Goal: Task Accomplishment & Management: Use online tool/utility

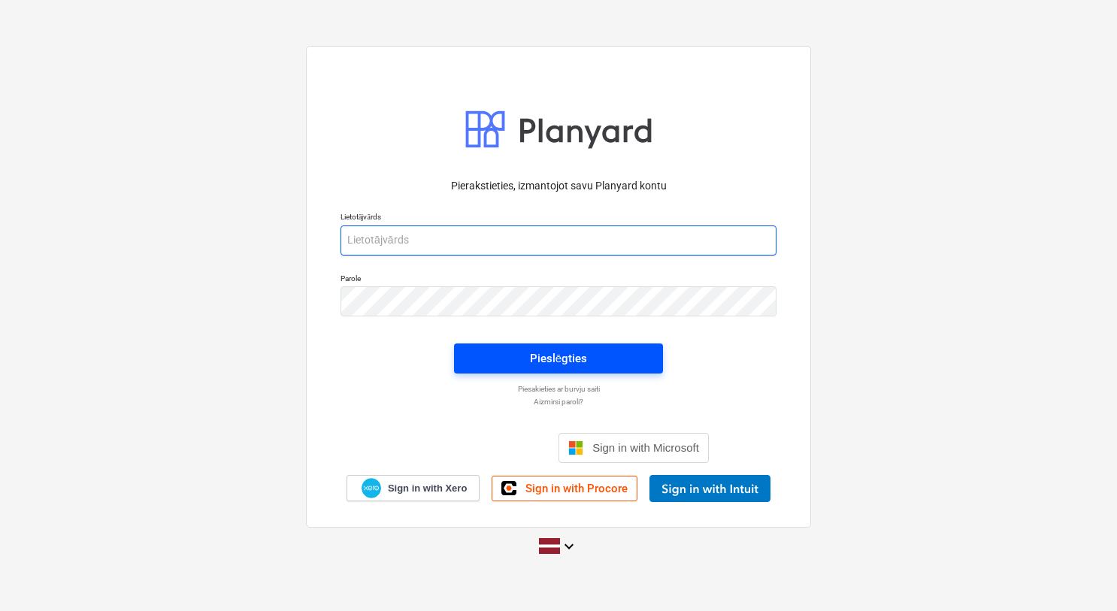
type input "[PERSON_NAME][EMAIL_ADDRESS][DOMAIN_NAME]"
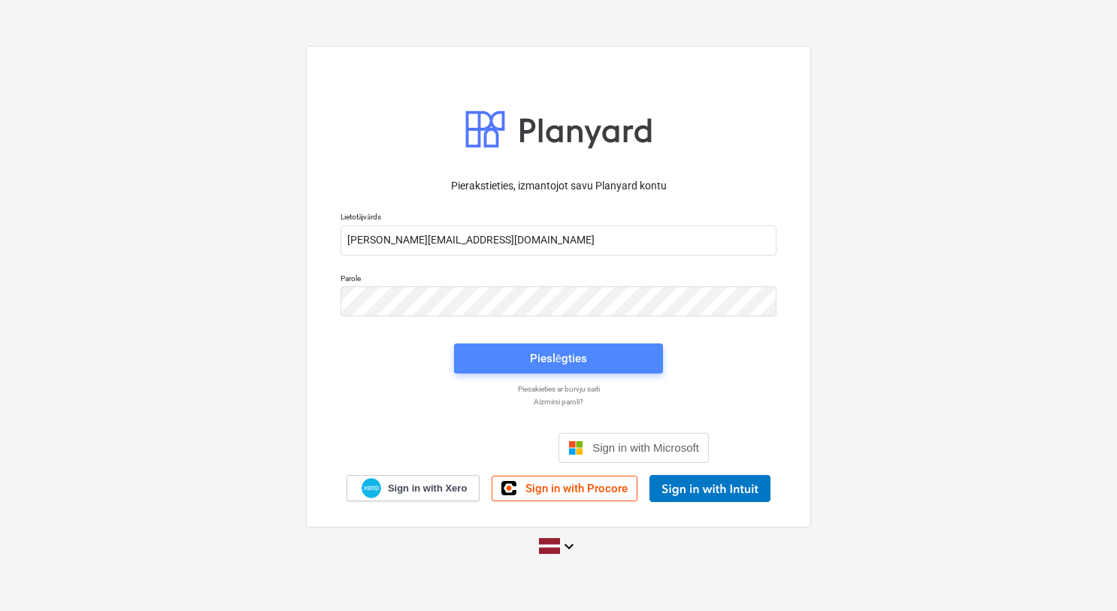
click at [508, 364] on span "Pieslēgties" at bounding box center [558, 359] width 173 height 20
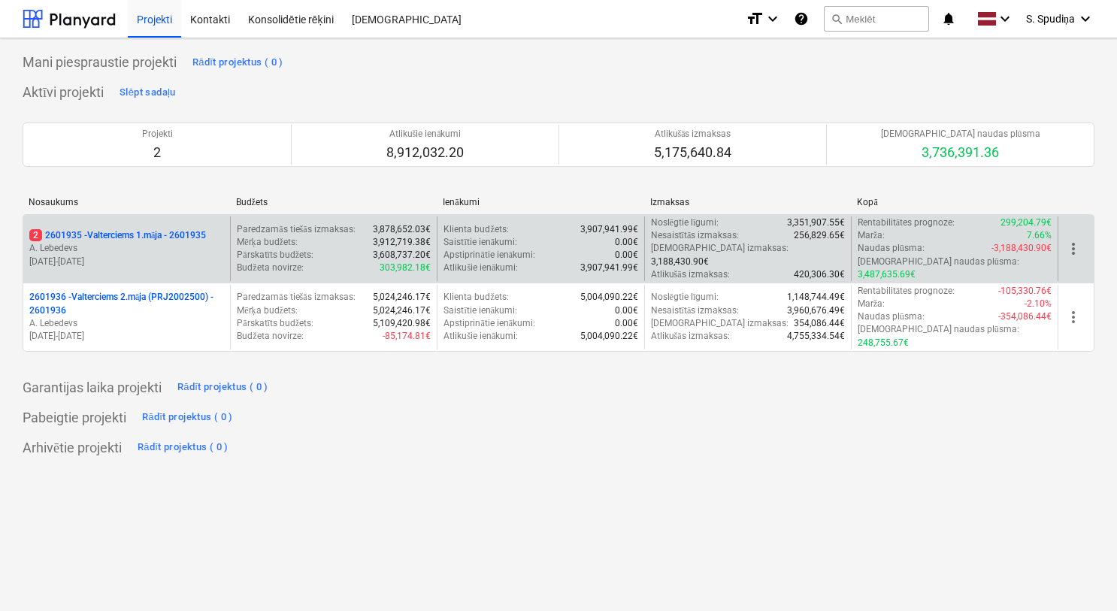
click at [172, 246] on p "A. Lebedevs" at bounding box center [126, 248] width 195 height 13
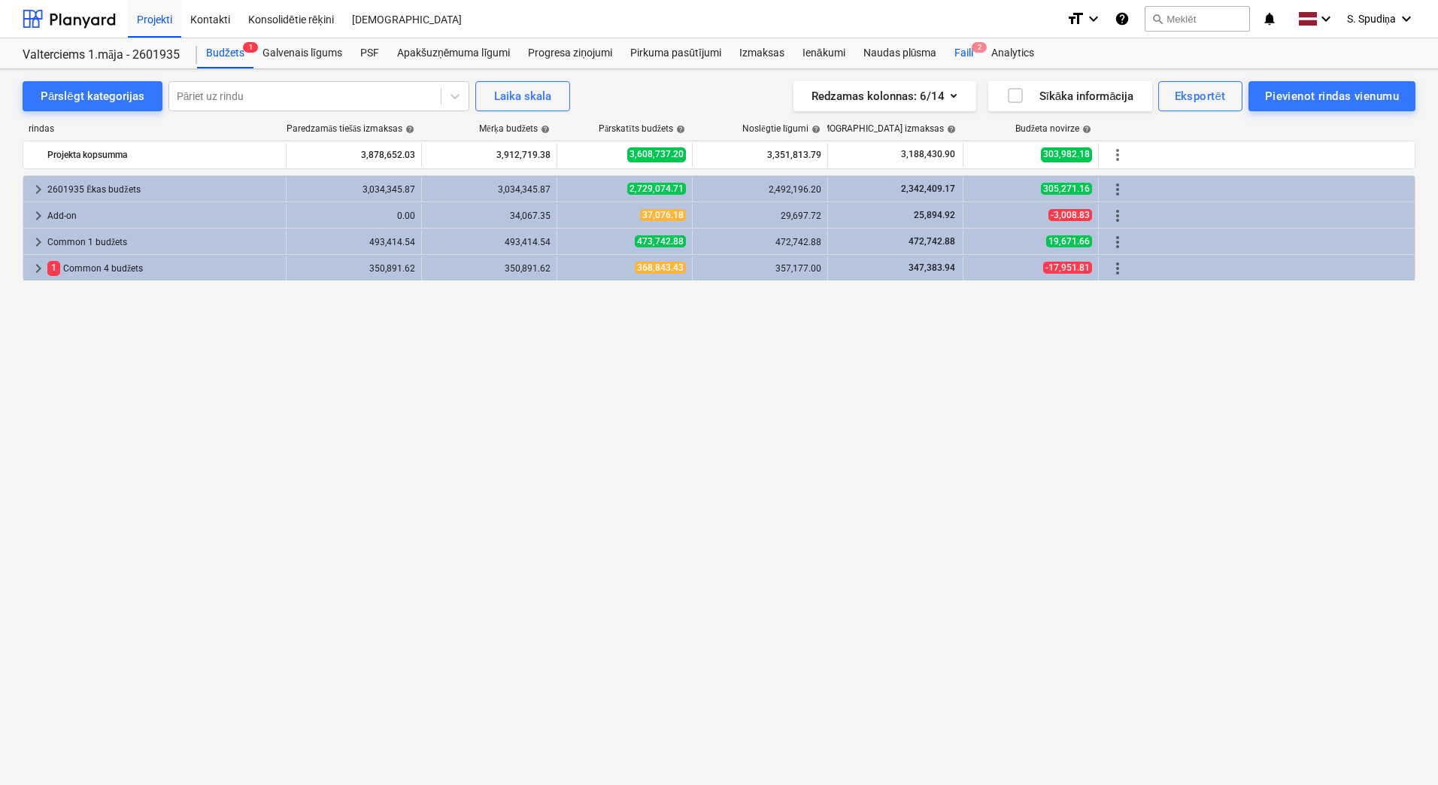
click at [960, 52] on div "Faili 2" at bounding box center [963, 53] width 37 height 30
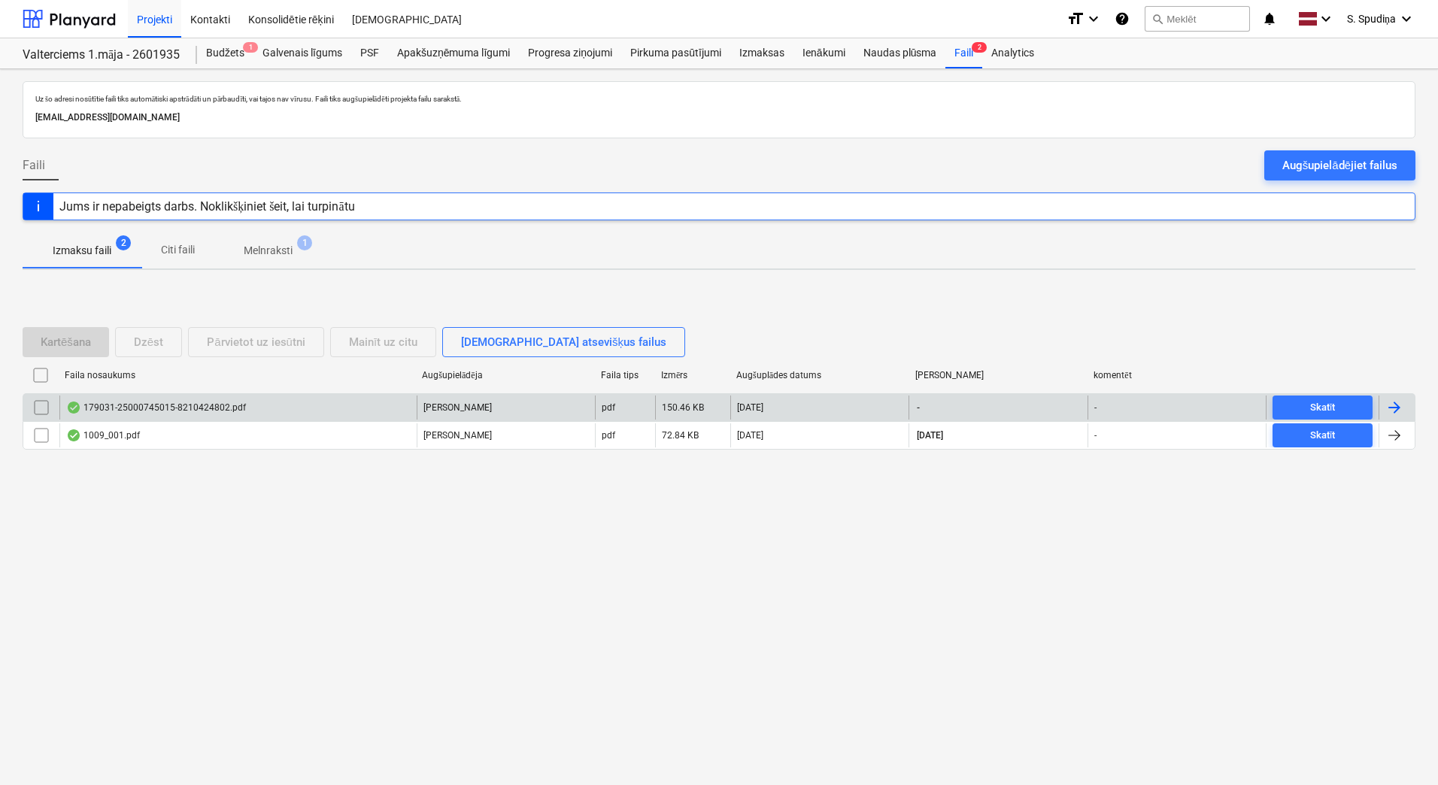
click at [265, 401] on div "179031-25000745015-8210424802.pdf" at bounding box center [237, 407] width 357 height 24
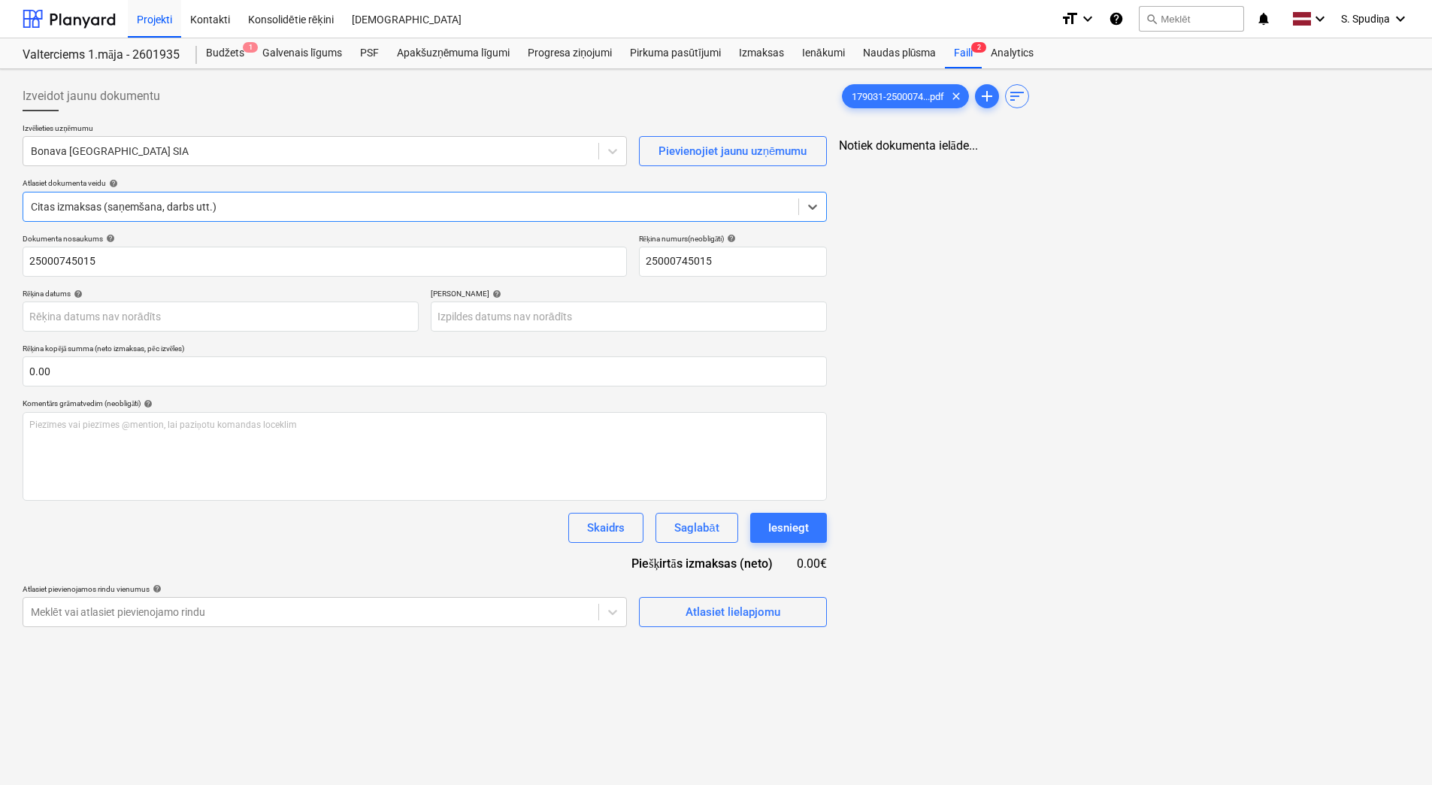
type input "25000745015"
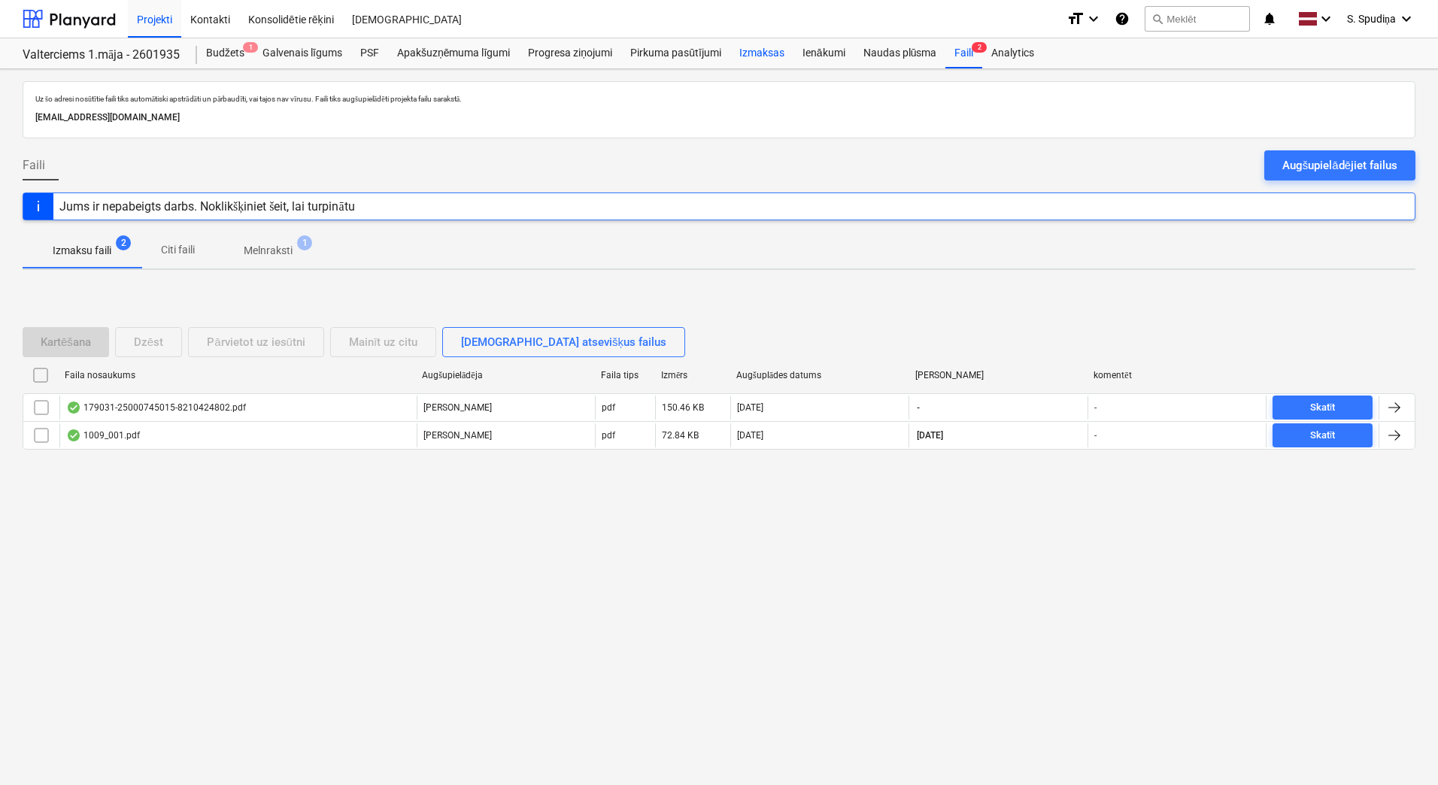
click at [749, 60] on div "Izmaksas" at bounding box center [761, 53] width 63 height 30
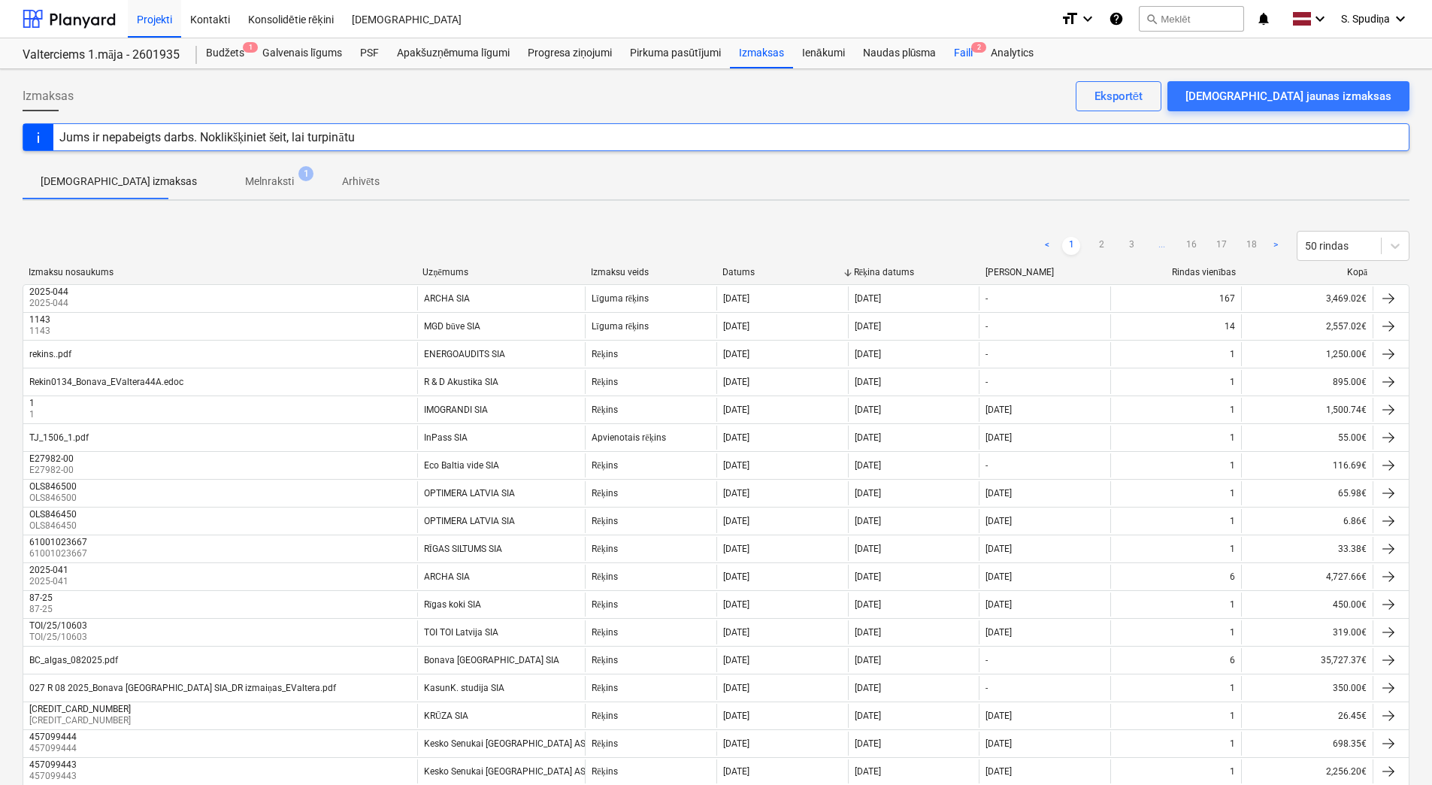
click at [959, 54] on div "Faili 2" at bounding box center [963, 53] width 37 height 30
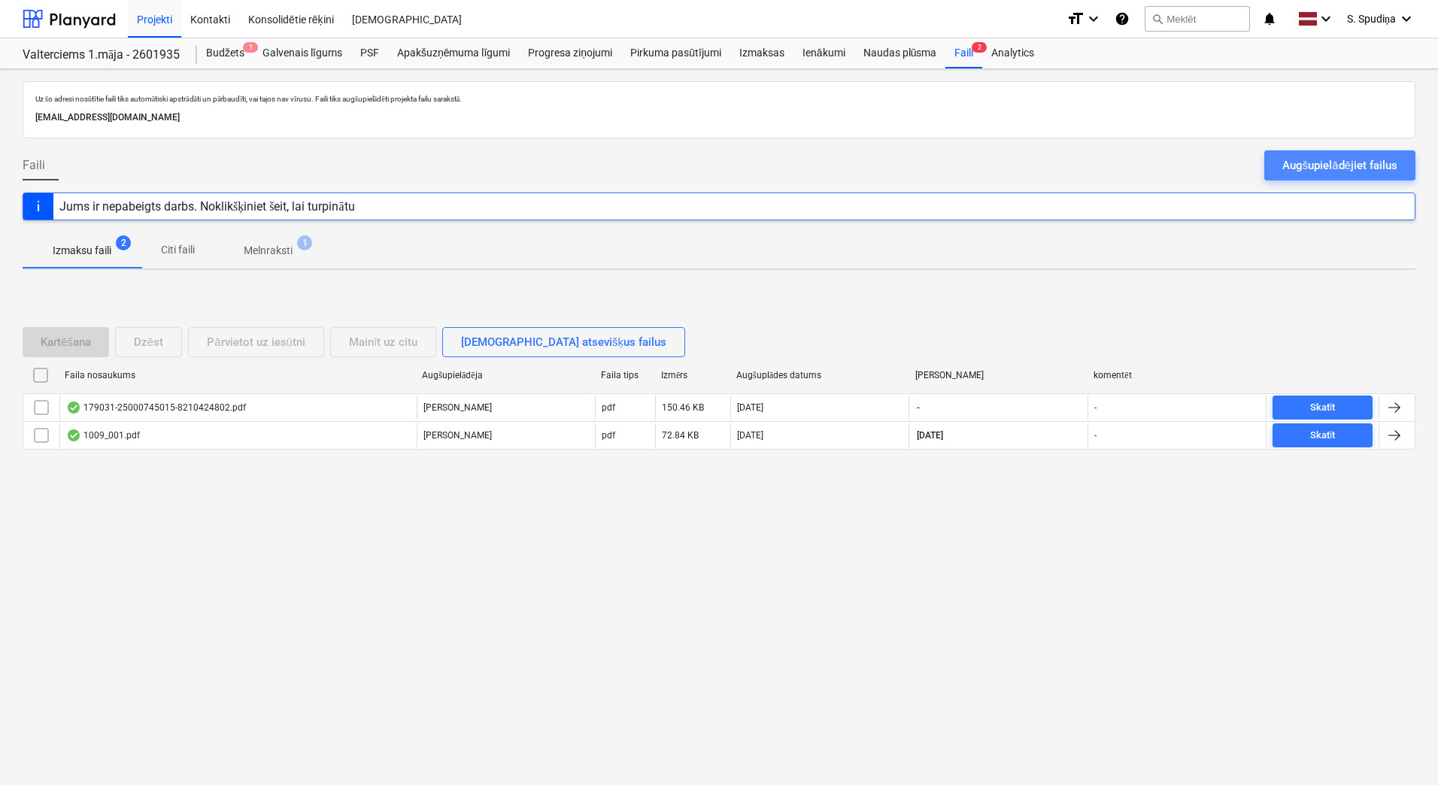
click at [1116, 156] on div "Augšupielādējiet failus" at bounding box center [1339, 166] width 115 height 20
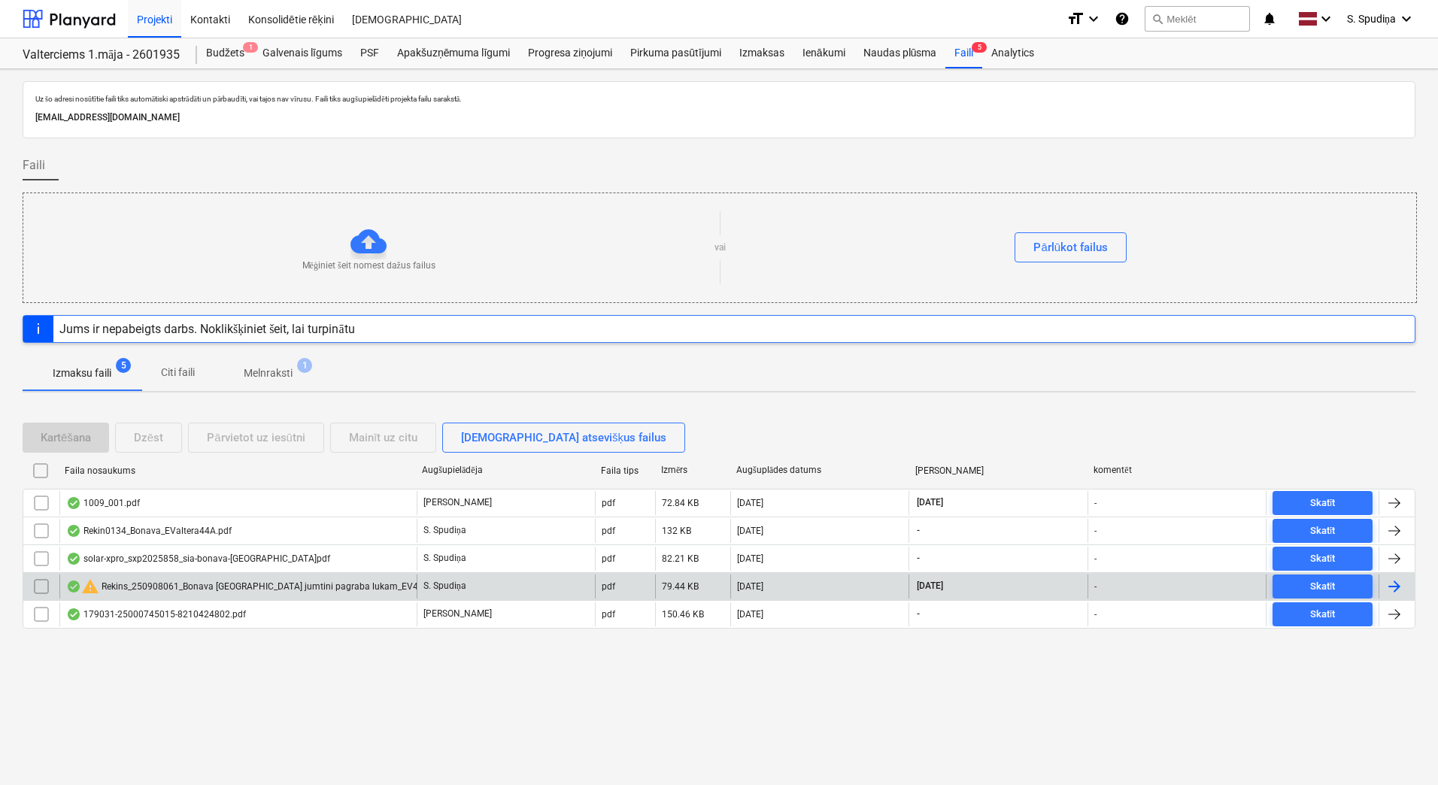
click at [136, 577] on div "warning Rekins_250908061_Bonava [GEOGRAPHIC_DATA] jumtini pagraba lukam_EV44.pdf" at bounding box center [252, 586] width 373 height 18
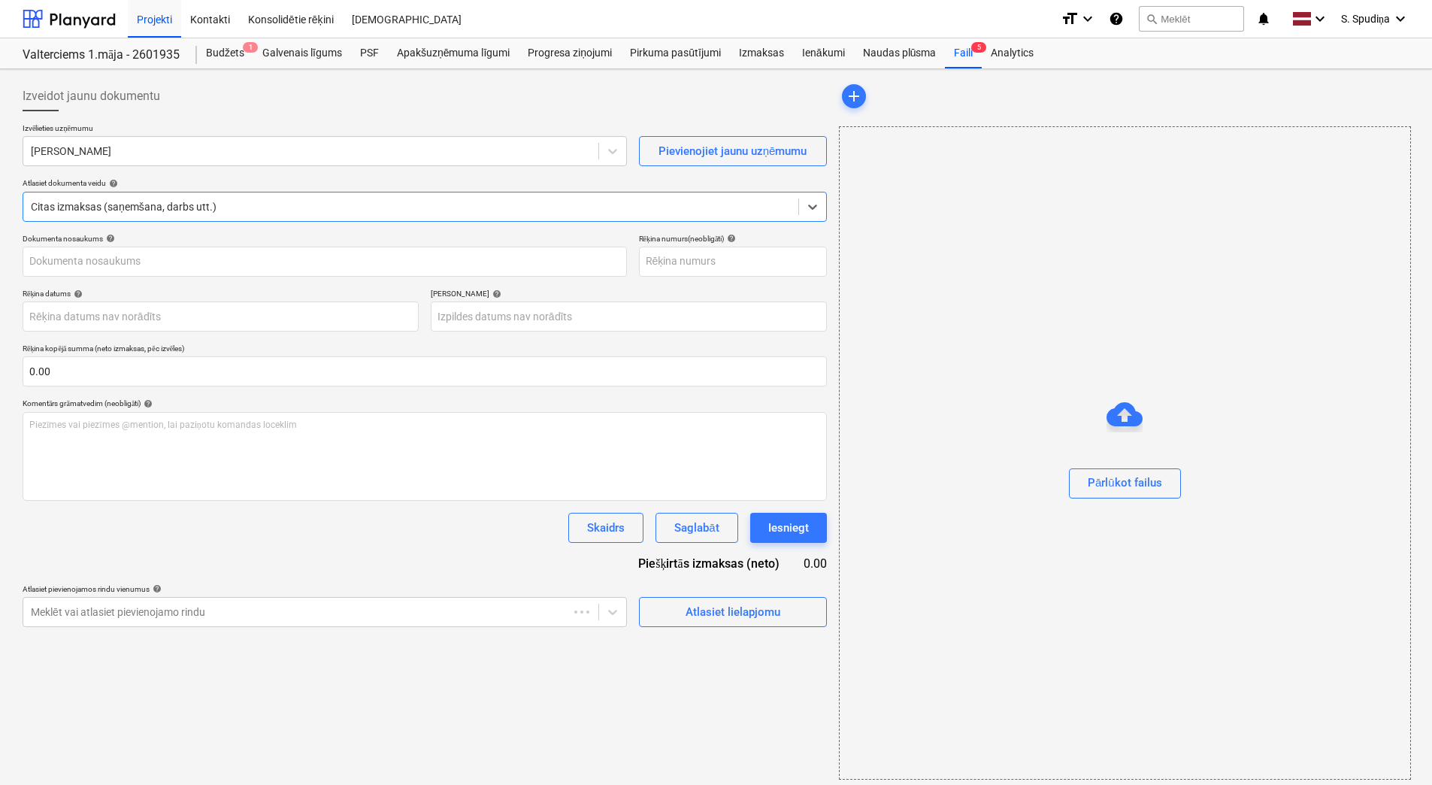
type input "1"
type input "[DATE]"
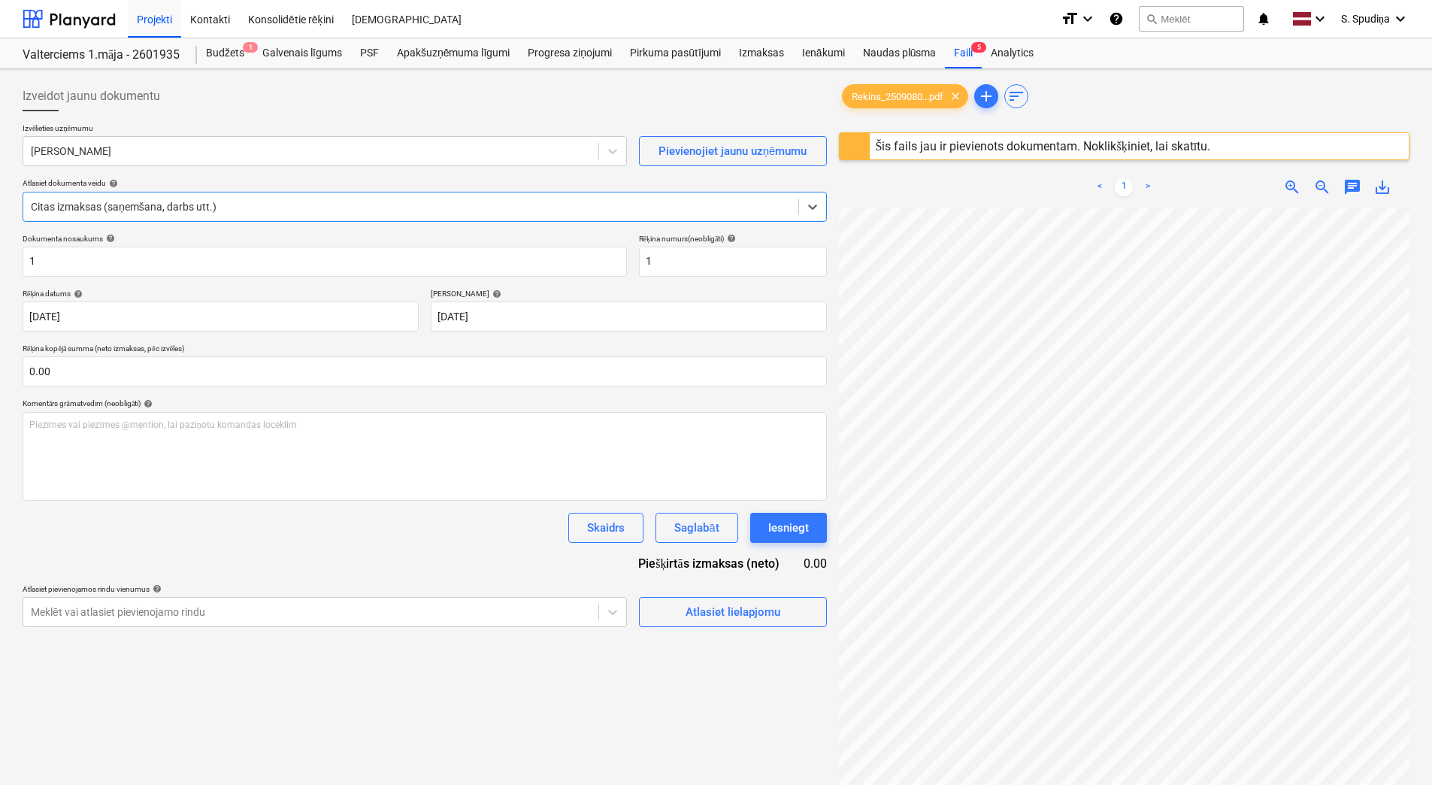
scroll to position [150, 0]
click at [985, 144] on div "Šis fails jau ir pievienots dokumentam. Noklikšķiniet, lai skatītu." at bounding box center [1043, 146] width 335 height 14
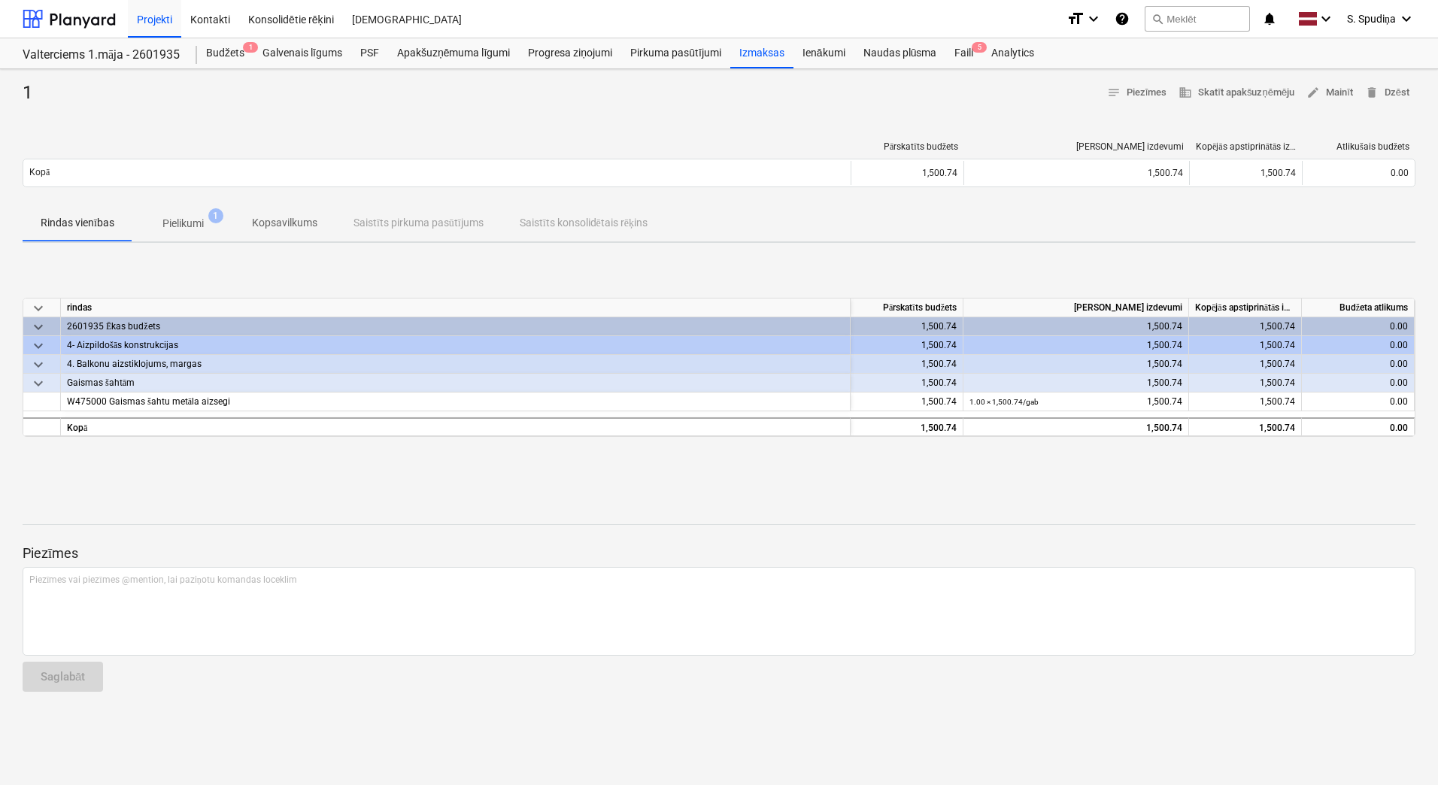
click at [186, 219] on p "Pielikumi" at bounding box center [182, 224] width 41 height 16
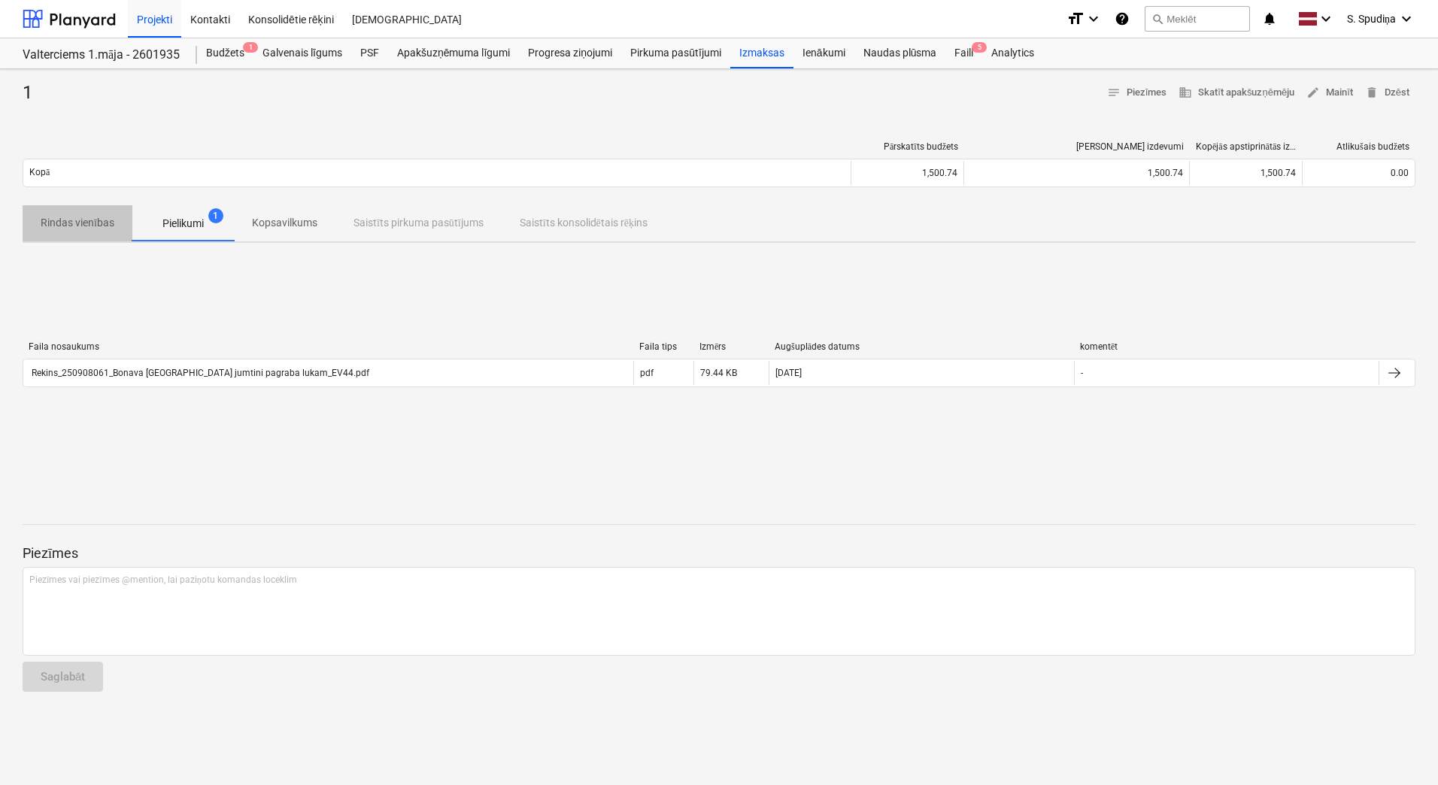
click at [87, 219] on p "Rindas vienības" at bounding box center [78, 223] width 74 height 16
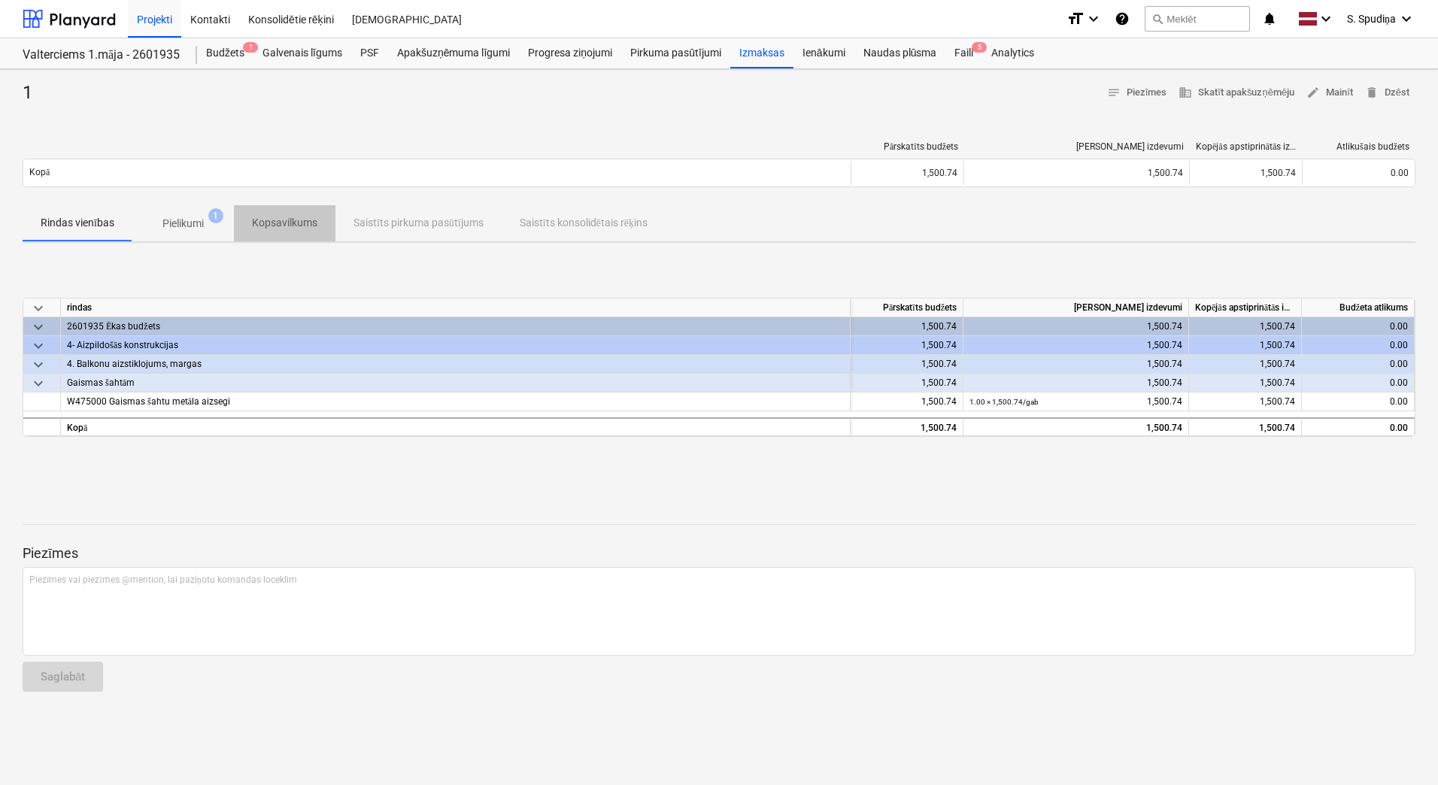
click at [298, 219] on p "Kopsavilkums" at bounding box center [284, 223] width 65 height 16
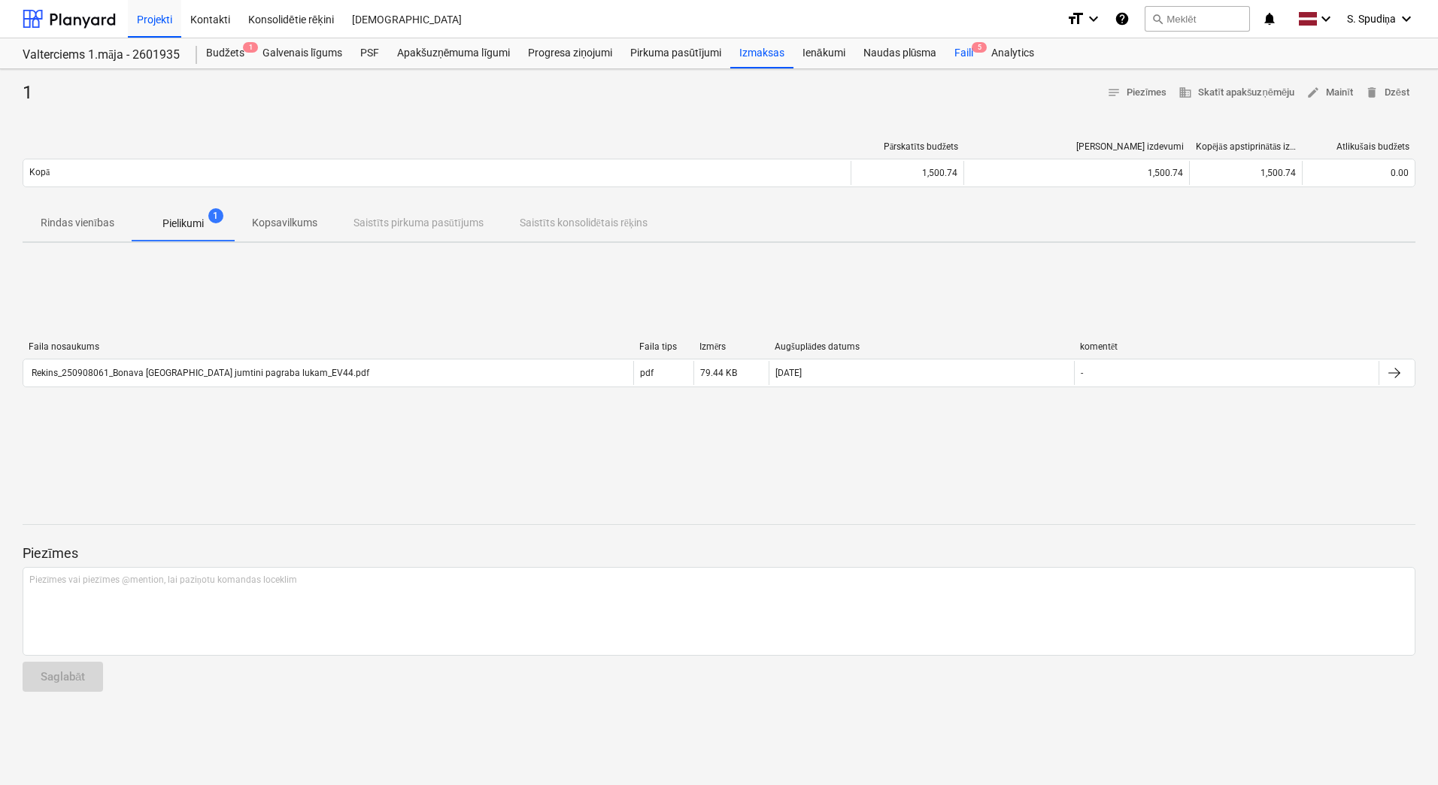
click at [948, 45] on div "Faili 5" at bounding box center [963, 53] width 37 height 30
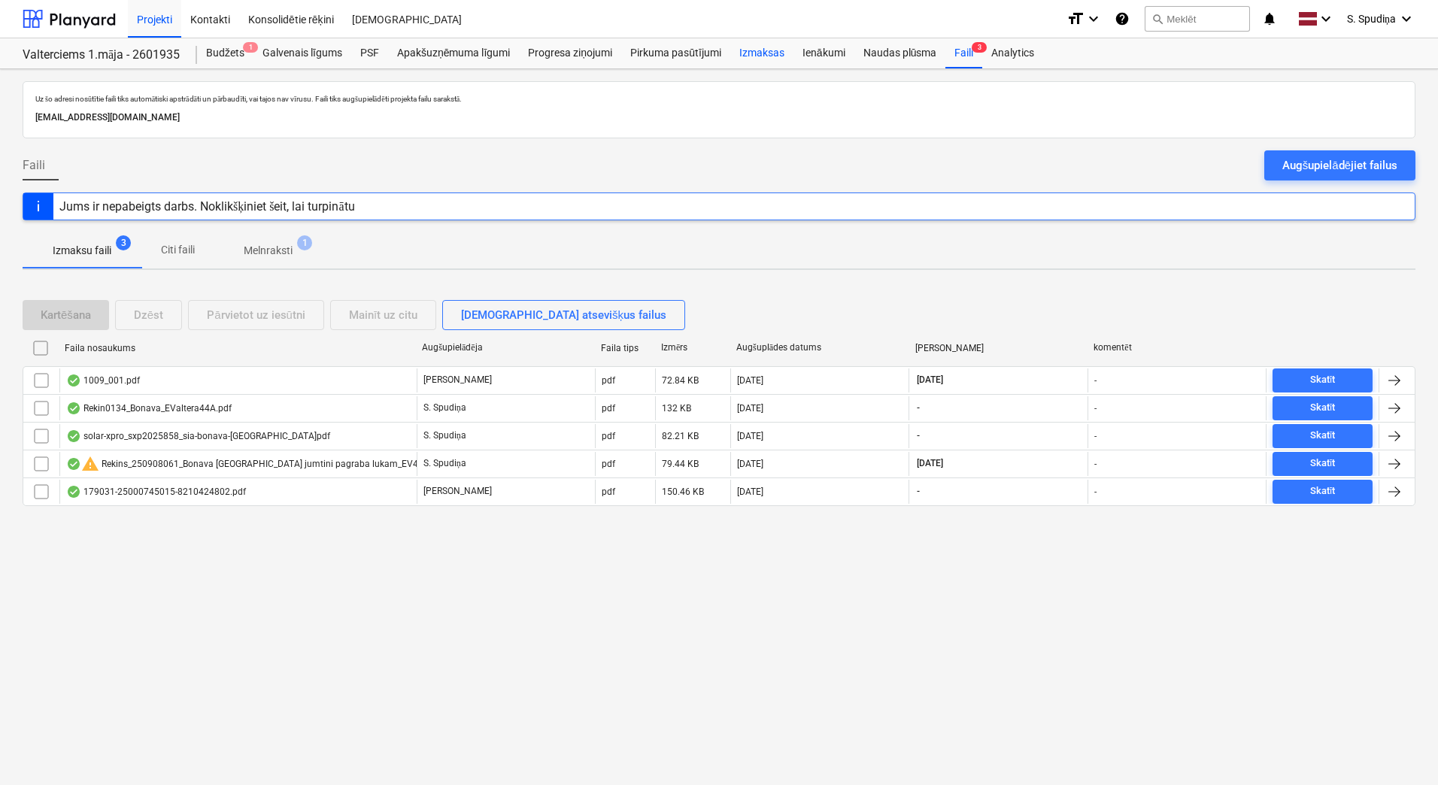
click at [743, 48] on div "Izmaksas" at bounding box center [761, 53] width 63 height 30
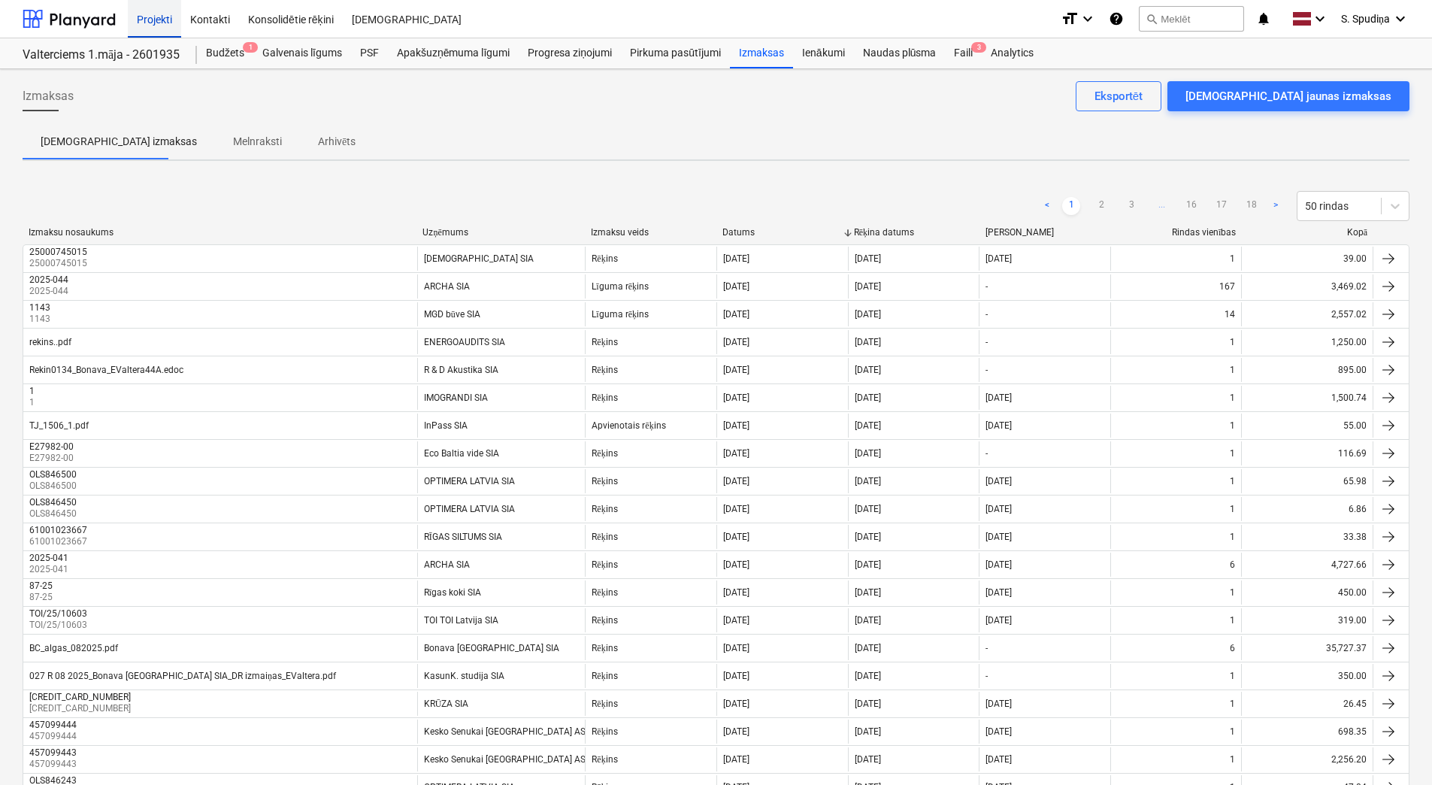
click at [150, 22] on div "Projekti" at bounding box center [154, 18] width 53 height 38
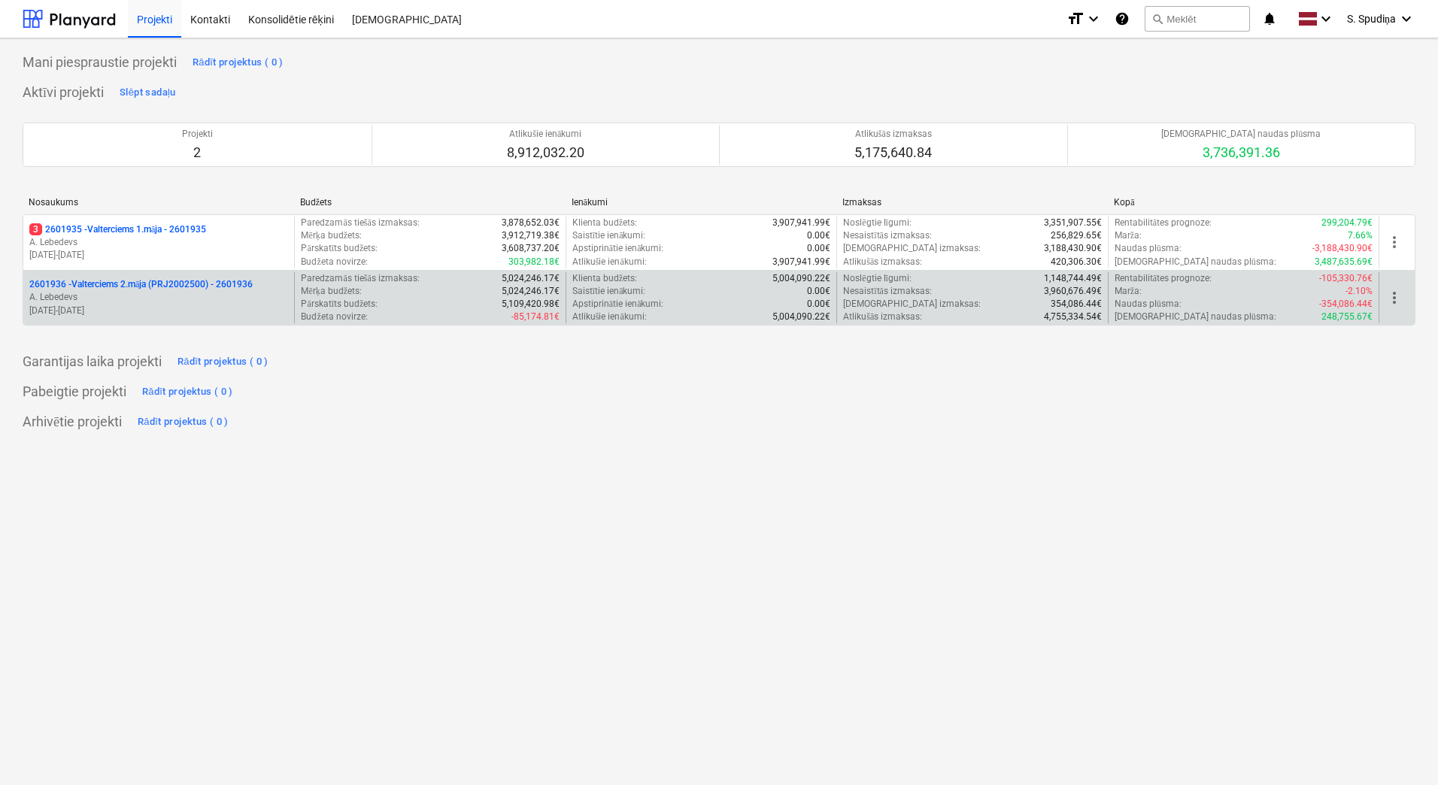
click at [155, 289] on p "2601936 - Valterciems 2.māja (PRJ2002500) - 2601936" at bounding box center [140, 284] width 223 height 13
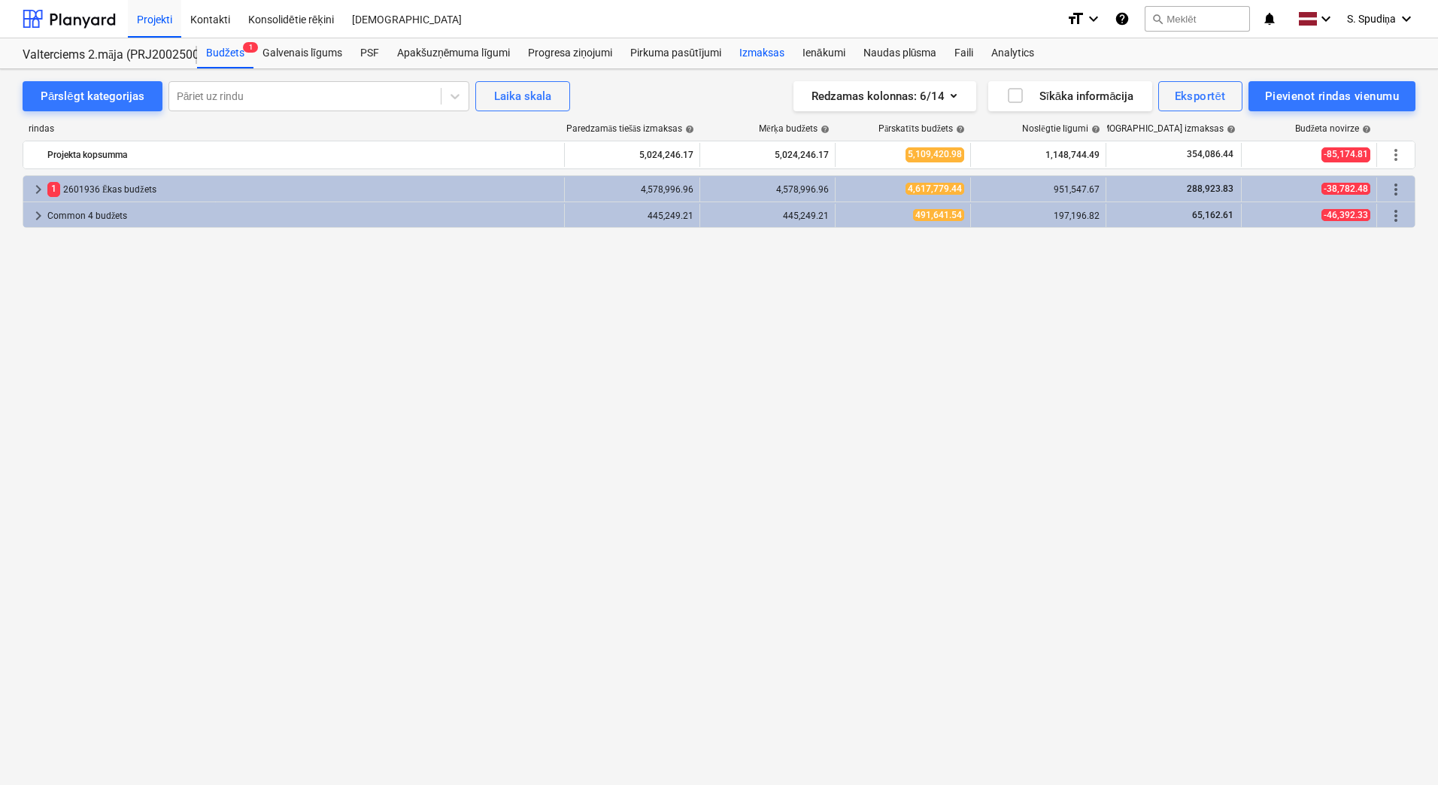
click at [771, 53] on div "Izmaksas" at bounding box center [761, 53] width 63 height 30
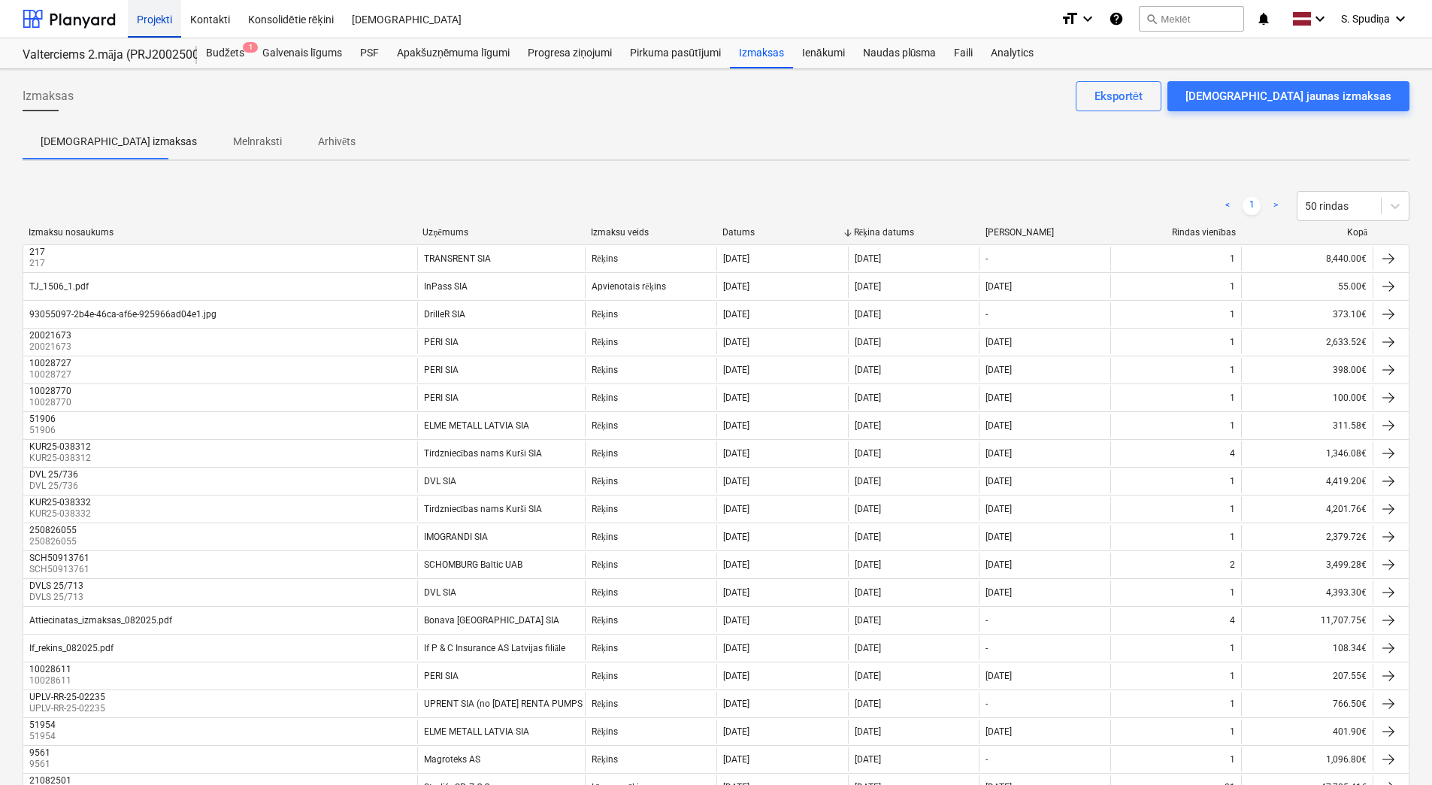
click at [154, 11] on div "Projekti" at bounding box center [154, 18] width 53 height 38
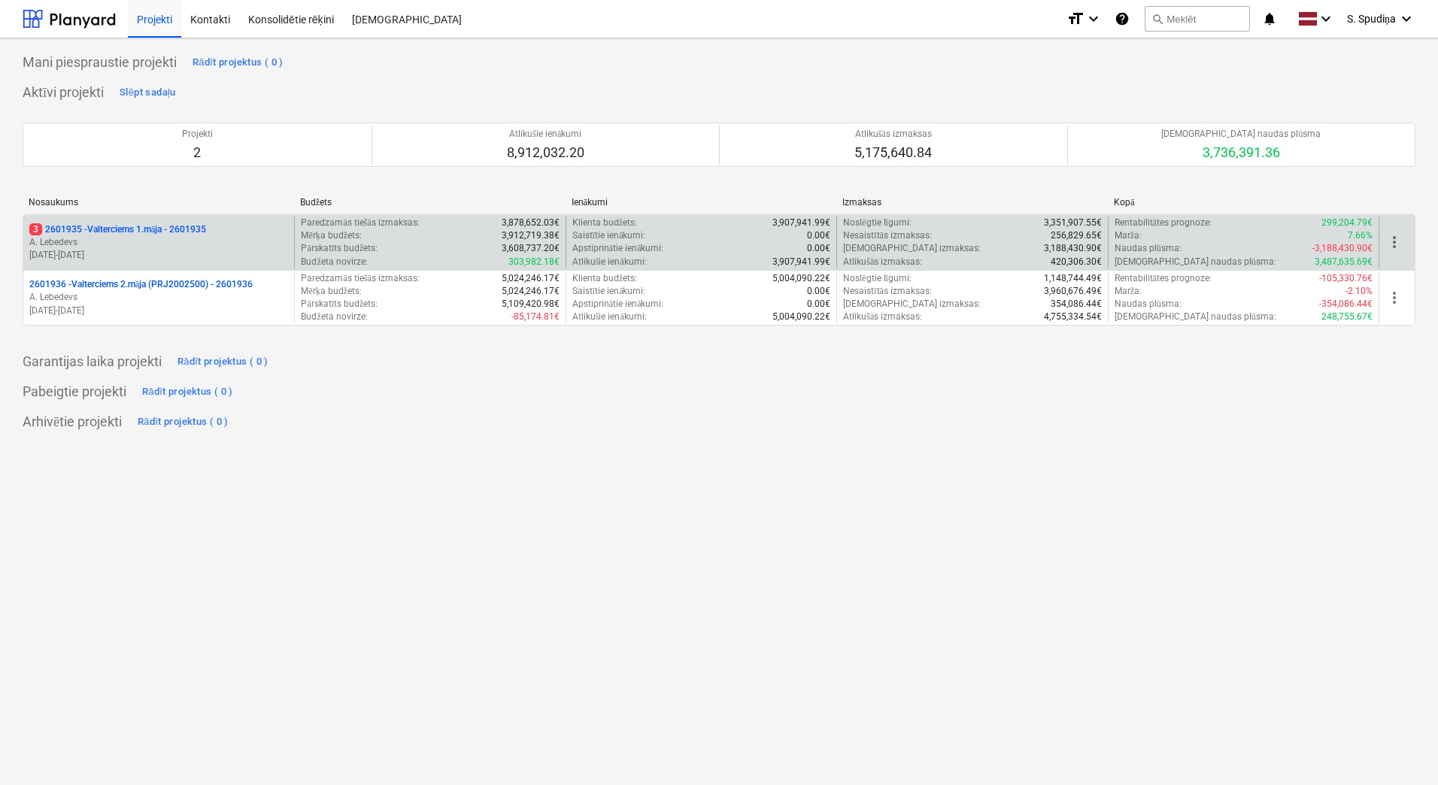
click at [154, 257] on p "[DATE] - [DATE]" at bounding box center [158, 255] width 259 height 13
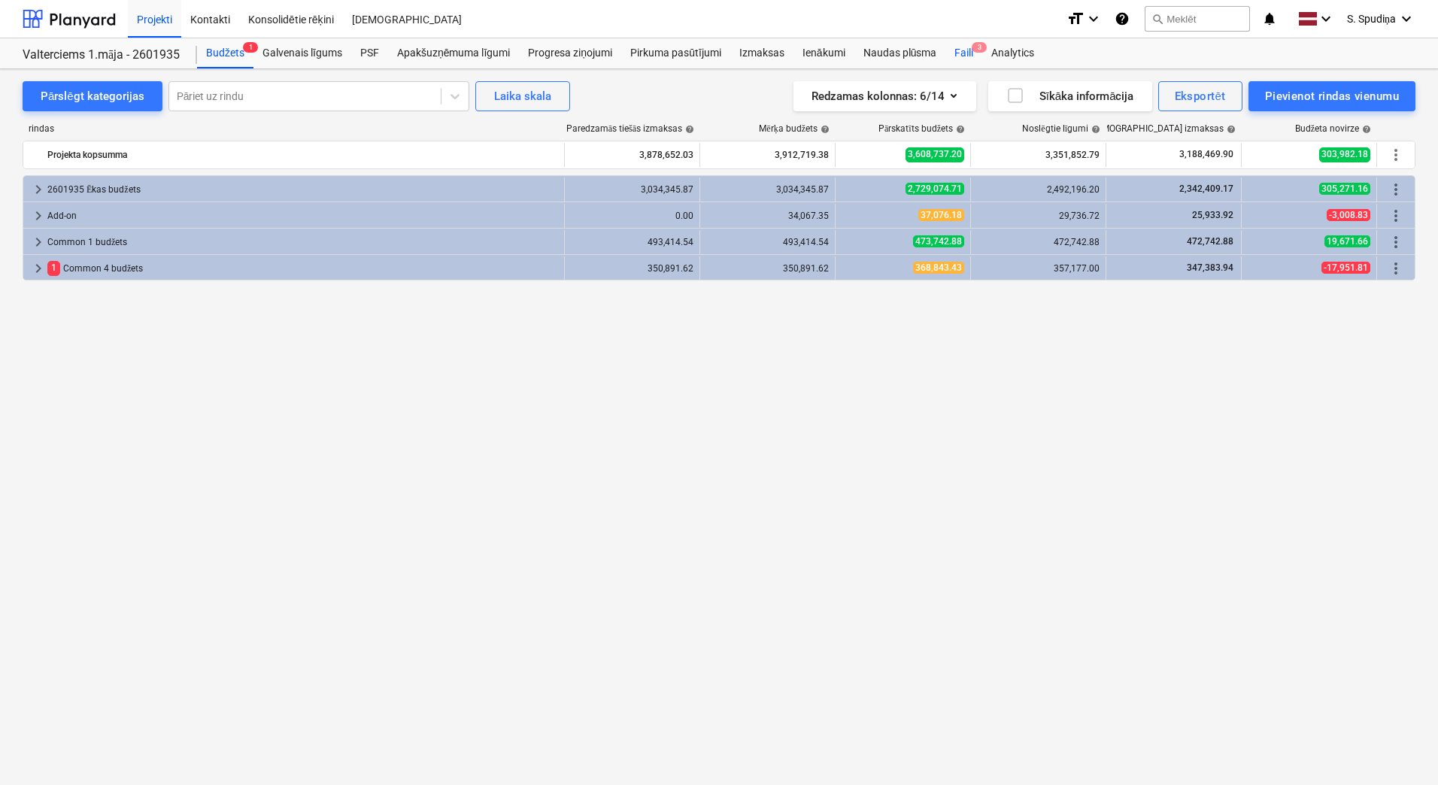
click at [965, 54] on div "Faili 3" at bounding box center [963, 53] width 37 height 30
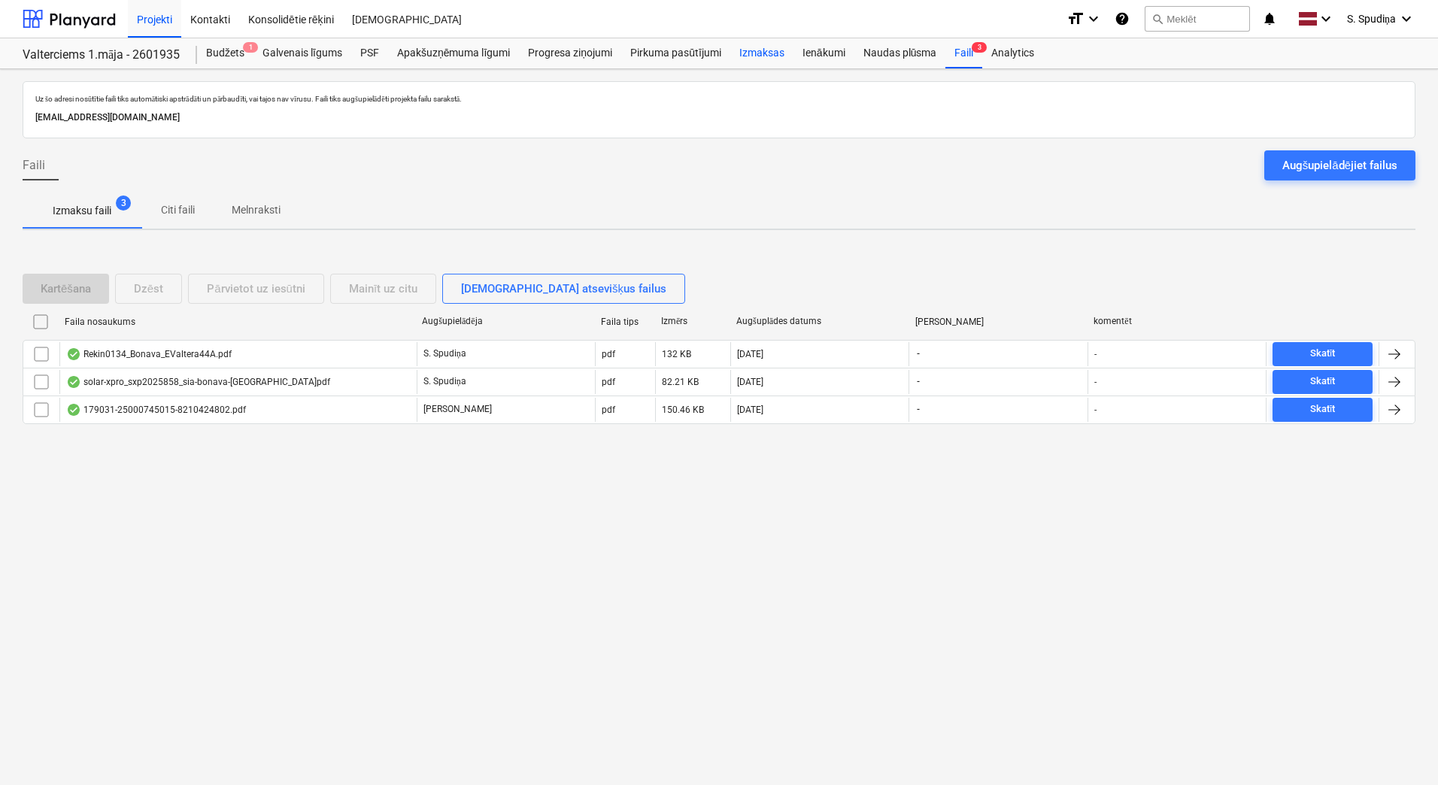
click at [774, 53] on div "Izmaksas" at bounding box center [761, 53] width 63 height 30
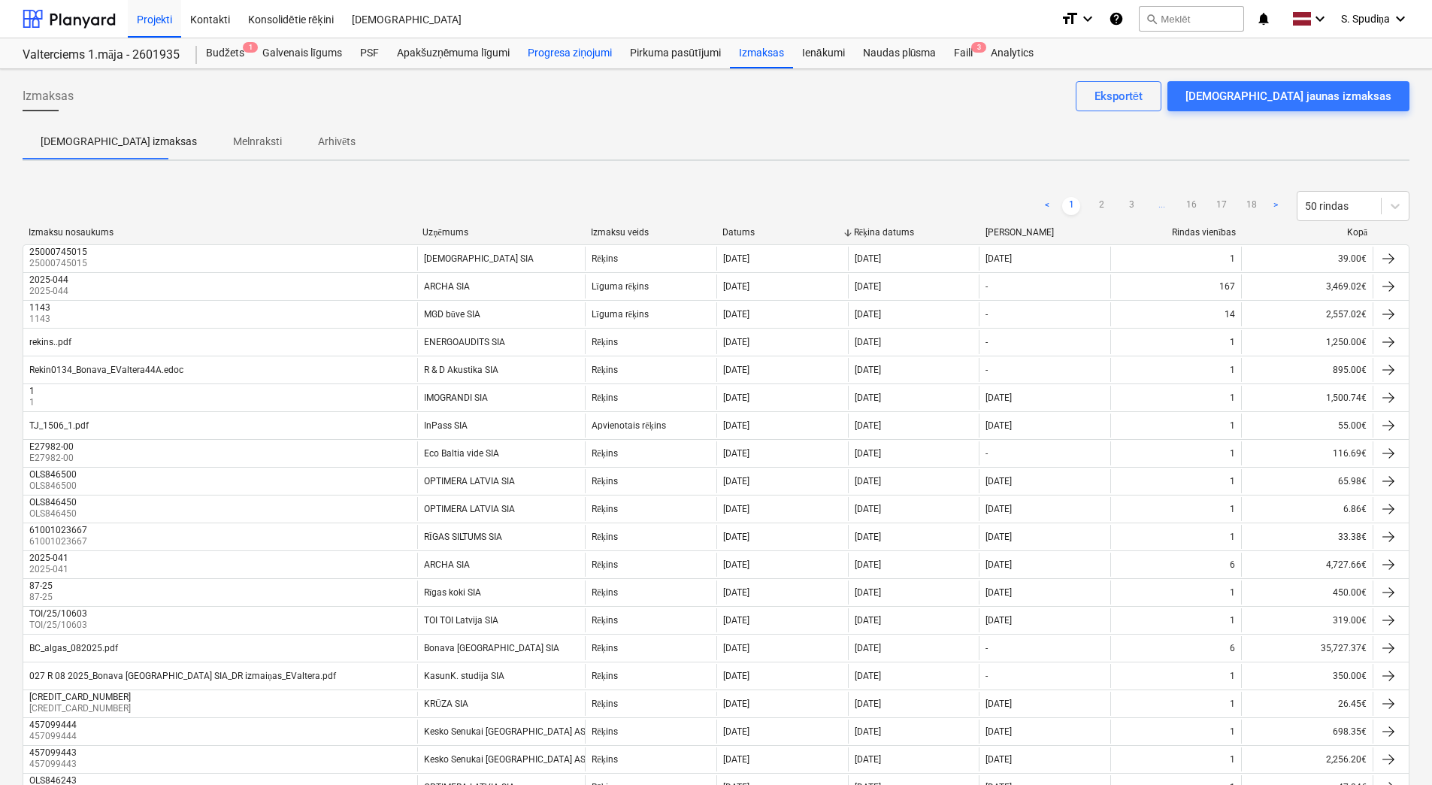
click at [580, 56] on div "Progresa ziņojumi" at bounding box center [570, 53] width 102 height 30
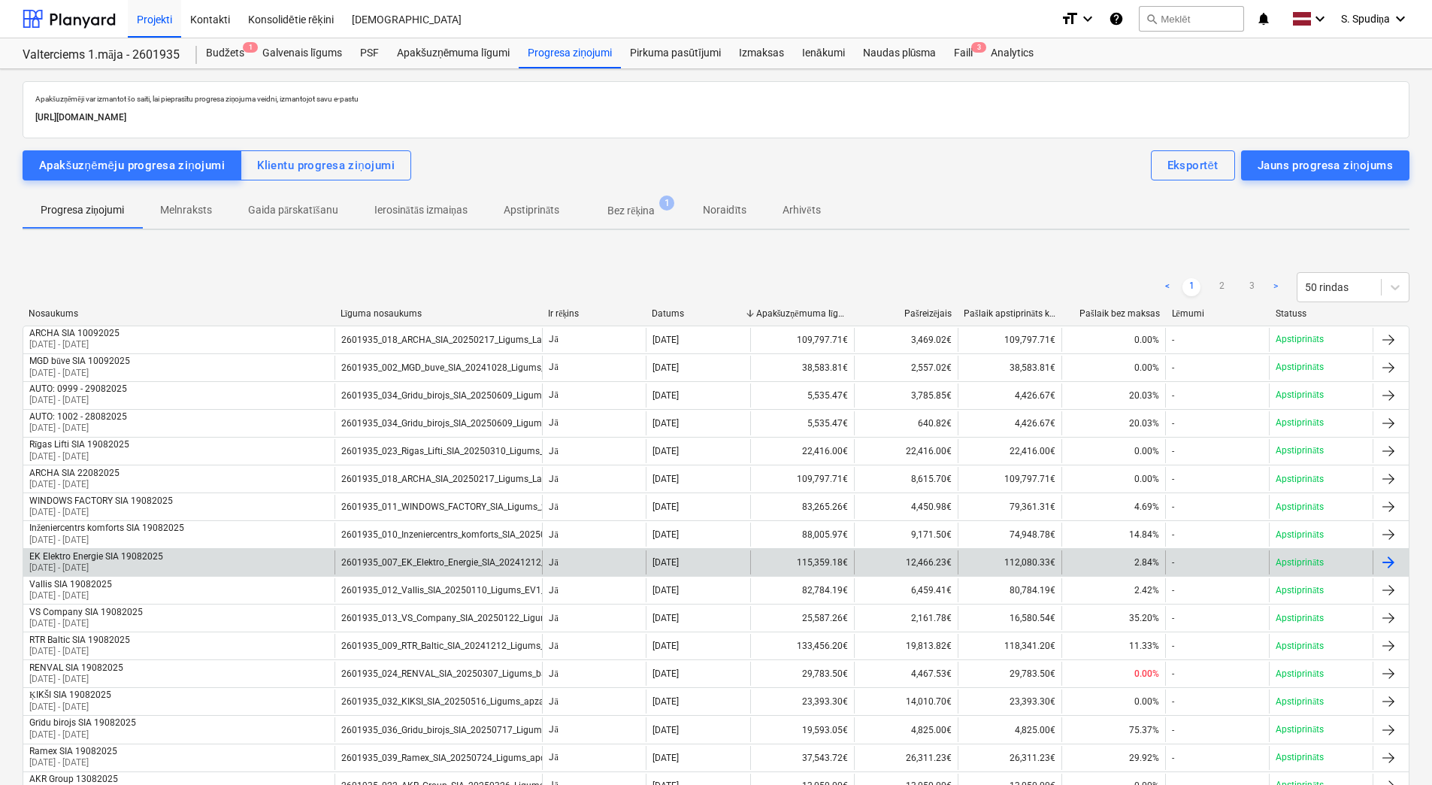
click at [139, 565] on p "[DATE] - [DATE]" at bounding box center [96, 568] width 134 height 13
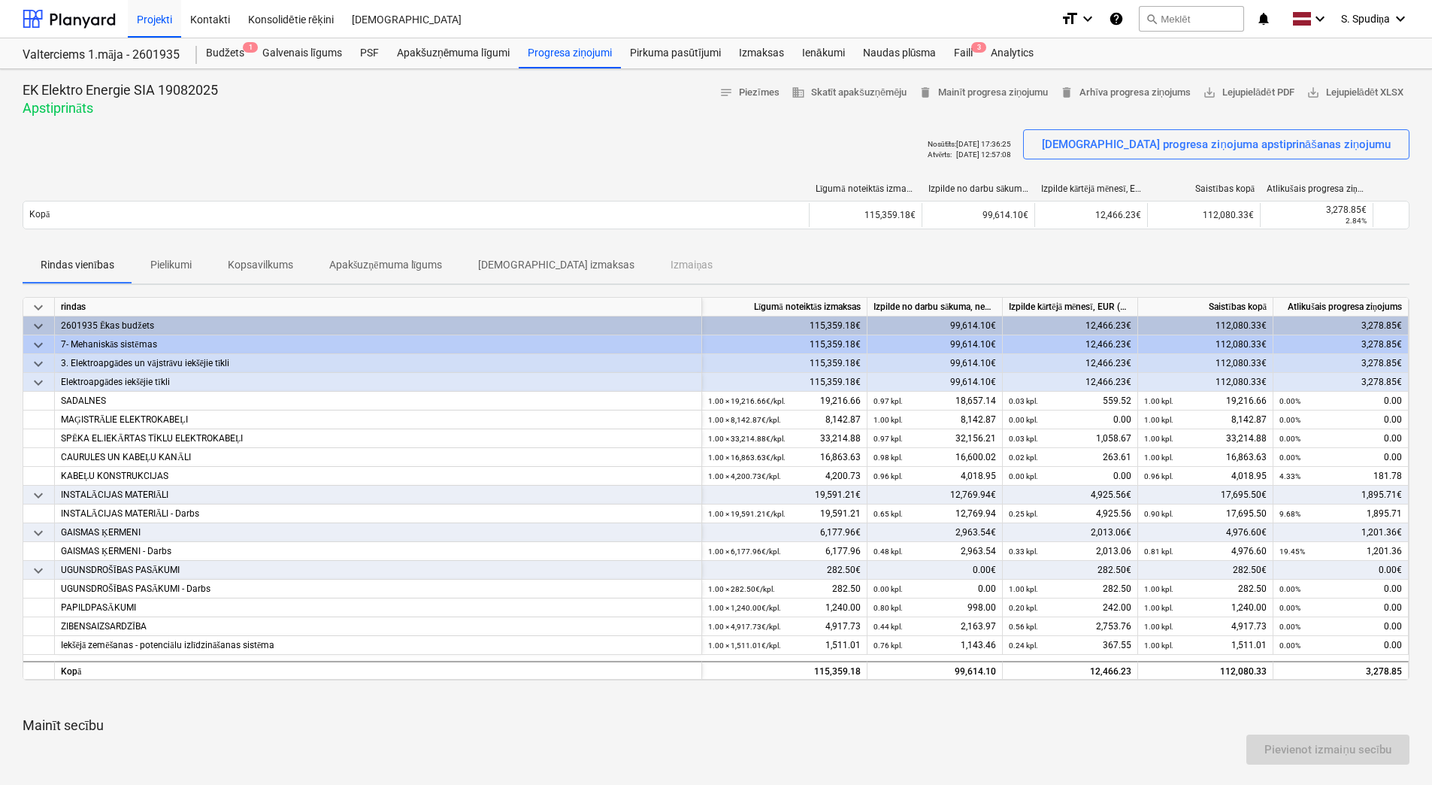
click at [246, 259] on p "Kopsavilkums" at bounding box center [260, 265] width 65 height 16
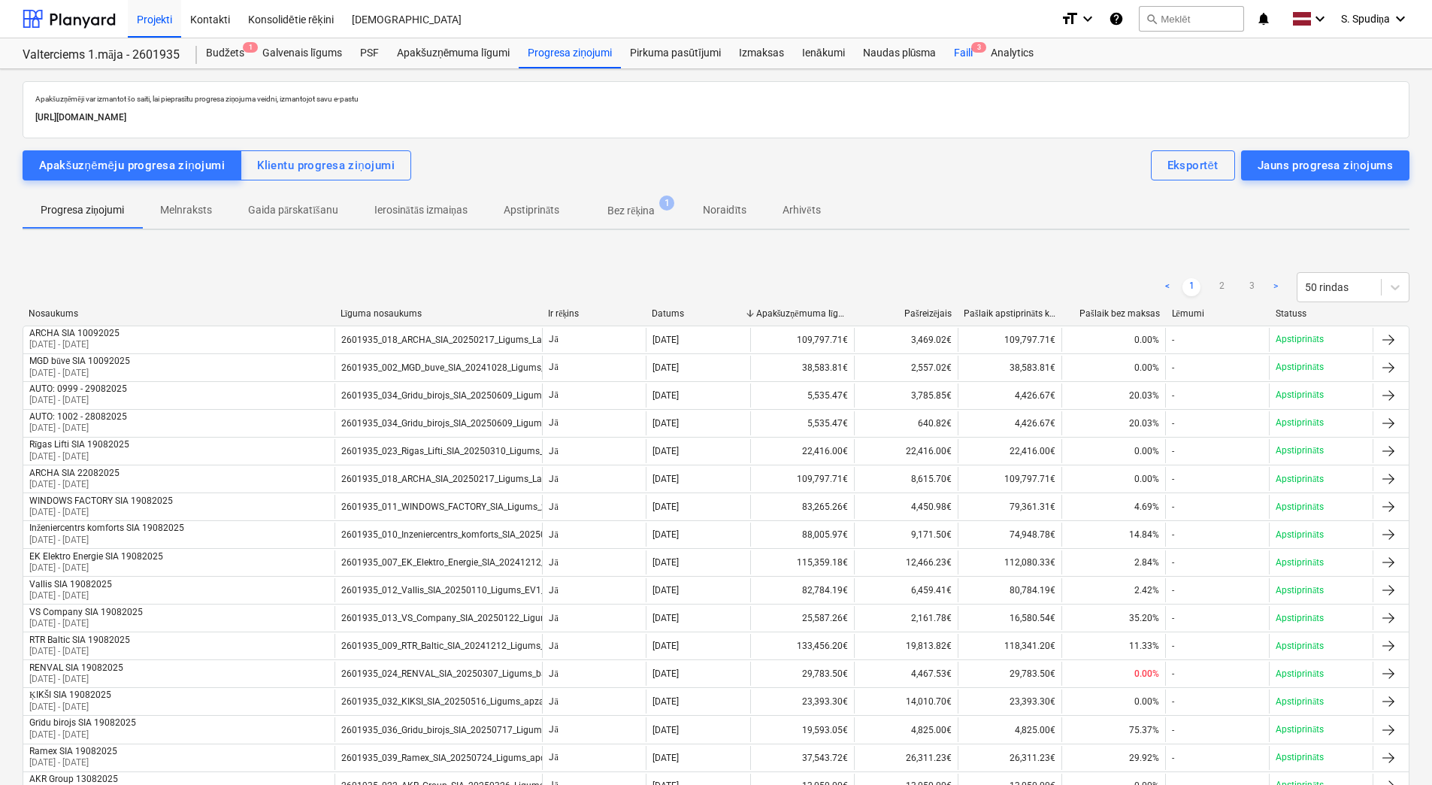
click at [974, 44] on span "3" at bounding box center [978, 47] width 15 height 11
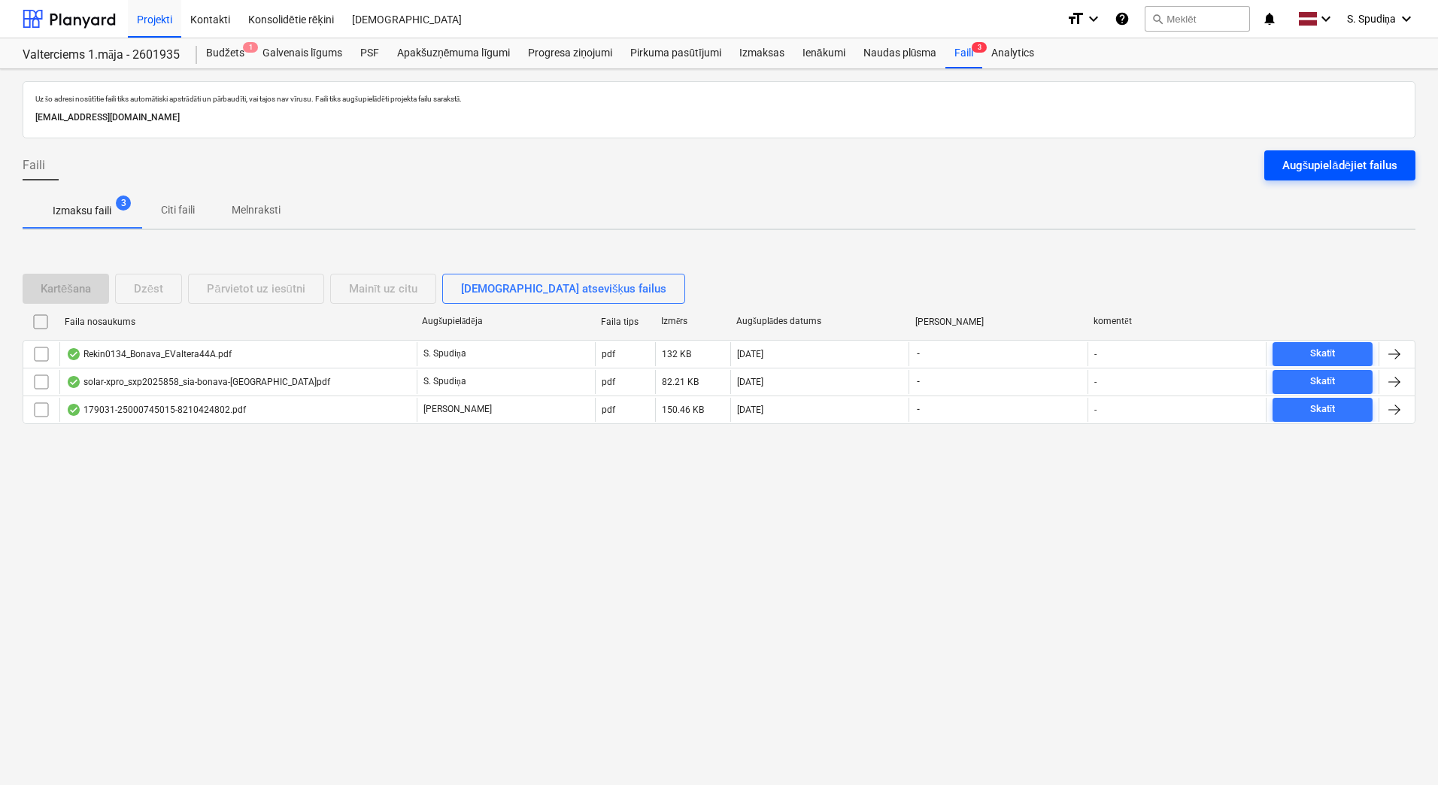
click at [1116, 173] on div "Augšupielādējiet failus" at bounding box center [1339, 166] width 115 height 20
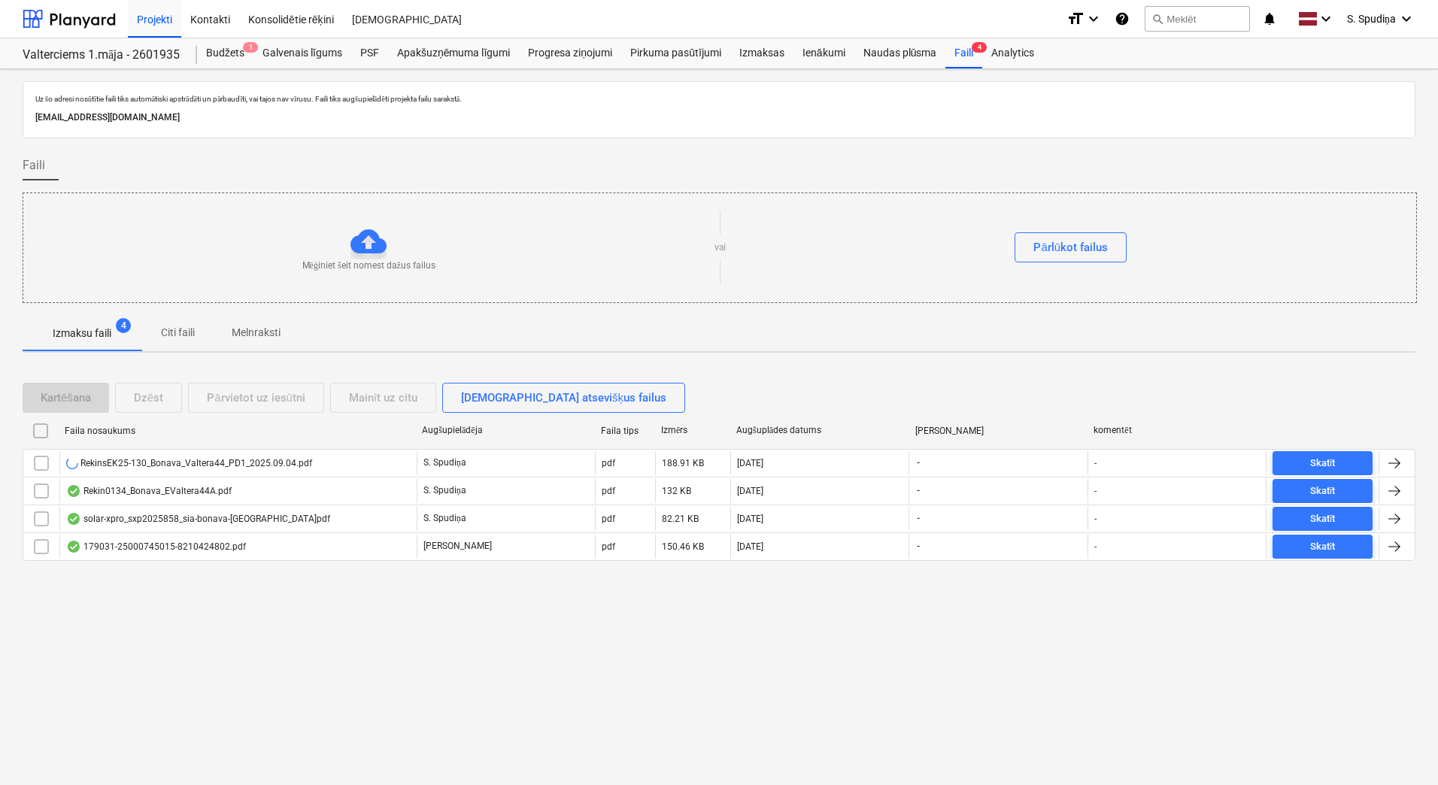
click at [197, 460] on div "RekinsEK25-130_Bonava_Valtera44_PD1_2025.09.04.pdf" at bounding box center [189, 463] width 246 height 12
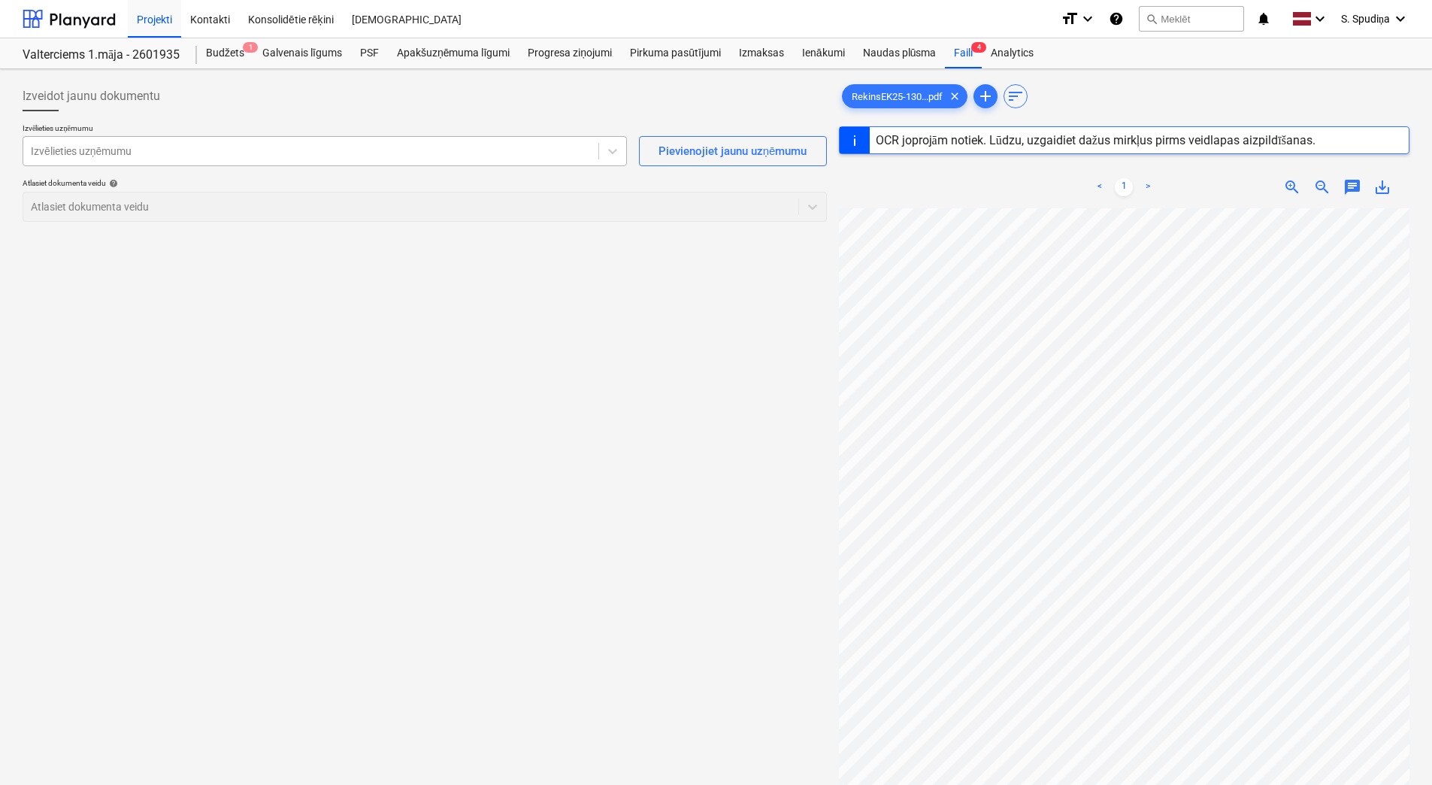
click at [205, 159] on div "Izvēlieties uzņēmumu" at bounding box center [310, 151] width 575 height 21
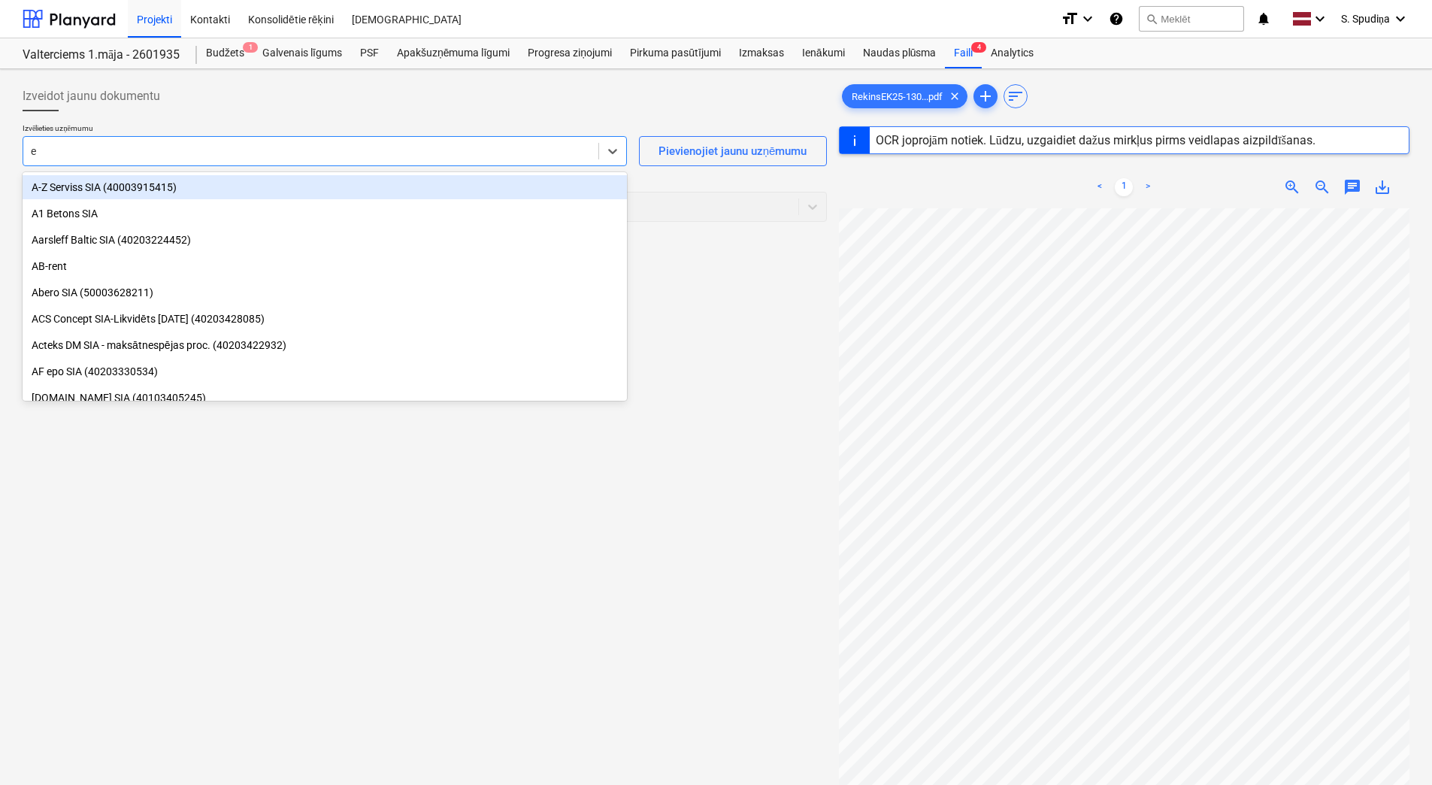
type input "ek"
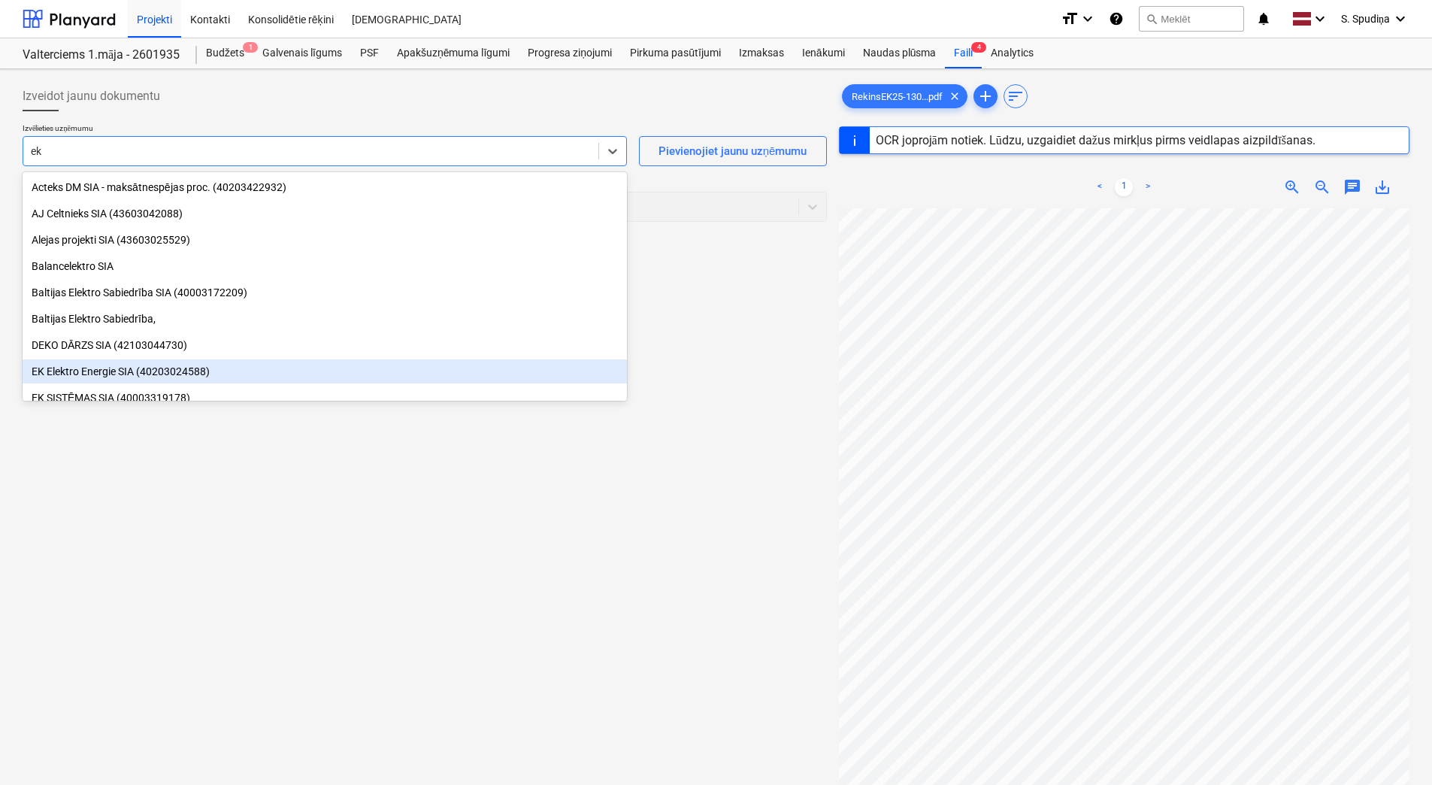
click at [117, 363] on div "EK Elektro Energie SIA (40203024588)" at bounding box center [325, 371] width 604 height 24
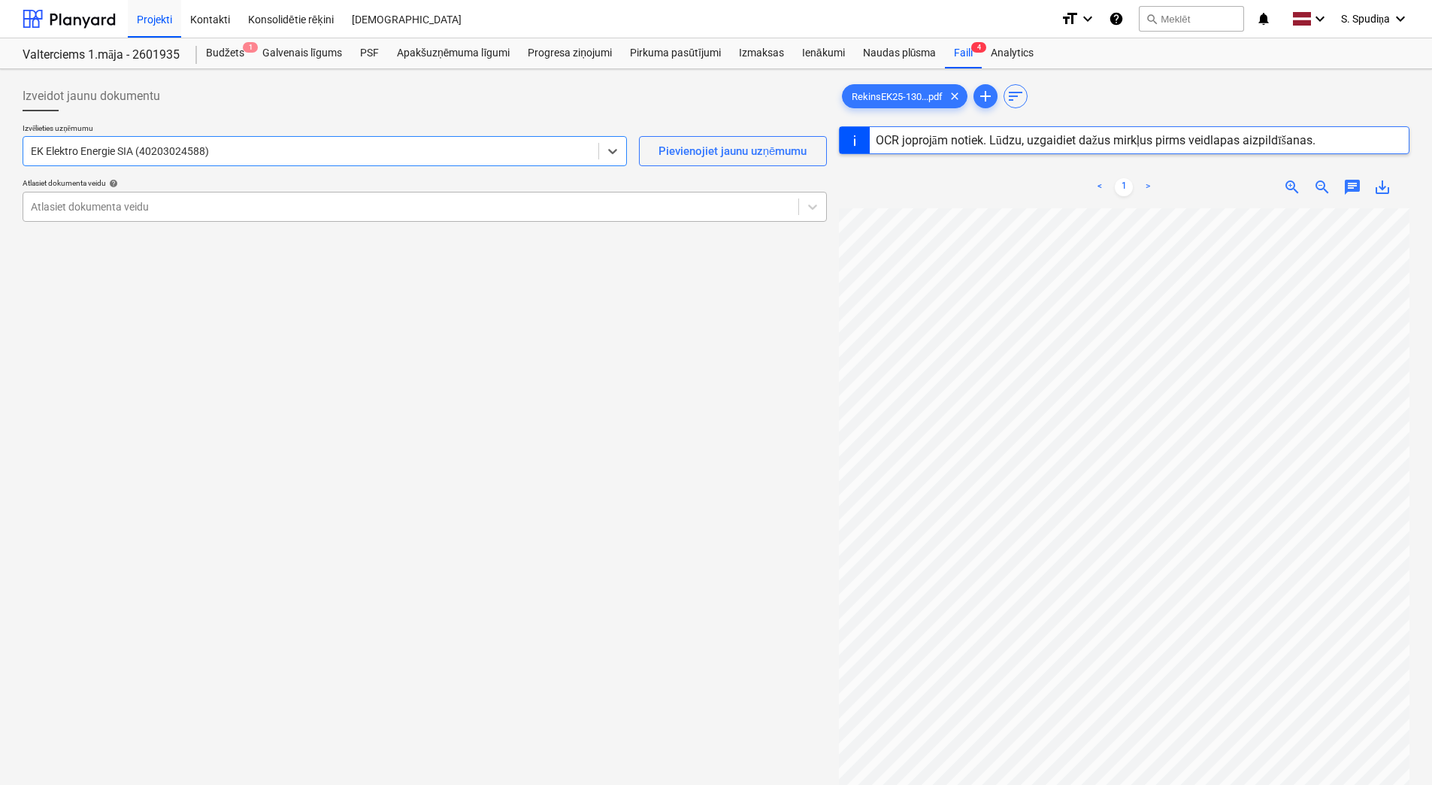
click at [134, 205] on div at bounding box center [411, 206] width 760 height 15
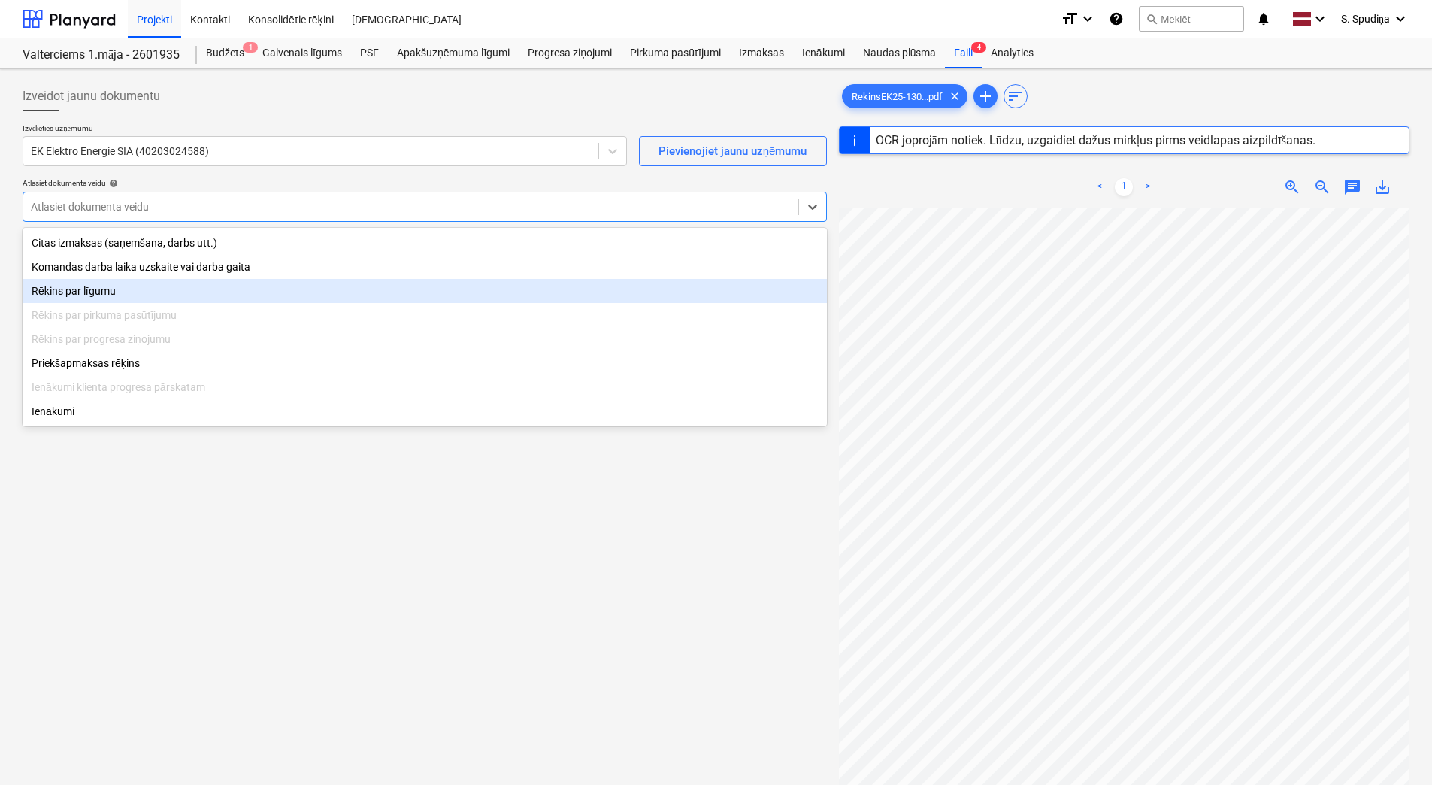
click at [92, 289] on div "Rēķins par līgumu" at bounding box center [425, 291] width 804 height 24
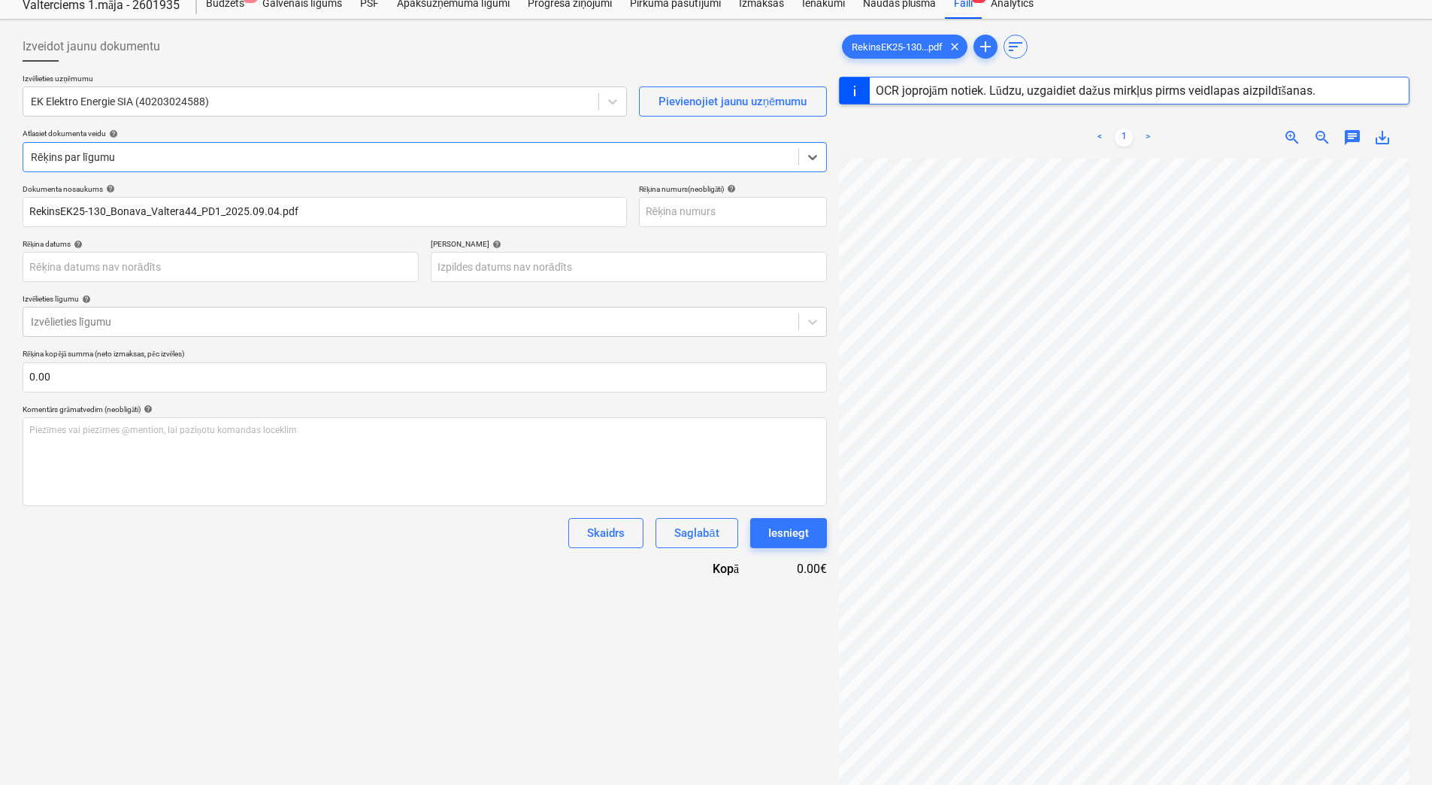
scroll to position [75, 0]
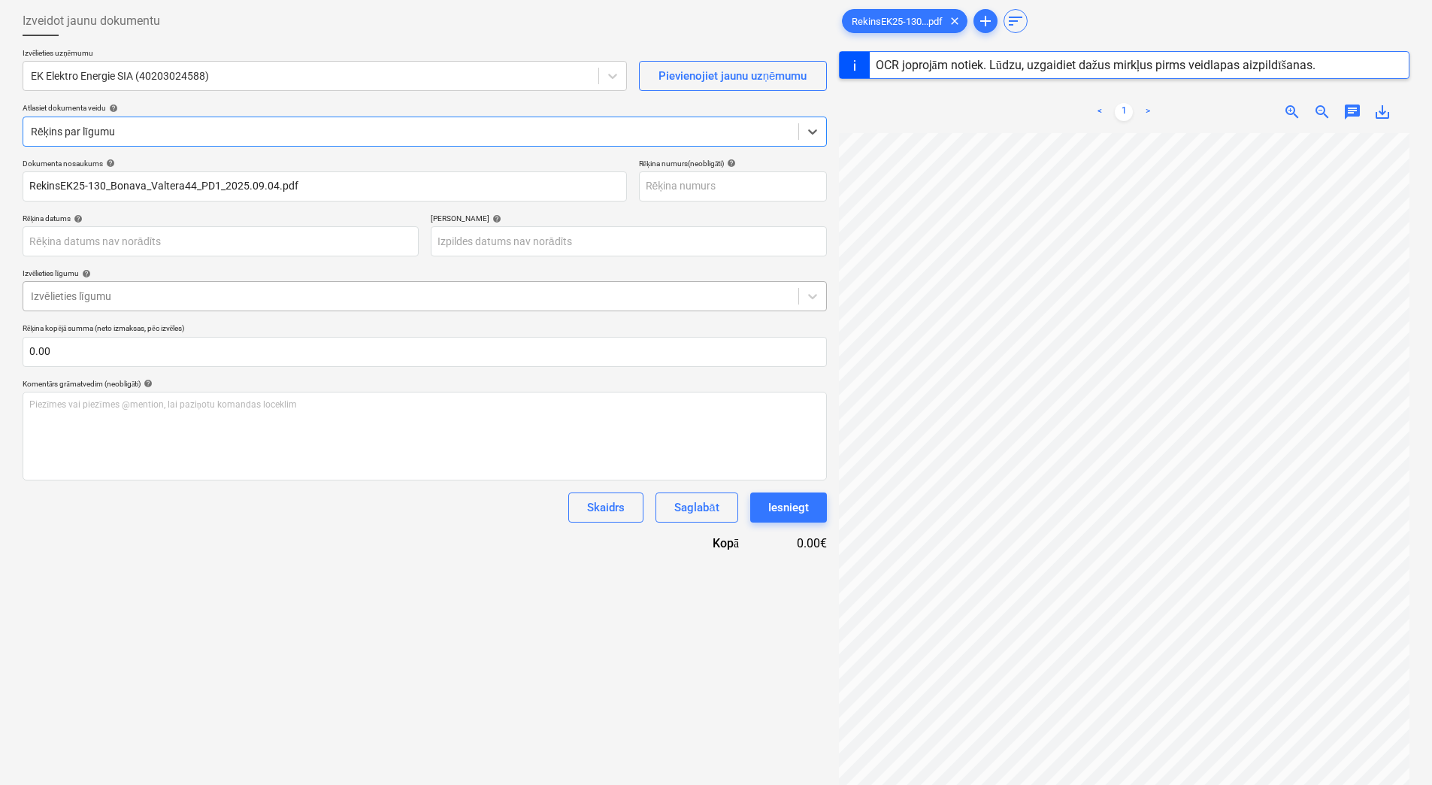
click at [184, 289] on div at bounding box center [411, 296] width 760 height 15
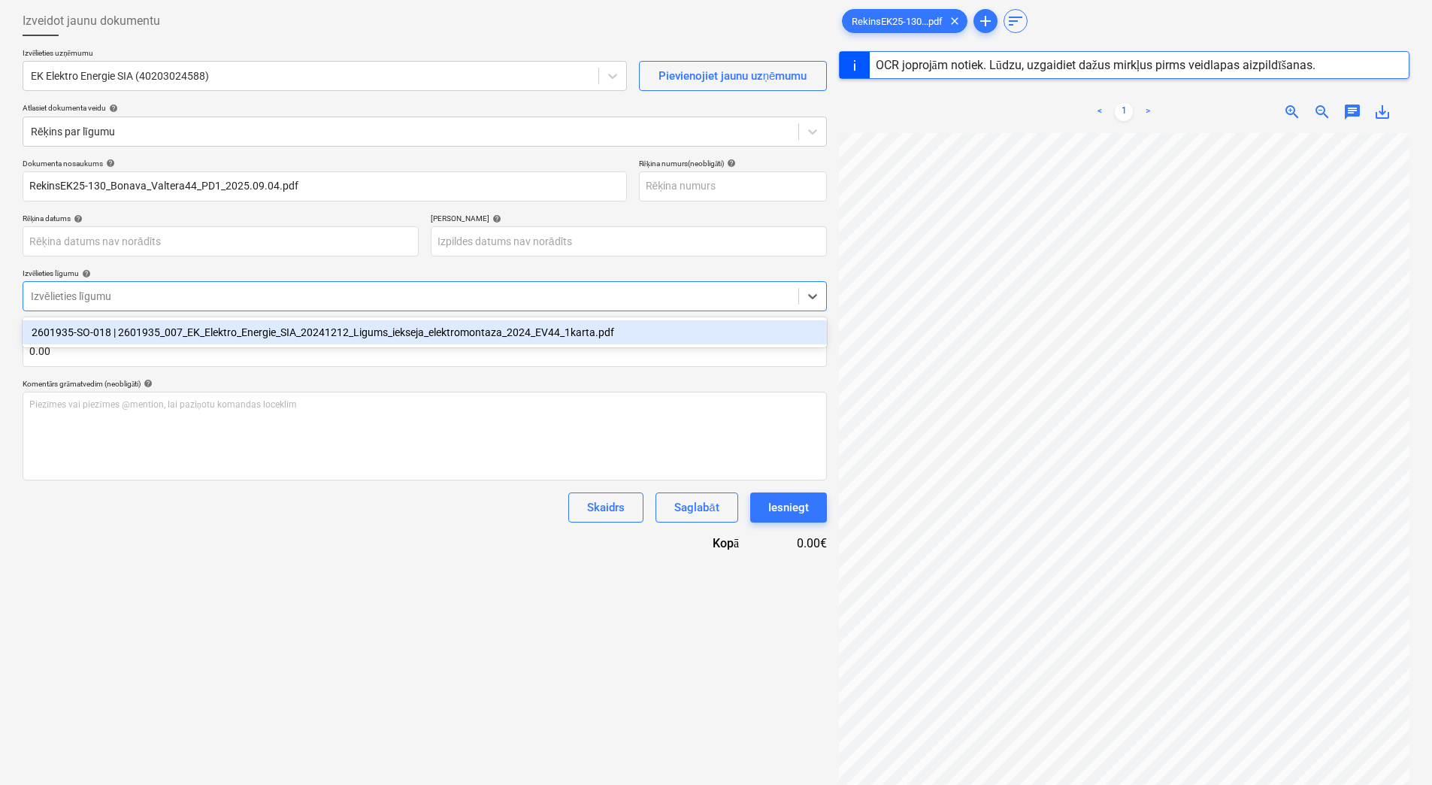
click at [103, 320] on div "2601935-SO-018 | 2601935_007_EK_Elektro_Energie_SIA_20241212_Ligums_iekseja_ele…" at bounding box center [425, 332] width 804 height 30
click at [106, 332] on div "2601935-SO-018 | 2601935_007_EK_Elektro_Energie_SIA_20241212_Ligums_iekseja_ele…" at bounding box center [425, 332] width 804 height 24
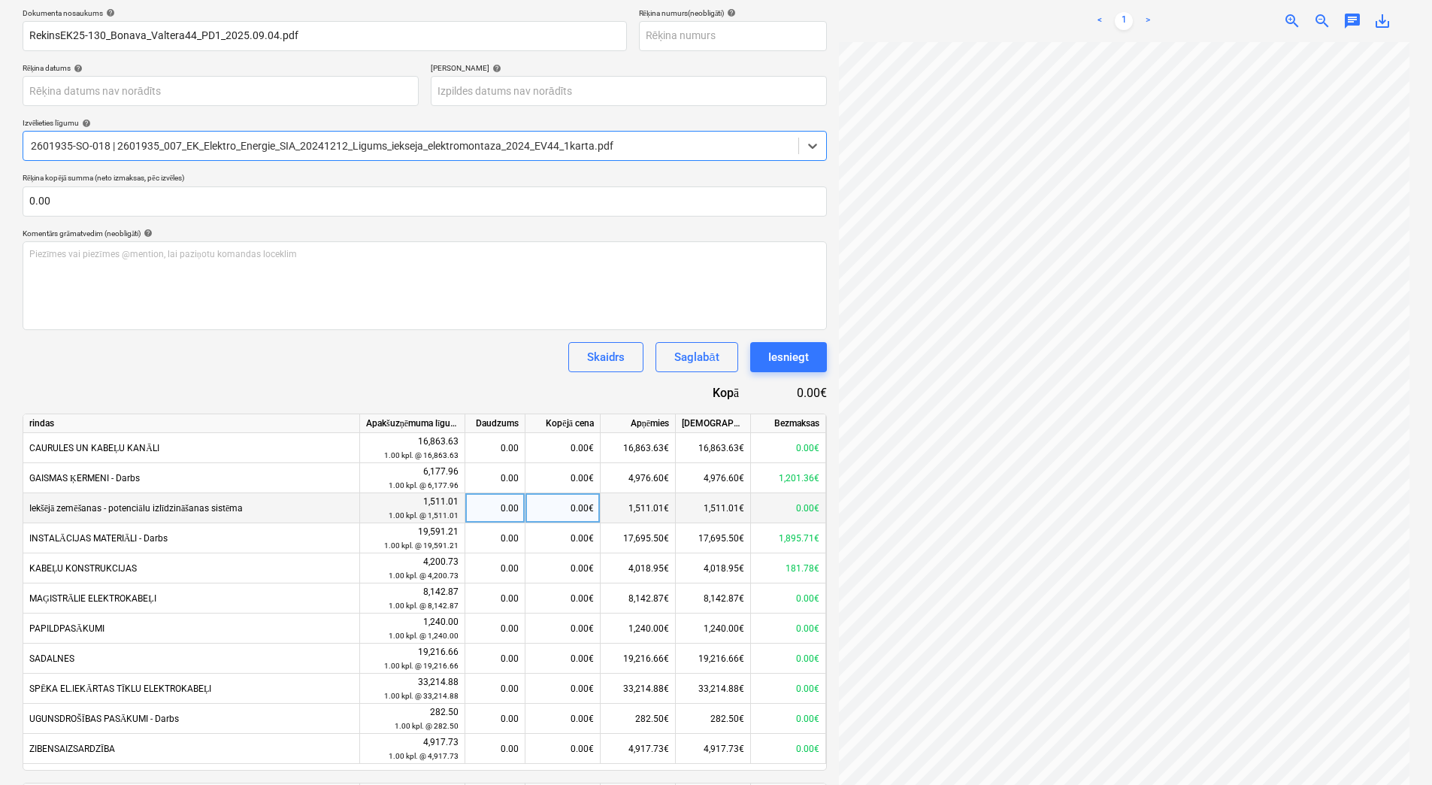
type input "EK25-130"
type input "[DATE]"
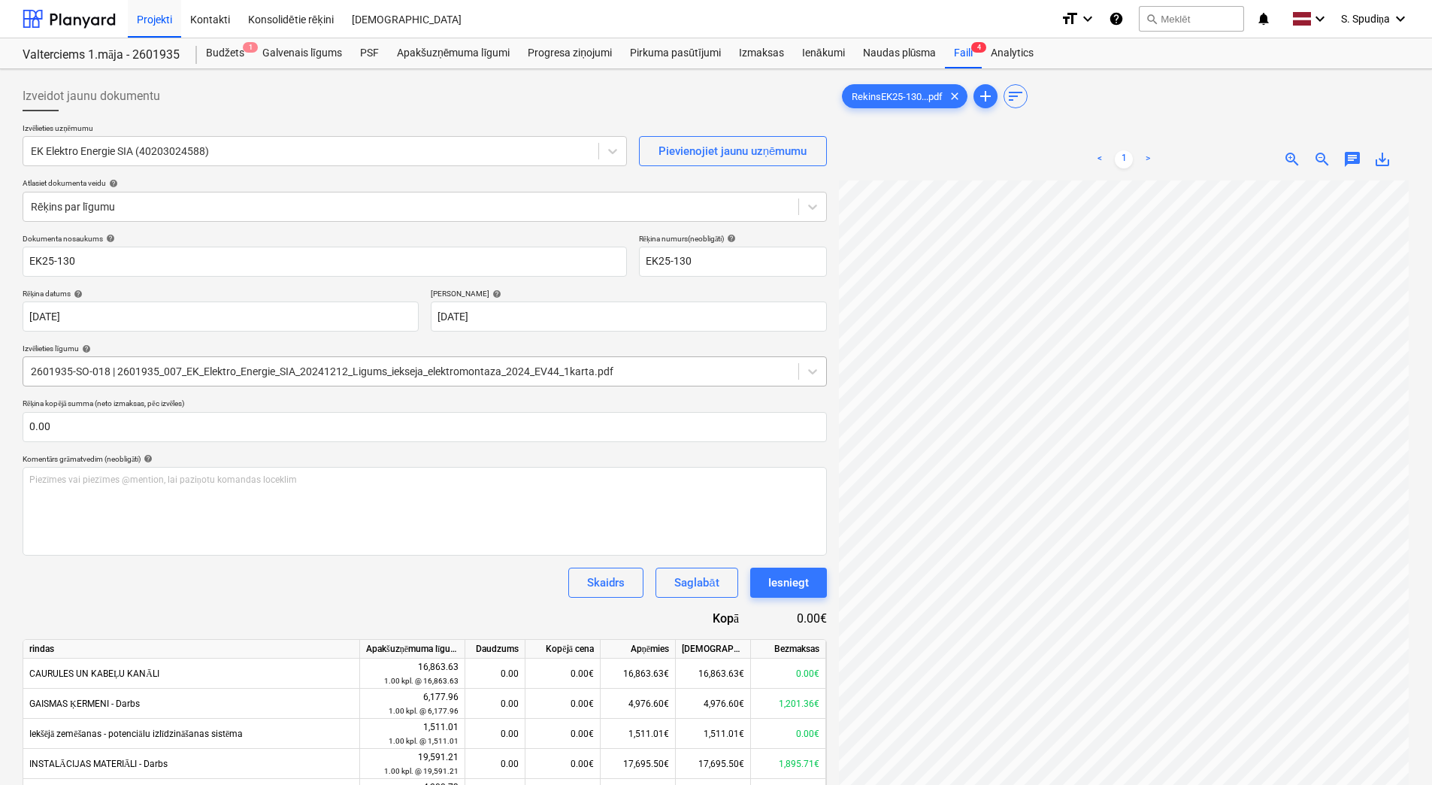
scroll to position [18, 9]
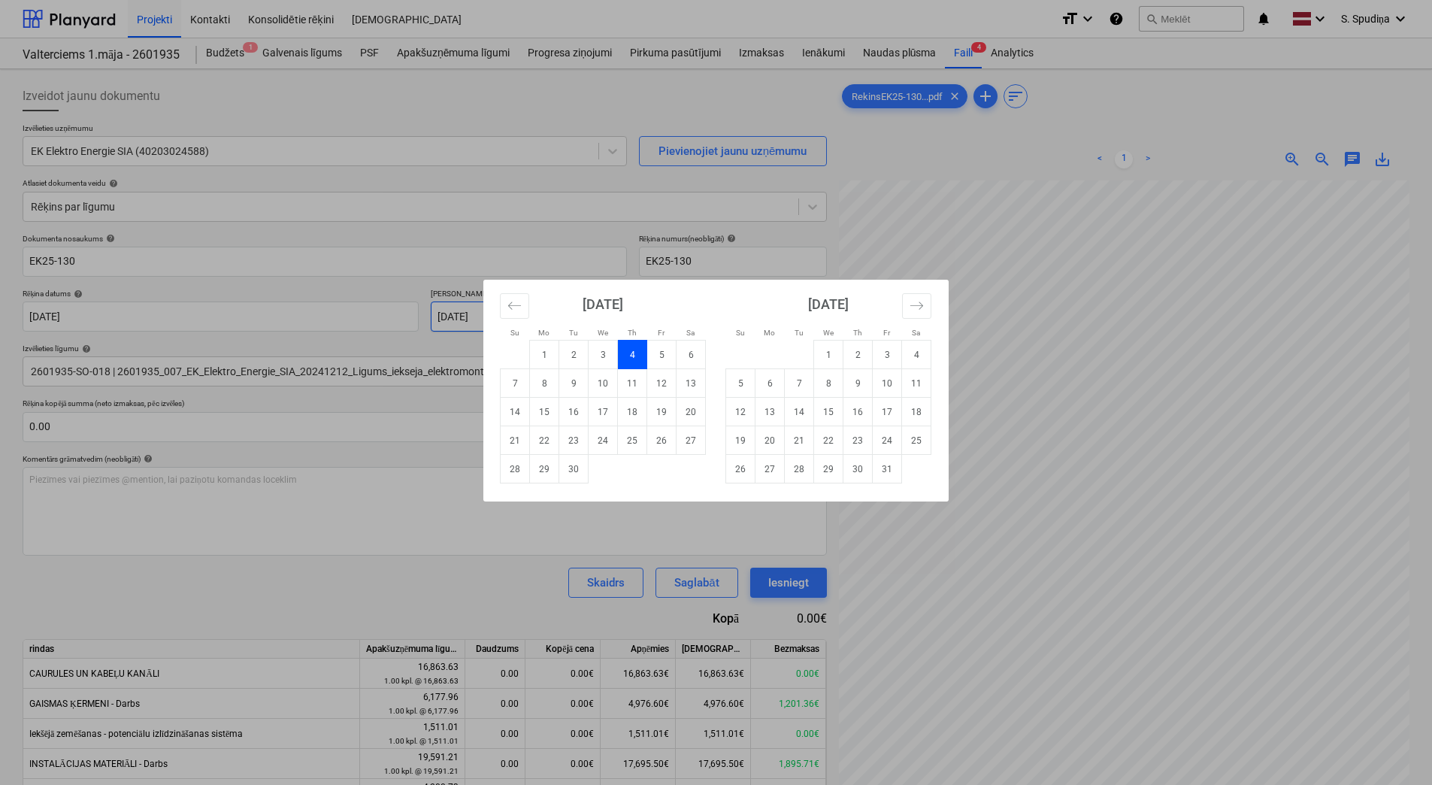
click at [532, 312] on body "Projekti Kontakti Konsolidētie rēķini Iesūtne format_size keyboard_arrow_down h…" at bounding box center [716, 392] width 1432 height 785
click at [629, 414] on td "18" at bounding box center [632, 412] width 29 height 29
type input "[DATE]"
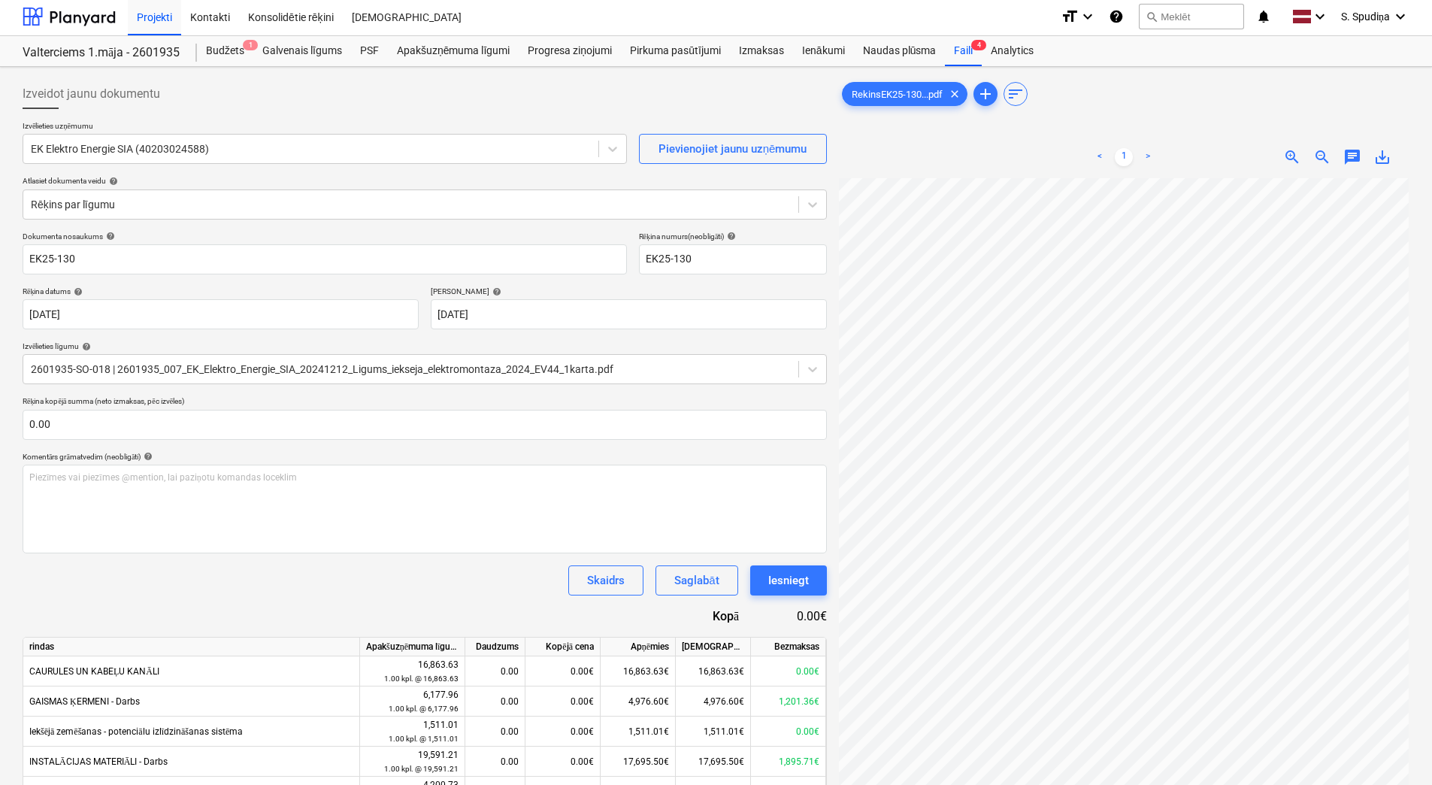
scroll to position [0, 0]
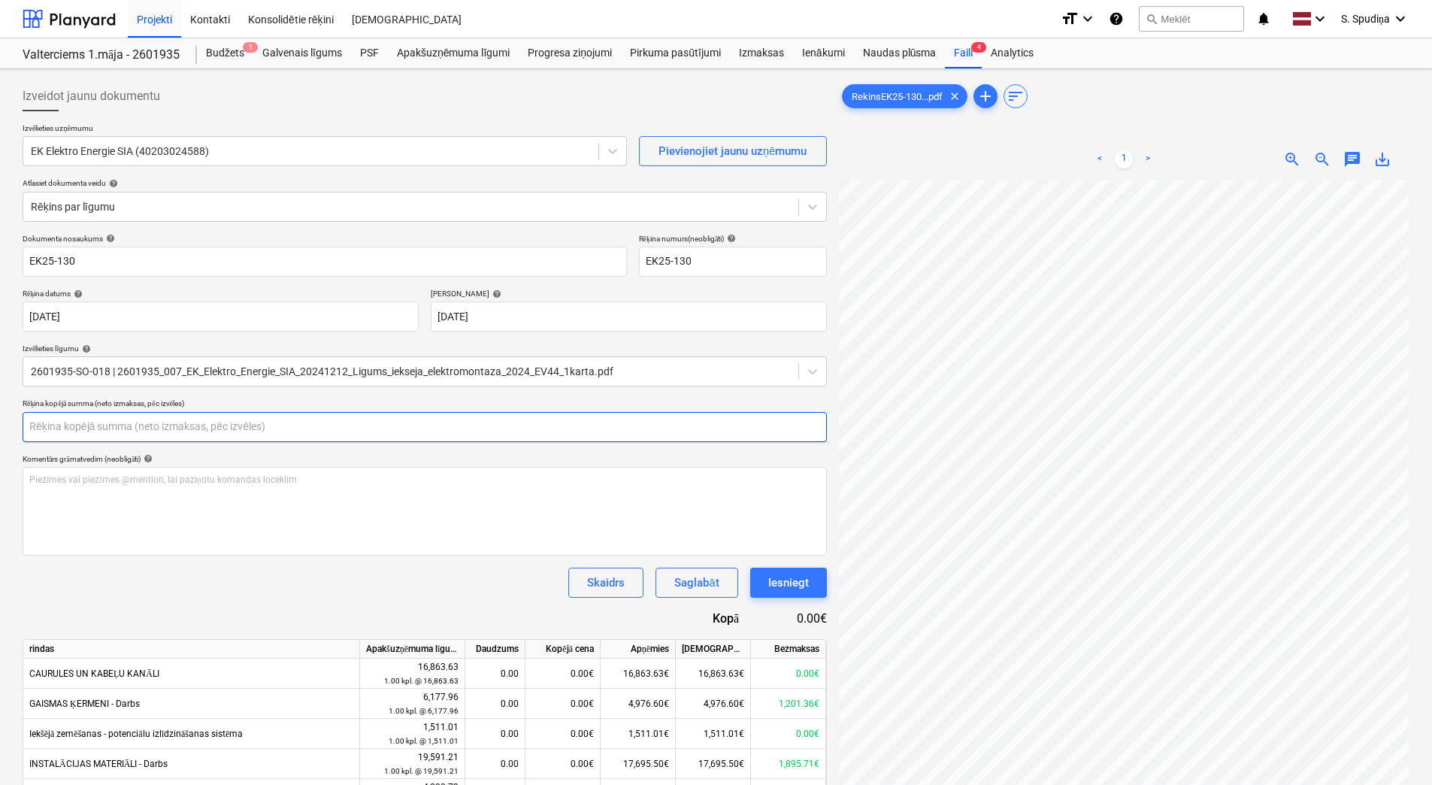
click at [91, 417] on input "text" at bounding box center [425, 427] width 804 height 30
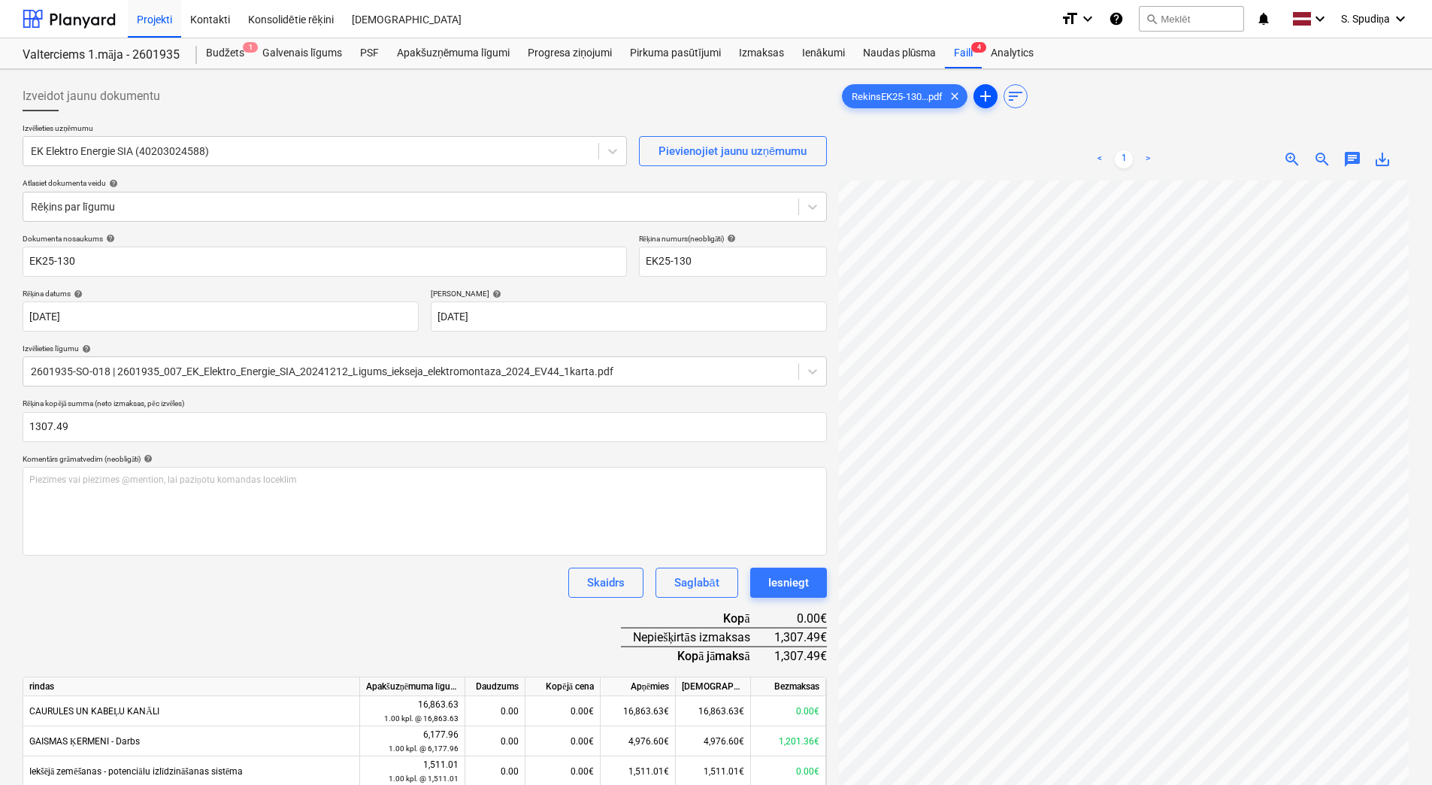
type input "1,307.49"
click at [982, 98] on span "add" at bounding box center [986, 96] width 18 height 18
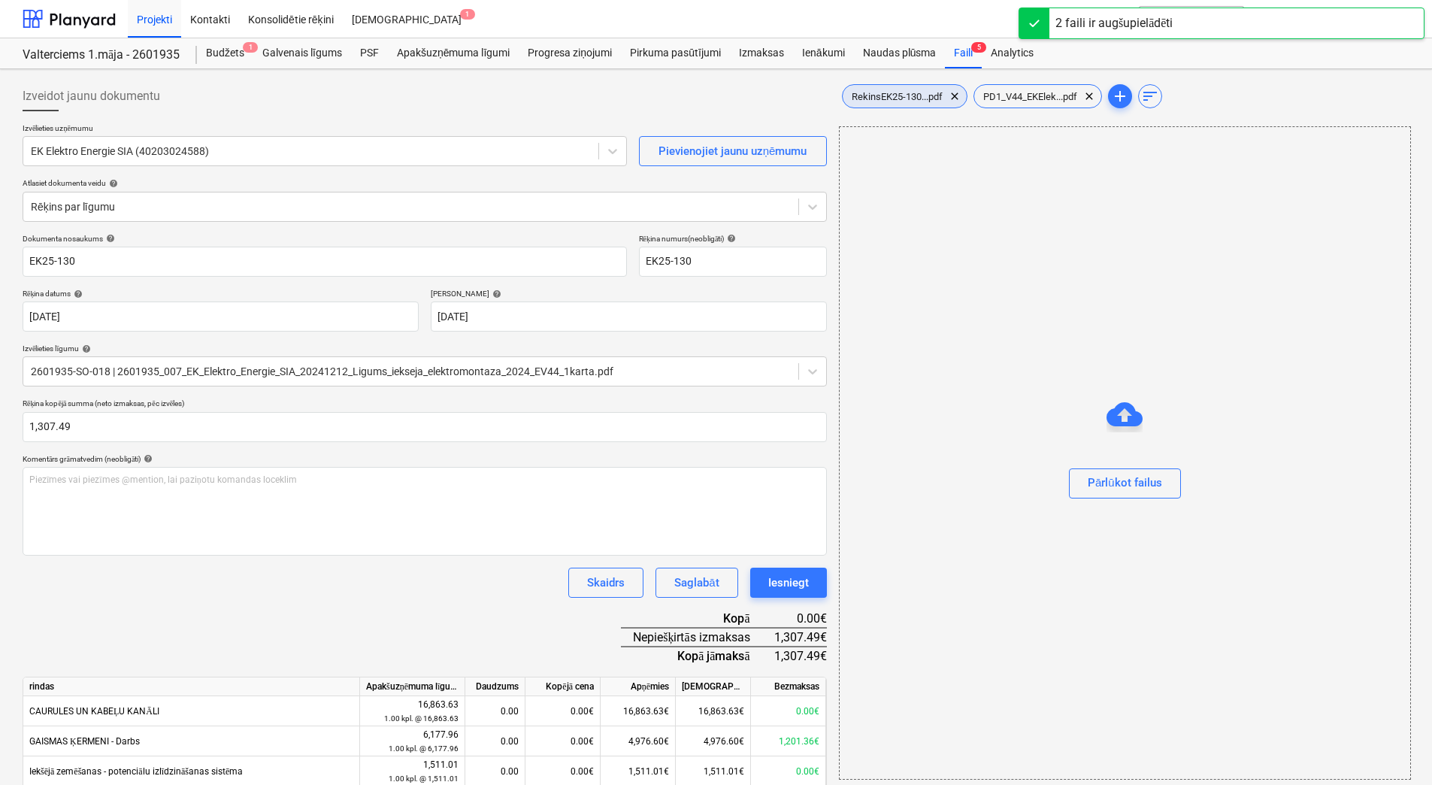
click at [893, 95] on span "RekinsEK25-130...pdf" at bounding box center [897, 96] width 109 height 11
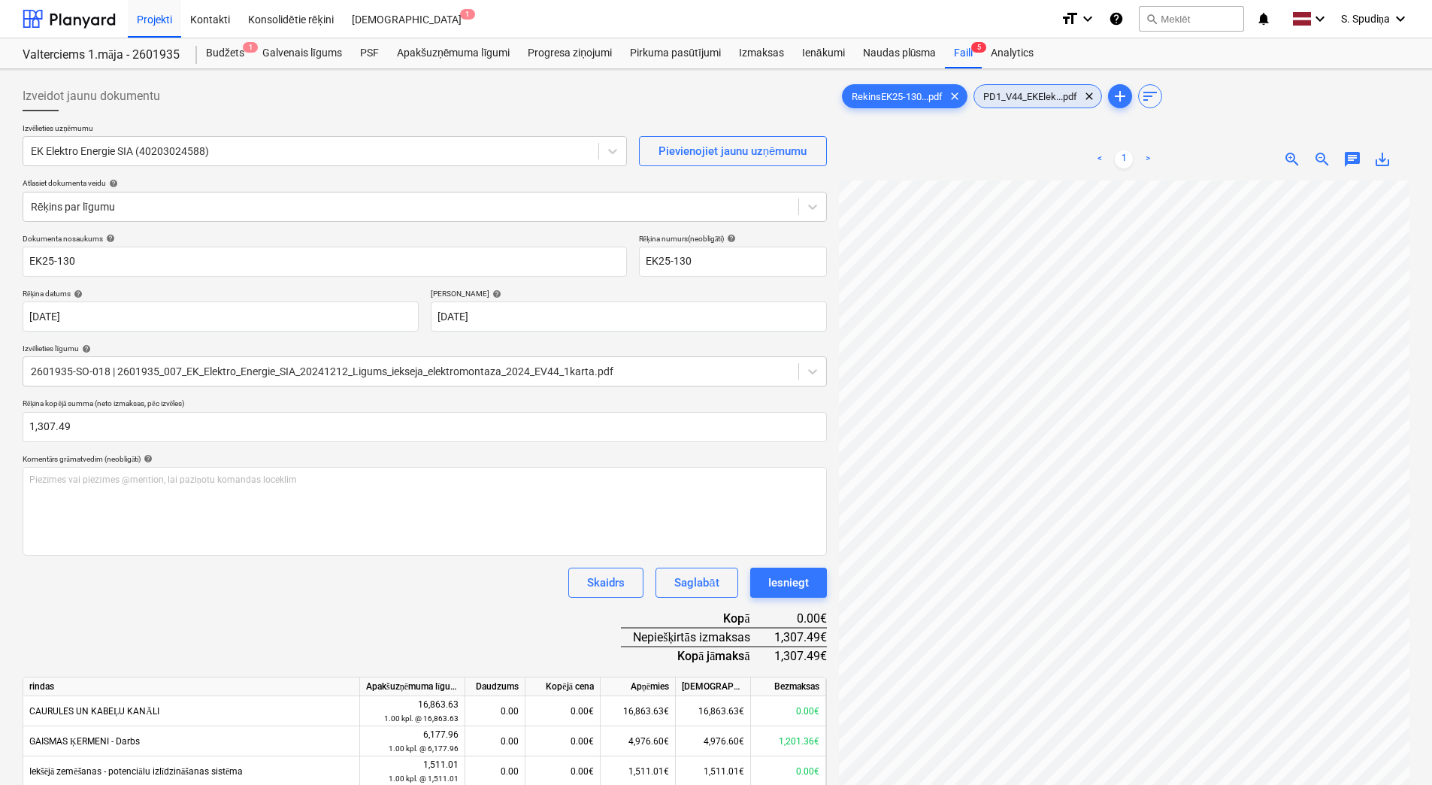
click at [1035, 93] on span "PD1_V44_EKElek...pdf" at bounding box center [1030, 96] width 112 height 11
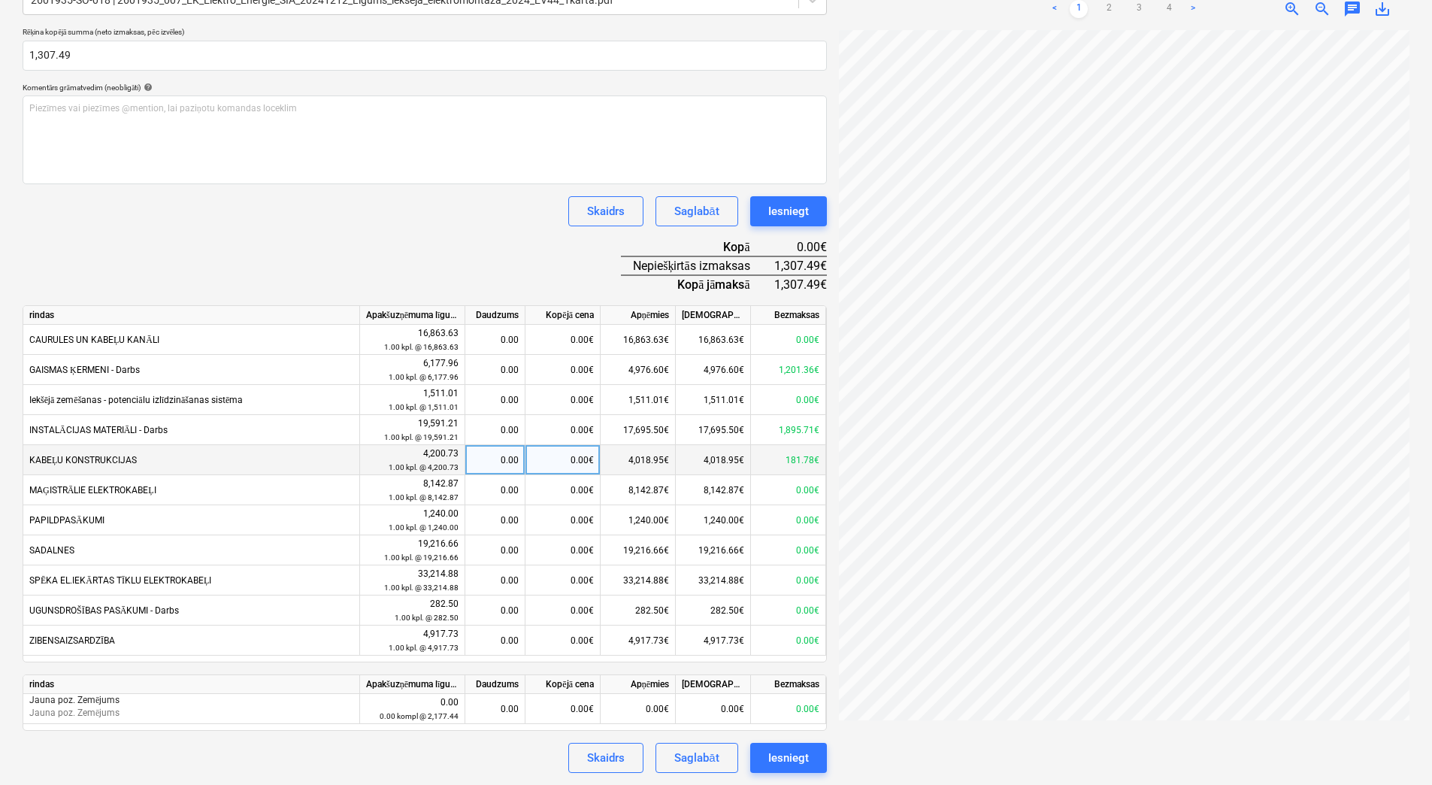
scroll to position [296, 0]
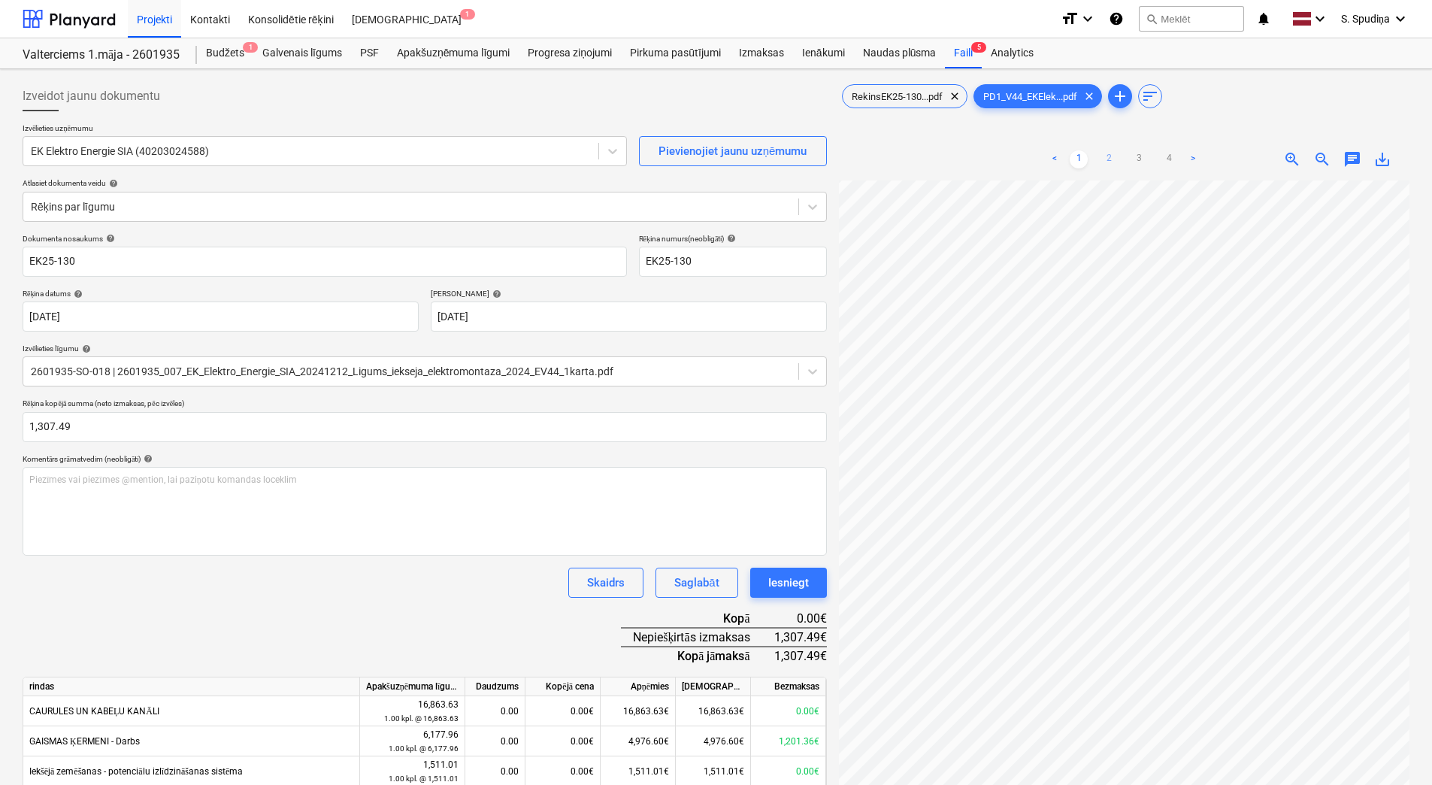
click at [1108, 155] on link "2" at bounding box center [1109, 159] width 18 height 18
click at [907, 93] on span "RekinsEK25-130...pdf" at bounding box center [897, 96] width 109 height 11
click at [1024, 96] on span "PD1_V44_EKElek...pdf" at bounding box center [1030, 96] width 112 height 11
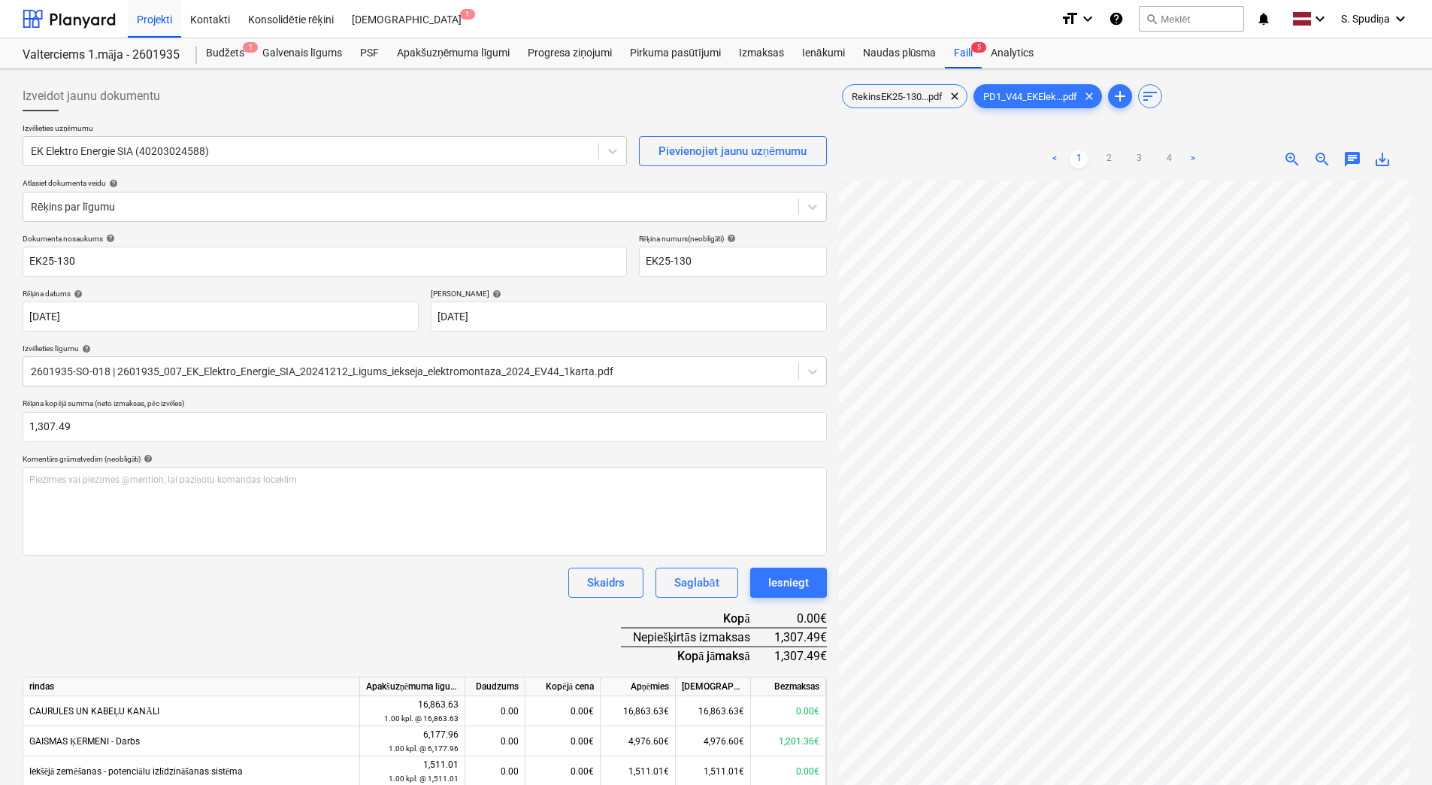
click at [715, 397] on div "Izveidot jaunu dokumentu Izvēlieties uzņēmumu EK Elektro Energie SIA (402030245…" at bounding box center [716, 612] width 1399 height 1075
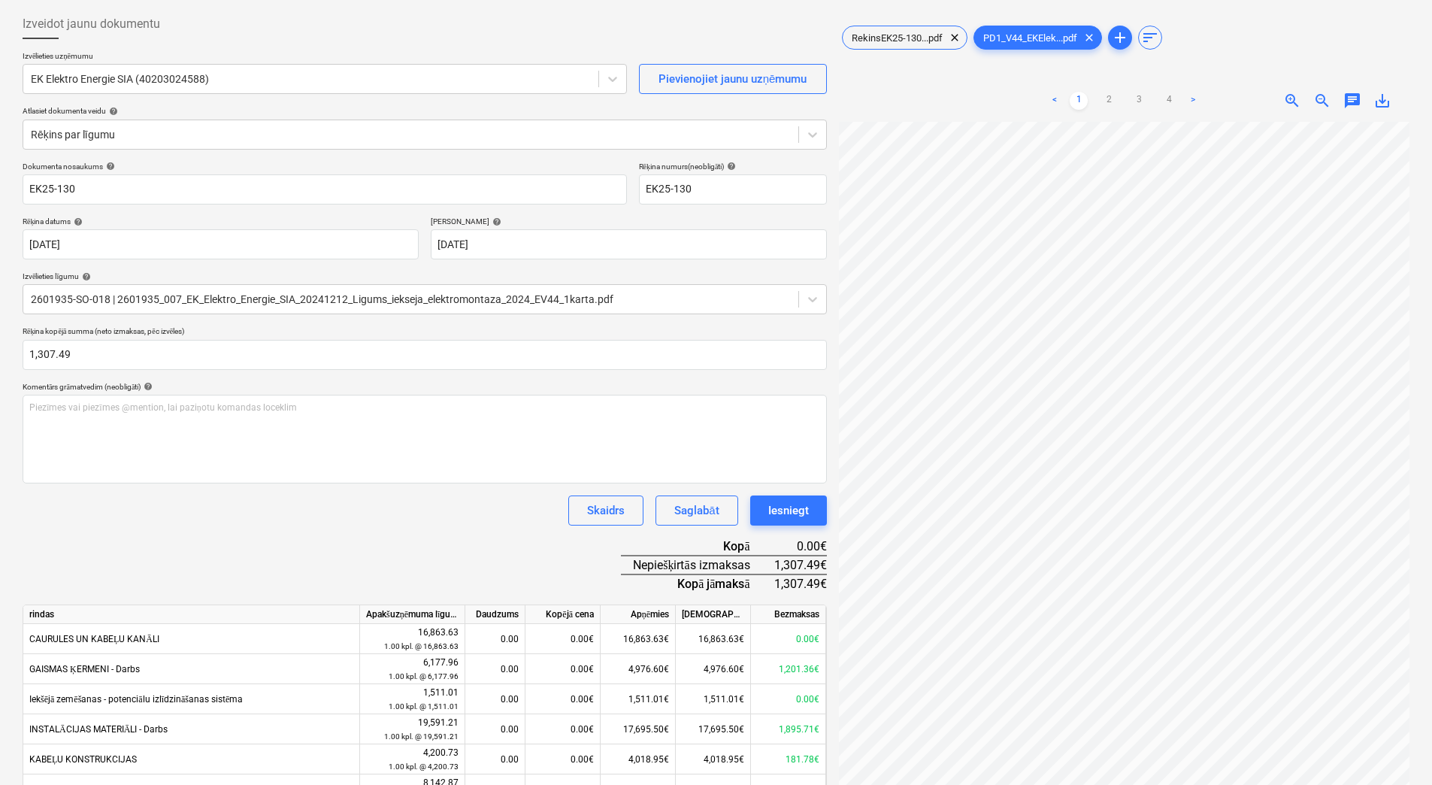
scroll to position [71, 0]
click at [1110, 101] on link "2" at bounding box center [1109, 101] width 18 height 18
click at [1116, 102] on link "3" at bounding box center [1139, 101] width 18 height 18
click at [1116, 97] on link "4" at bounding box center [1169, 101] width 18 height 18
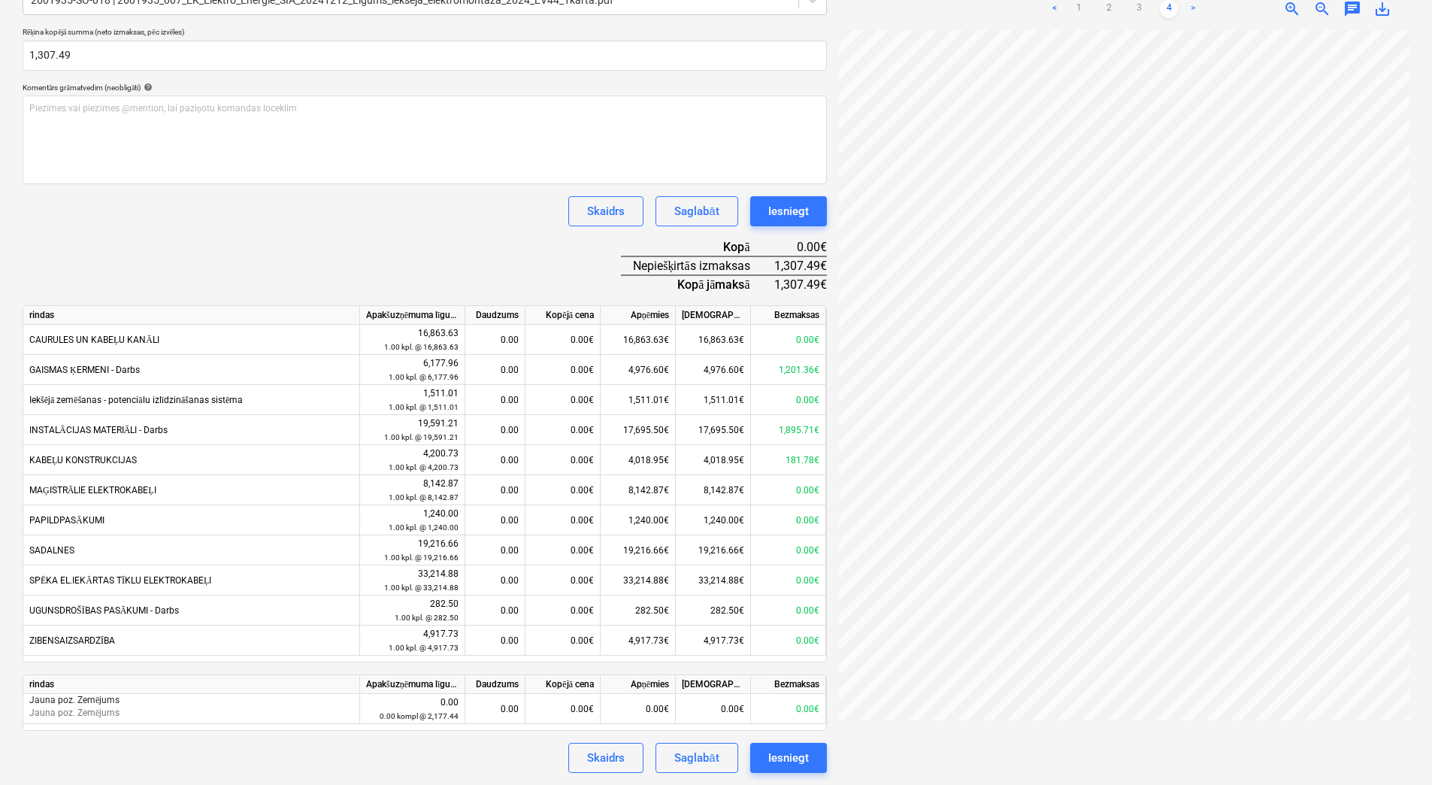
scroll to position [0, 0]
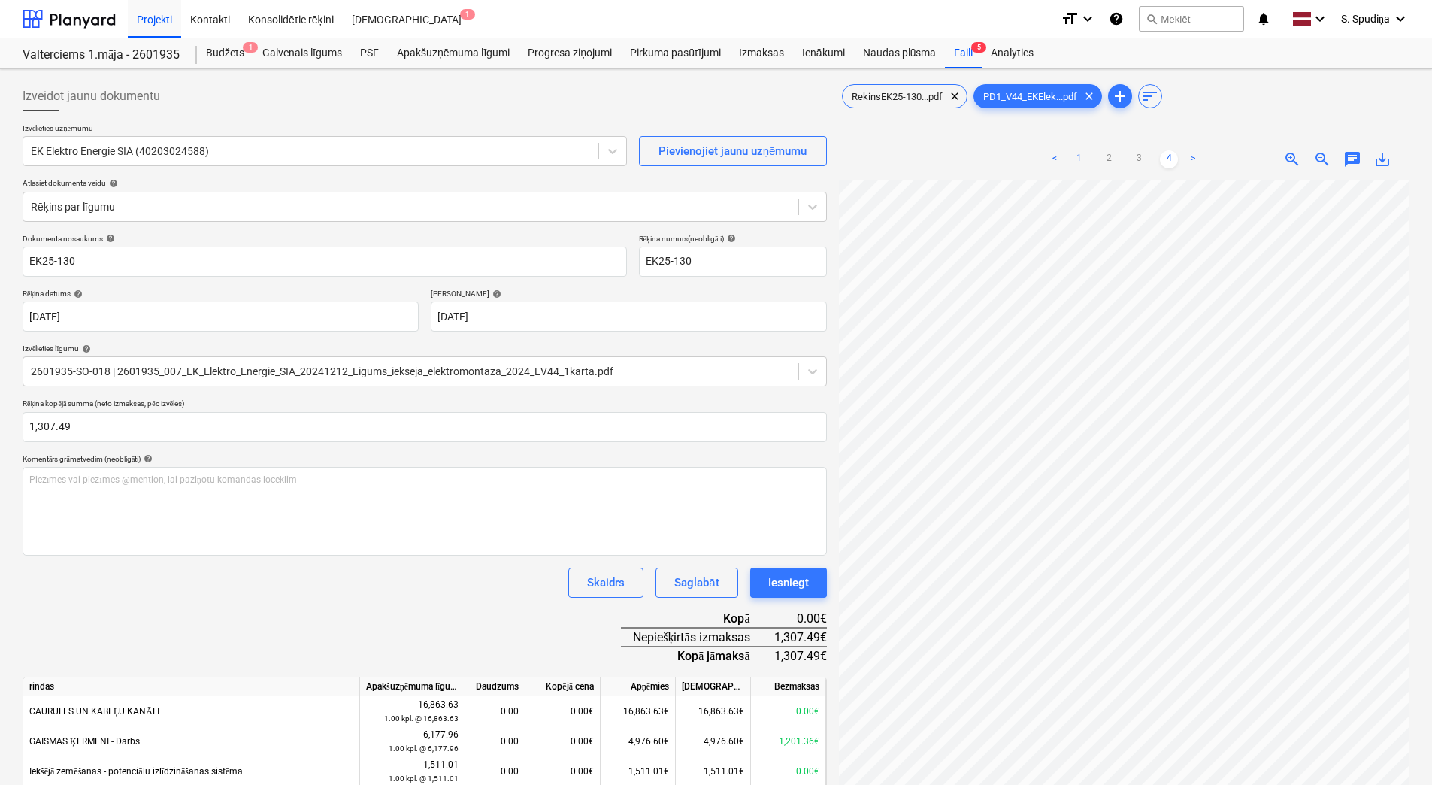
click at [1077, 159] on link "1" at bounding box center [1079, 159] width 18 height 18
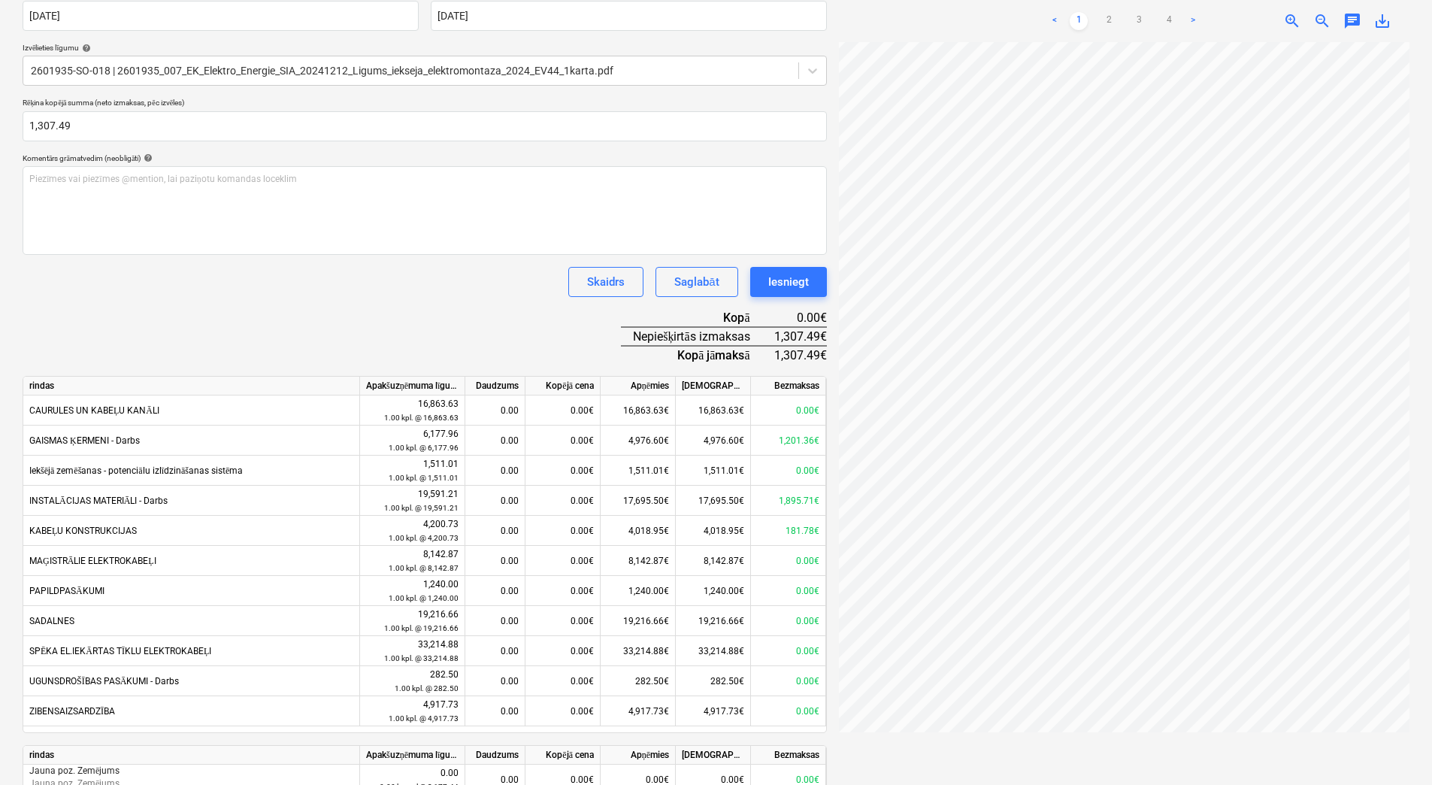
scroll to position [0, 331]
click at [1110, 22] on link "2" at bounding box center [1109, 21] width 18 height 18
click at [1074, 24] on link "1" at bounding box center [1079, 21] width 18 height 18
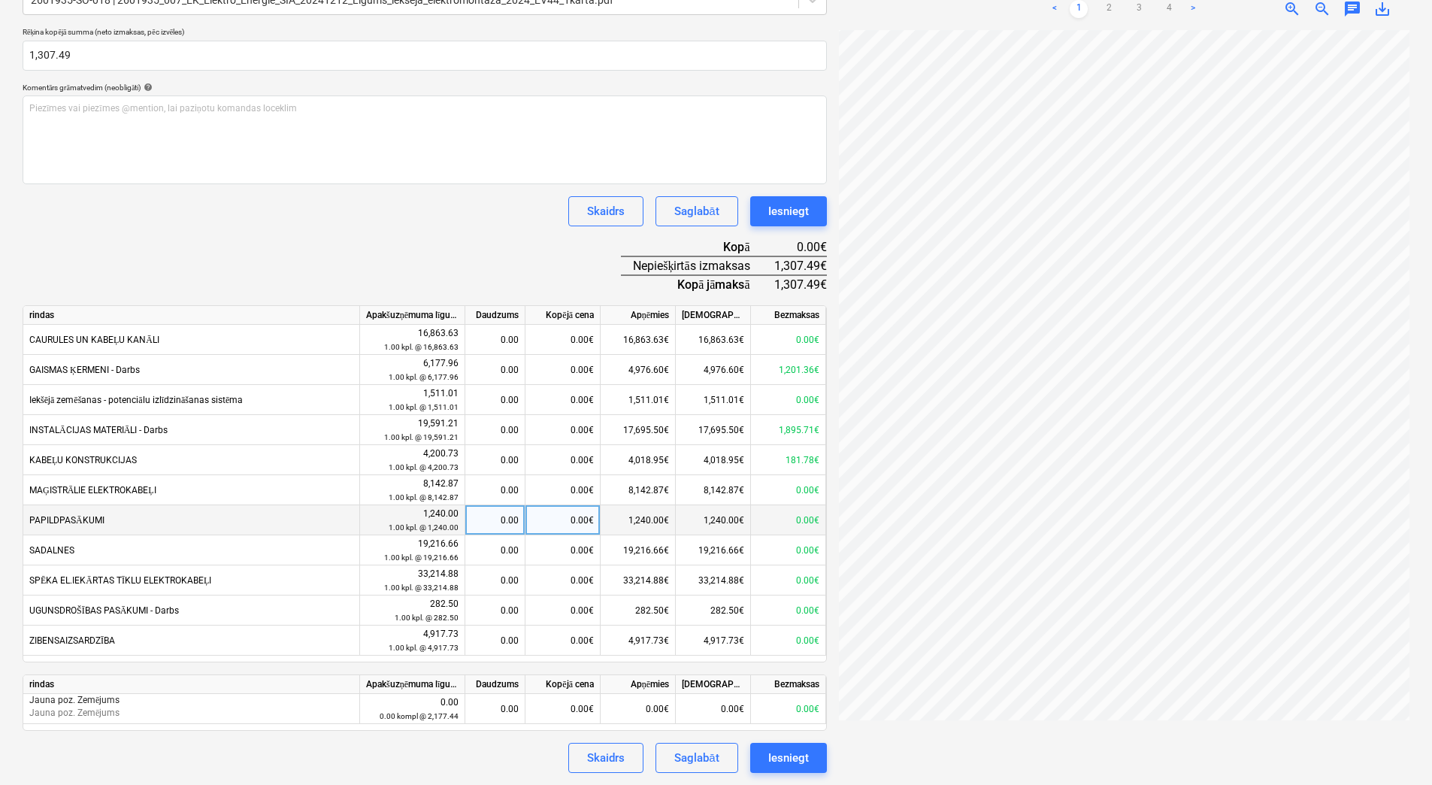
scroll to position [0, 0]
click at [1116, 487] on div "Izveidot jaunu dokumentu Izvēlieties uzņēmumu EK Elektro Energie SIA (402030245…" at bounding box center [716, 241] width 1432 height 1087
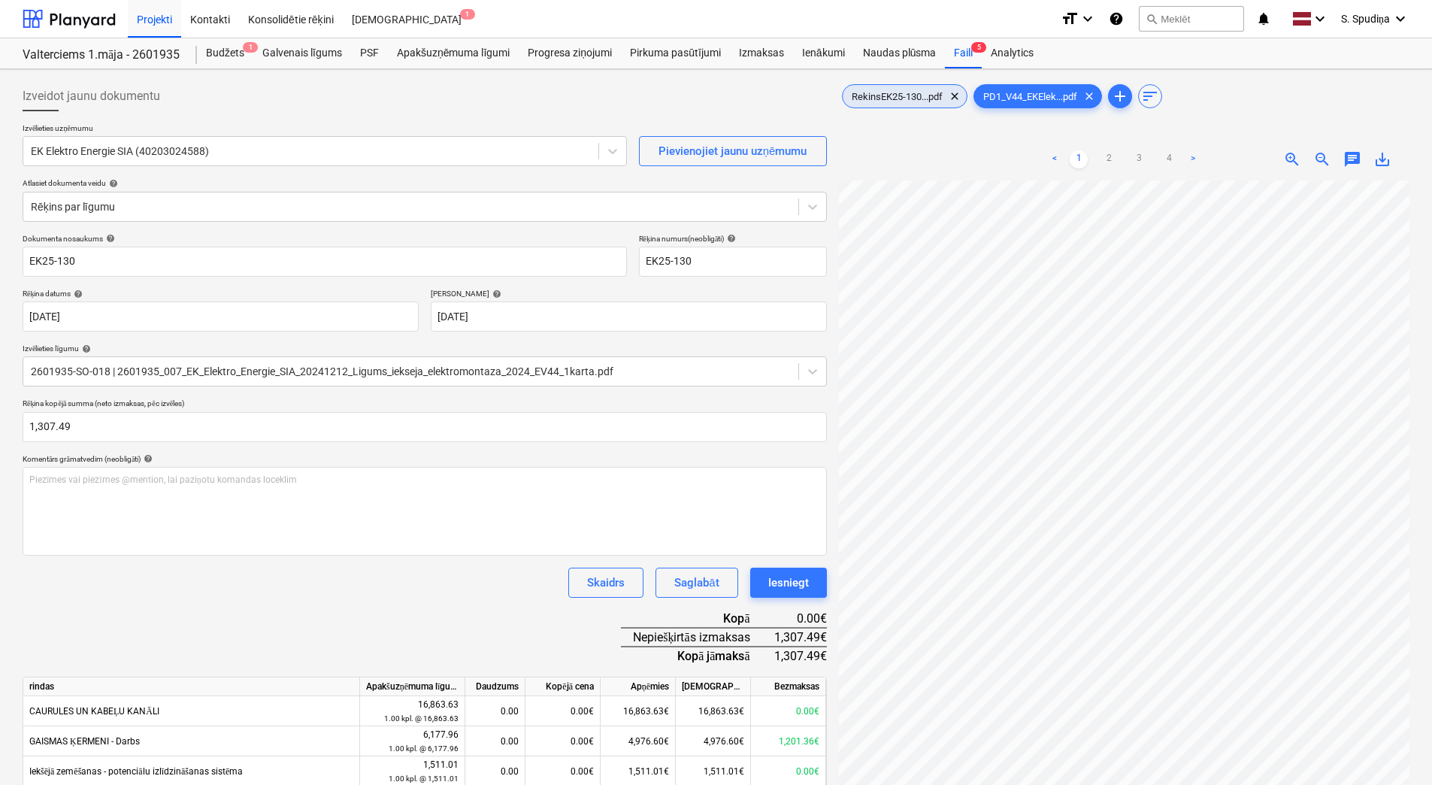
click at [905, 92] on span "RekinsEK25-130...pdf" at bounding box center [897, 96] width 109 height 11
click at [1031, 89] on div "PD1_V44_EKElek...pdf clear" at bounding box center [1038, 96] width 129 height 24
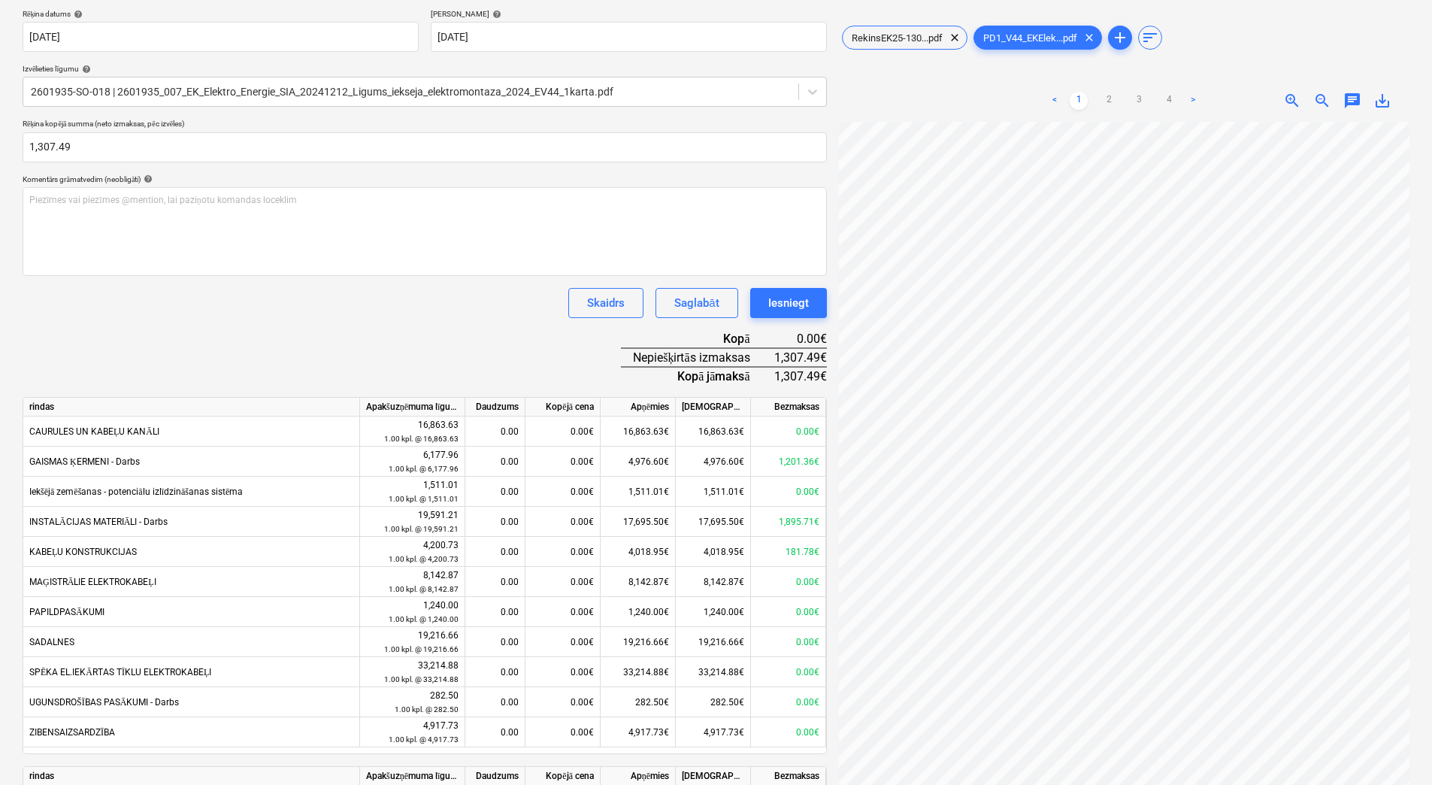
scroll to position [146, 0]
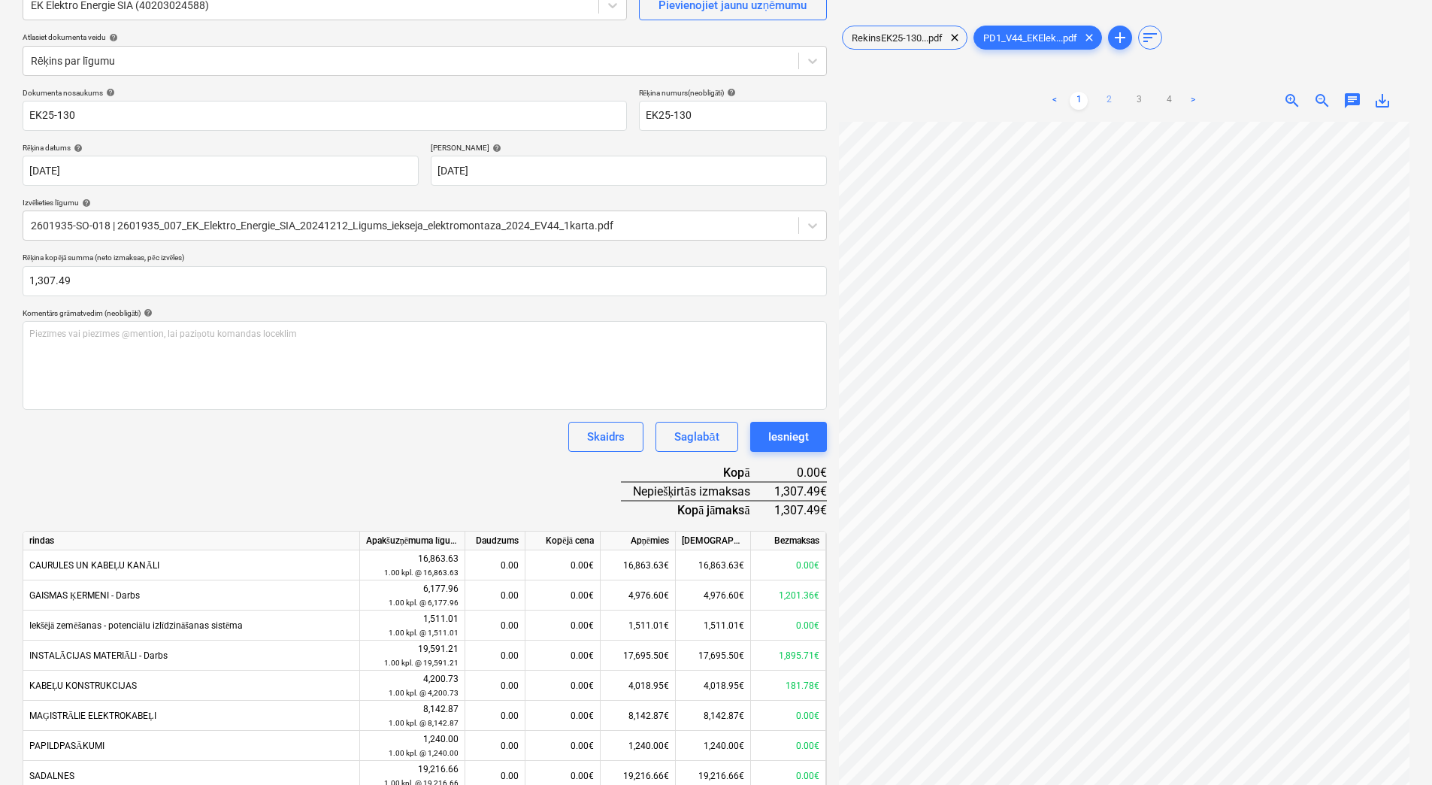
click at [1110, 105] on link "2" at bounding box center [1109, 101] width 18 height 18
click at [1077, 94] on link "1" at bounding box center [1079, 101] width 18 height 18
click at [899, 37] on span "RekinsEK25-130...pdf" at bounding box center [897, 37] width 109 height 11
click at [1035, 43] on span "PD1_V44_EKElek...pdf" at bounding box center [1030, 37] width 112 height 11
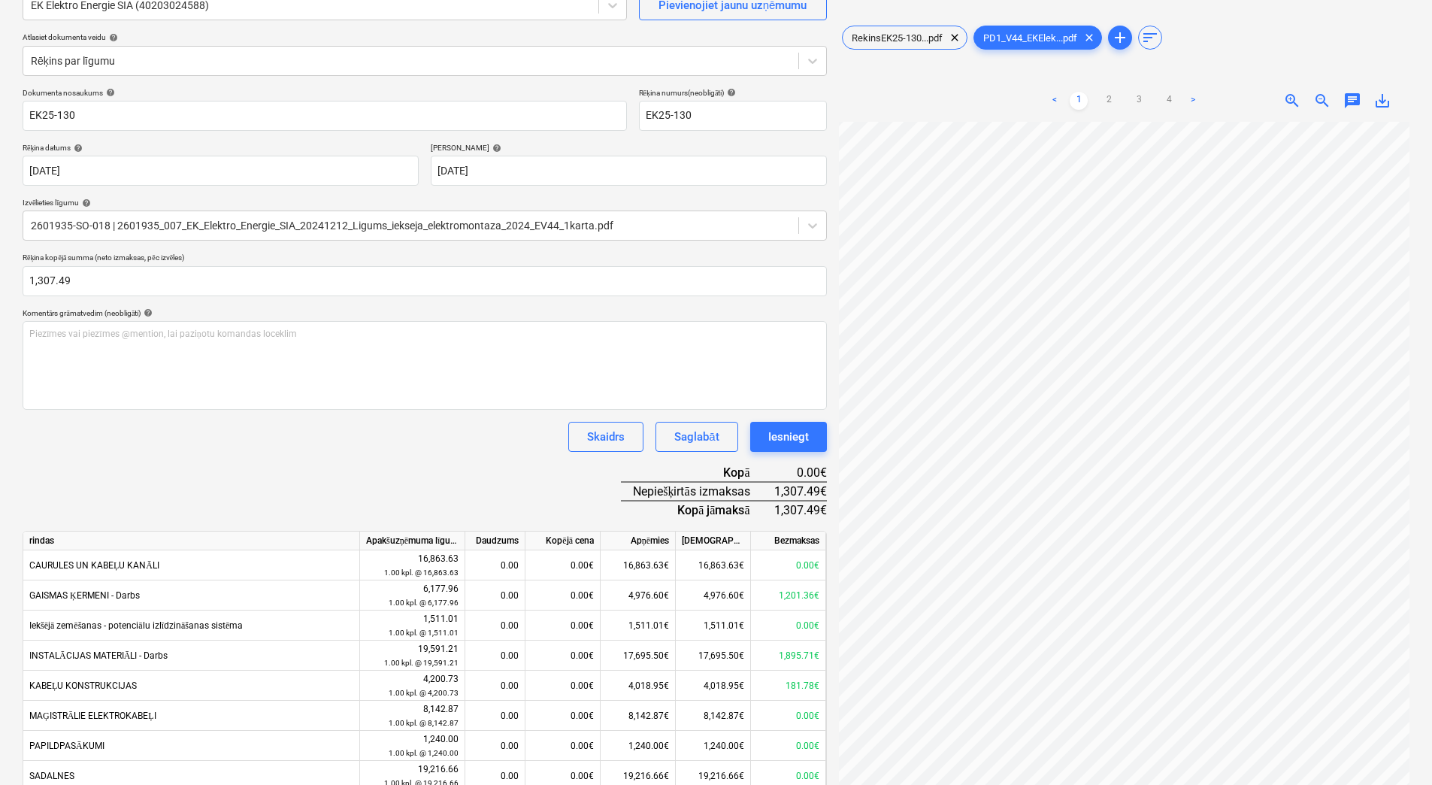
scroll to position [0, 331]
click at [1104, 101] on link "2" at bounding box center [1109, 101] width 18 height 18
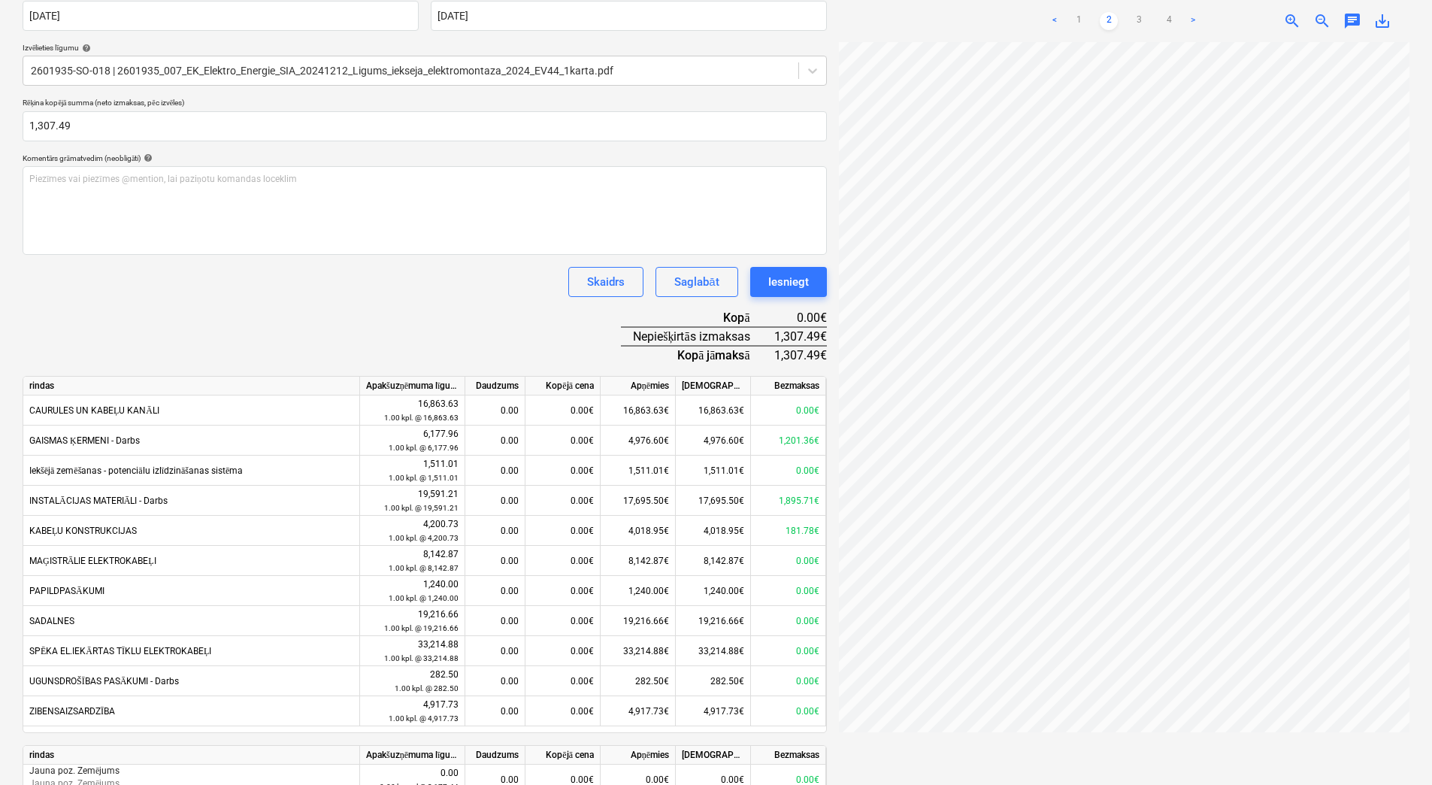
scroll to position [0, 0]
click at [1080, 25] on link "1" at bounding box center [1079, 21] width 18 height 18
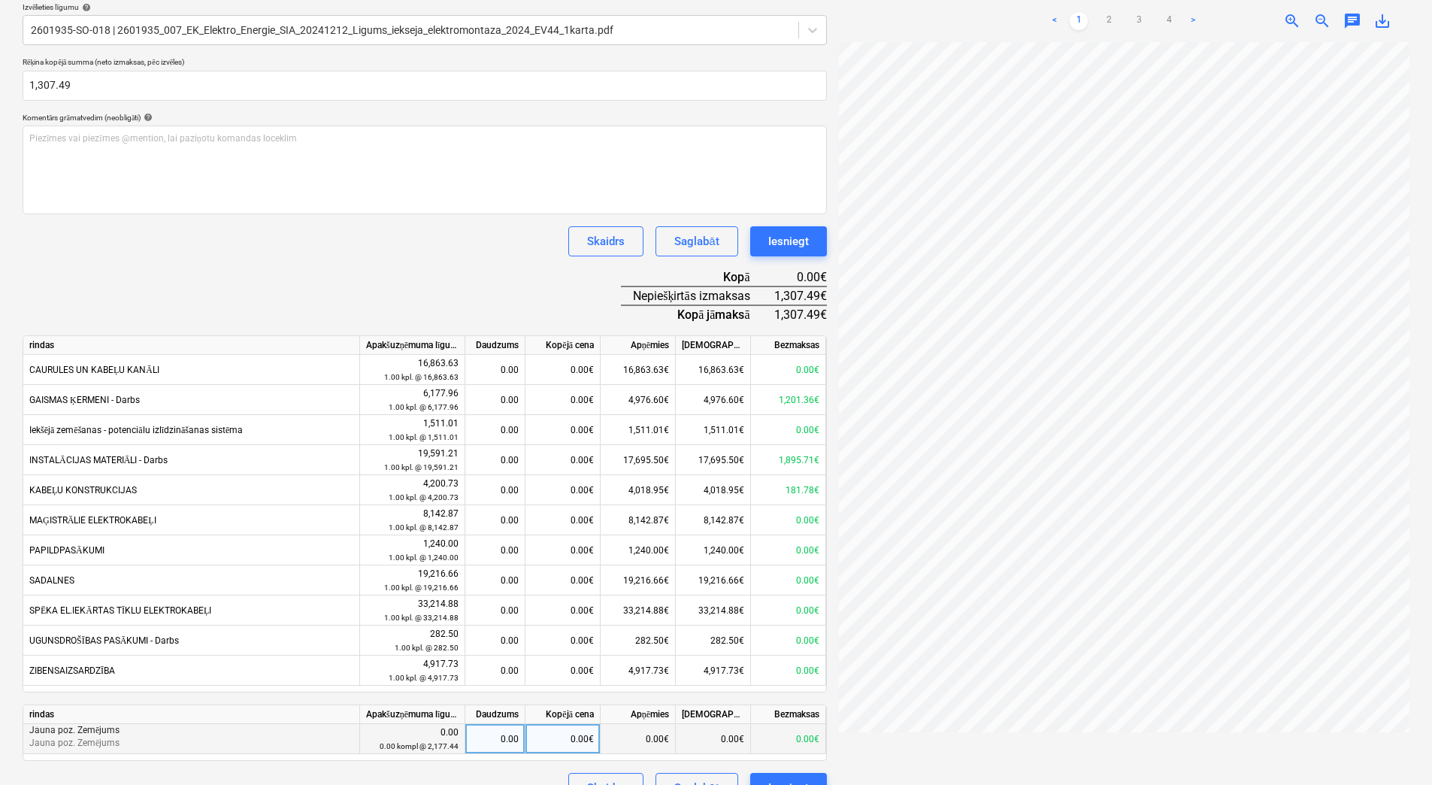
scroll to position [371, 0]
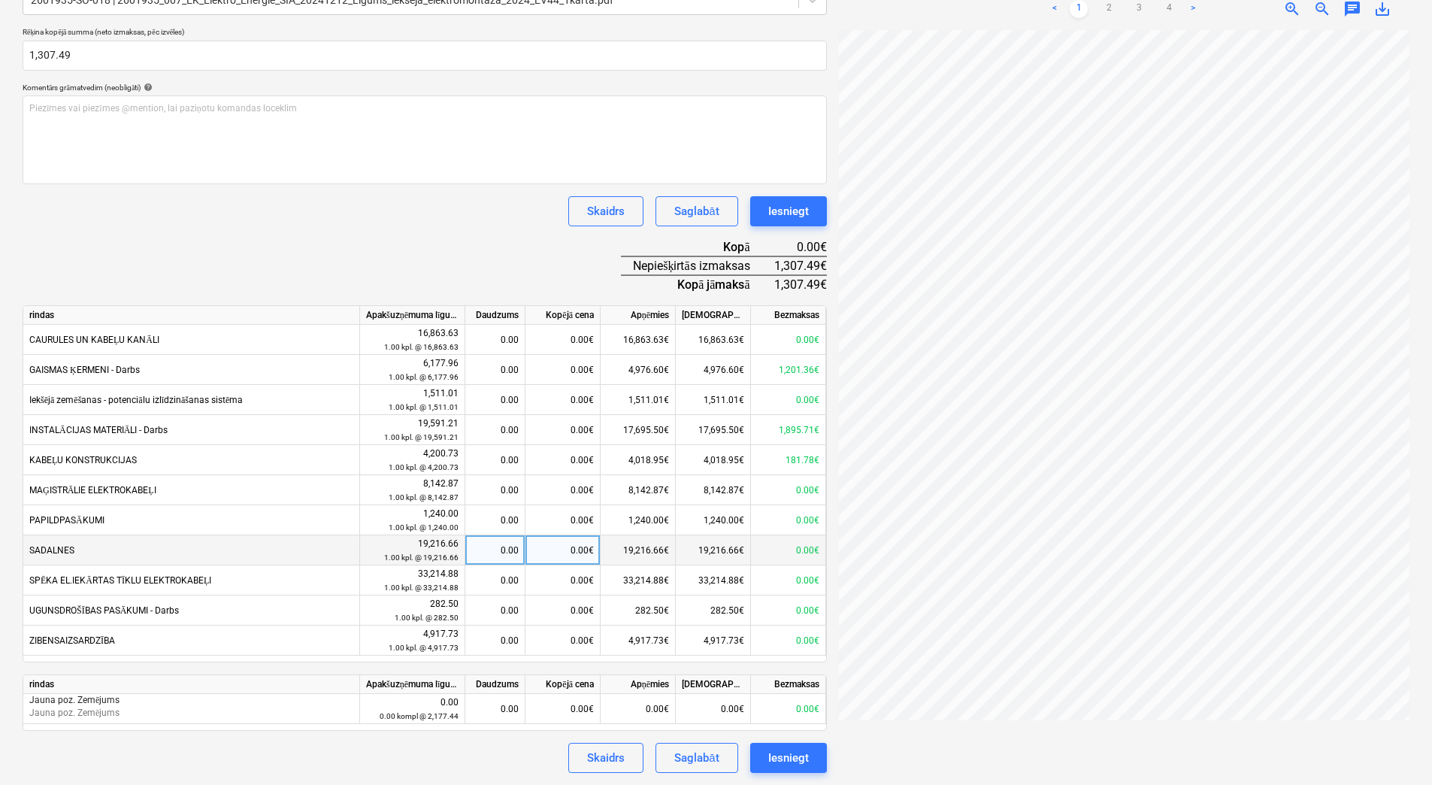
click at [798, 551] on div "0.00€" at bounding box center [788, 550] width 75 height 30
click at [571, 548] on div "0.00€" at bounding box center [563, 550] width 75 height 30
click at [750, 552] on div "Izveidot jaunu dokumentu Izvēlieties uzņēmumu EK Elektro Energie SIA (402030245…" at bounding box center [716, 241] width 1399 height 1075
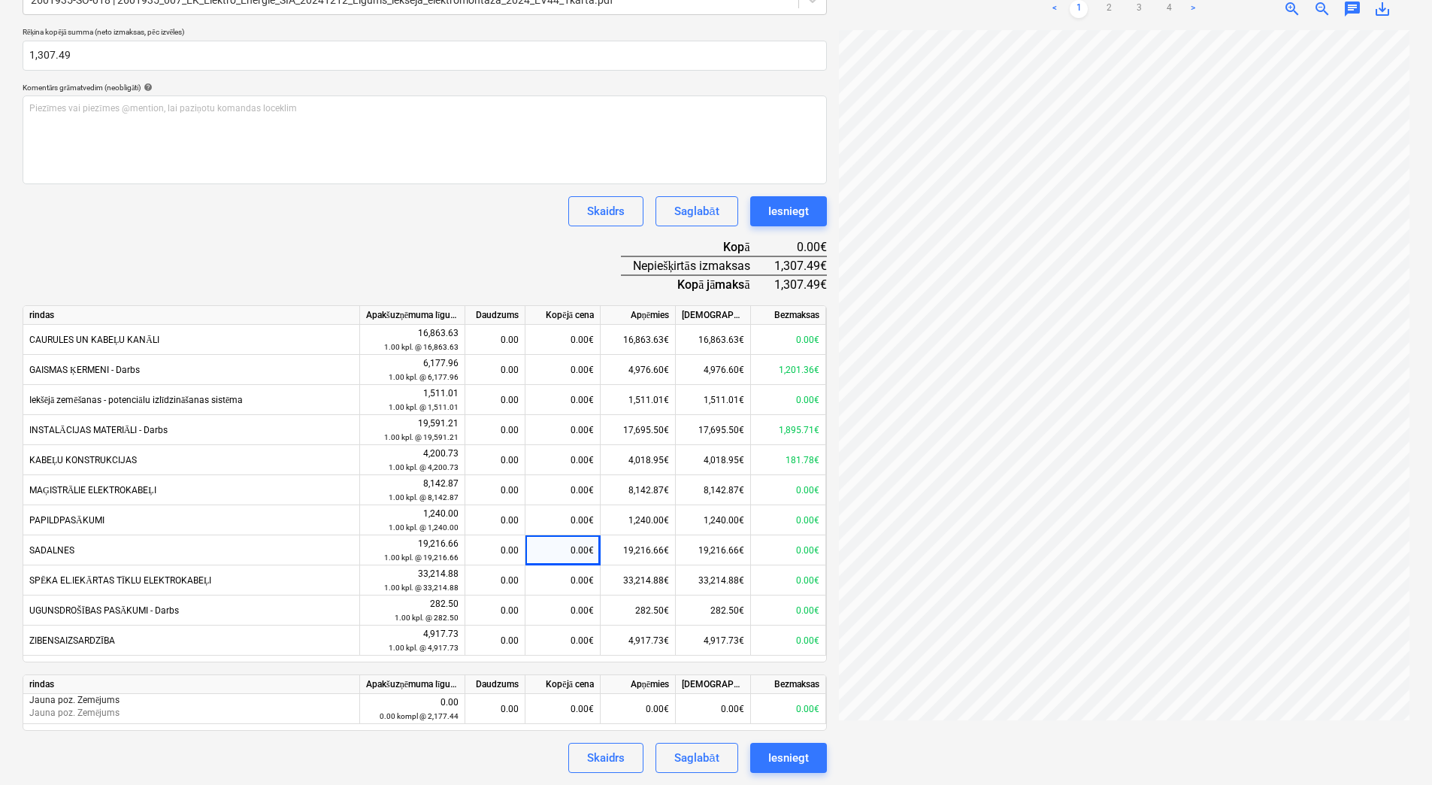
click at [1116, 414] on html "Projekti Kontakti Konsolidētie rēķini Iesūtne 1 format_size keyboard_arrow_down…" at bounding box center [716, 21] width 1432 height 785
click at [824, 610] on div "Izveidot jaunu dokumentu Izvēlieties uzņēmumu EK Elektro Energie SIA (402030245…" at bounding box center [716, 241] width 1399 height 1075
click at [581, 344] on div "0.00€" at bounding box center [563, 340] width 75 height 30
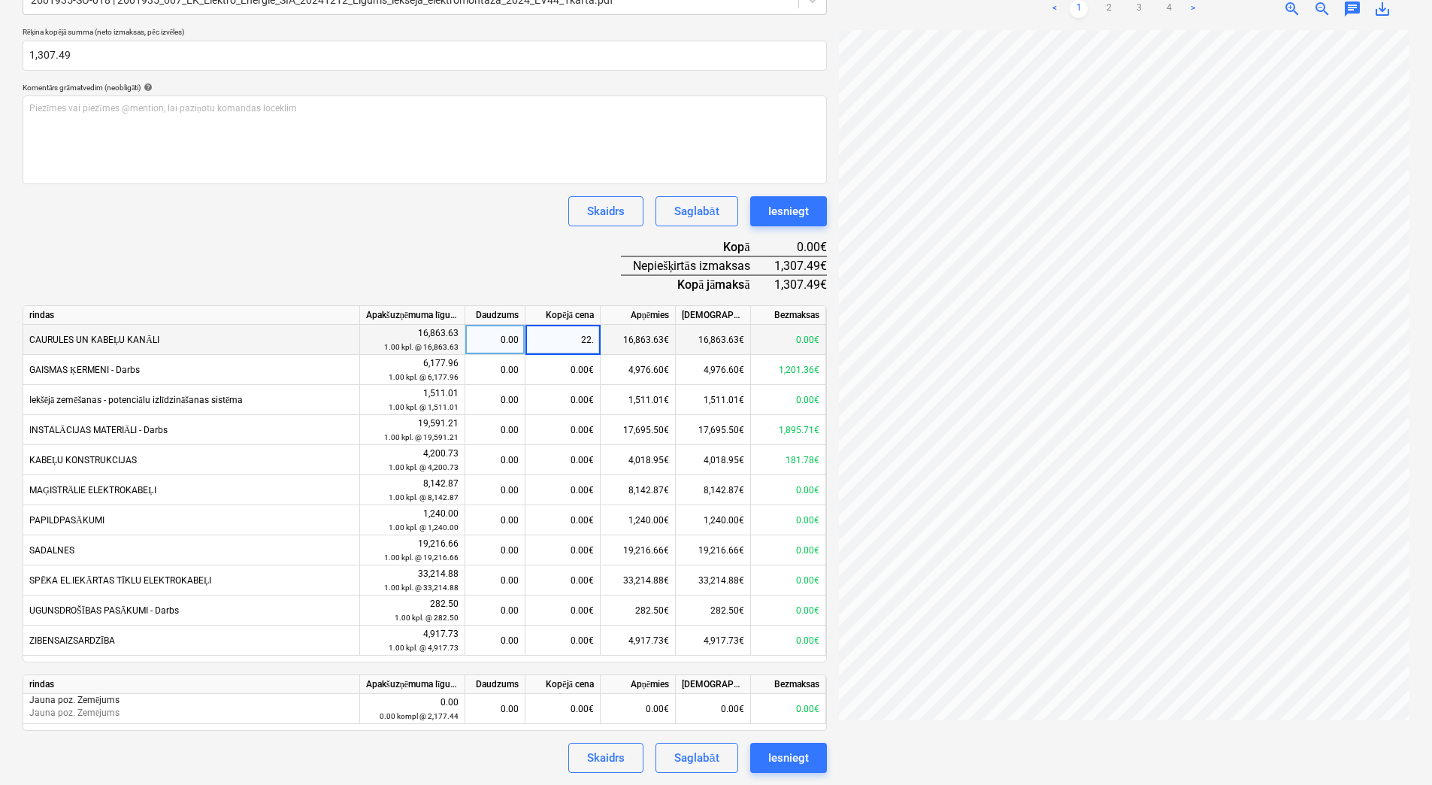
type input "22.6"
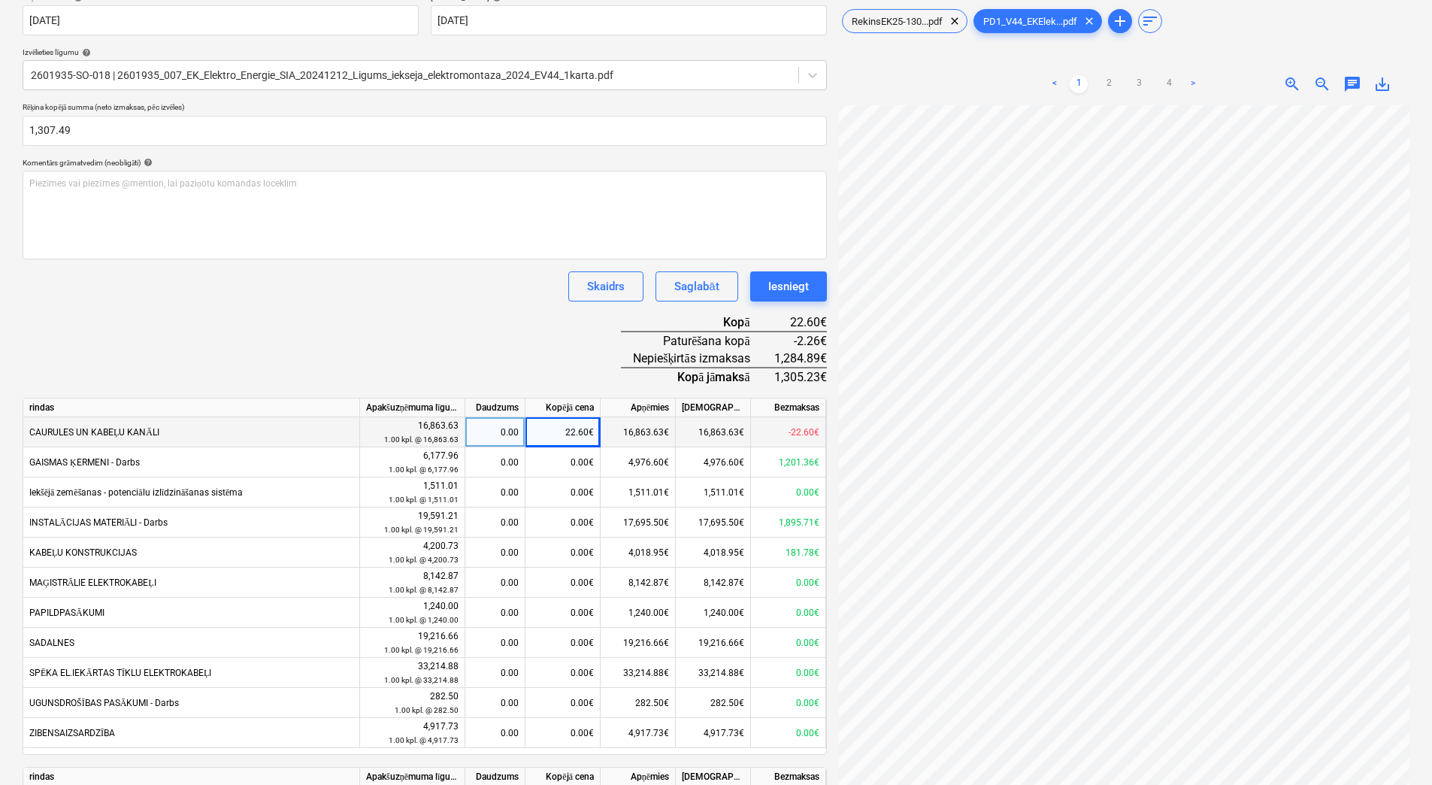
scroll to position [71, 0]
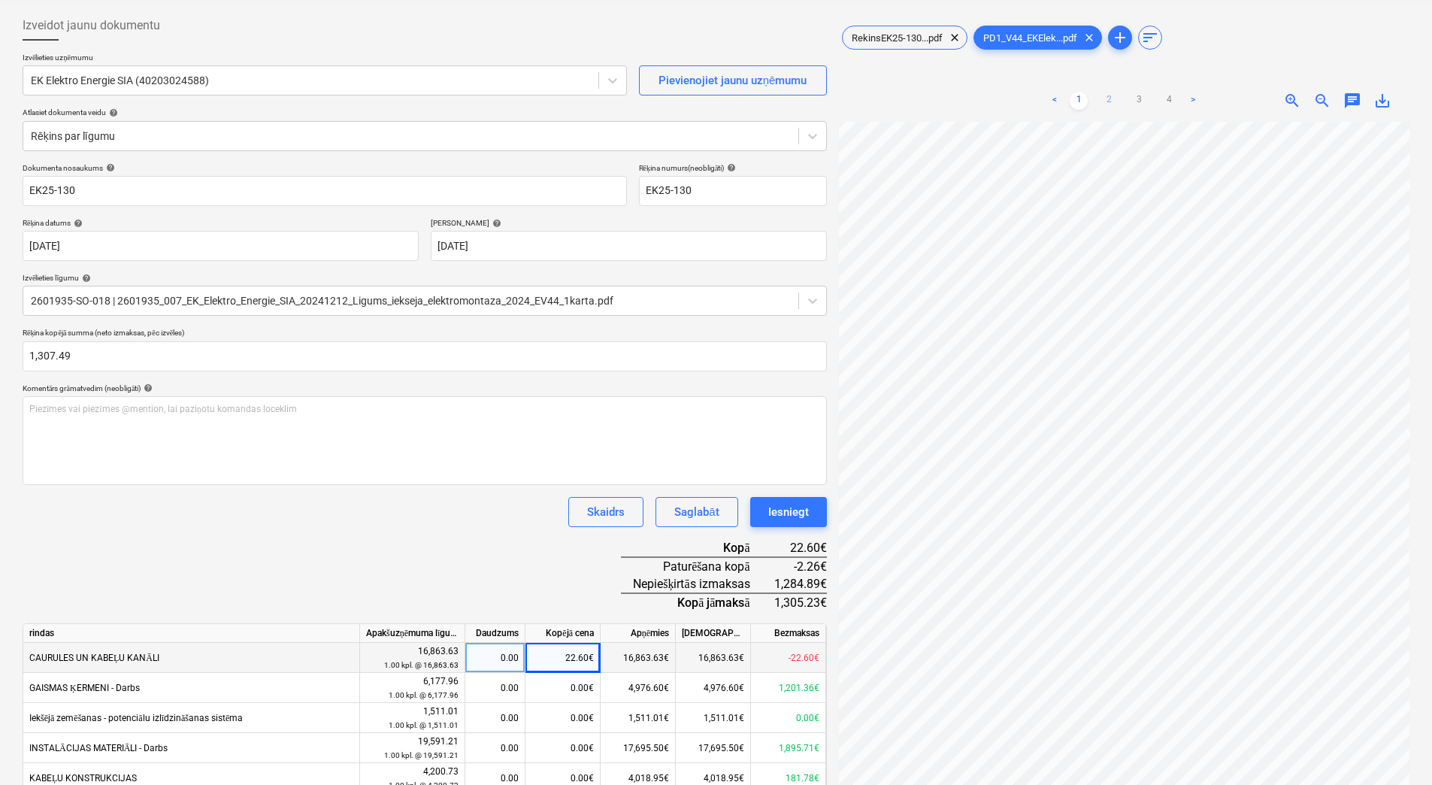
click at [1110, 104] on link "2" at bounding box center [1109, 101] width 18 height 18
click at [1081, 95] on link "1" at bounding box center [1079, 101] width 18 height 18
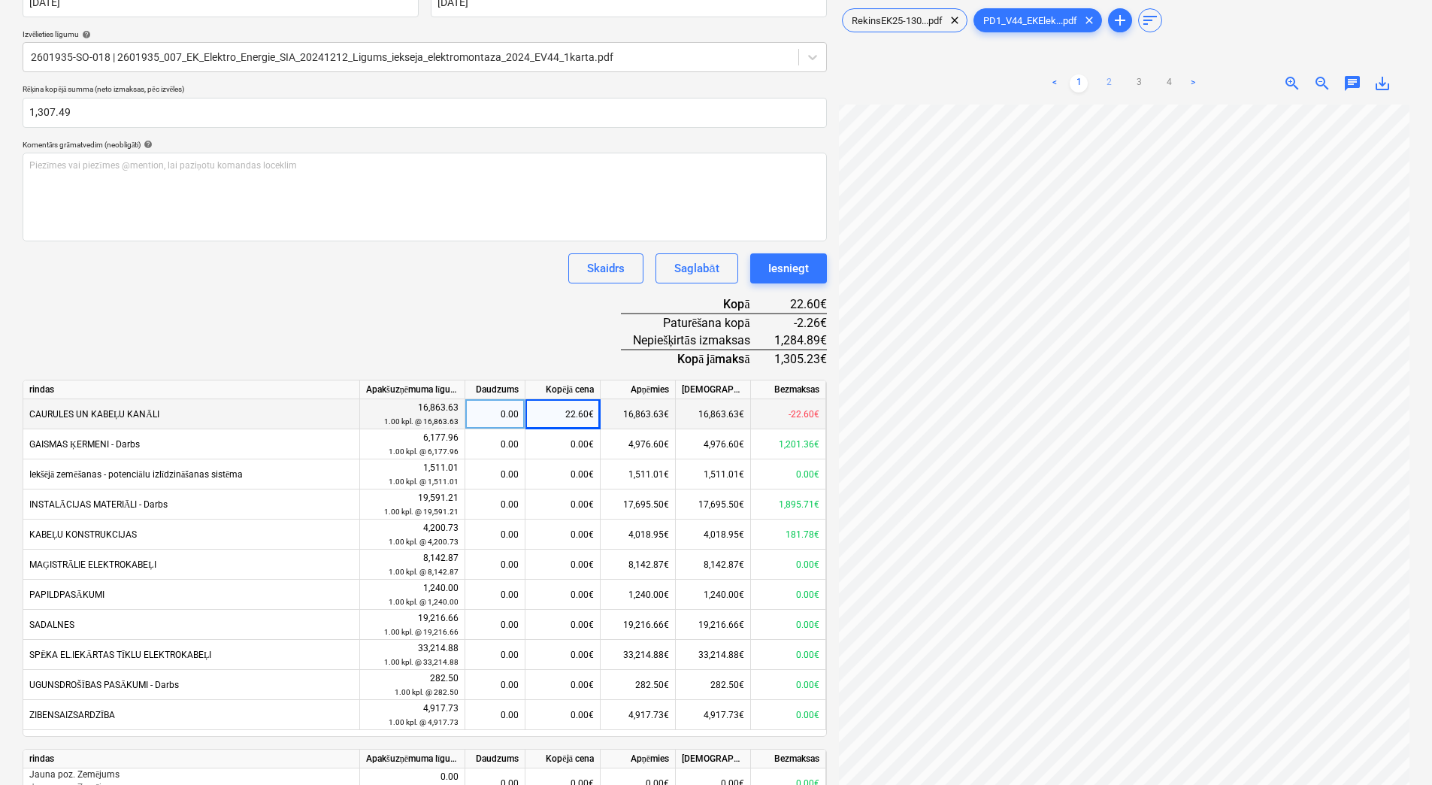
scroll to position [314, 0]
click at [1108, 81] on link "2" at bounding box center [1109, 84] width 18 height 18
click at [835, 465] on div "RekinsEK25-130...pdf clear PD1_V44_EKElek...pdf clear add sort < 1 2 3 4 > zoom…" at bounding box center [1124, 308] width 583 height 1092
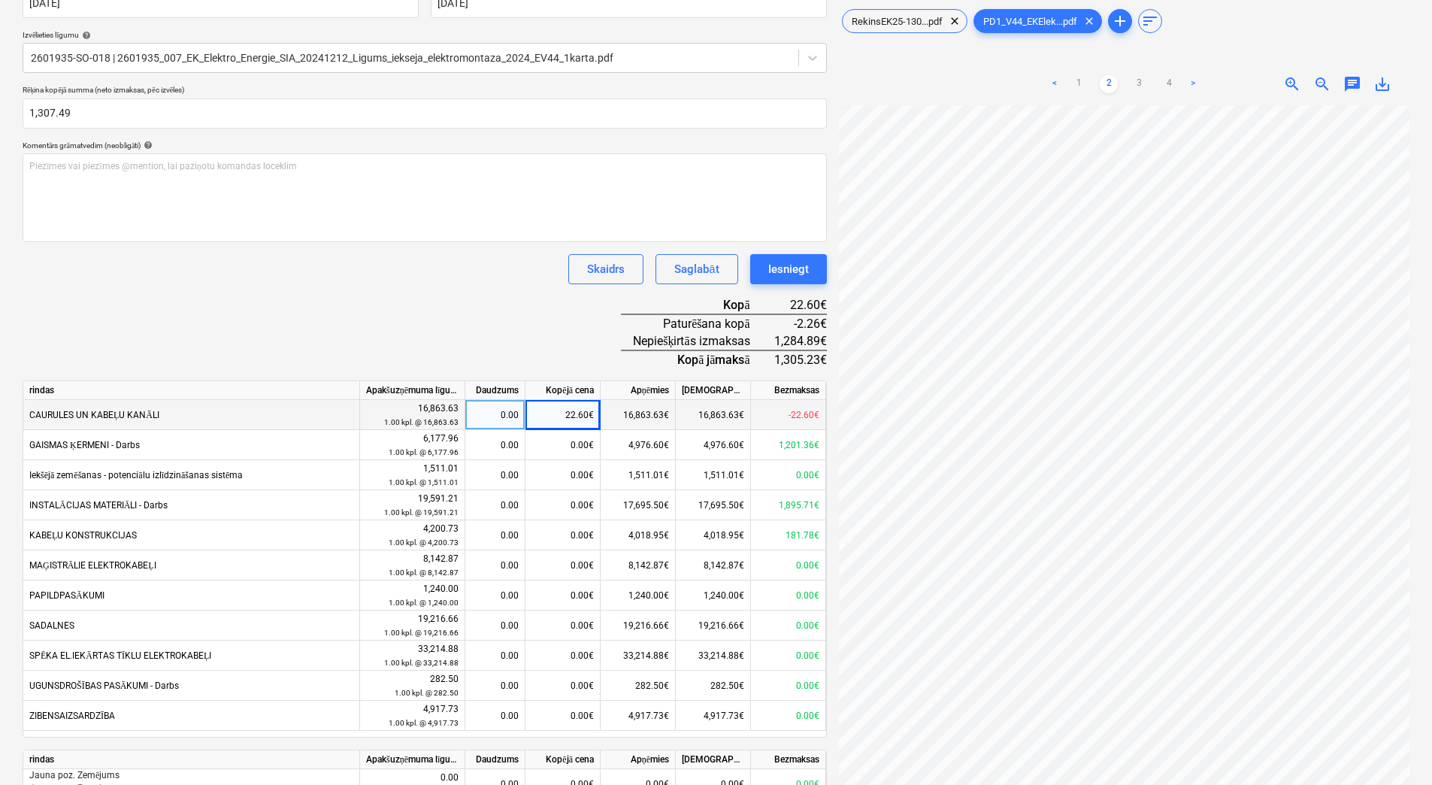
click at [807, 417] on div "Izveidot jaunu dokumentu Izvēlieties uzņēmumu EK Elektro Energie SIA (402030245…" at bounding box center [716, 308] width 1399 height 1092
click at [1116, 83] on link "3" at bounding box center [1139, 84] width 18 height 18
click at [1116, 78] on link "4" at bounding box center [1169, 84] width 18 height 18
click at [1116, 86] on link "3" at bounding box center [1139, 84] width 18 height 18
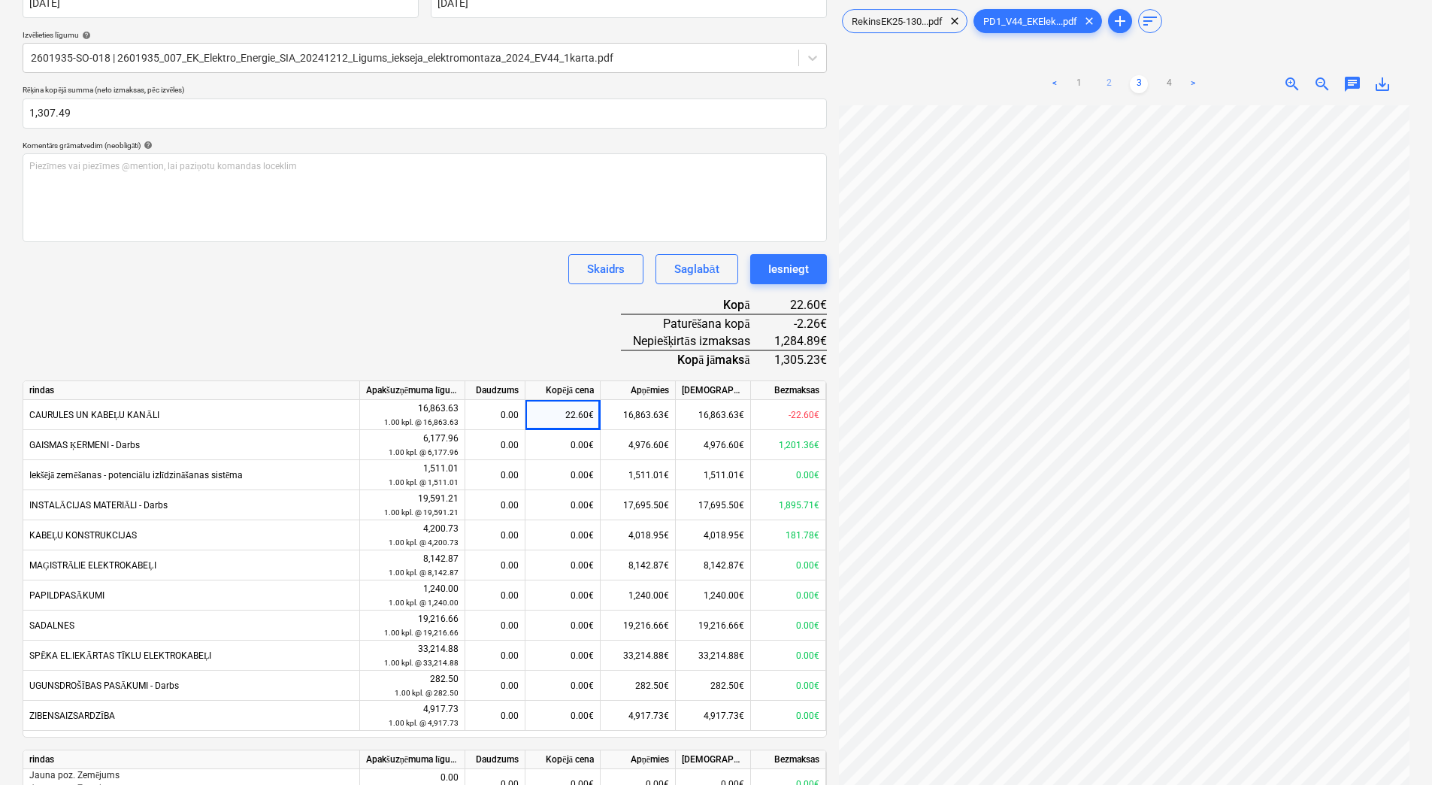
click at [1105, 82] on link "2" at bounding box center [1109, 84] width 18 height 18
click at [1116, 75] on link "3" at bounding box center [1139, 84] width 18 height 18
click at [1084, 85] on link "1" at bounding box center [1079, 84] width 18 height 18
click at [1110, 82] on link "2" at bounding box center [1109, 84] width 18 height 18
click at [1116, 83] on link "3" at bounding box center [1139, 84] width 18 height 18
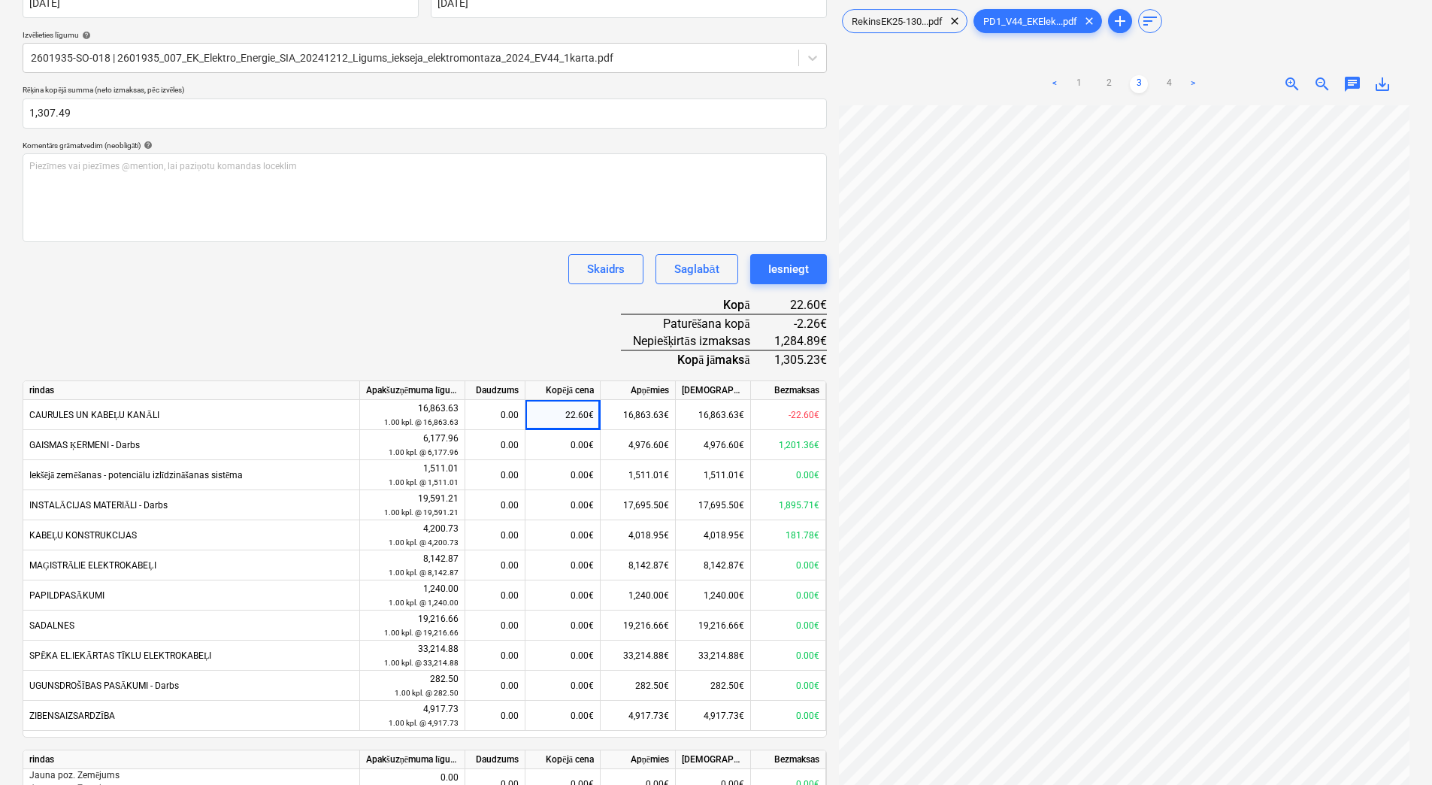
scroll to position [0, 54]
click at [1071, 82] on link "1" at bounding box center [1079, 84] width 18 height 18
click at [587, 610] on div "0.00€" at bounding box center [563, 625] width 75 height 30
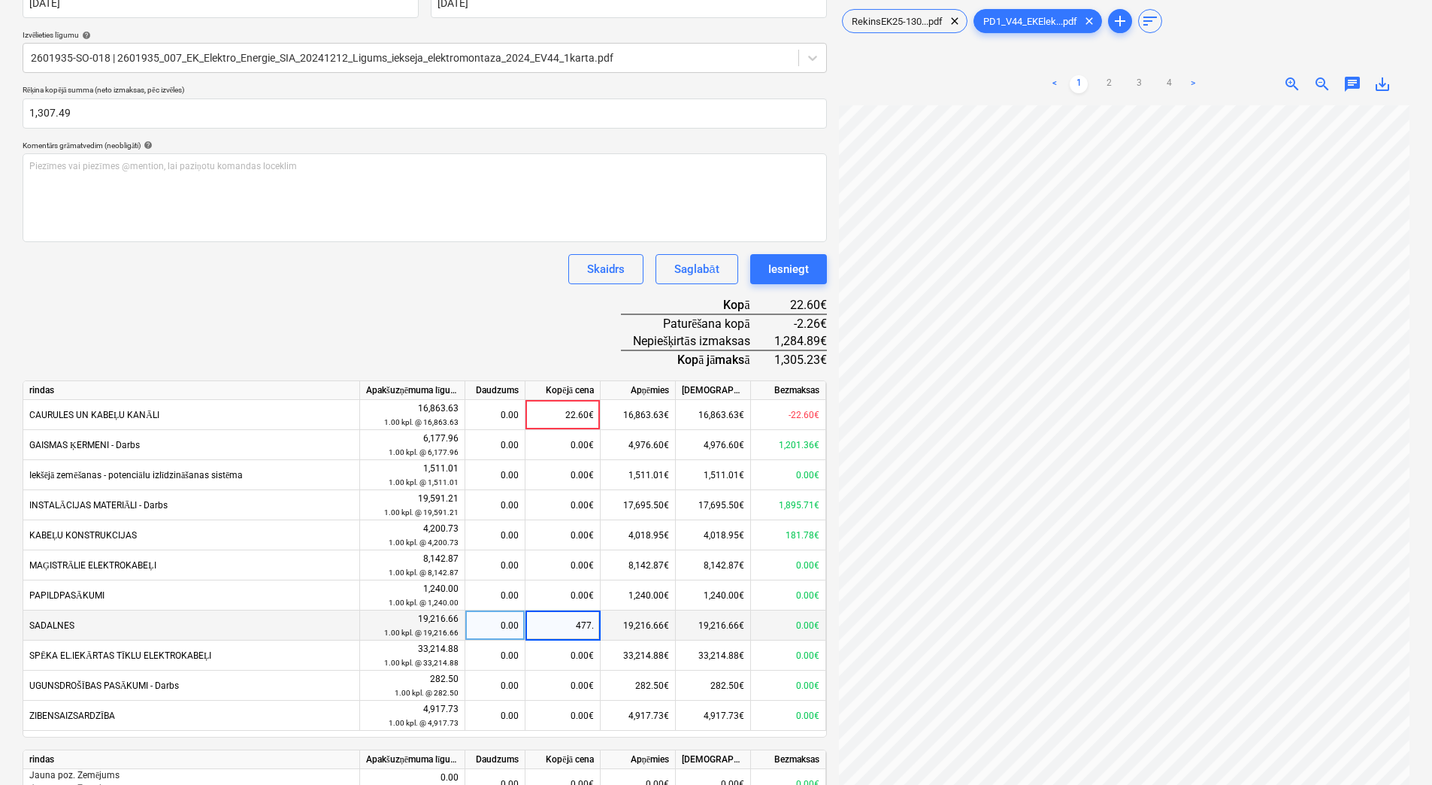
type input "477.2"
click at [800, 577] on div "Izveidot jaunu dokumentu Izvēlieties uzņēmumu EK Elektro Energie SIA (402030245…" at bounding box center [716, 308] width 1399 height 1092
click at [554, 564] on div "0.00€" at bounding box center [563, 565] width 75 height 30
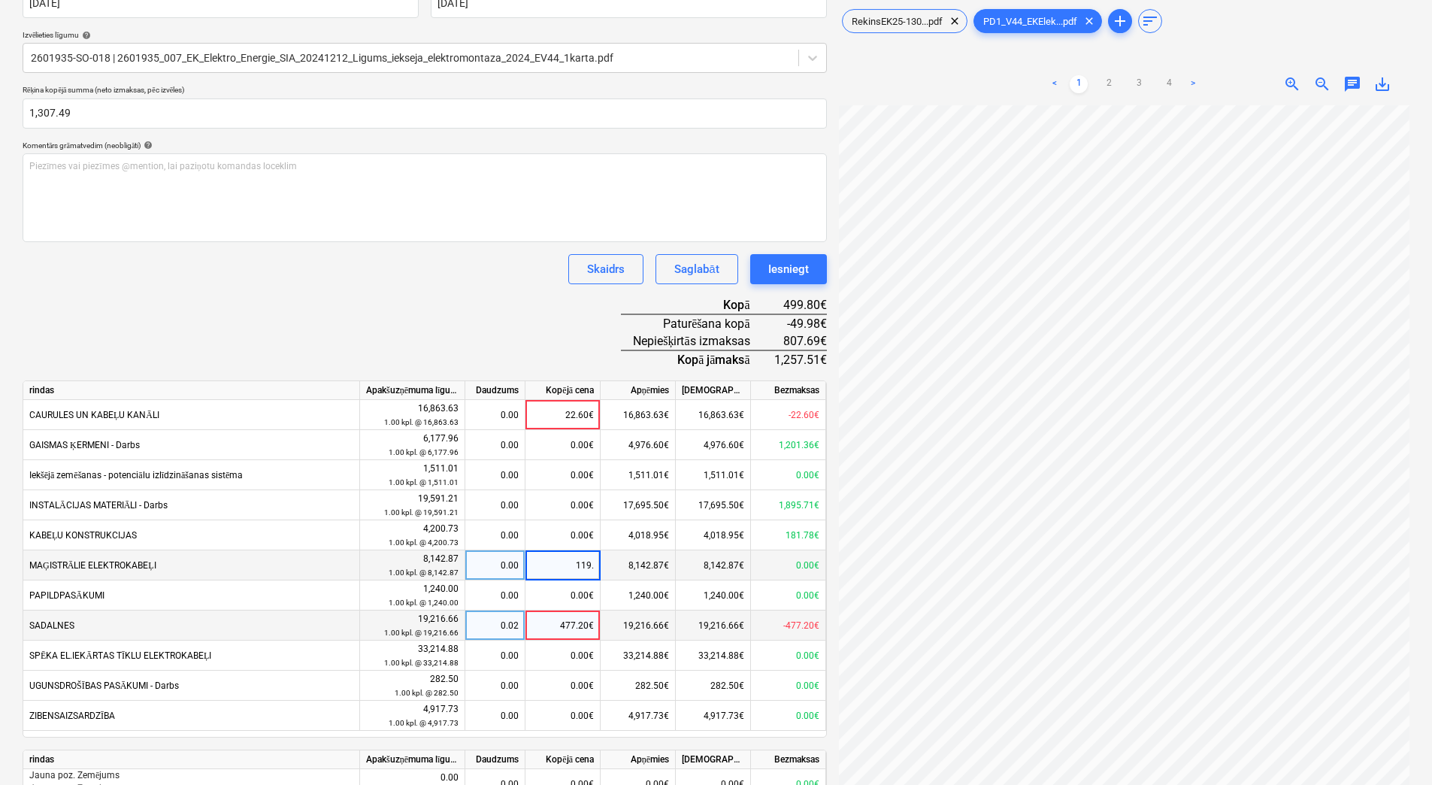
type input "119.5"
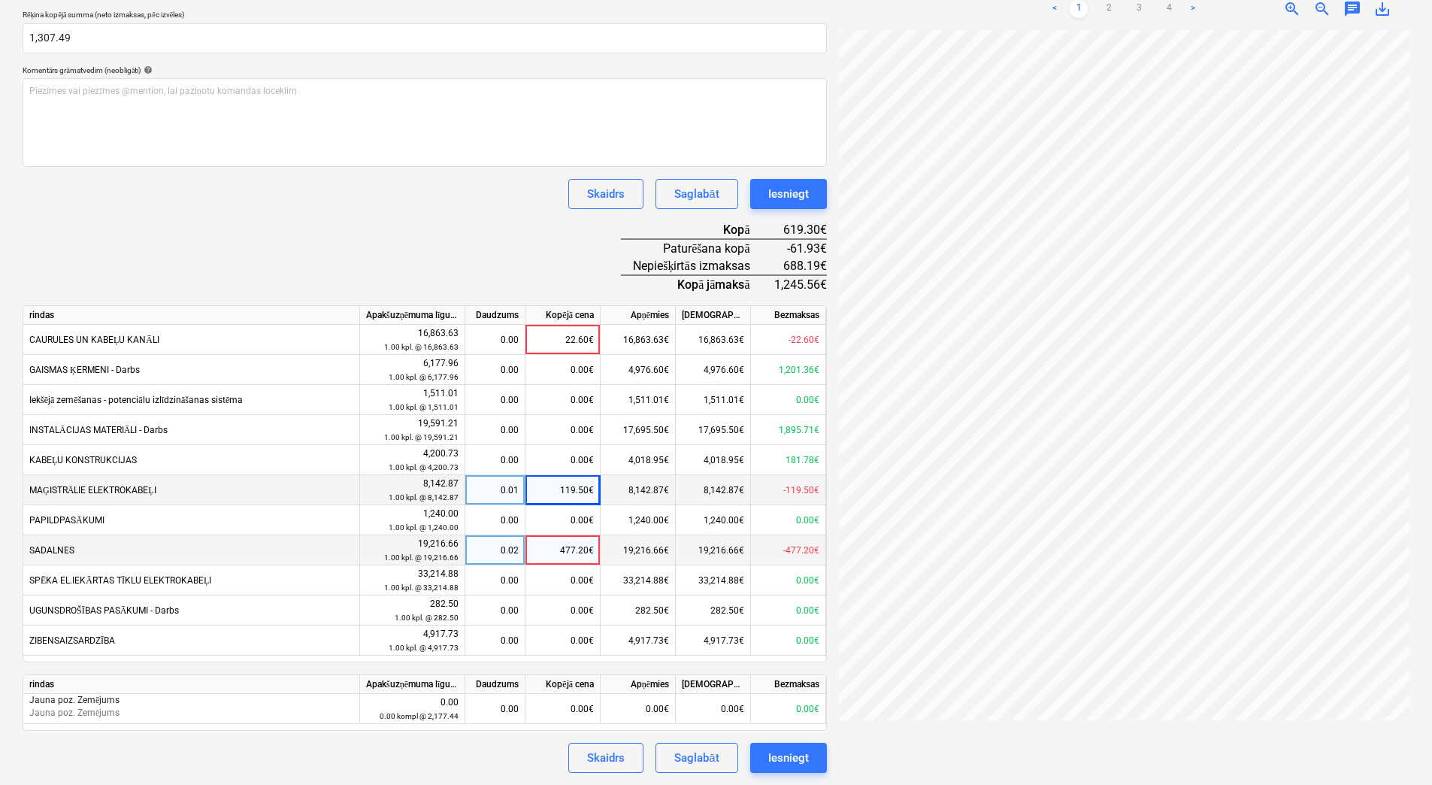
scroll to position [0, 0]
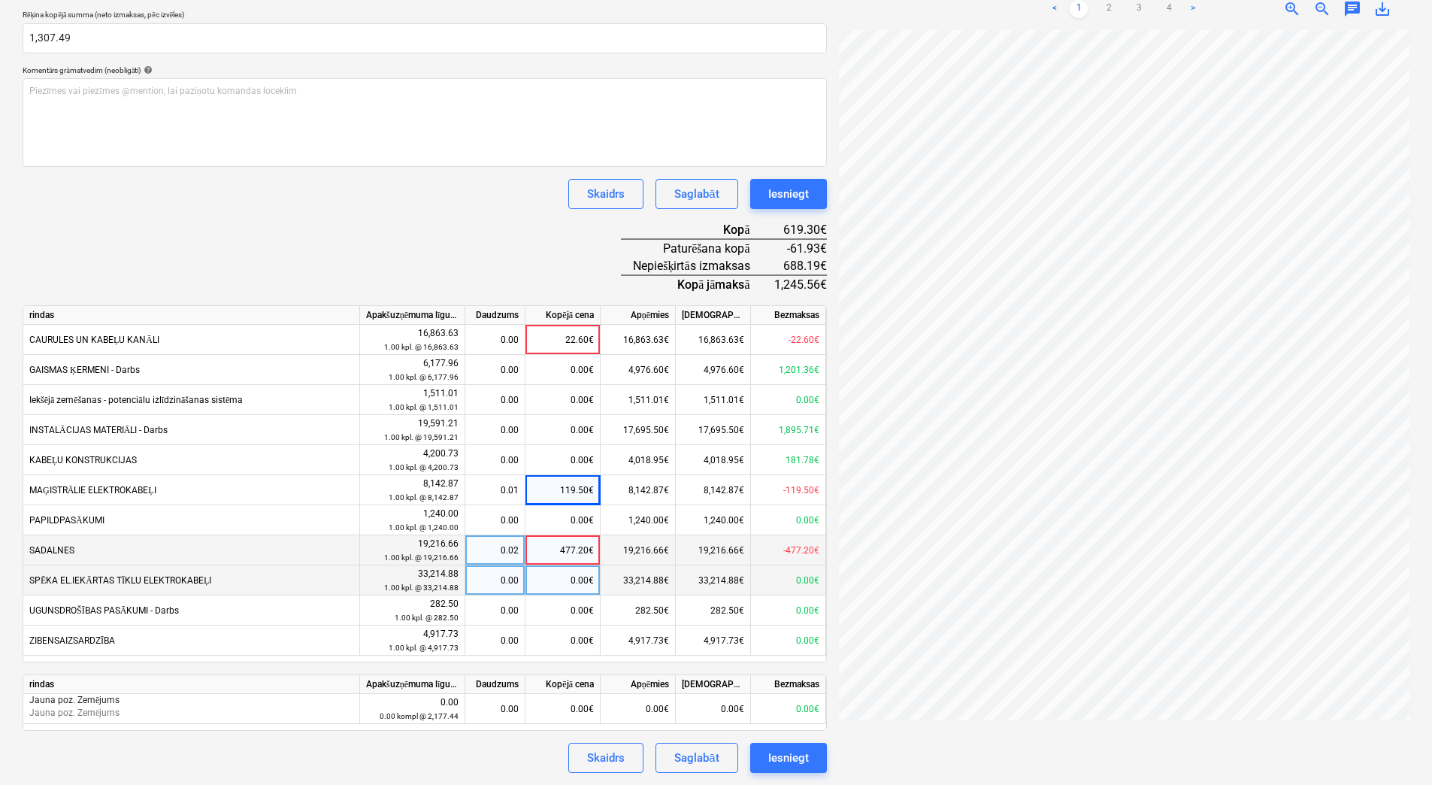
click at [547, 585] on div "0.00€" at bounding box center [563, 580] width 75 height 30
type input "198.4"
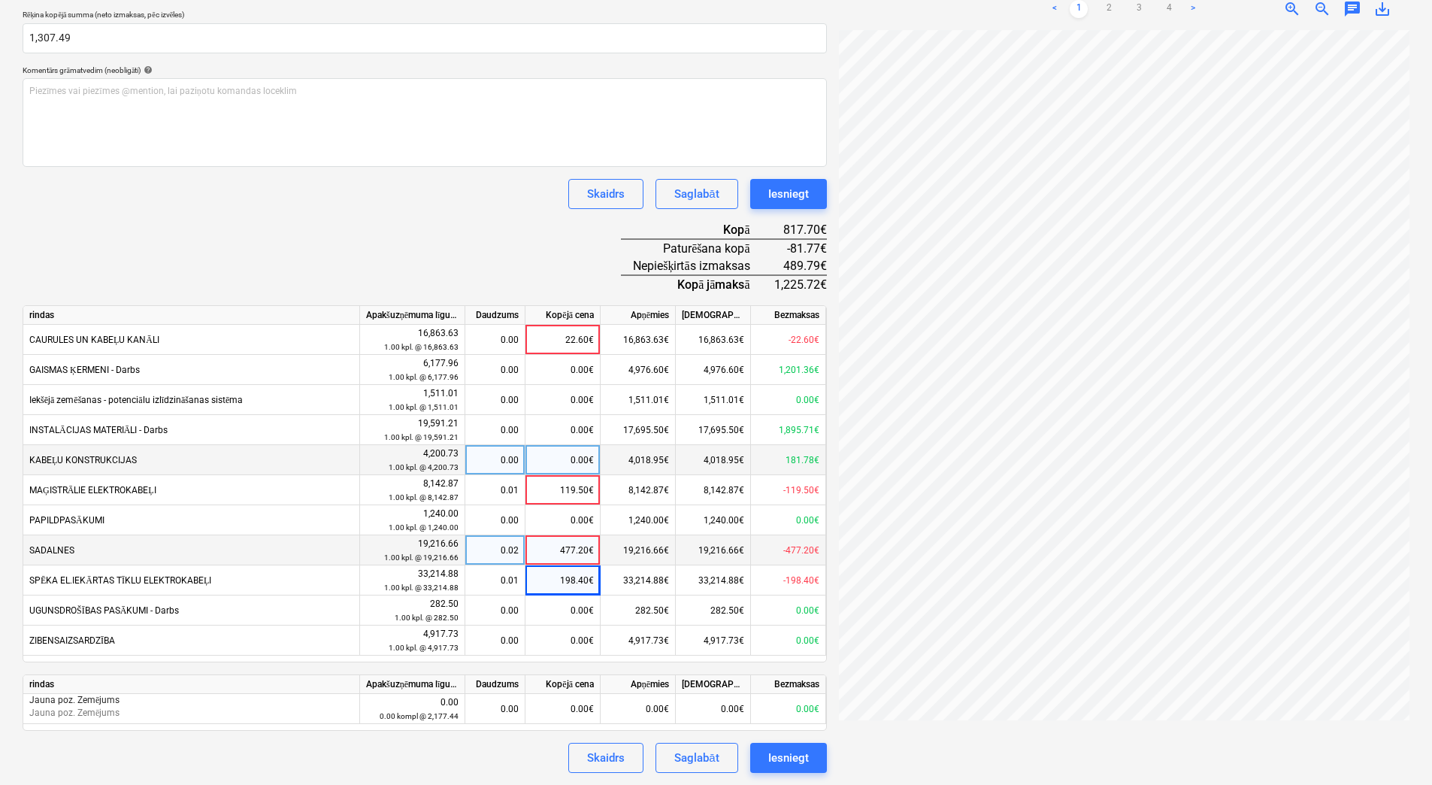
click at [578, 460] on div "0.00€" at bounding box center [563, 460] width 75 height 30
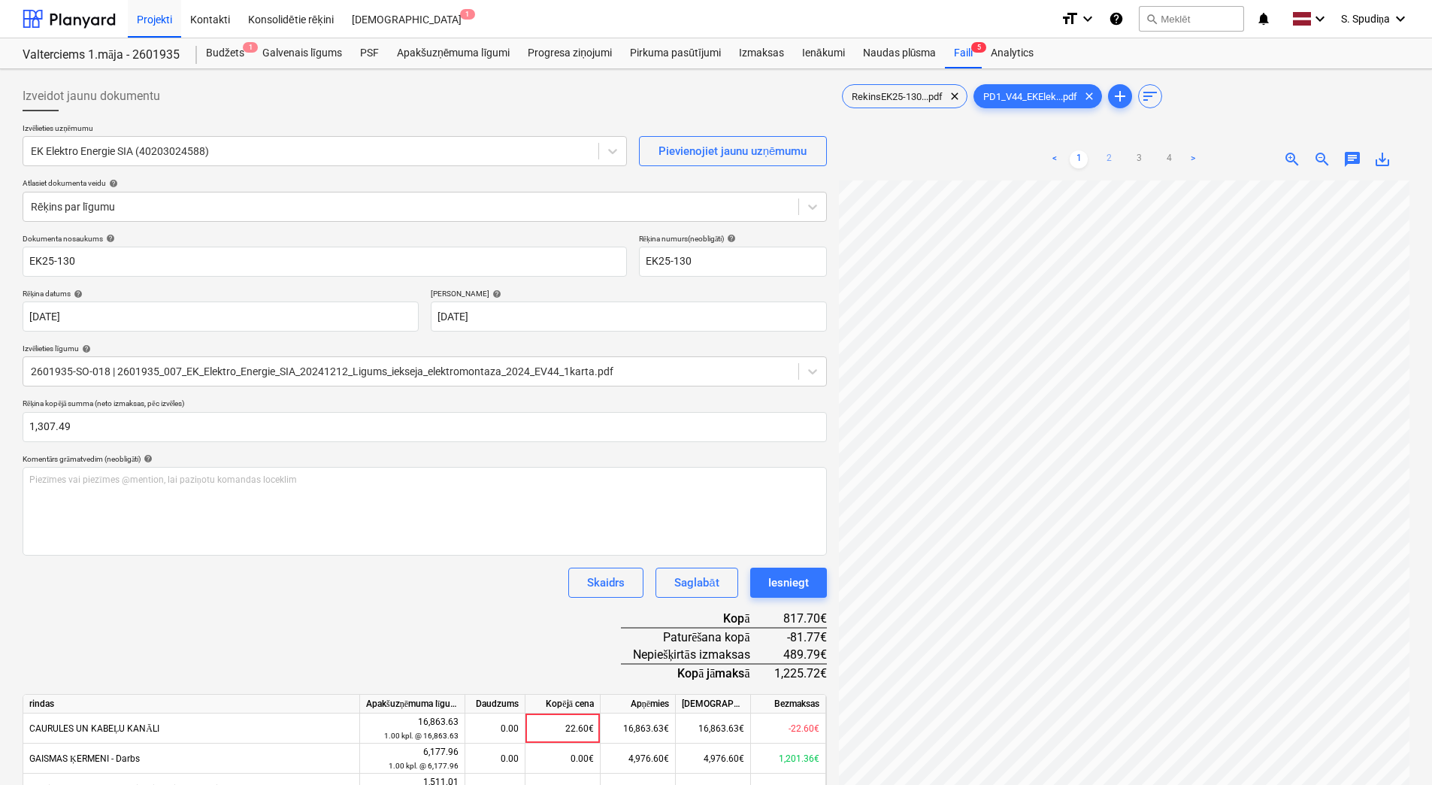
click at [1111, 153] on link "2" at bounding box center [1109, 159] width 18 height 18
click at [787, 447] on div "Izveidot jaunu dokumentu Izvēlieties uzņēmumu EK Elektro Energie SIA (402030245…" at bounding box center [716, 621] width 1399 height 1092
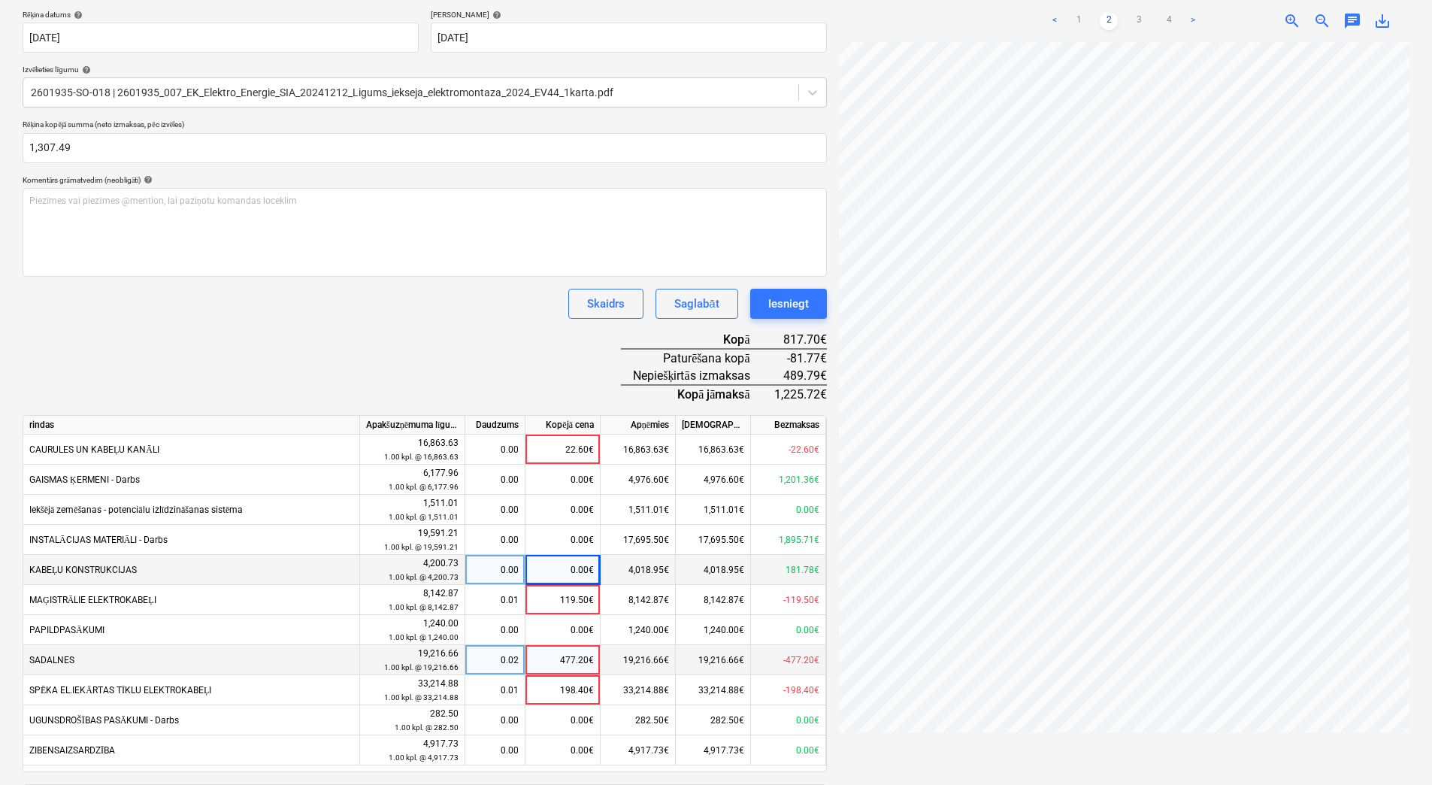
scroll to position [301, 0]
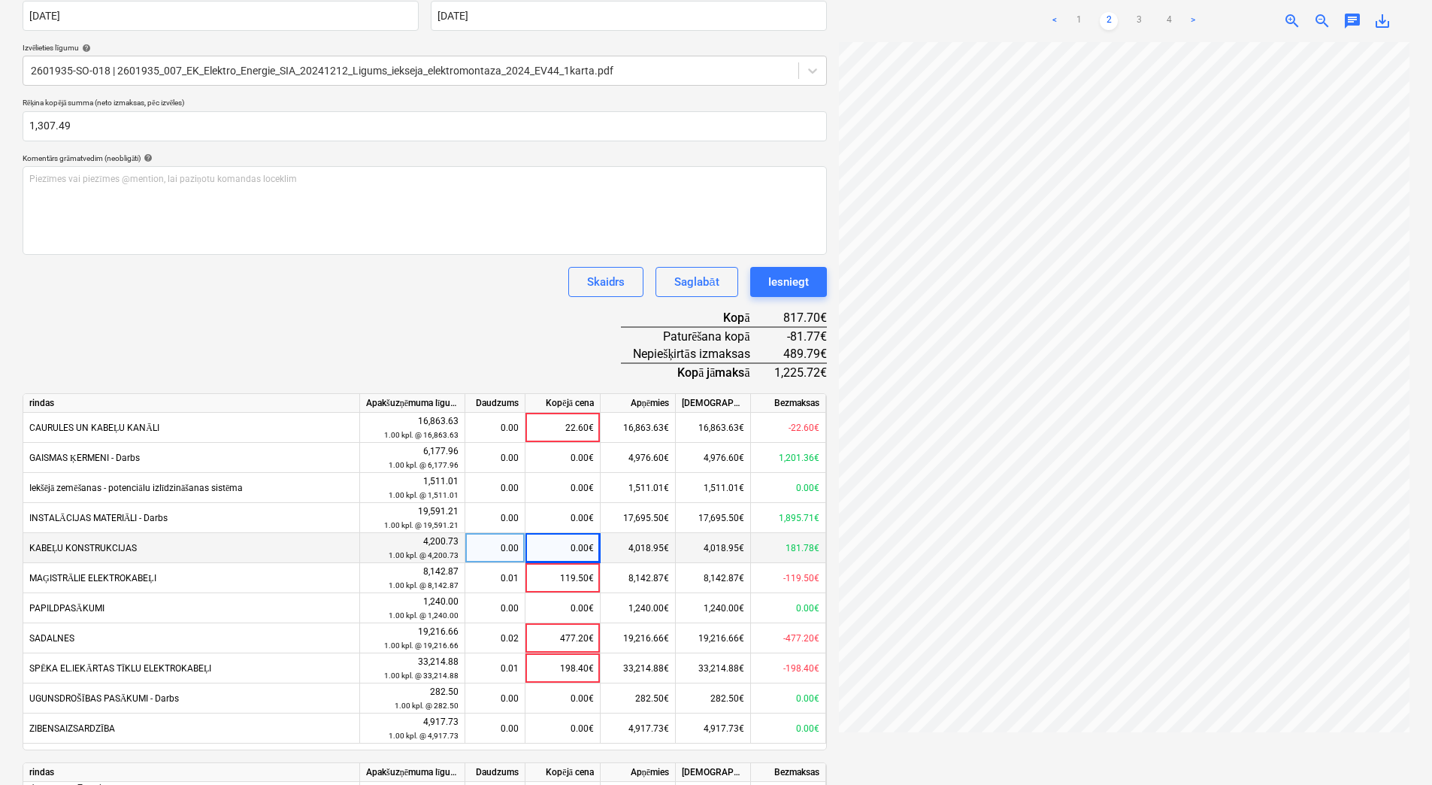
click at [590, 549] on div "0.00€" at bounding box center [563, 548] width 75 height 30
type input "404.53"
click at [593, 516] on div "0.00€" at bounding box center [563, 518] width 75 height 30
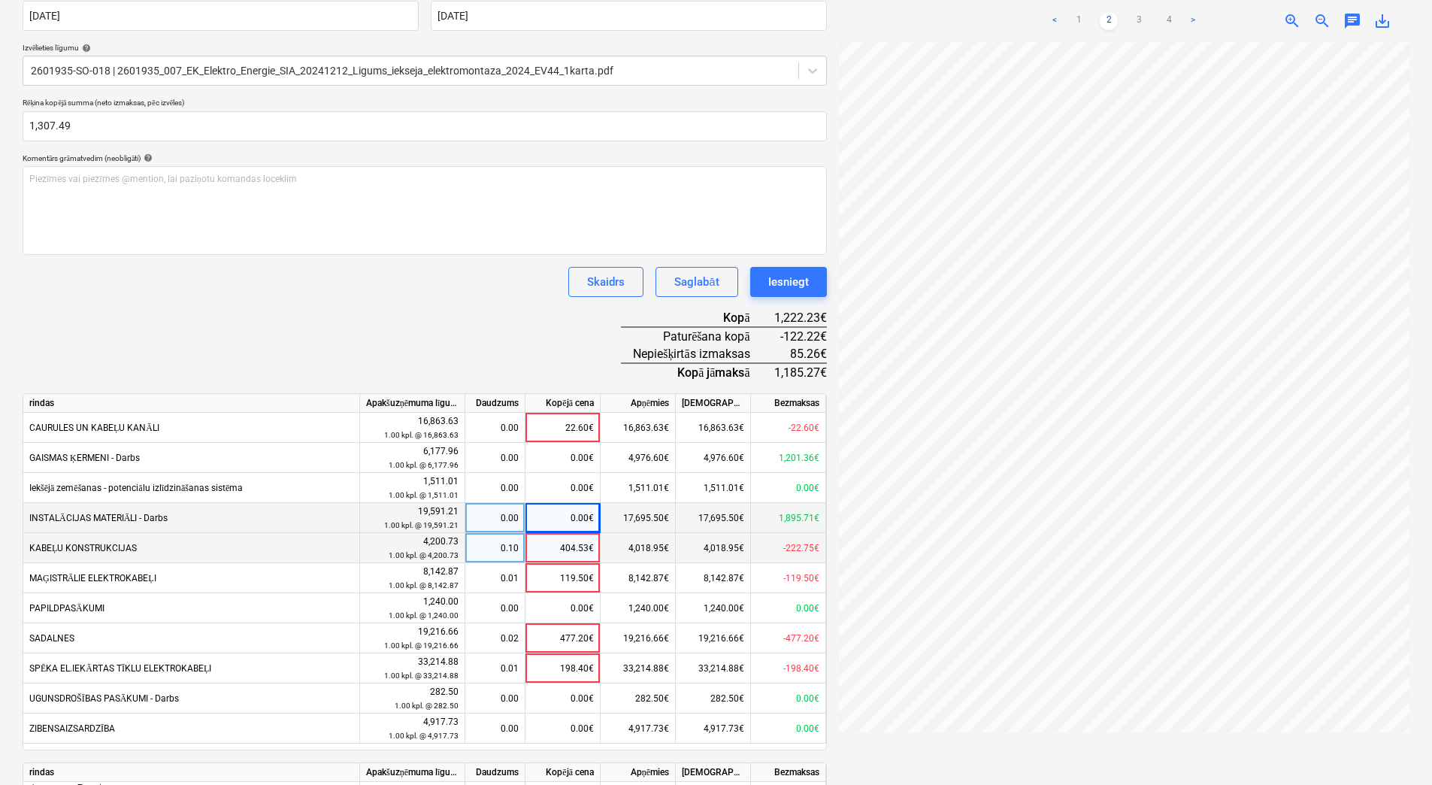
click at [702, 514] on div "Izveidot jaunu dokumentu Izvēlieties uzņēmumu EK Elektro Energie SIA (402030245…" at bounding box center [716, 320] width 1399 height 1092
click at [577, 517] on div "0.00€" at bounding box center [563, 518] width 75 height 30
type input "85.26"
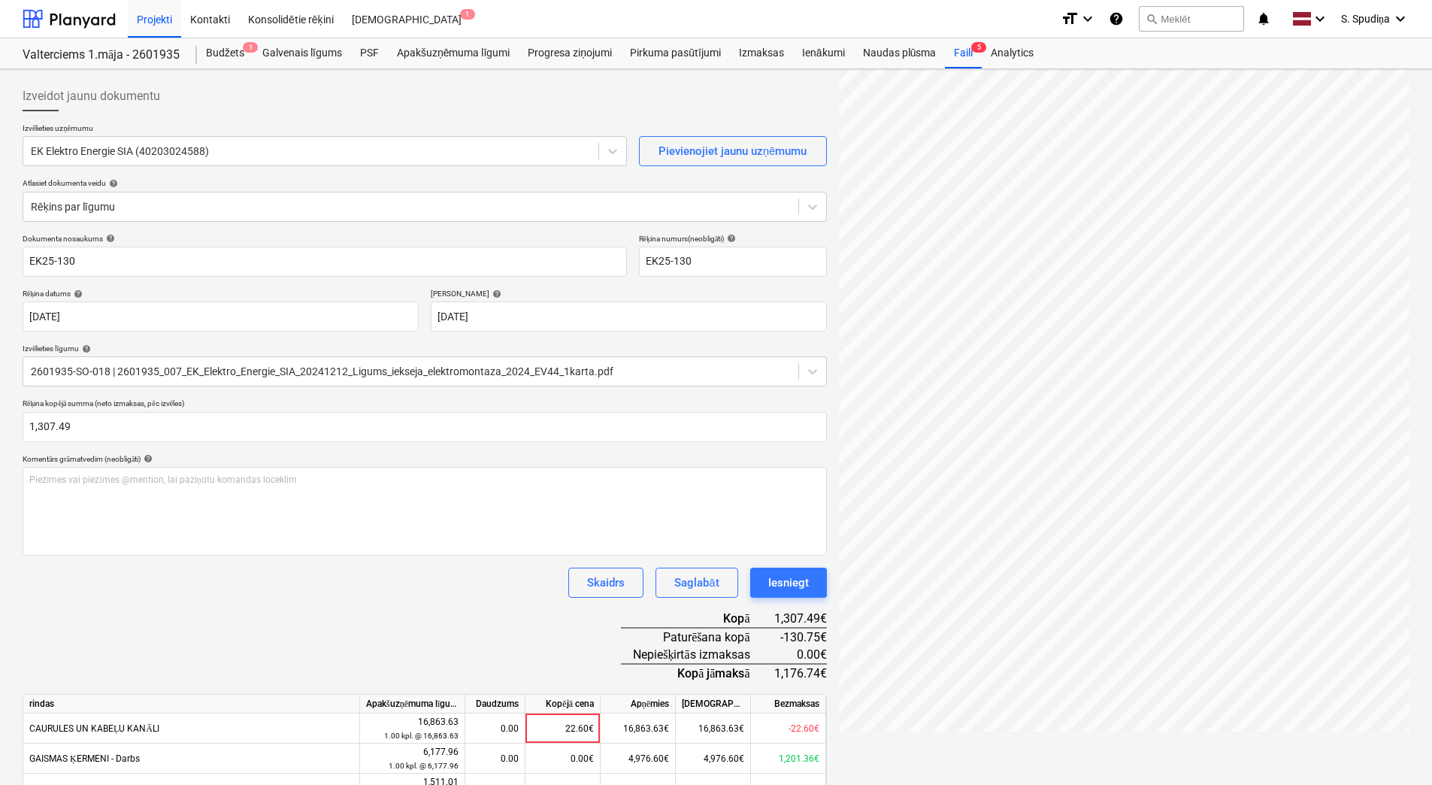
scroll to position [376, 0]
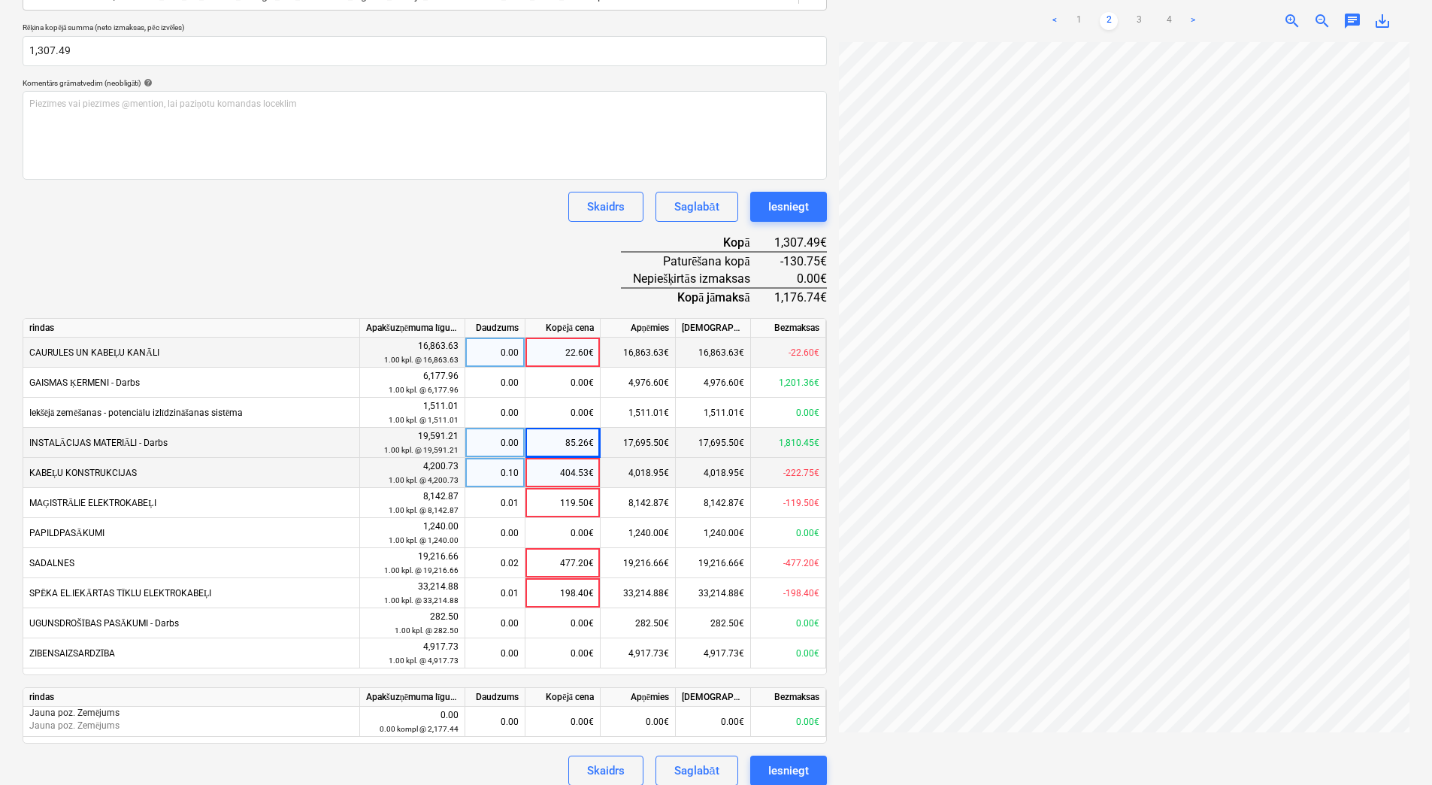
click at [568, 353] on div "22.60€" at bounding box center [563, 353] width 75 height 30
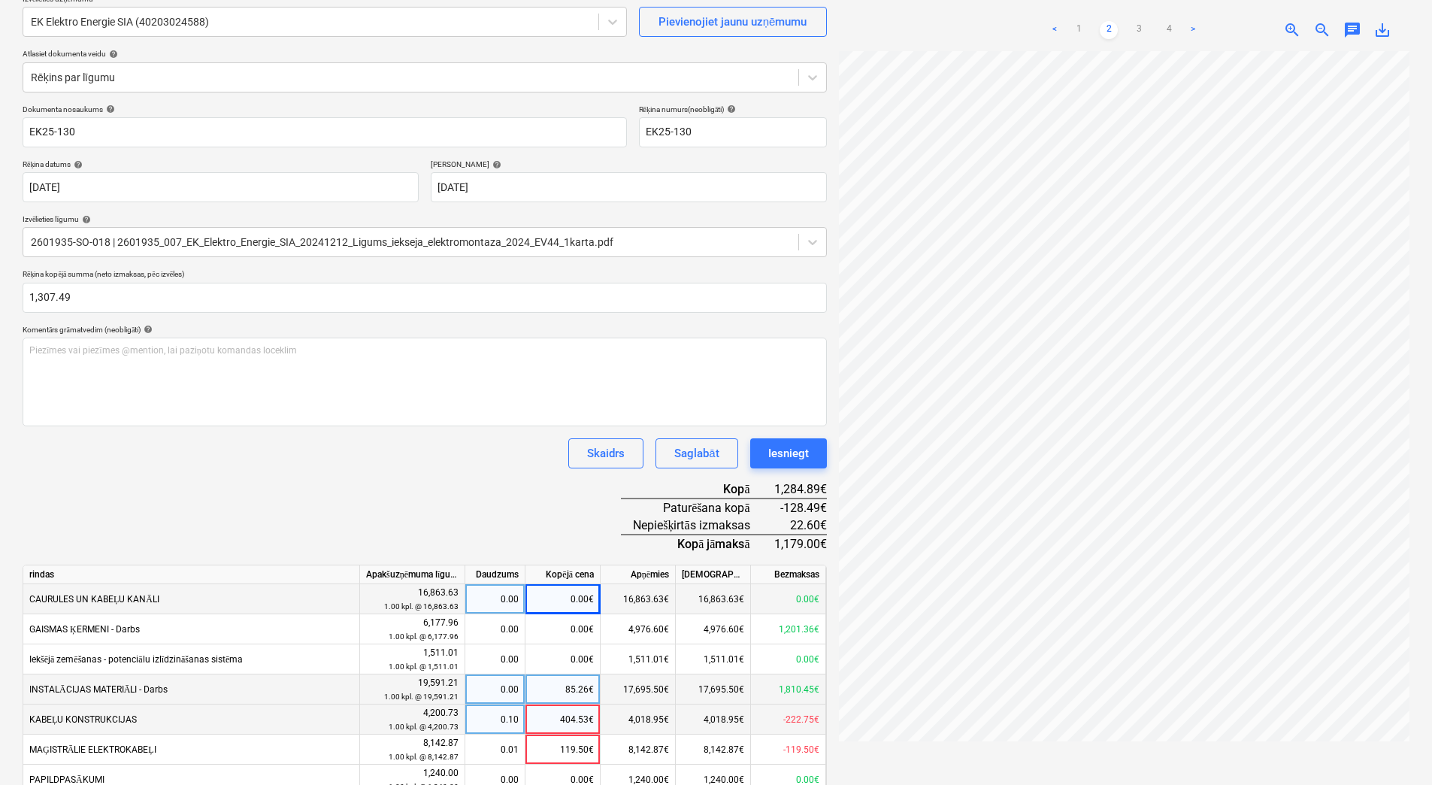
scroll to position [150, 0]
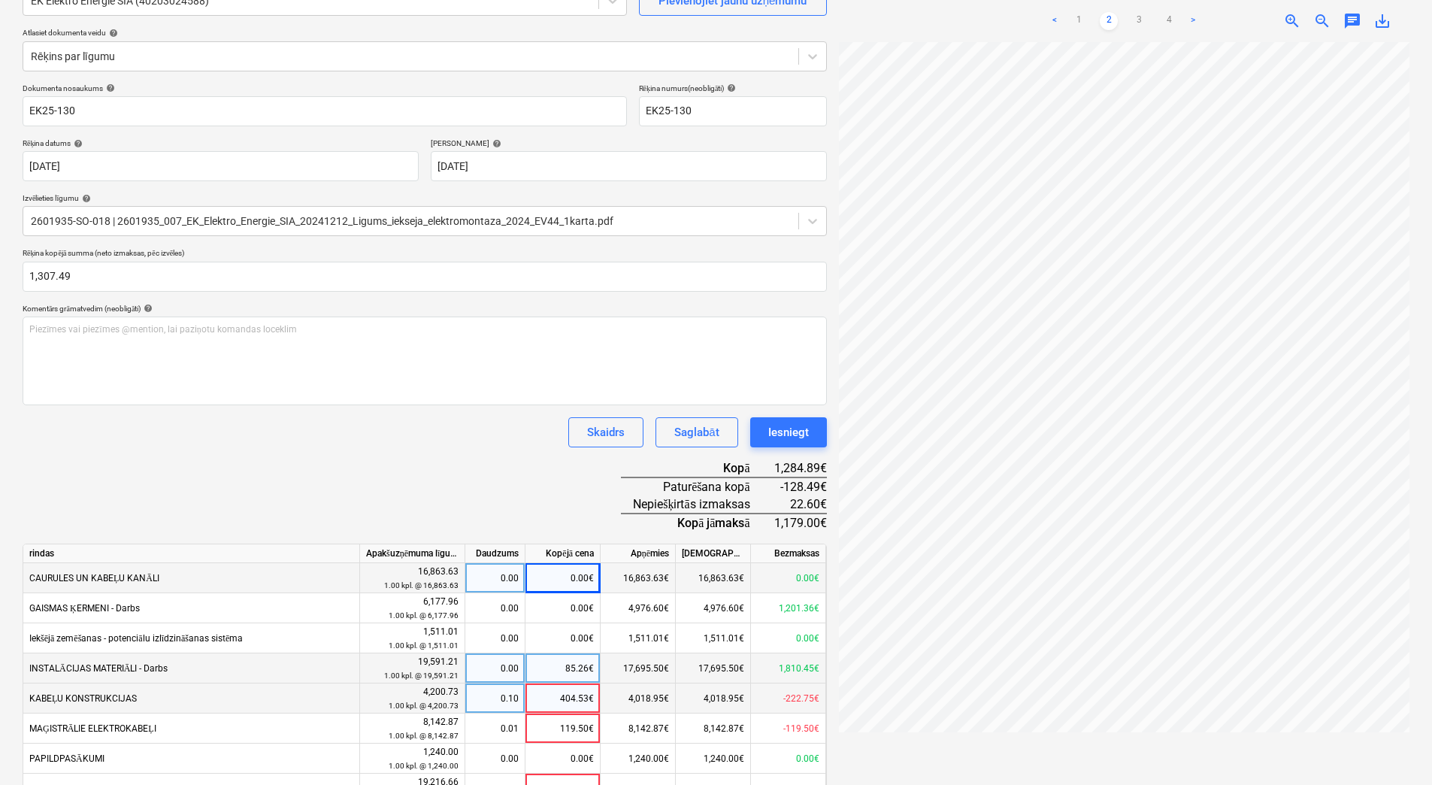
click at [575, 574] on div "0.00€" at bounding box center [563, 578] width 75 height 30
type input "22.6"
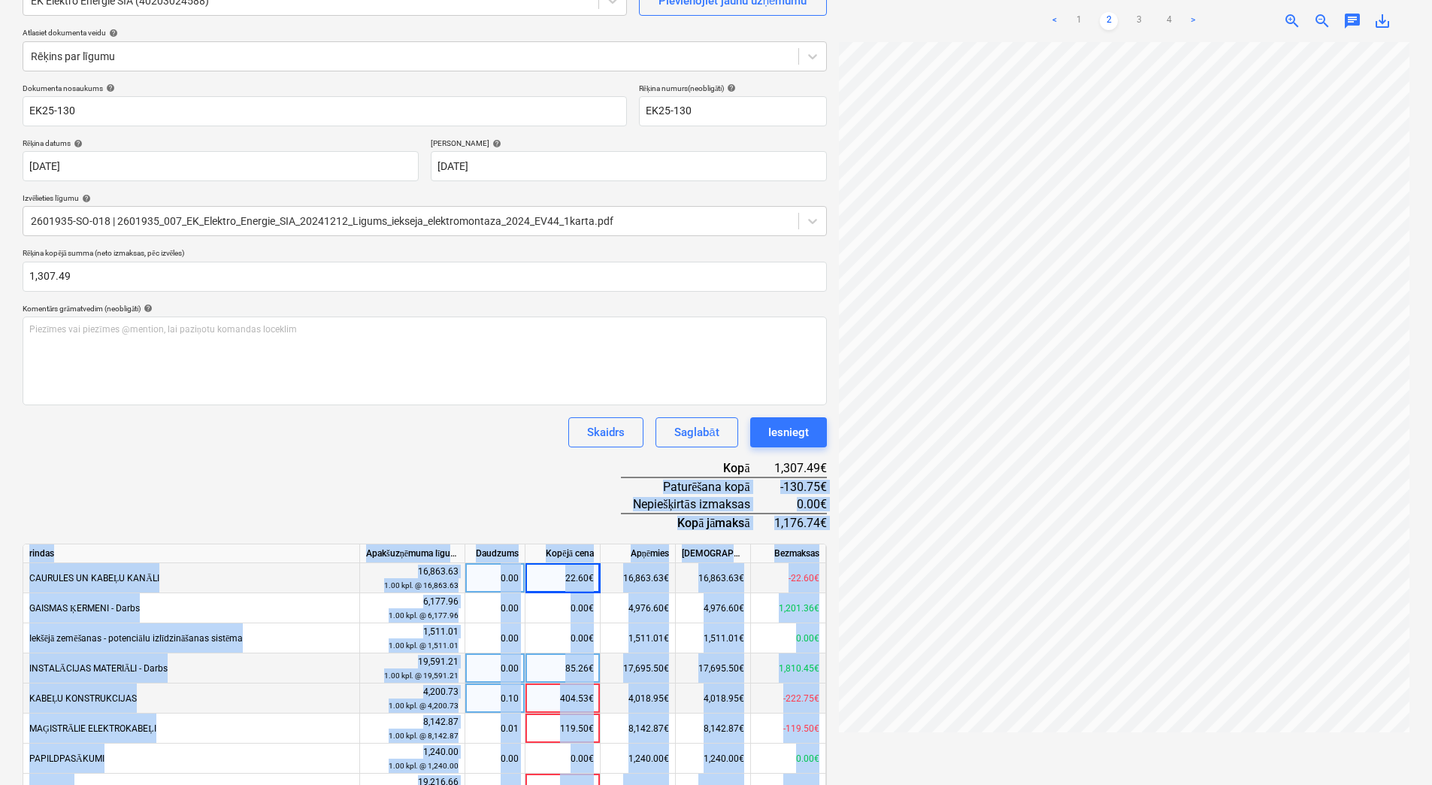
click at [858, 485] on div "Izveidot jaunu dokumentu Izvēlieties uzņēmumu EK Elektro Energie SIA (402030245…" at bounding box center [716, 471] width 1399 height 1092
click at [638, 486] on div "Paturēšana kopā" at bounding box center [697, 486] width 153 height 18
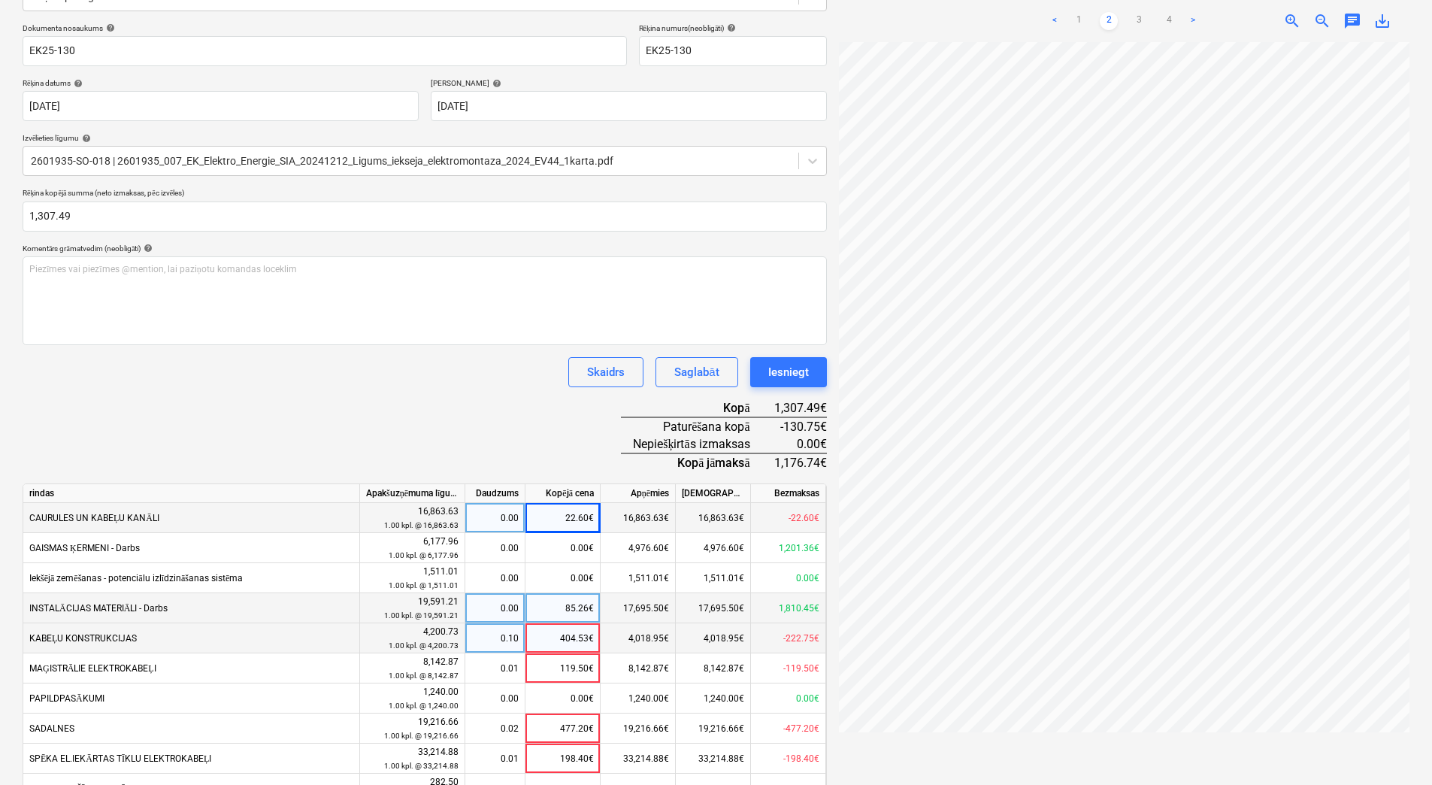
scroll to position [238, 0]
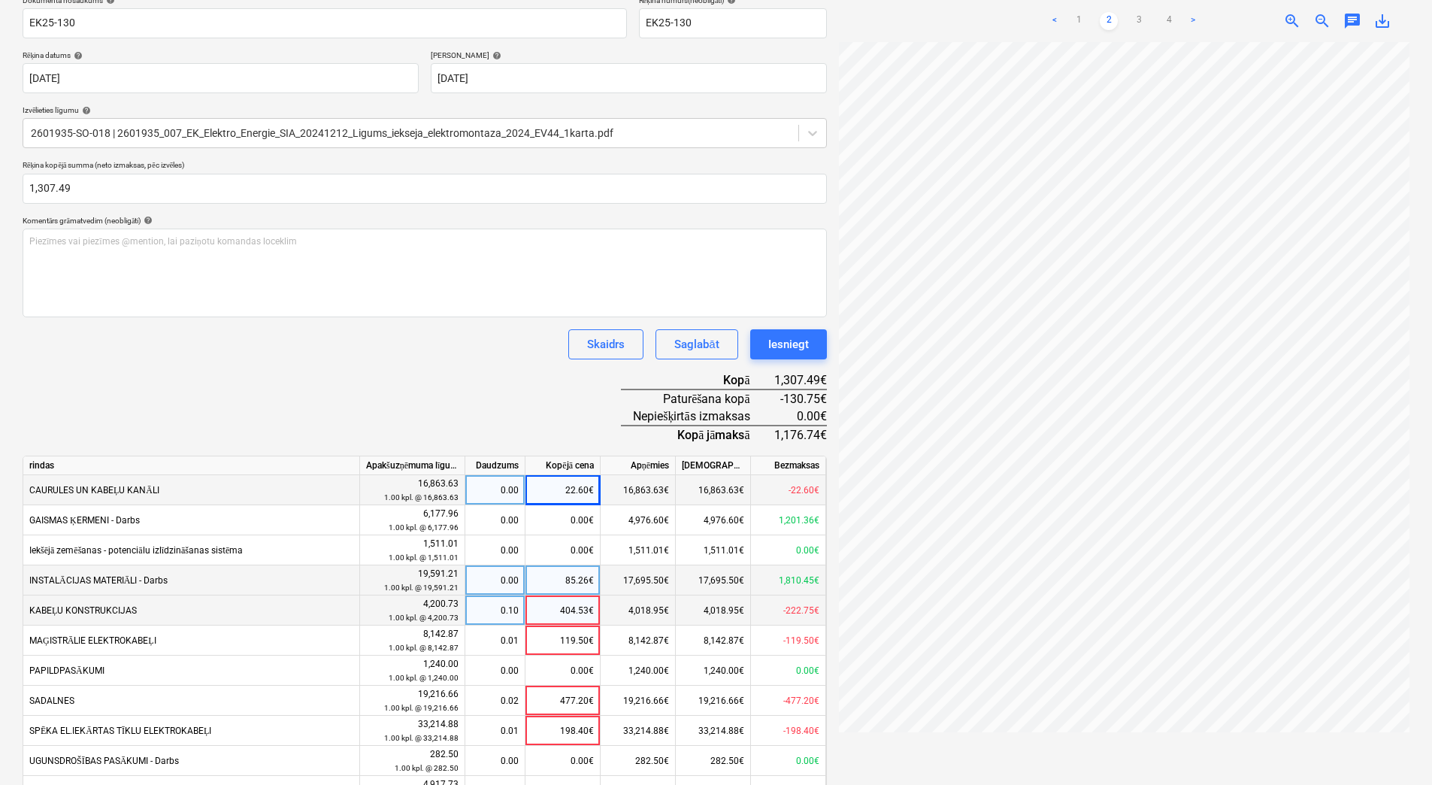
click at [559, 487] on div "22.60€" at bounding box center [563, 490] width 75 height 30
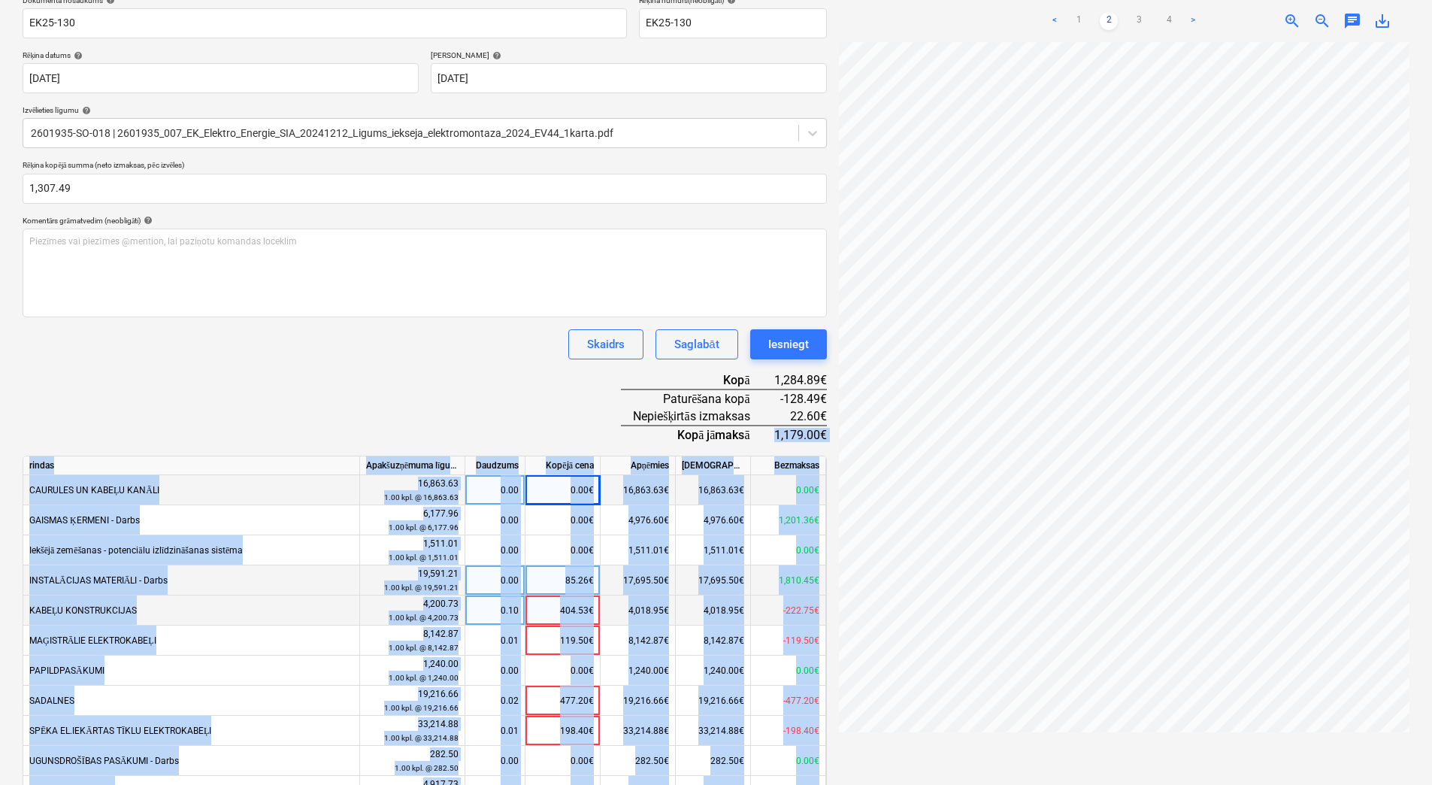
click at [848, 437] on div "Izveidot jaunu dokumentu Izvēlieties uzņēmumu EK Elektro Energie SIA (402030245…" at bounding box center [716, 383] width 1399 height 1092
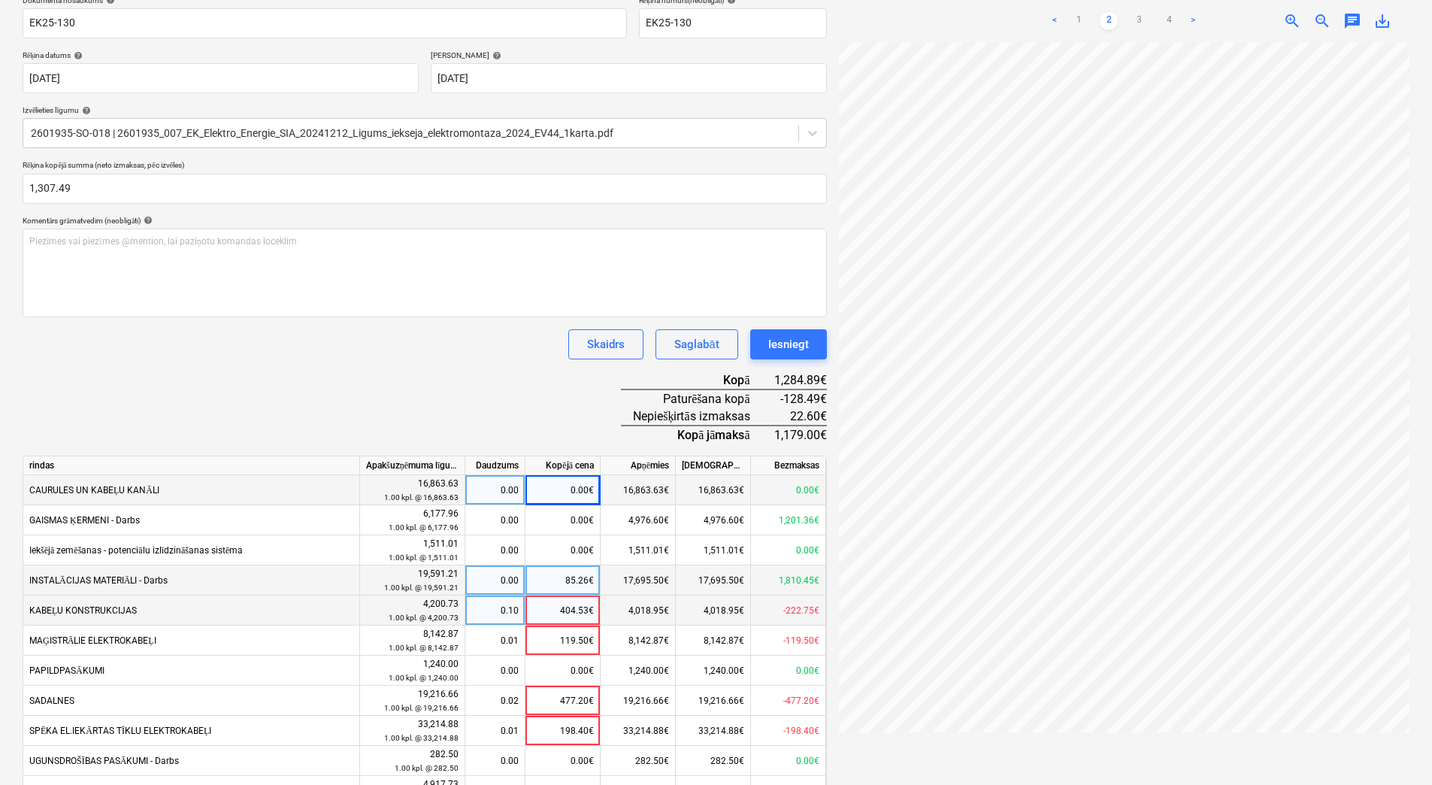
click at [523, 402] on div "Dokumenta nosaukums help EK25-130 Rēķina numurs (neobligāti) help EK25-130 Rēķi…" at bounding box center [425, 459] width 804 height 928
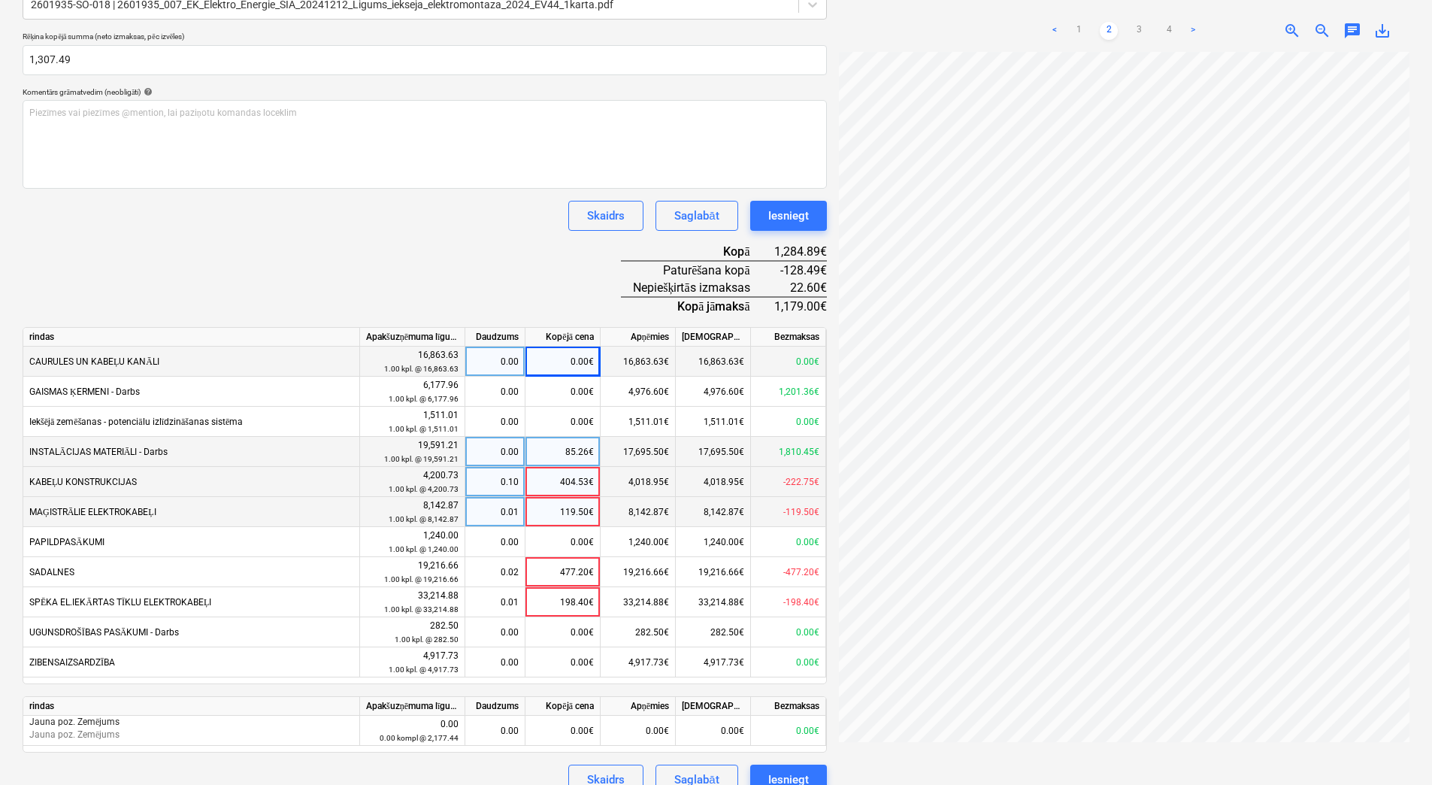
scroll to position [389, 0]
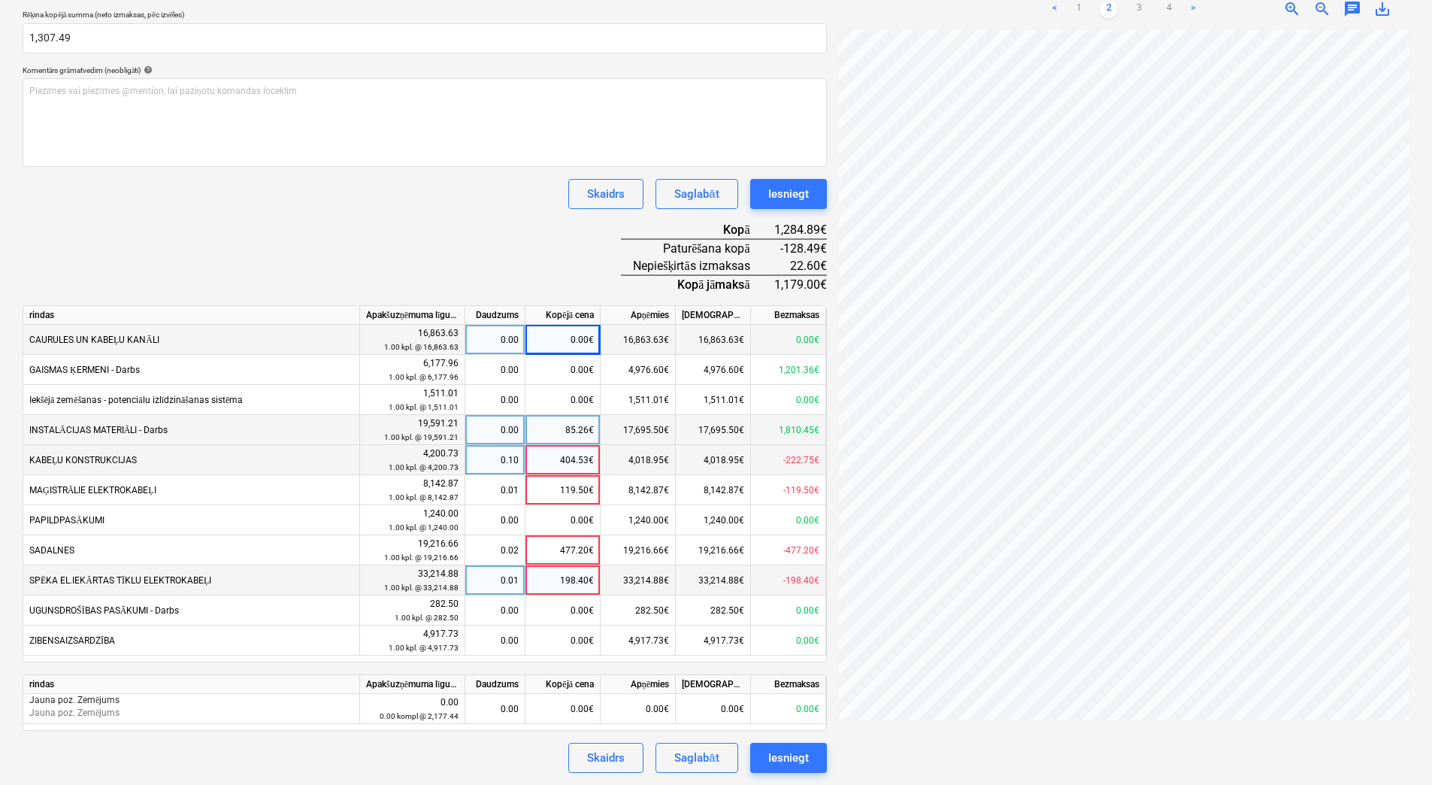
click at [574, 580] on div "198.40€" at bounding box center [563, 580] width 75 height 30
click at [587, 585] on div "0.00€" at bounding box center [563, 580] width 75 height 30
type input "198.4"
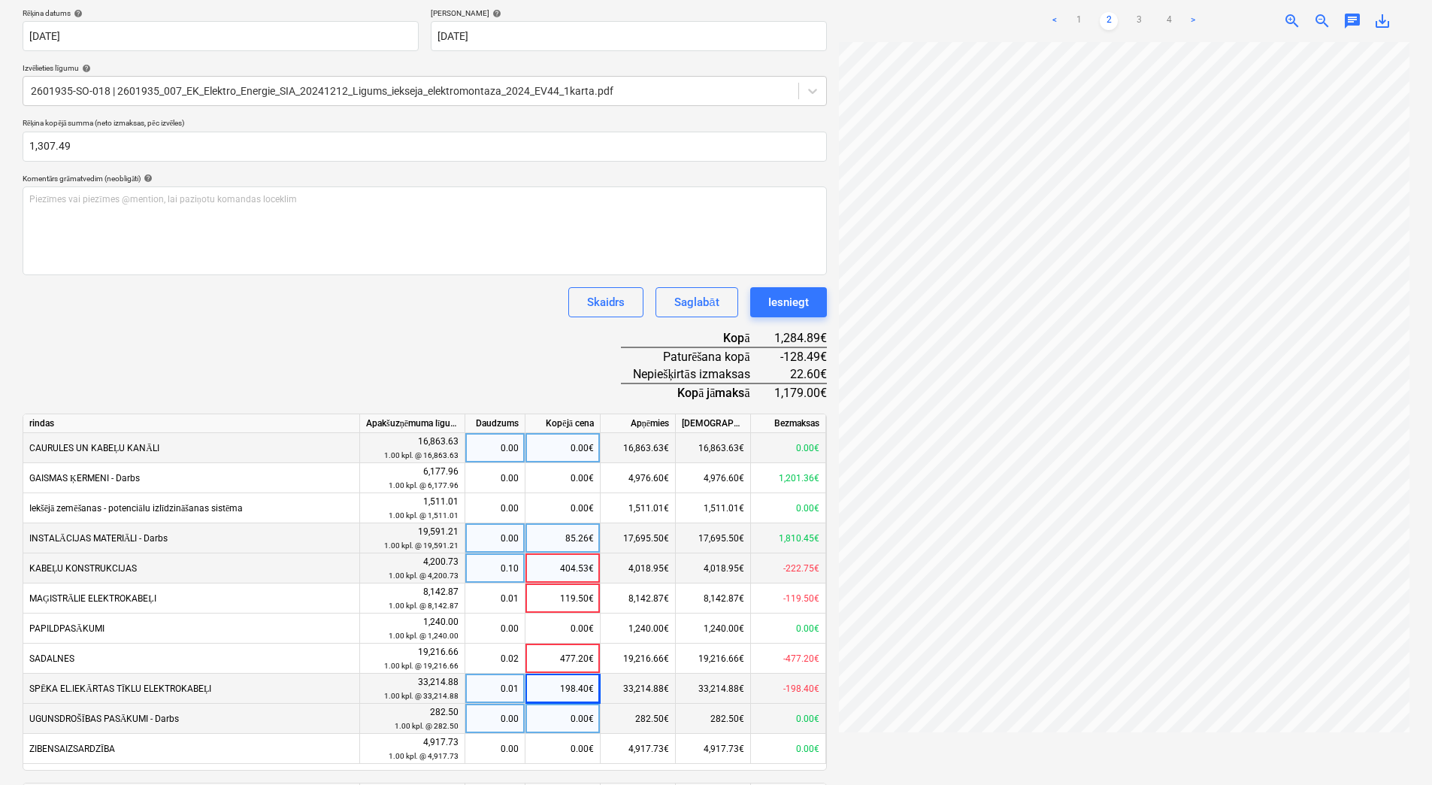
scroll to position [314, 0]
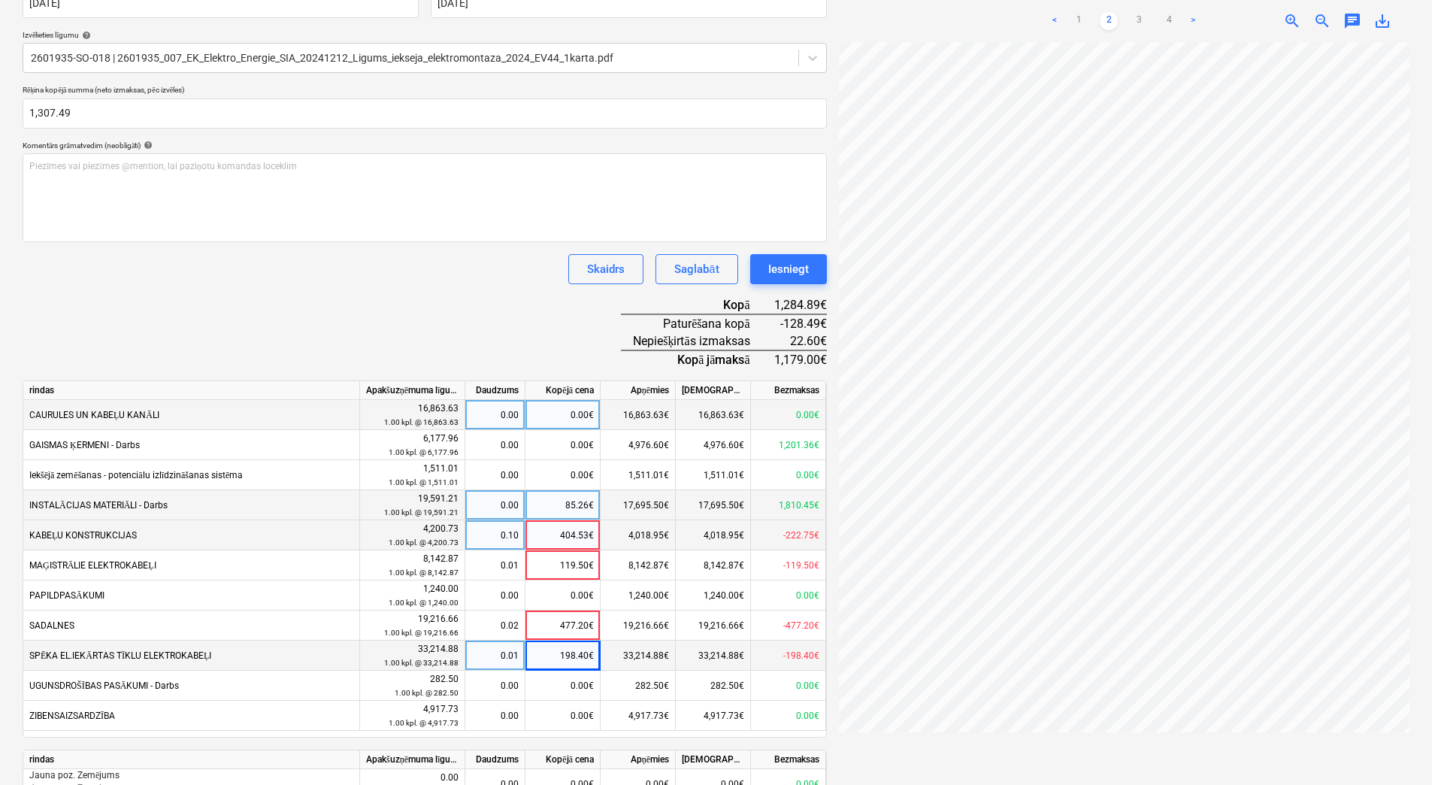
click at [568, 404] on div "0.00€" at bounding box center [563, 415] width 75 height 30
type input "22.6"
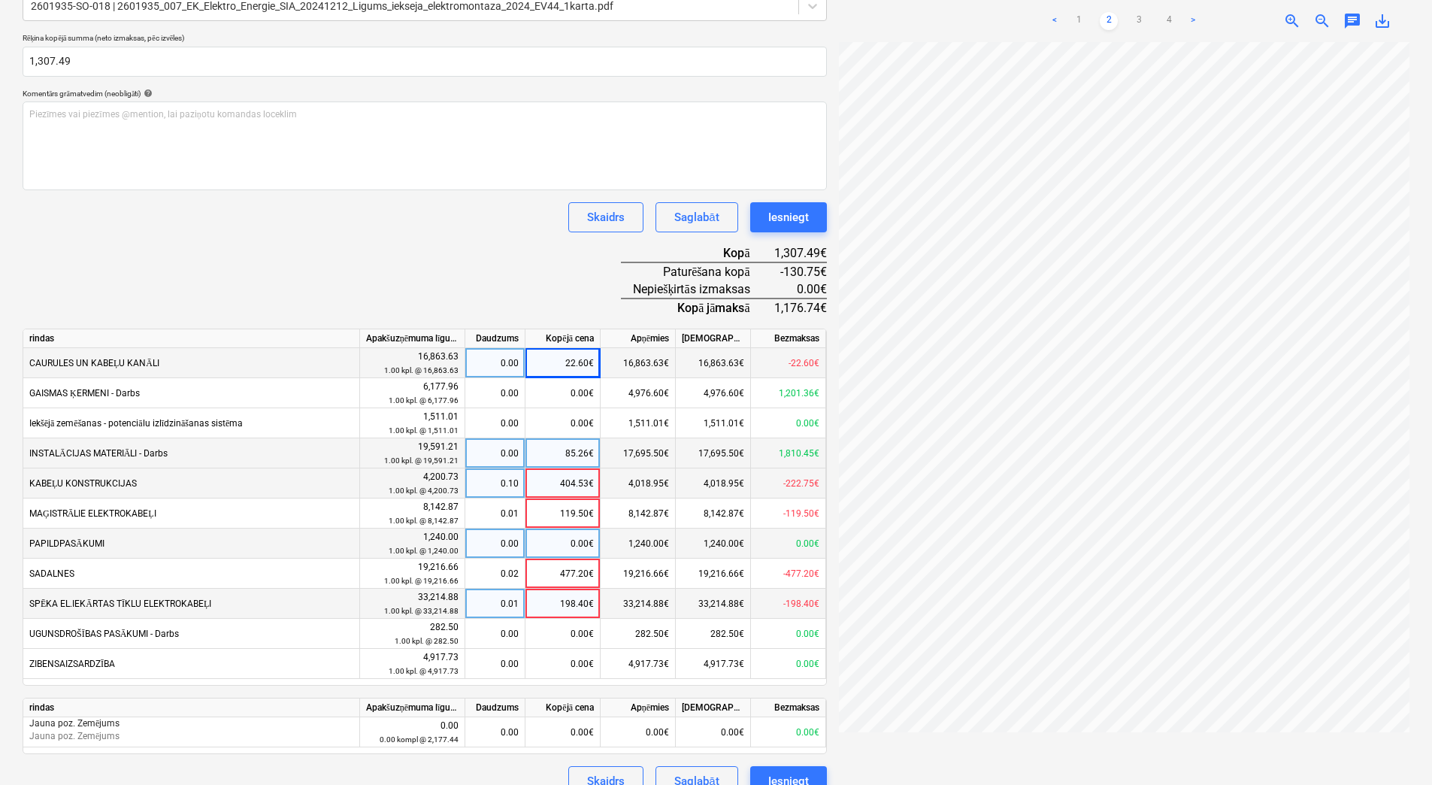
scroll to position [389, 0]
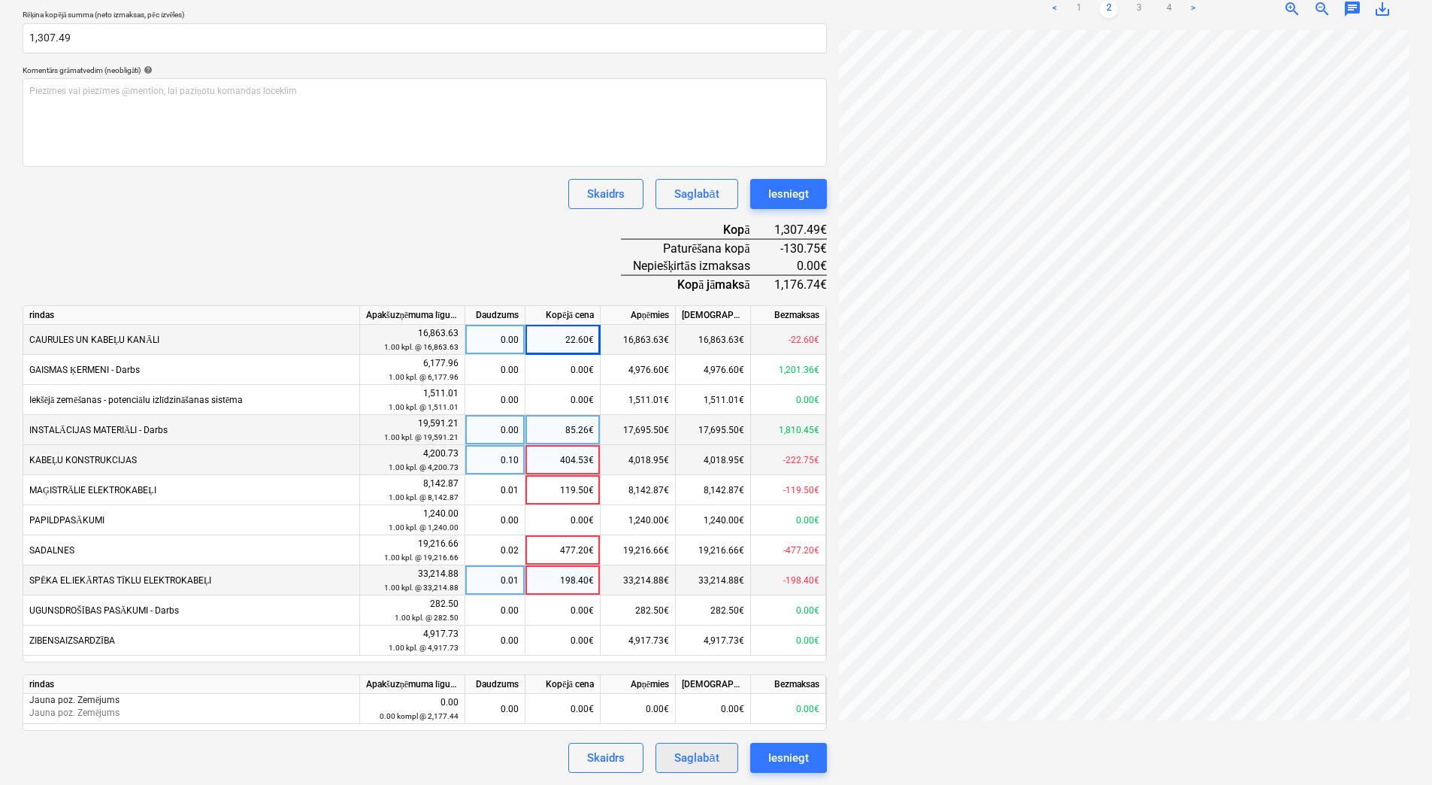
click at [680, 610] on div "Saglabāt" at bounding box center [696, 758] width 44 height 20
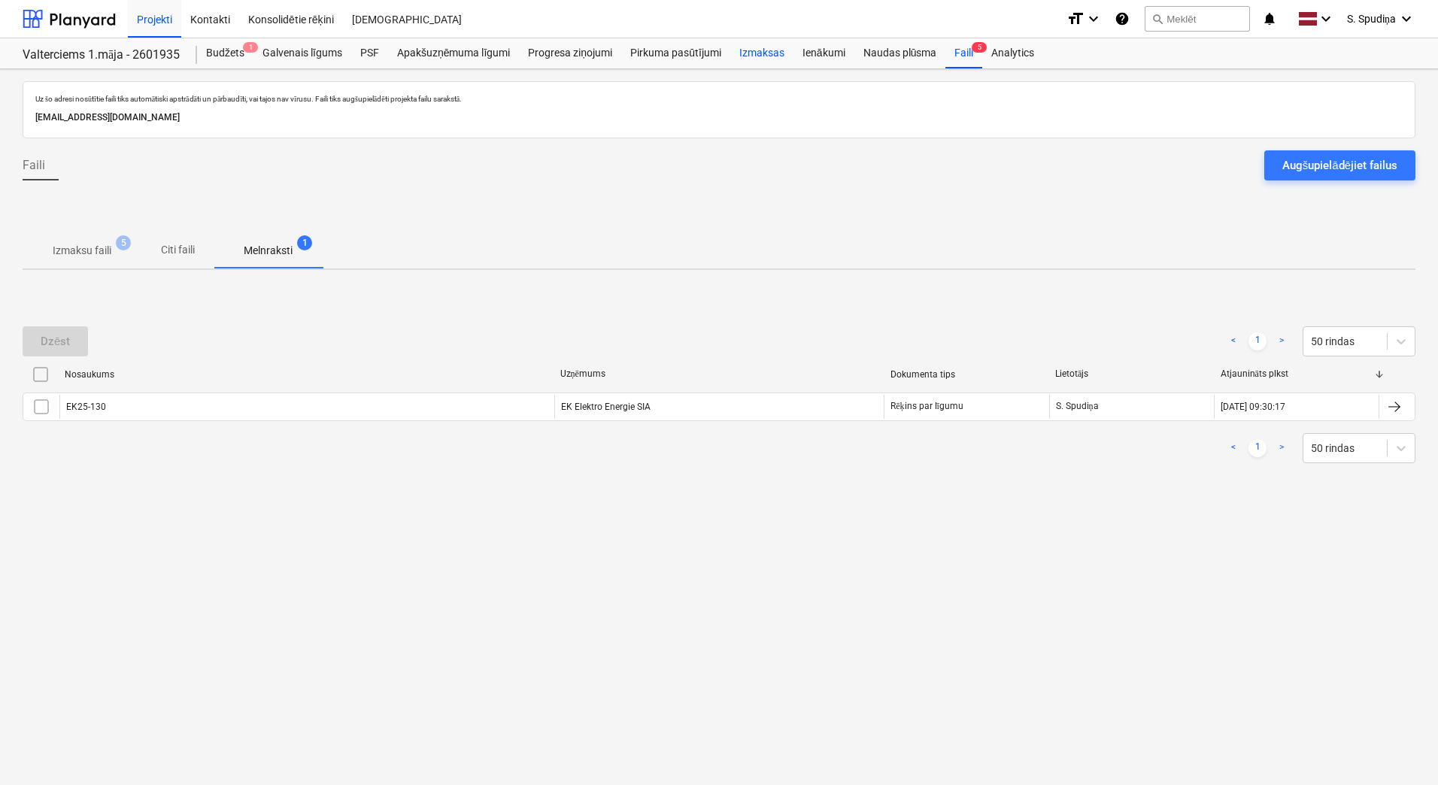
click at [770, 54] on div "Izmaksas" at bounding box center [761, 53] width 63 height 30
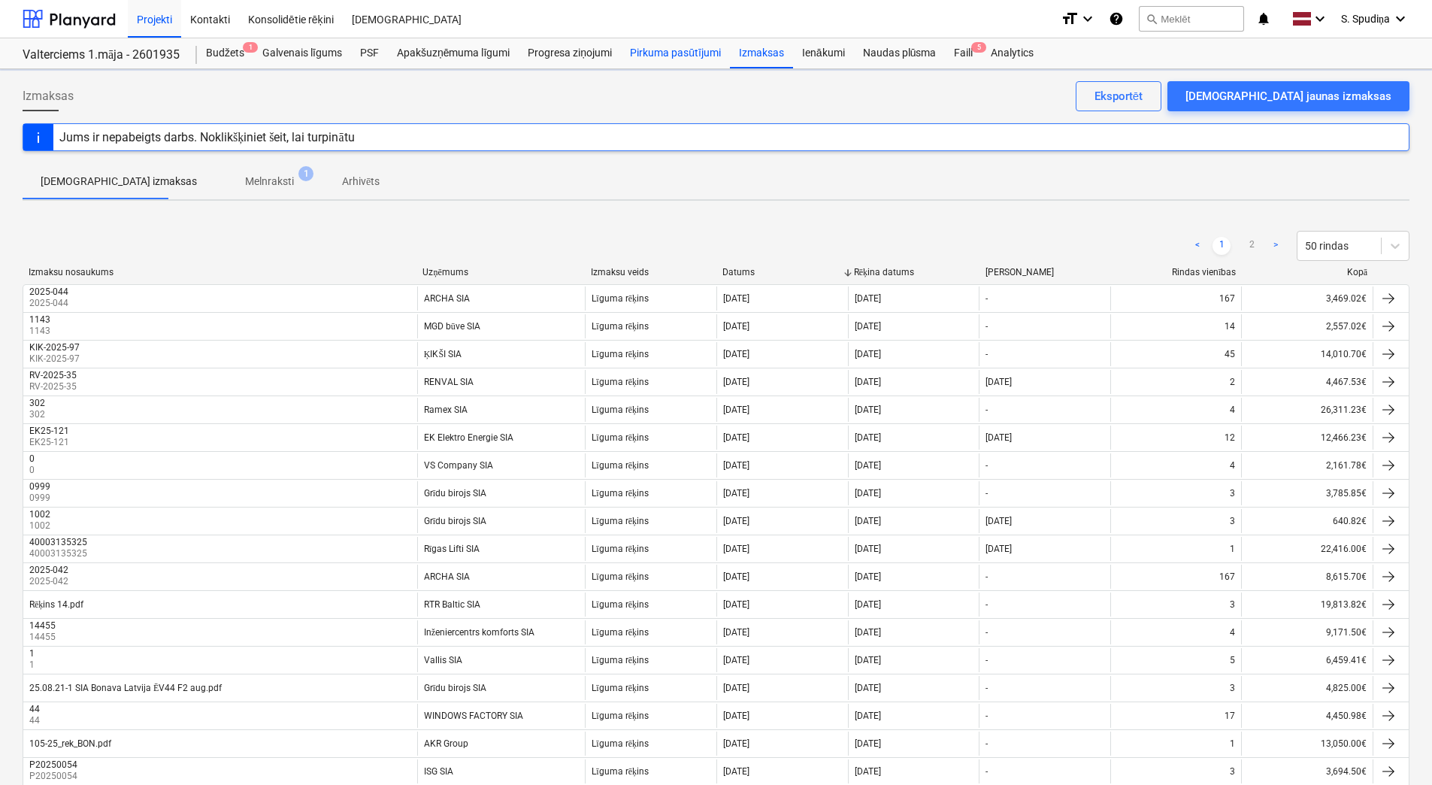
click at [674, 58] on div "Pirkuma pasūtījumi" at bounding box center [675, 53] width 109 height 30
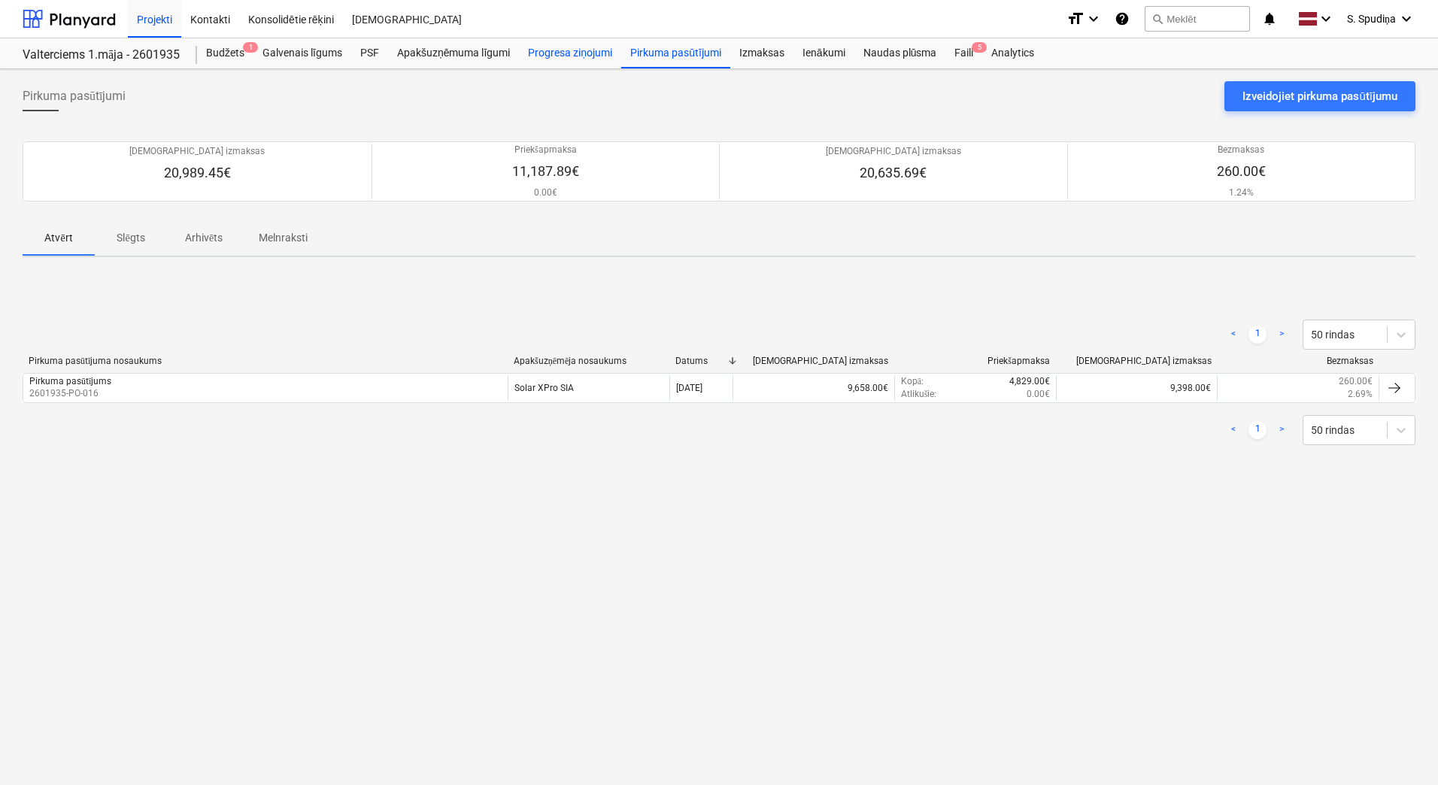
click at [591, 58] on div "Progresa ziņojumi" at bounding box center [570, 53] width 102 height 30
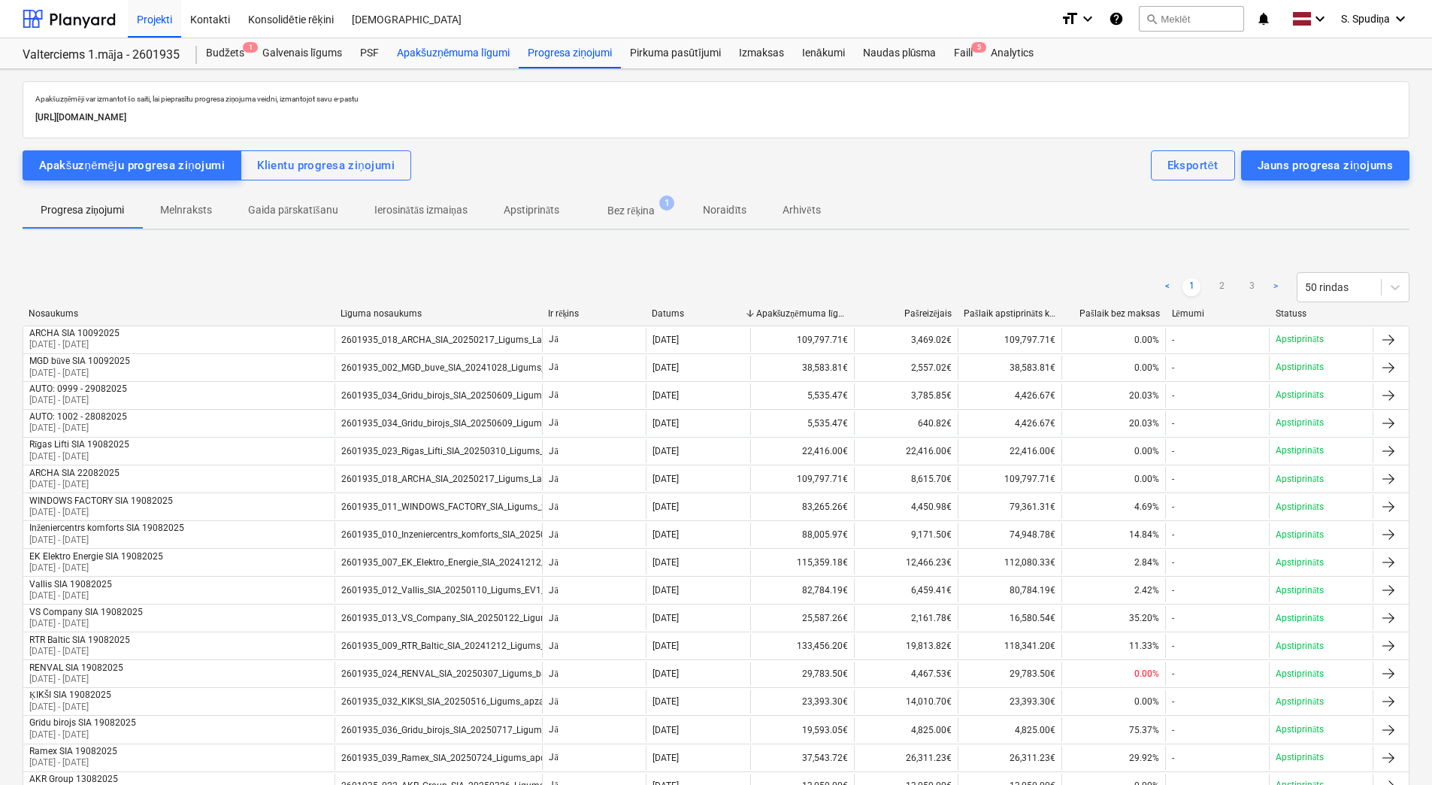
click at [472, 59] on div "Apakšuzņēmuma līgumi" at bounding box center [453, 53] width 131 height 30
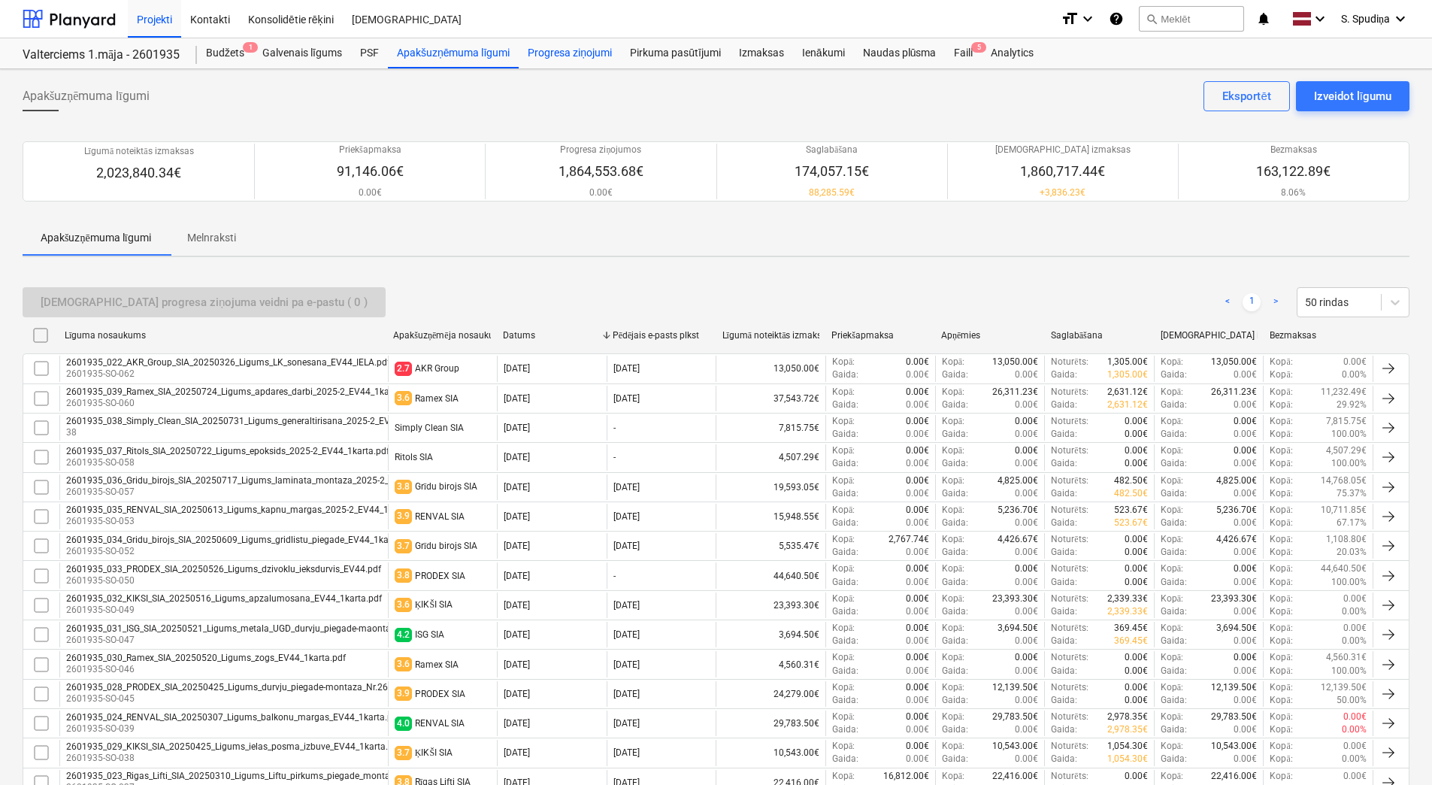
click at [550, 56] on div "Progresa ziņojumi" at bounding box center [570, 53] width 102 height 30
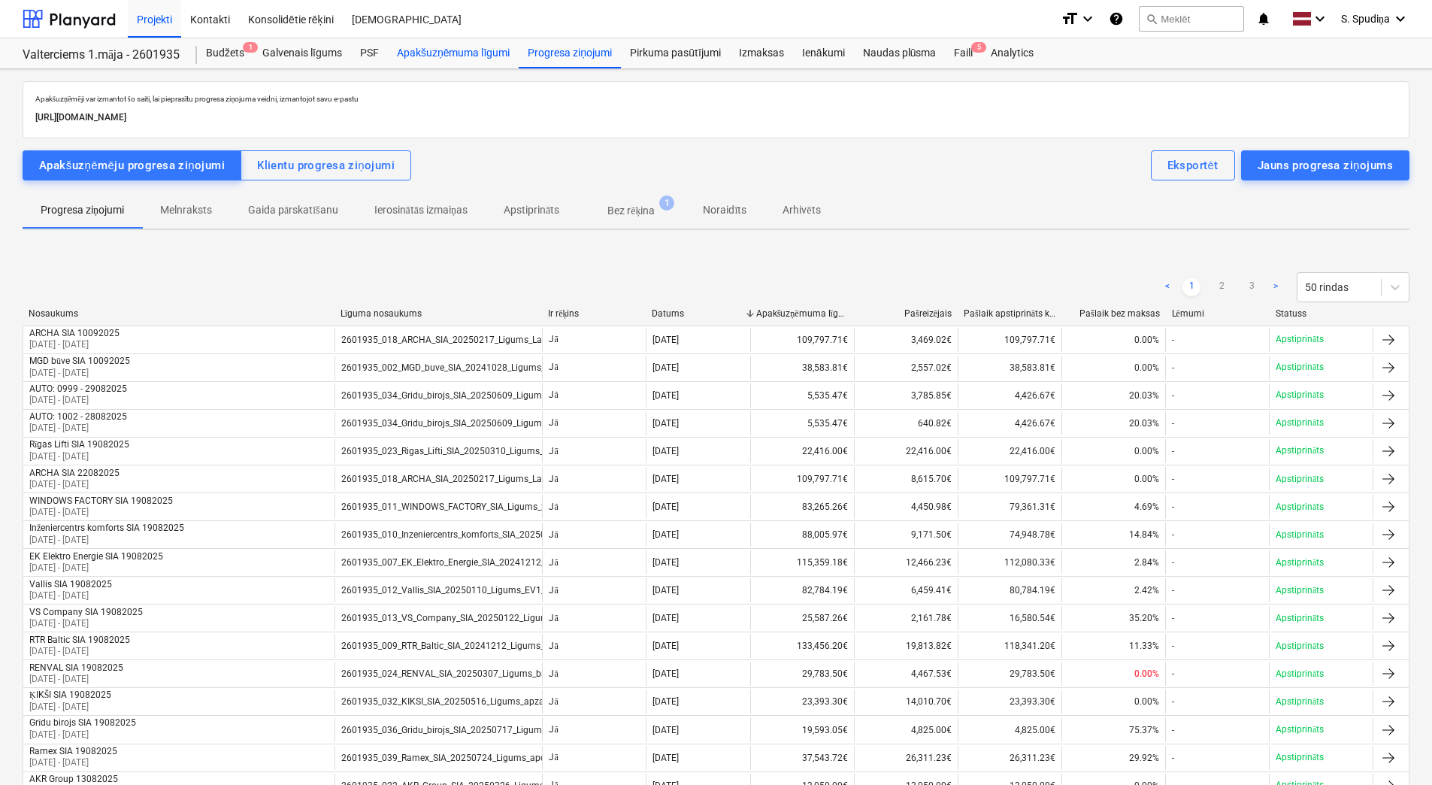
click at [473, 63] on div "Apakšuzņēmuma līgumi" at bounding box center [453, 53] width 131 height 30
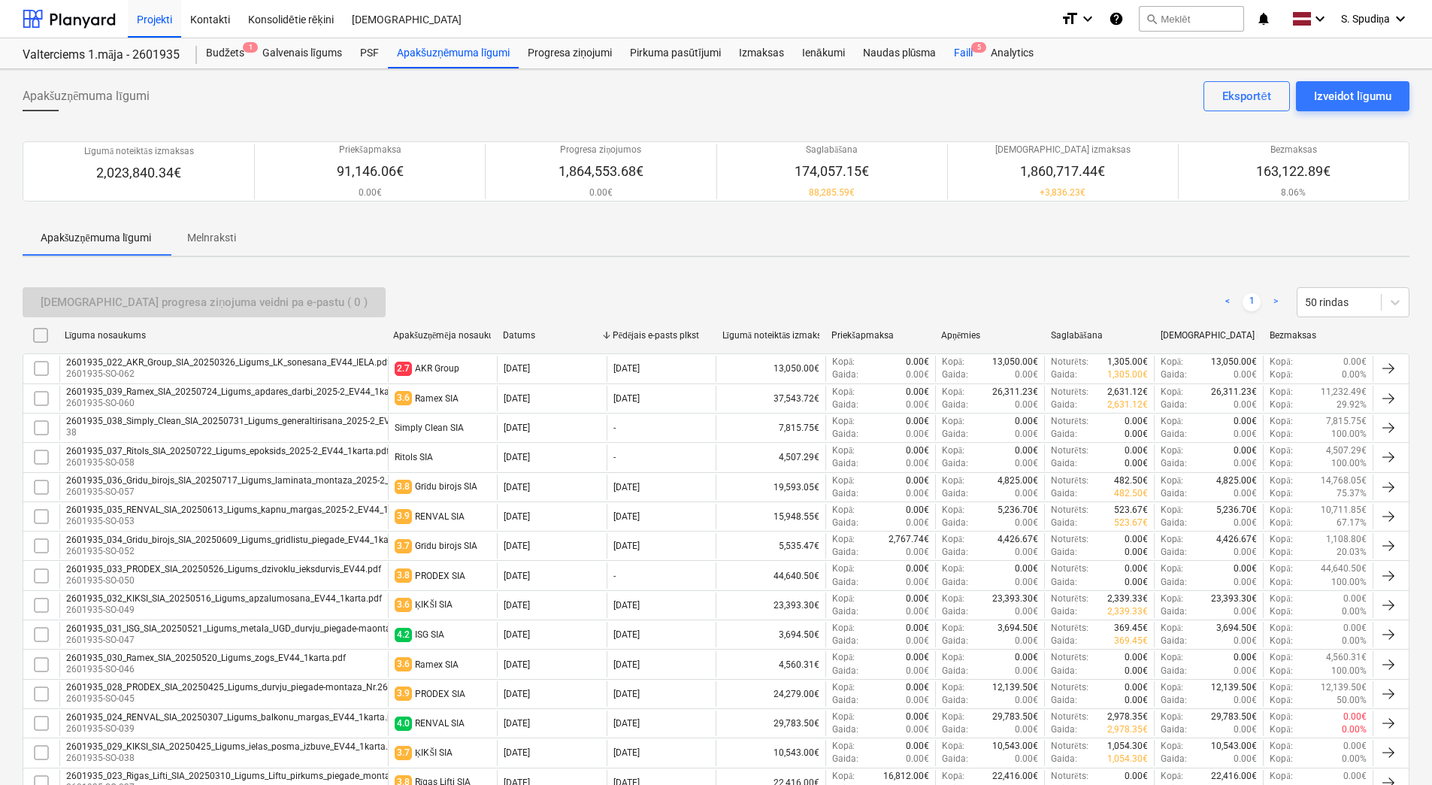
click at [960, 56] on div "Faili 5" at bounding box center [963, 53] width 37 height 30
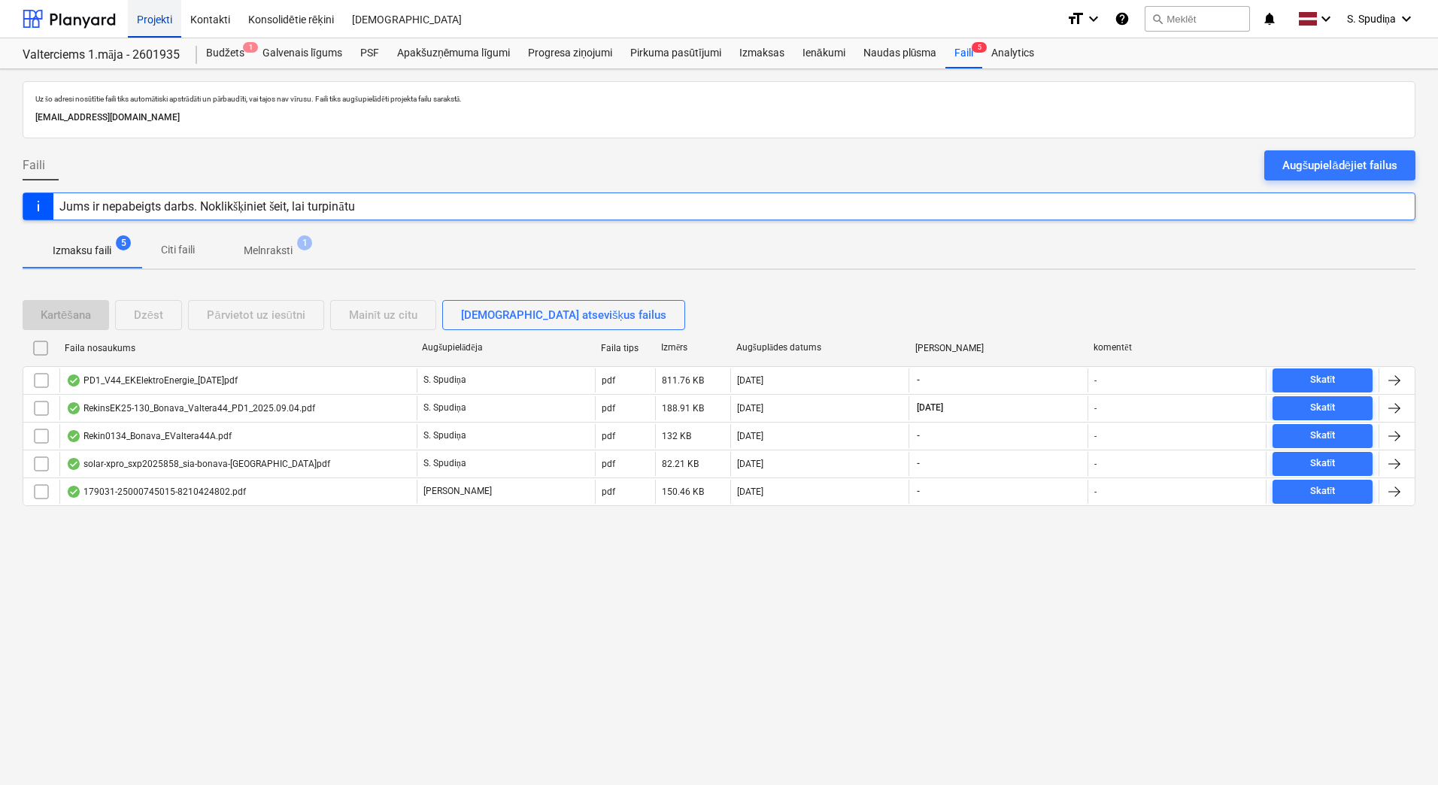
click at [130, 21] on div "Projekti" at bounding box center [154, 18] width 53 height 38
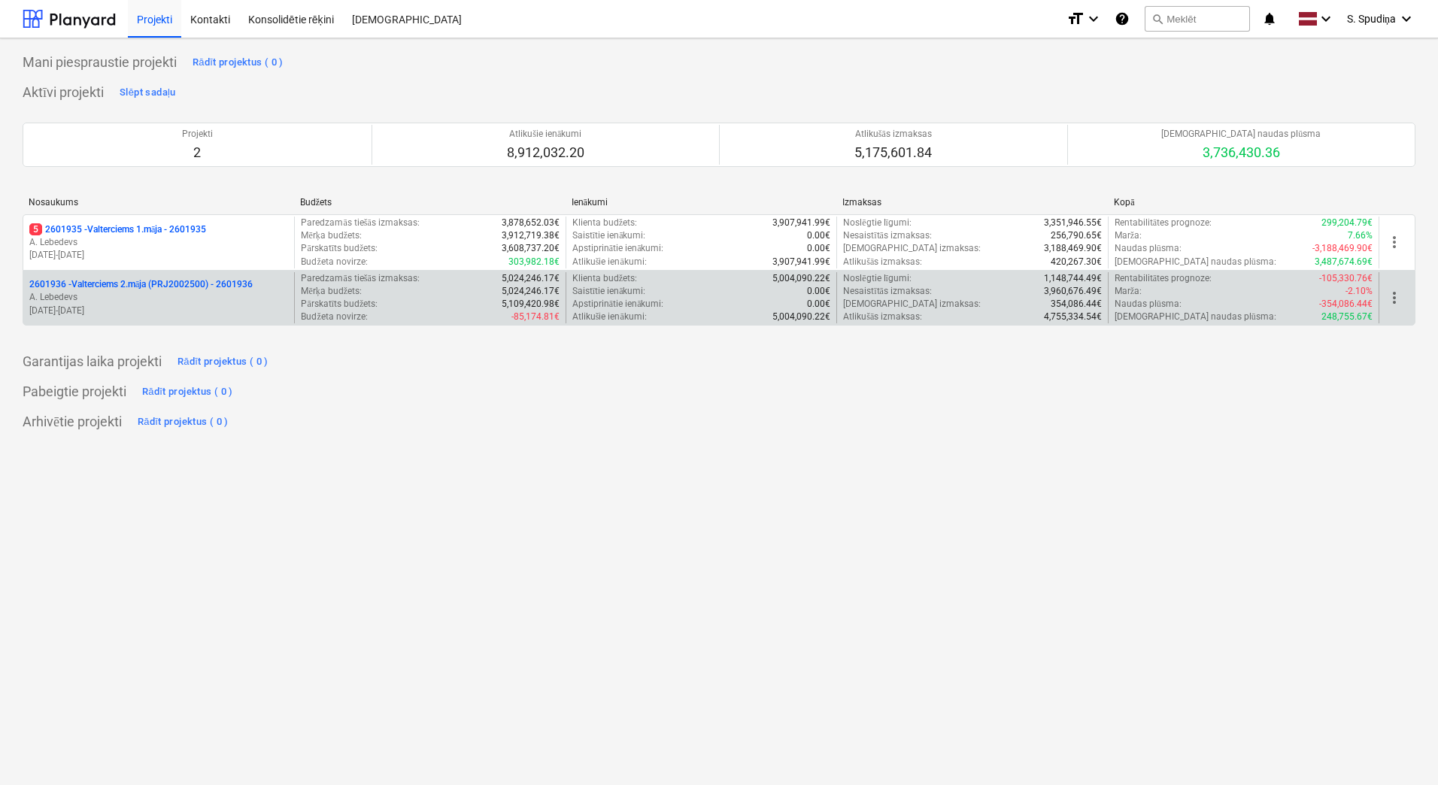
click at [144, 300] on p "A. Lebedevs" at bounding box center [158, 297] width 259 height 13
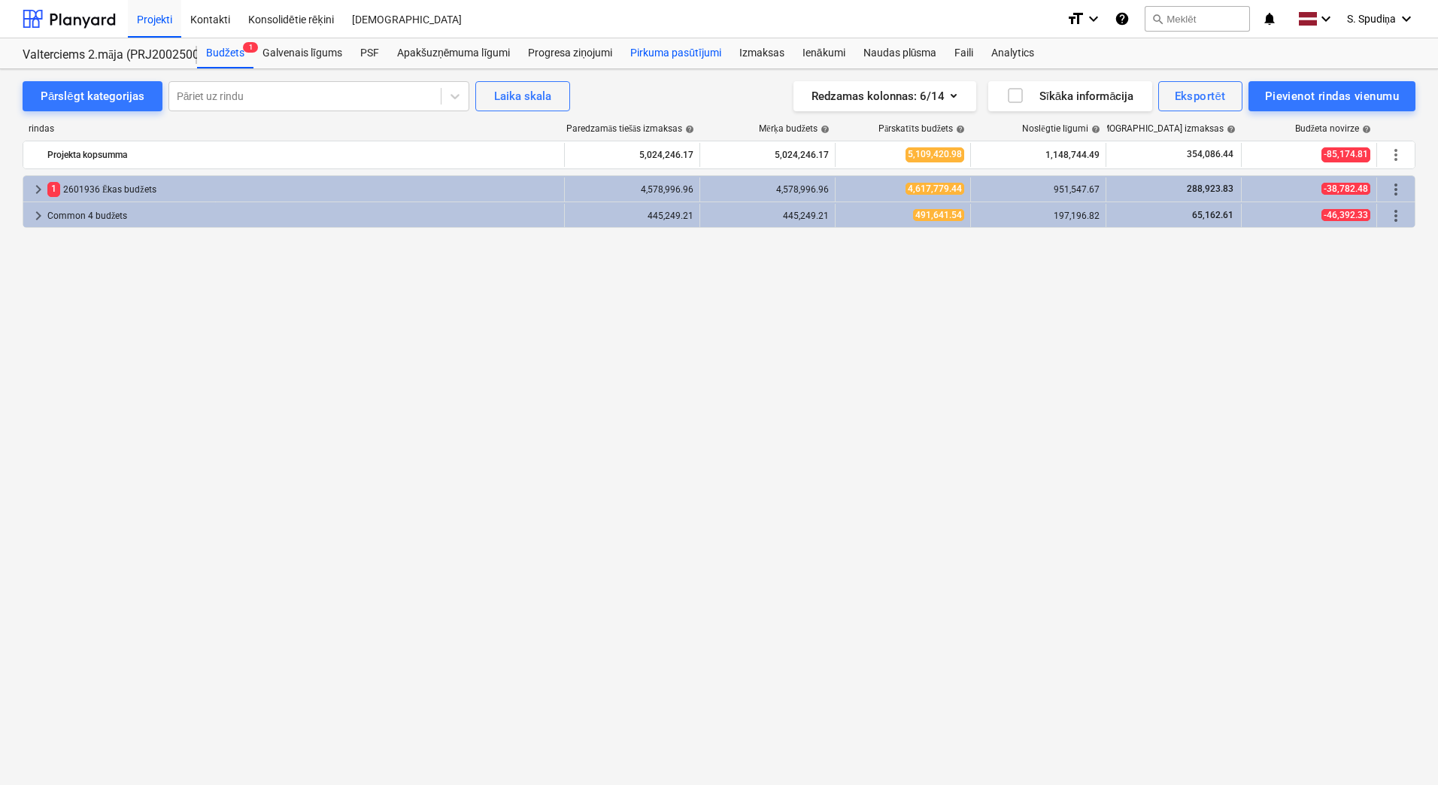
click at [729, 59] on div "Pirkuma pasūtījumi" at bounding box center [675, 53] width 109 height 30
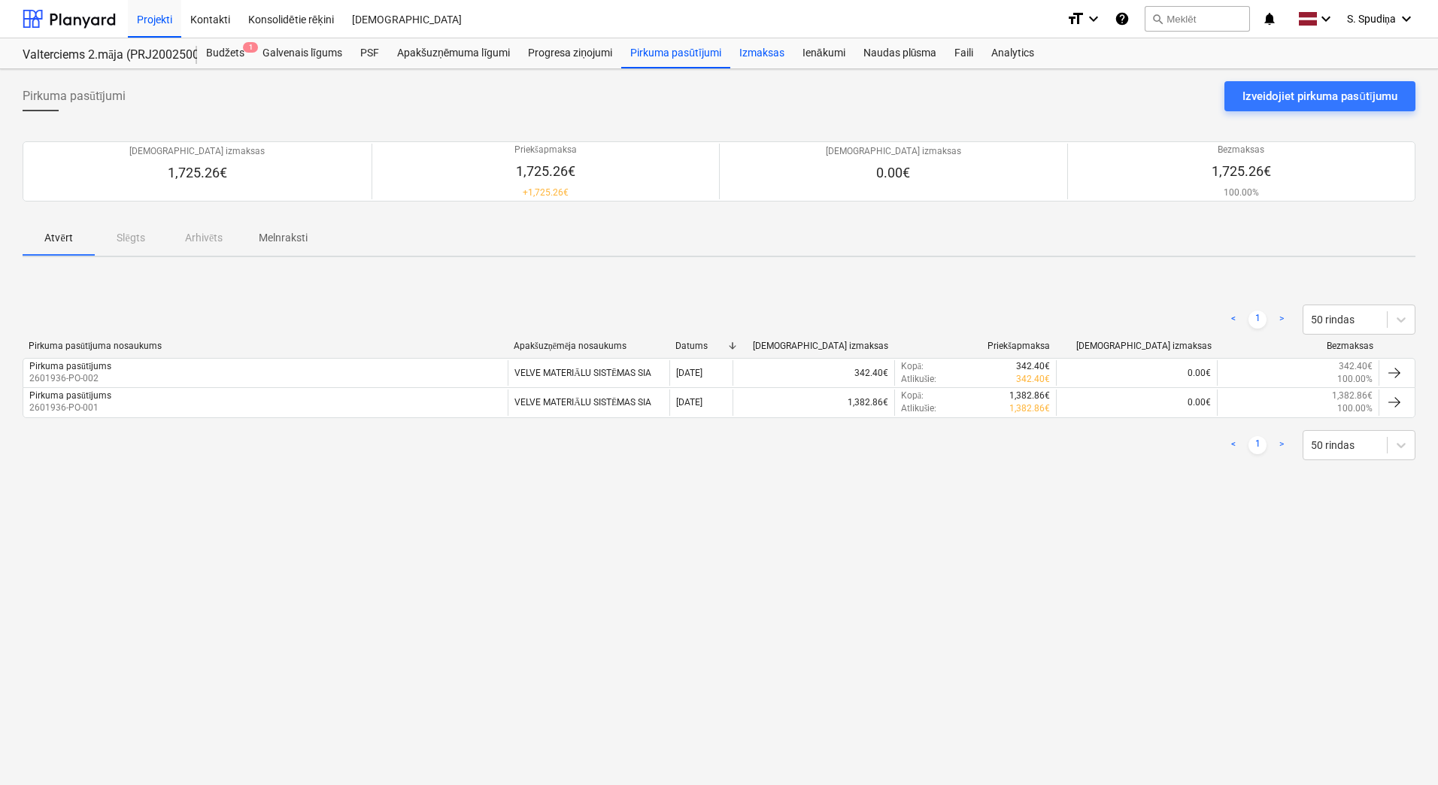
click at [762, 47] on div "Izmaksas" at bounding box center [761, 53] width 63 height 30
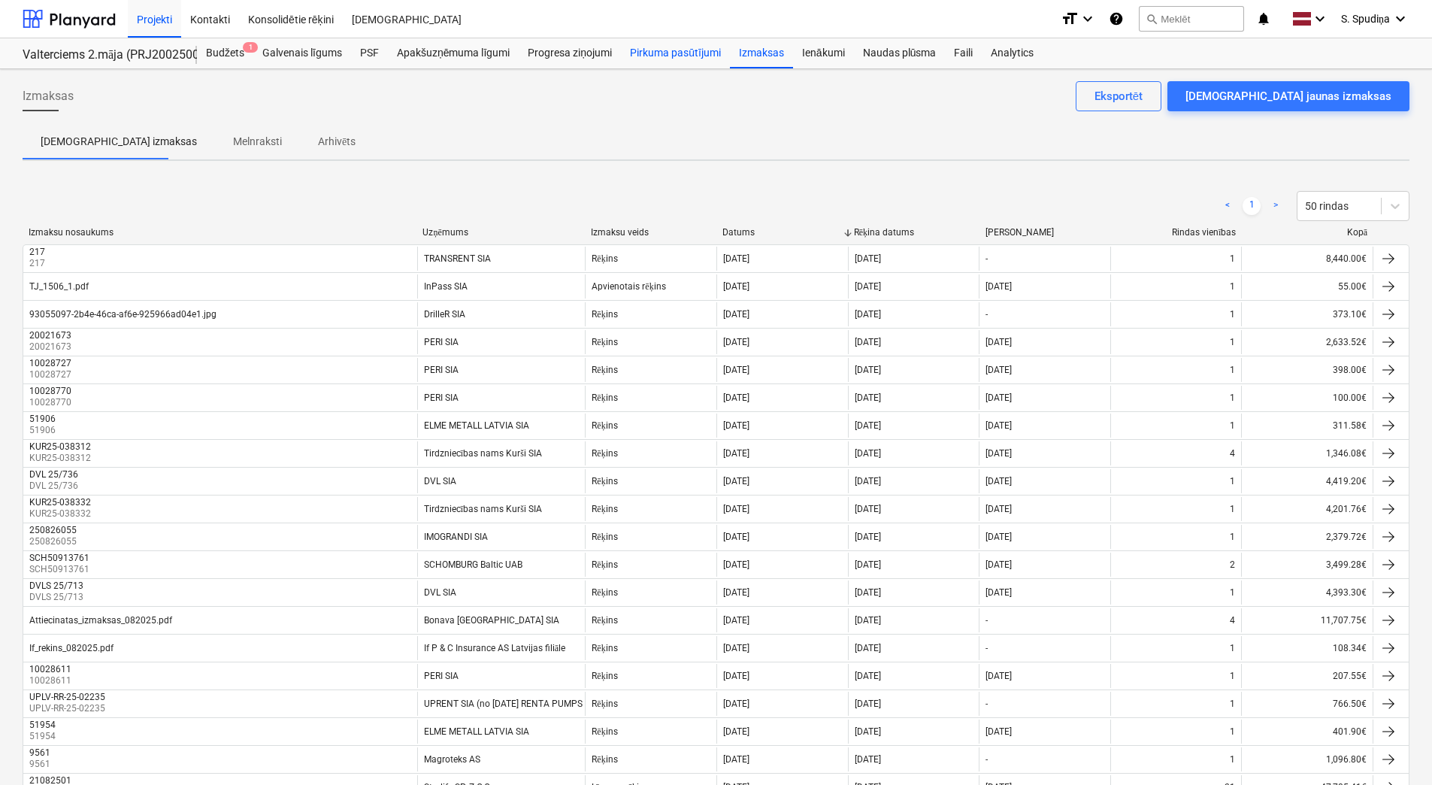
click at [670, 54] on div "Pirkuma pasūtījumi" at bounding box center [675, 53] width 109 height 30
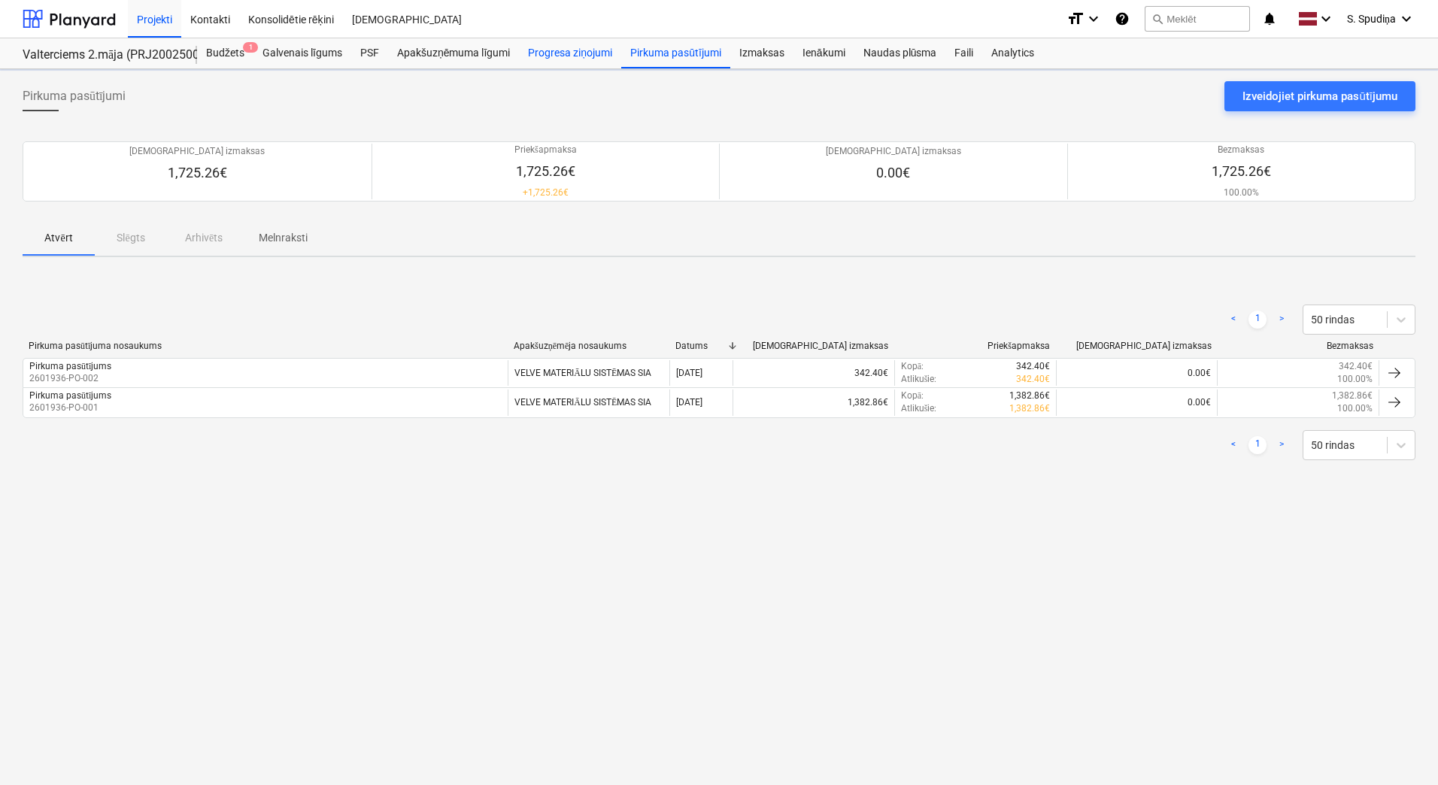
click at [553, 56] on div "Progresa ziņojumi" at bounding box center [570, 53] width 102 height 30
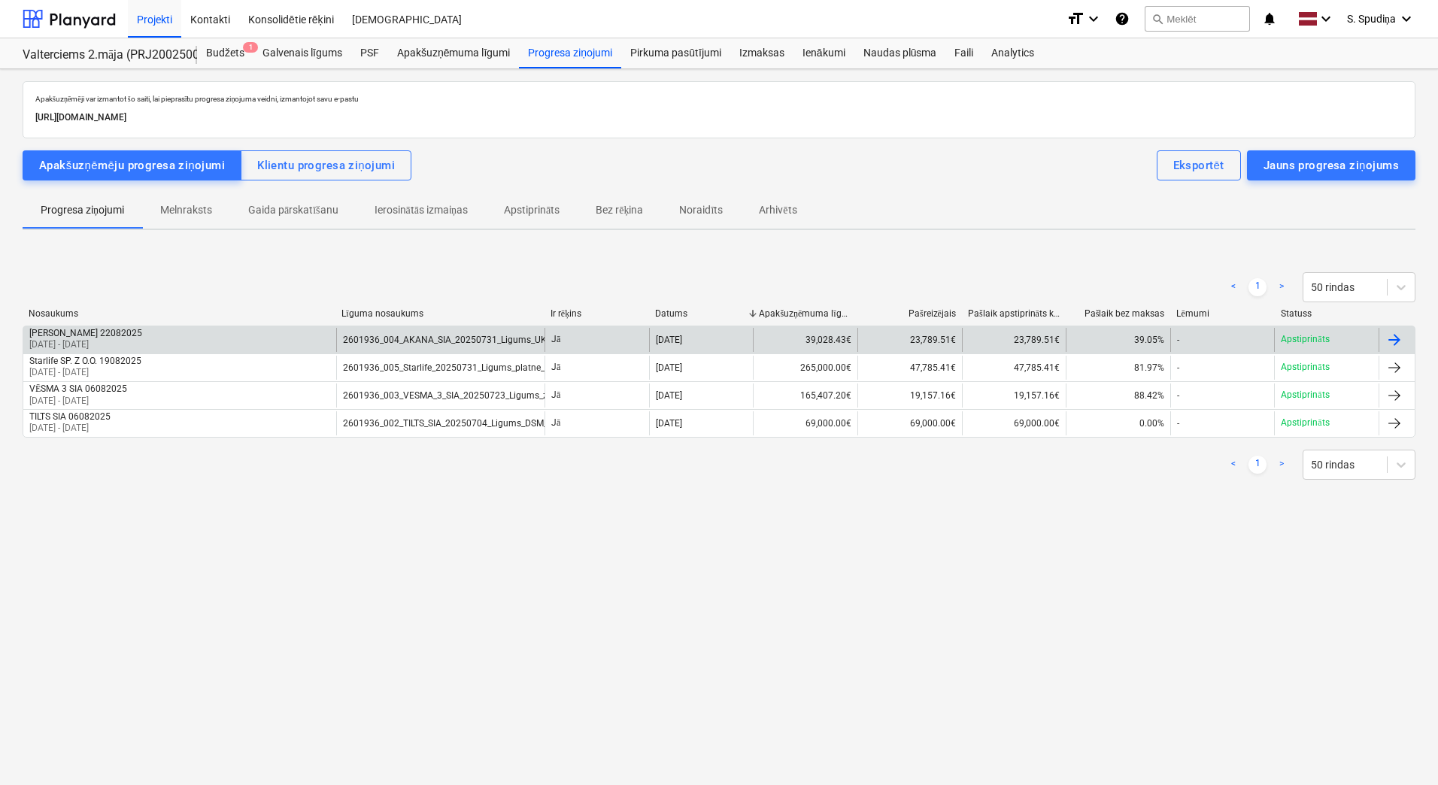
click at [132, 343] on p "[DATE] - [DATE]" at bounding box center [85, 344] width 113 height 13
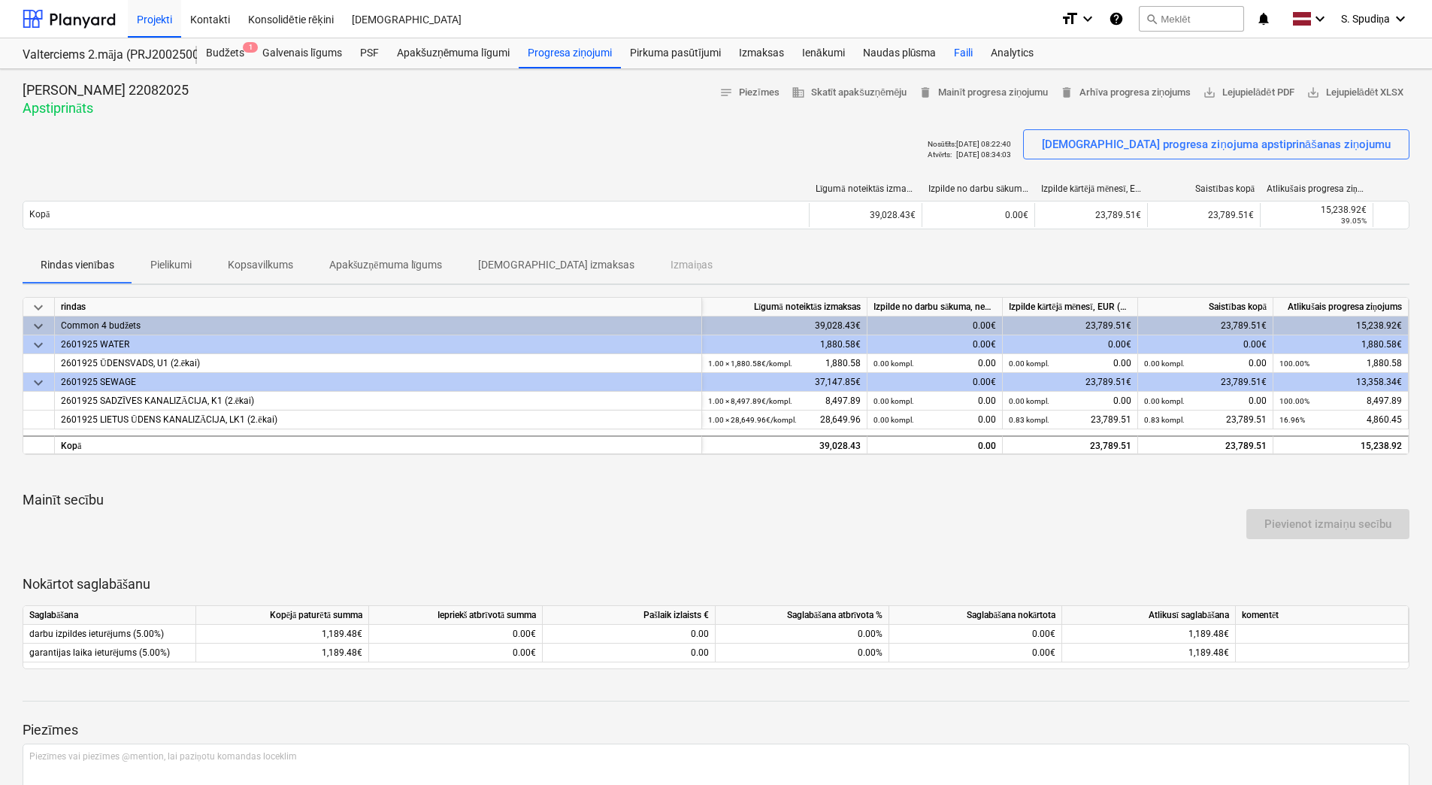
click at [968, 47] on div "Faili" at bounding box center [963, 53] width 37 height 30
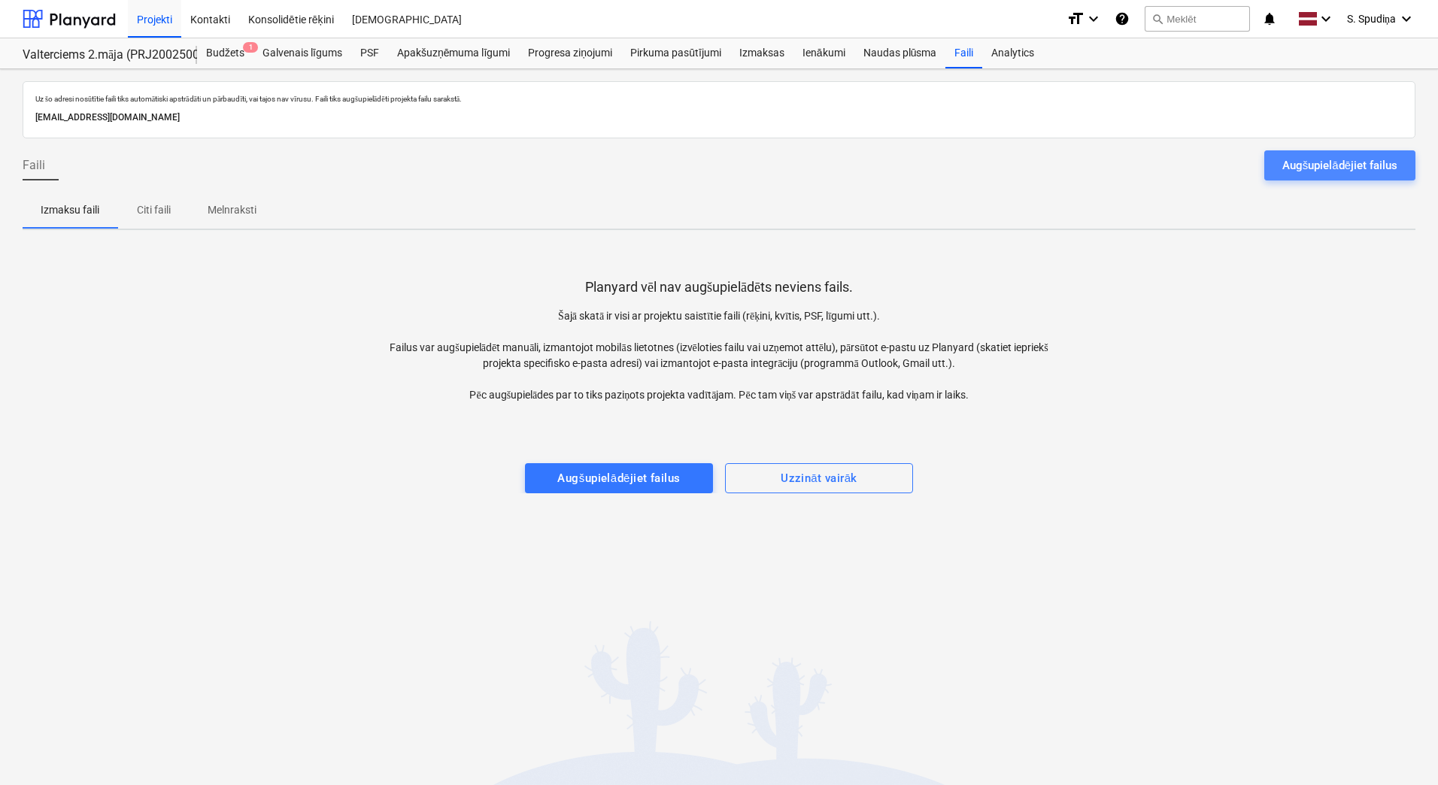
click at [1116, 168] on div "Augšupielādējiet failus" at bounding box center [1339, 166] width 115 height 20
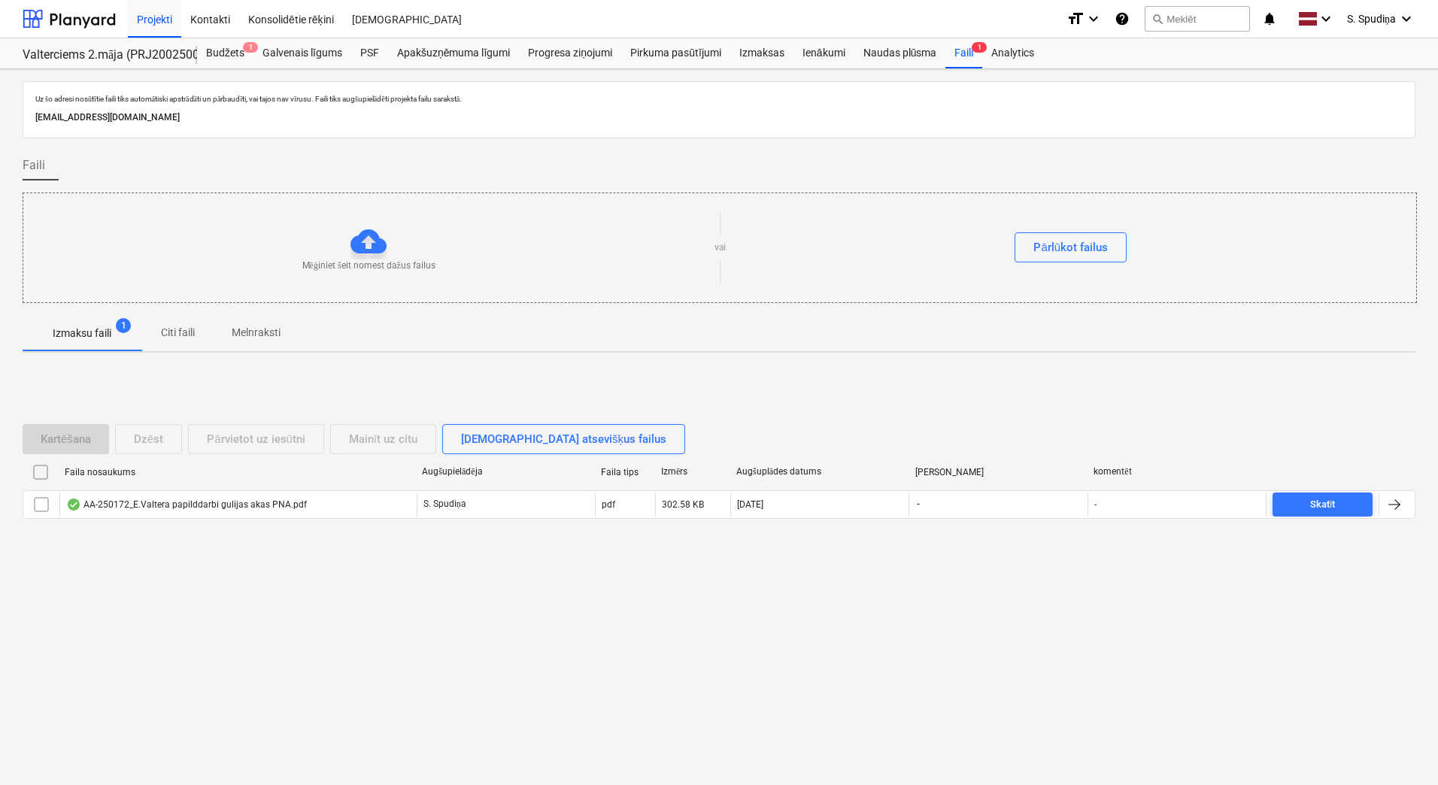
click at [237, 508] on div "AA-250172_E.Valtera papilddarbi gulijas akas PNA.pdf" at bounding box center [186, 504] width 241 height 12
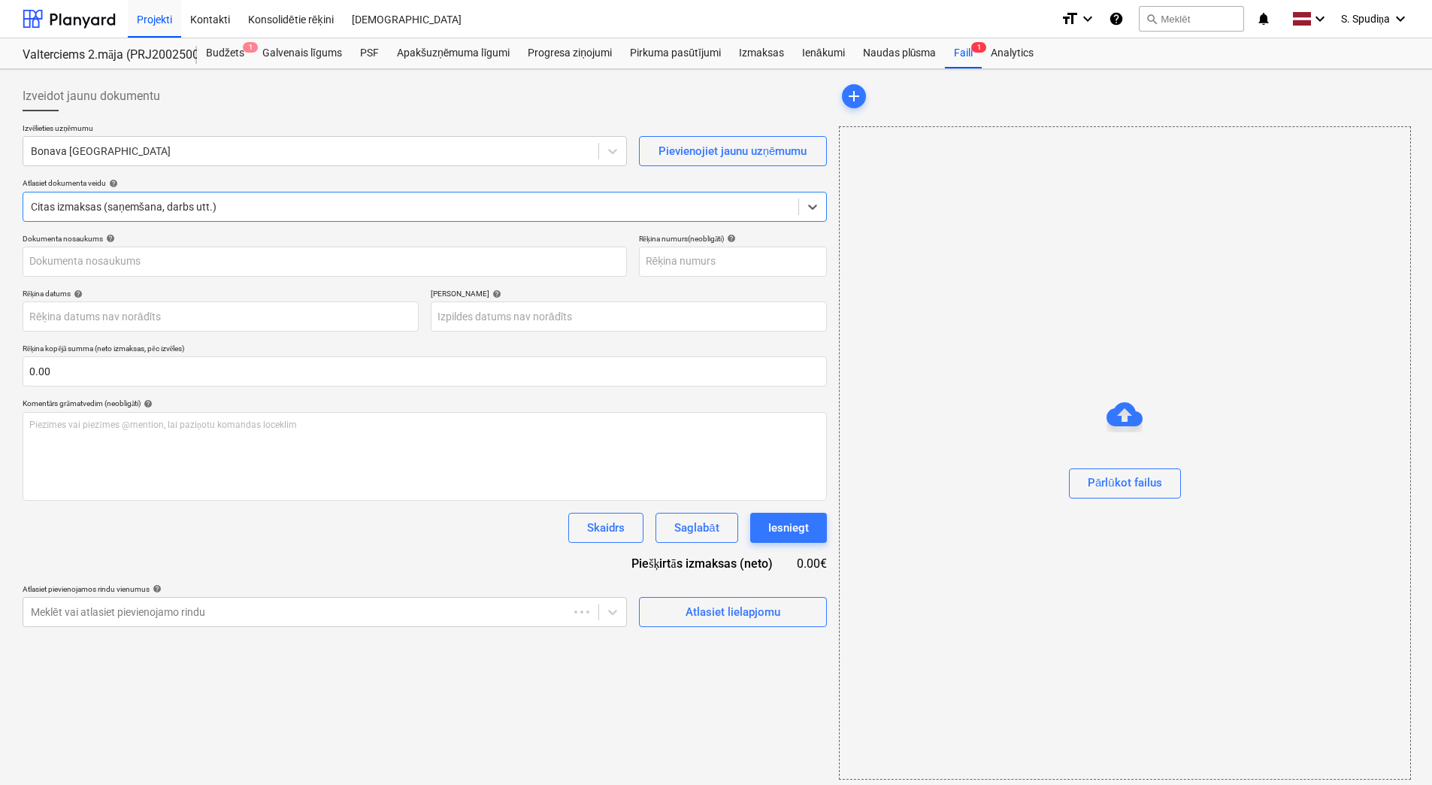
type input "AA-250172"
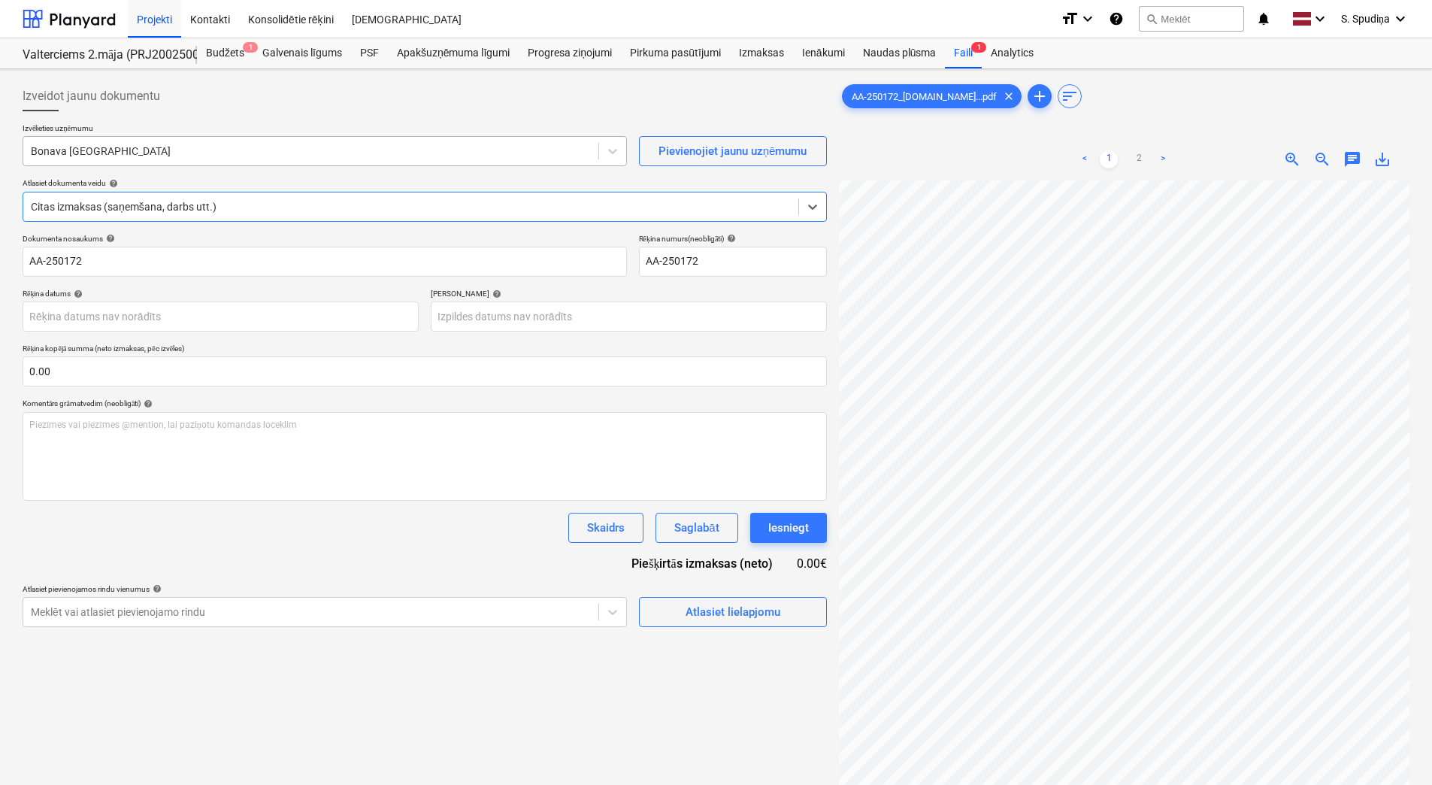
click at [189, 153] on div at bounding box center [311, 151] width 560 height 15
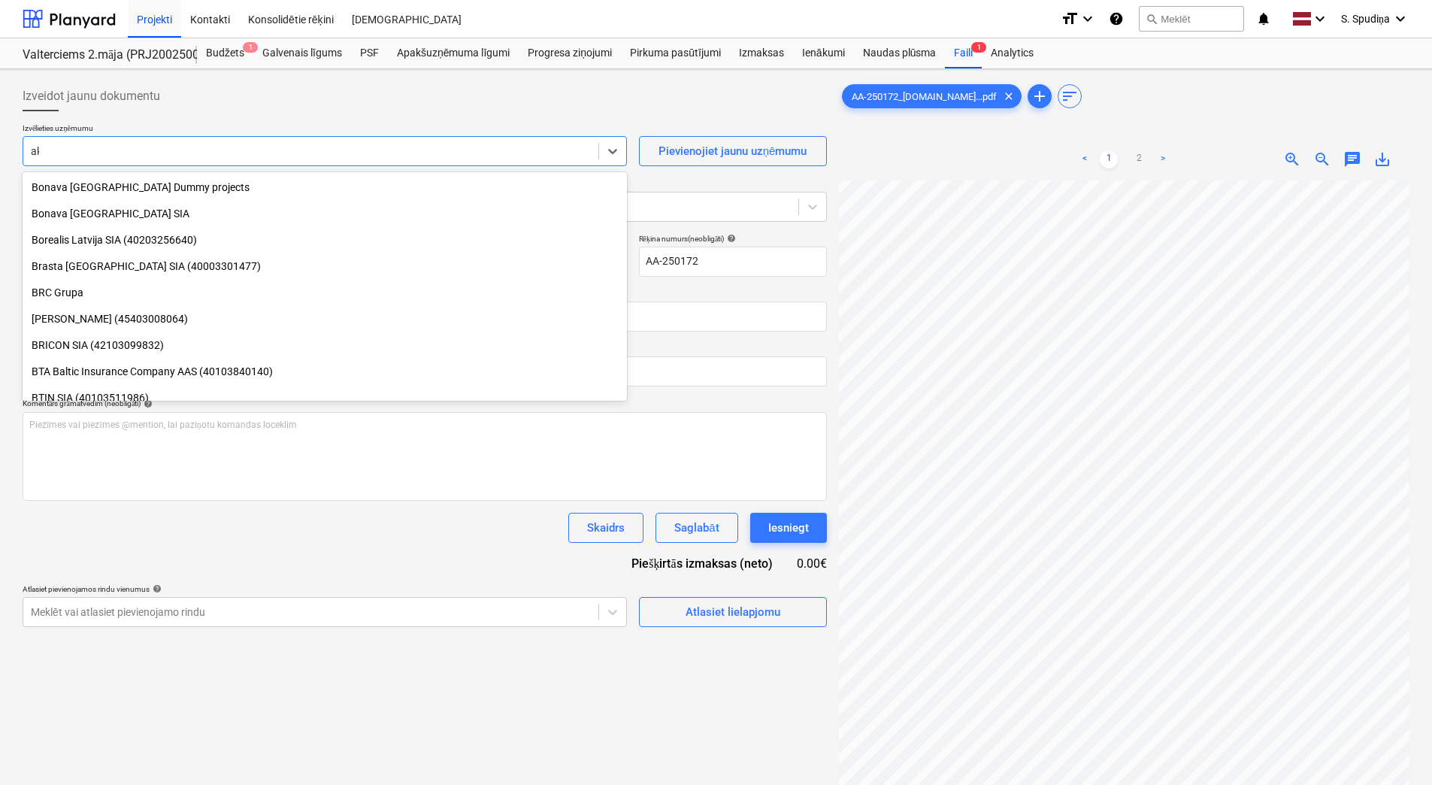
scroll to position [643, 0]
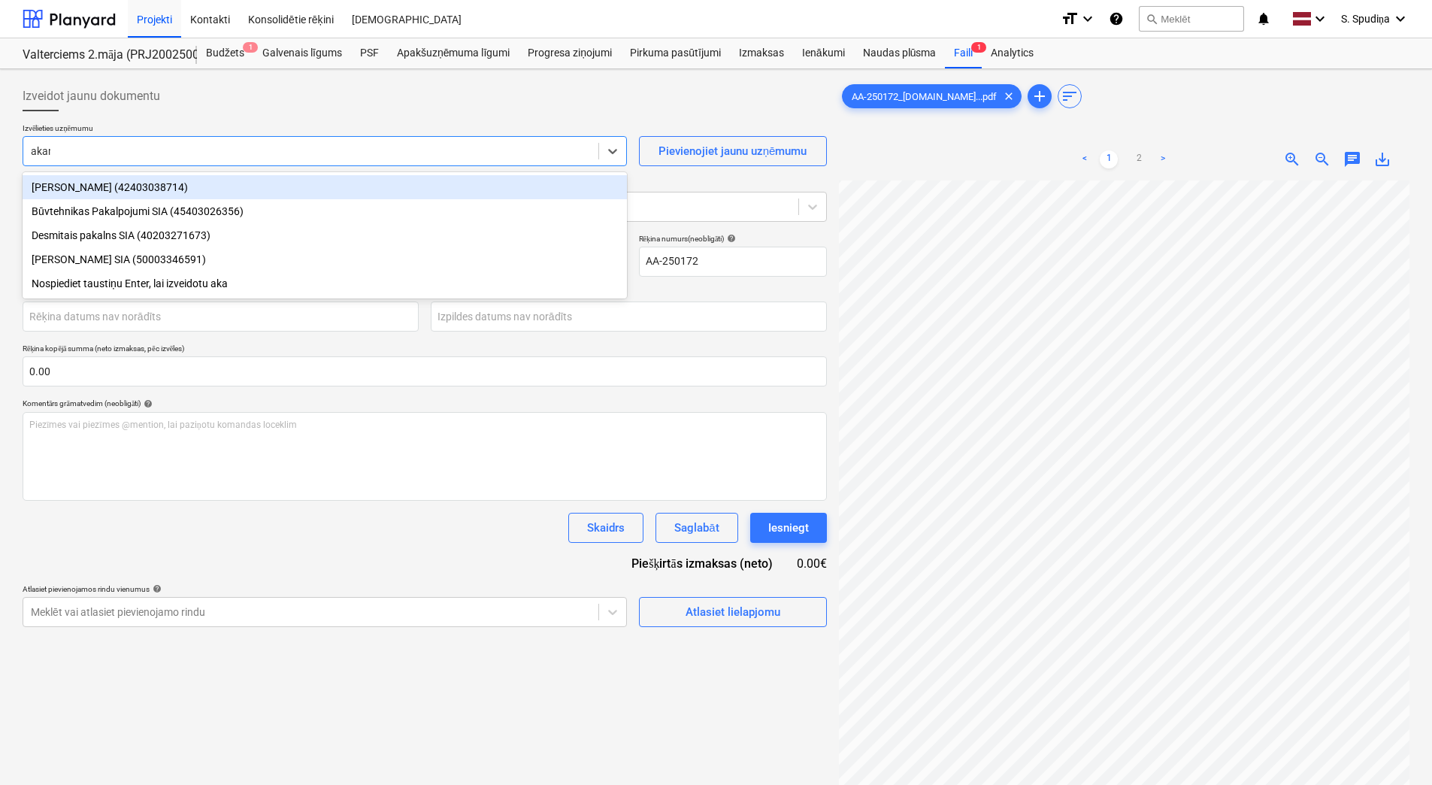
type input "[PERSON_NAME]"
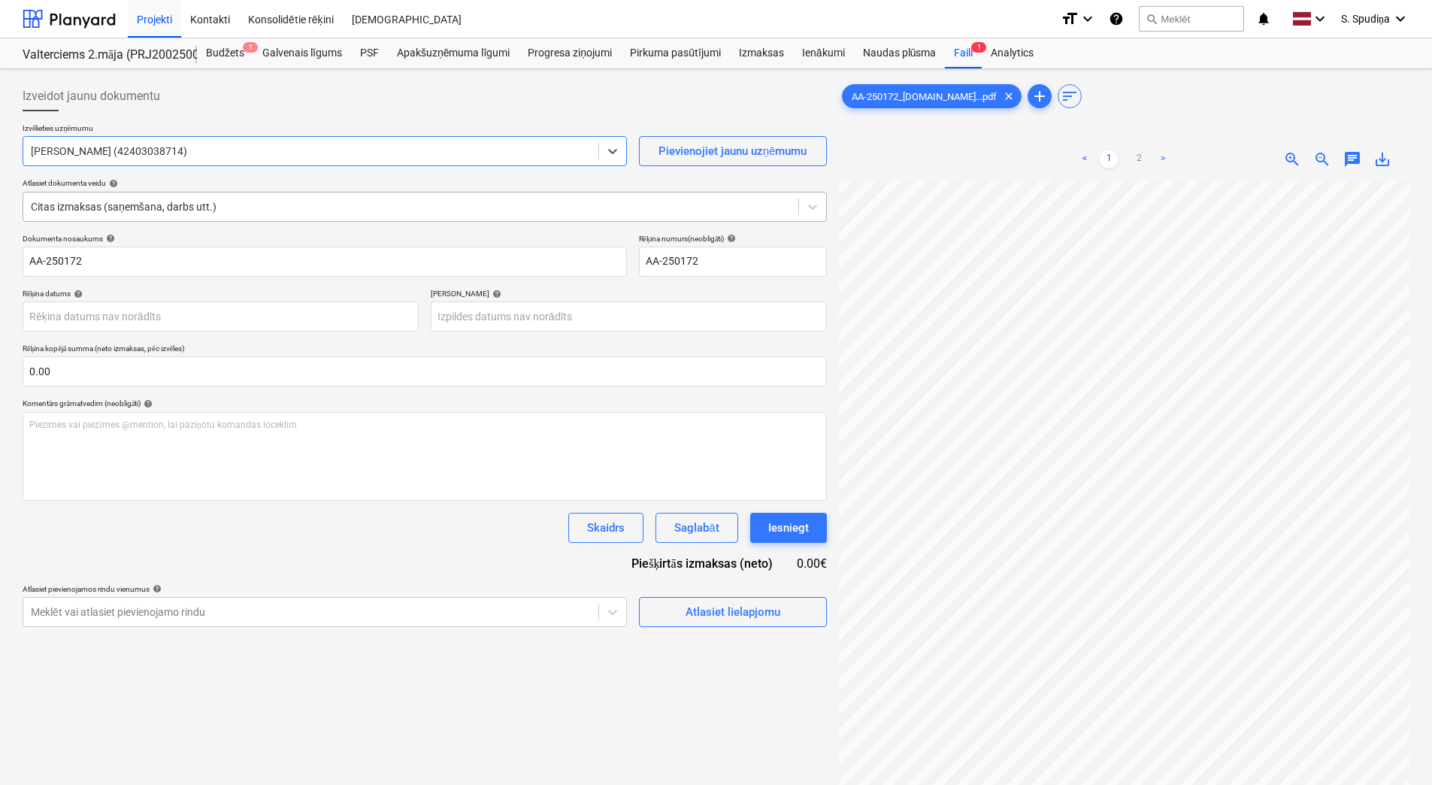
click at [232, 210] on div at bounding box center [411, 206] width 760 height 15
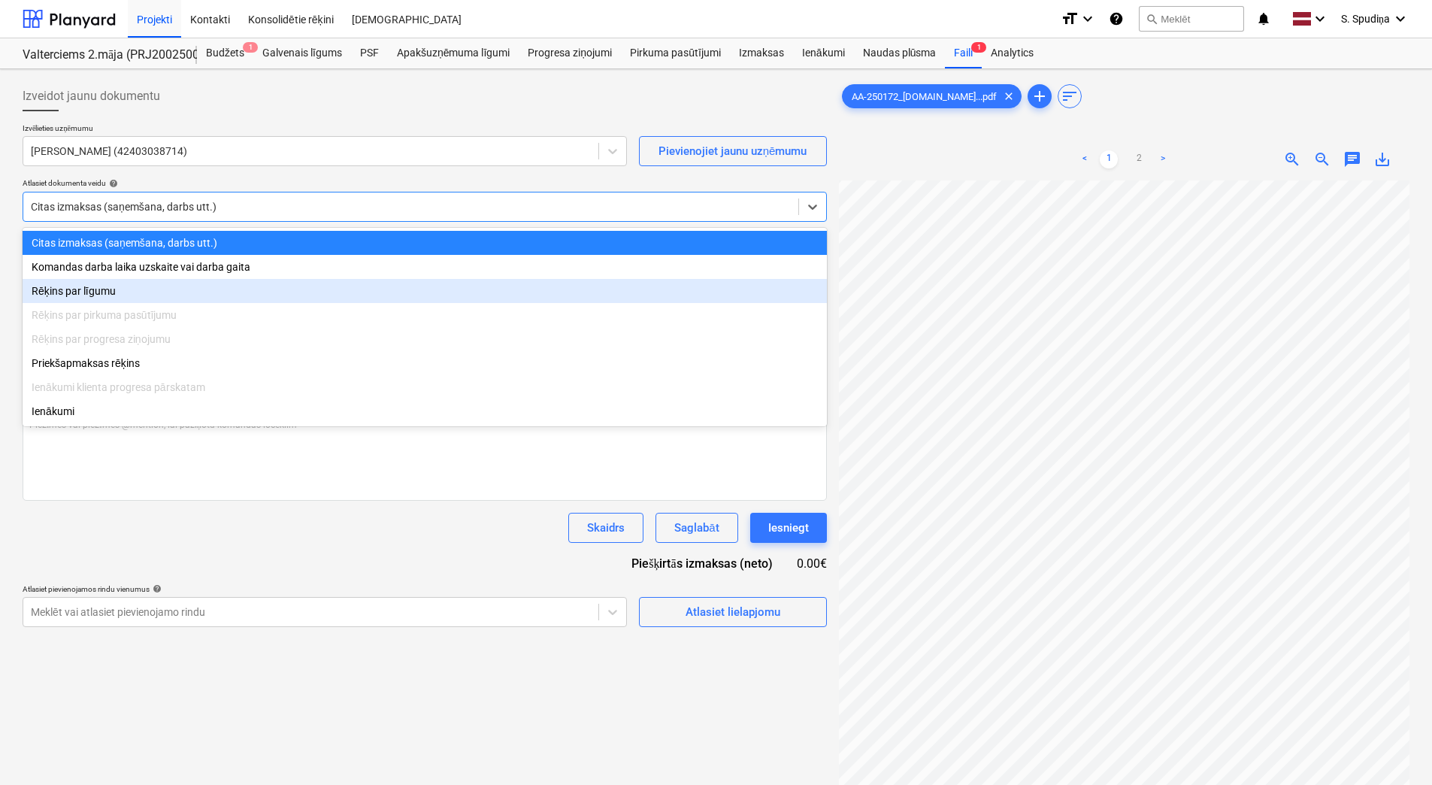
click at [150, 292] on div "Rēķins par līgumu" at bounding box center [425, 291] width 804 height 24
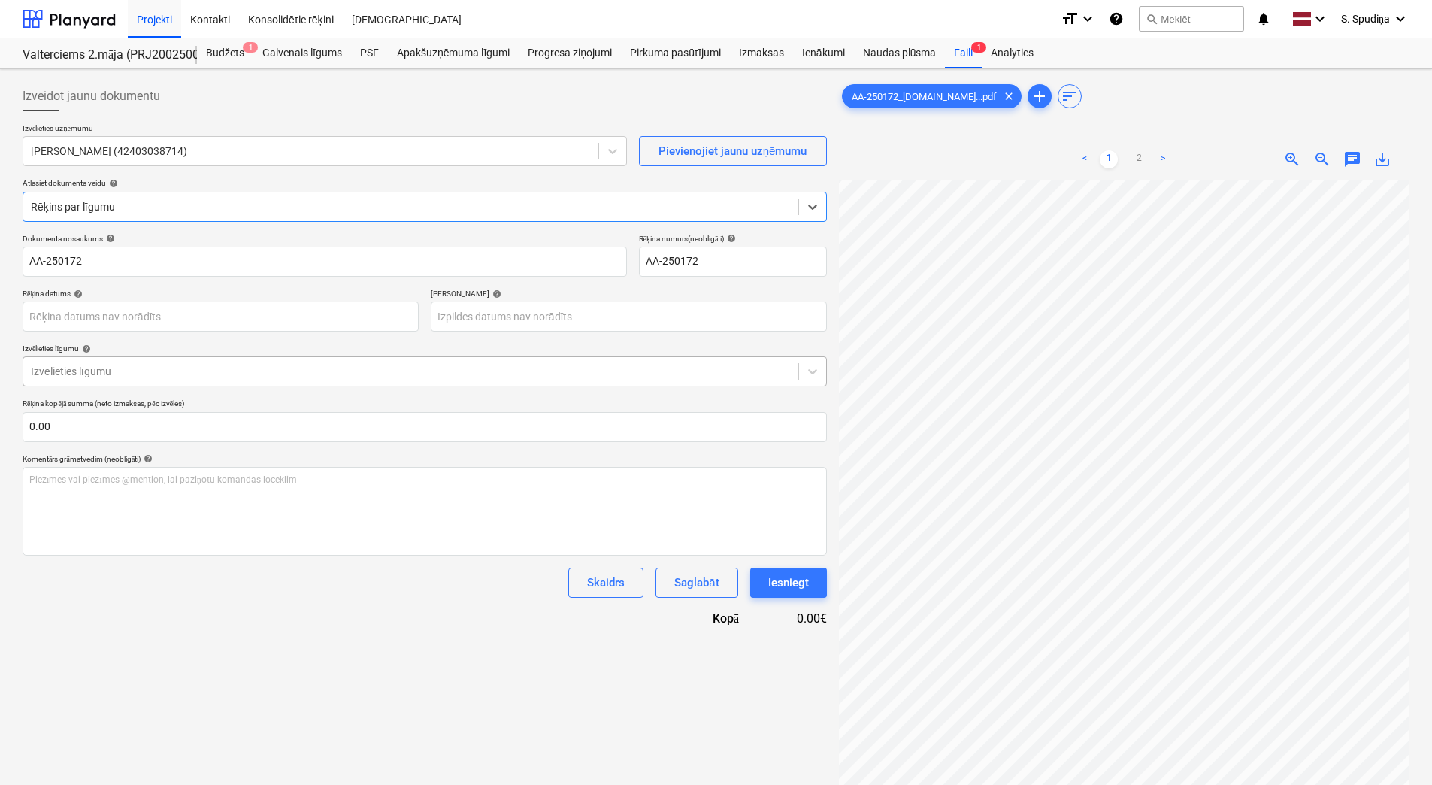
click at [187, 370] on div at bounding box center [411, 371] width 760 height 15
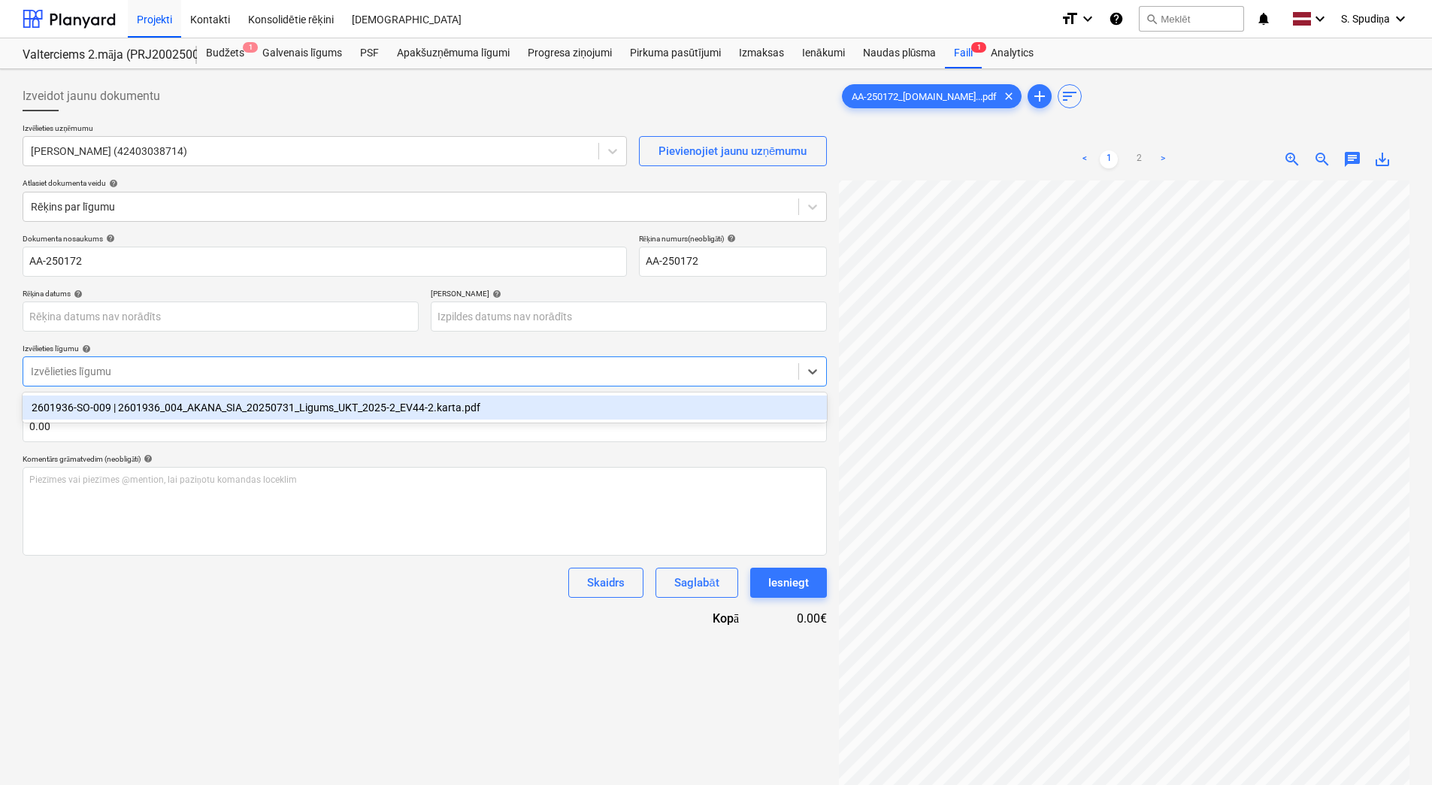
click at [177, 411] on div "2601936-SO-009 | 2601936_004_AKANA_SIA_20250731_Ligums_UKT_2025-2_EV44-2.karta.…" at bounding box center [425, 407] width 804 height 24
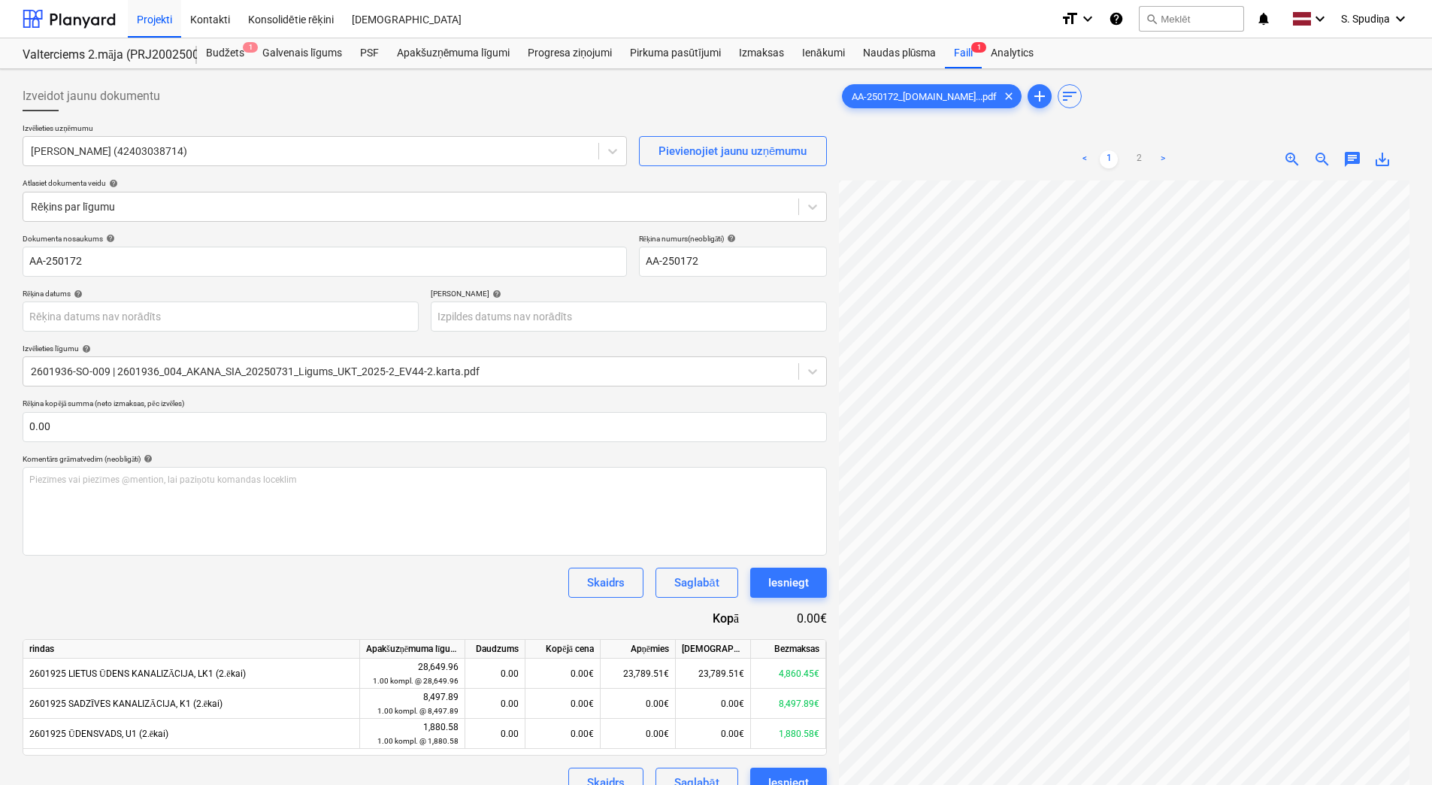
scroll to position [9, 50]
click at [101, 320] on body "Projekti Kontakti Konsolidētie rēķini Iesūtne format_size keyboard_arrow_down h…" at bounding box center [716, 392] width 1432 height 785
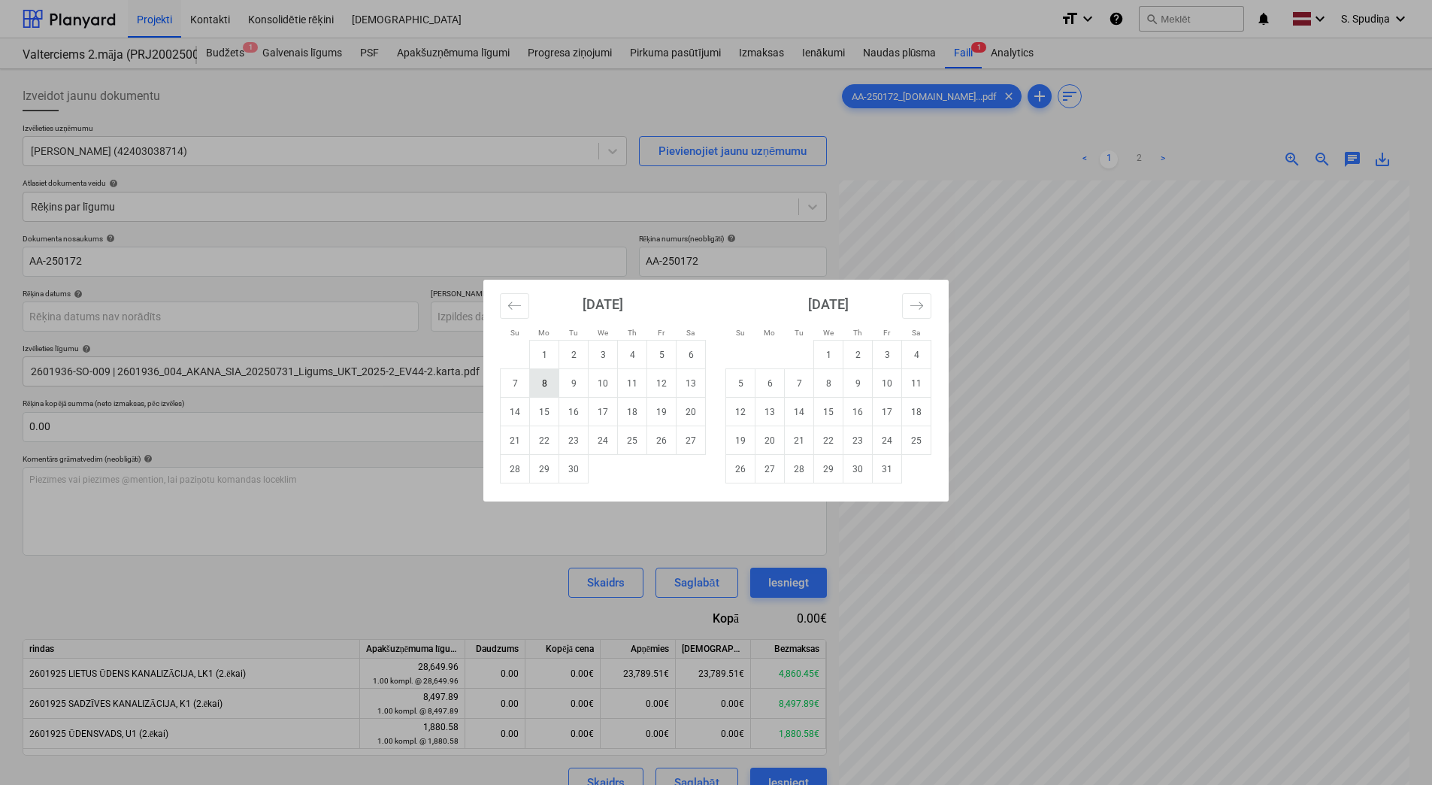
click at [546, 385] on td "8" at bounding box center [544, 383] width 29 height 29
type input "[DATE]"
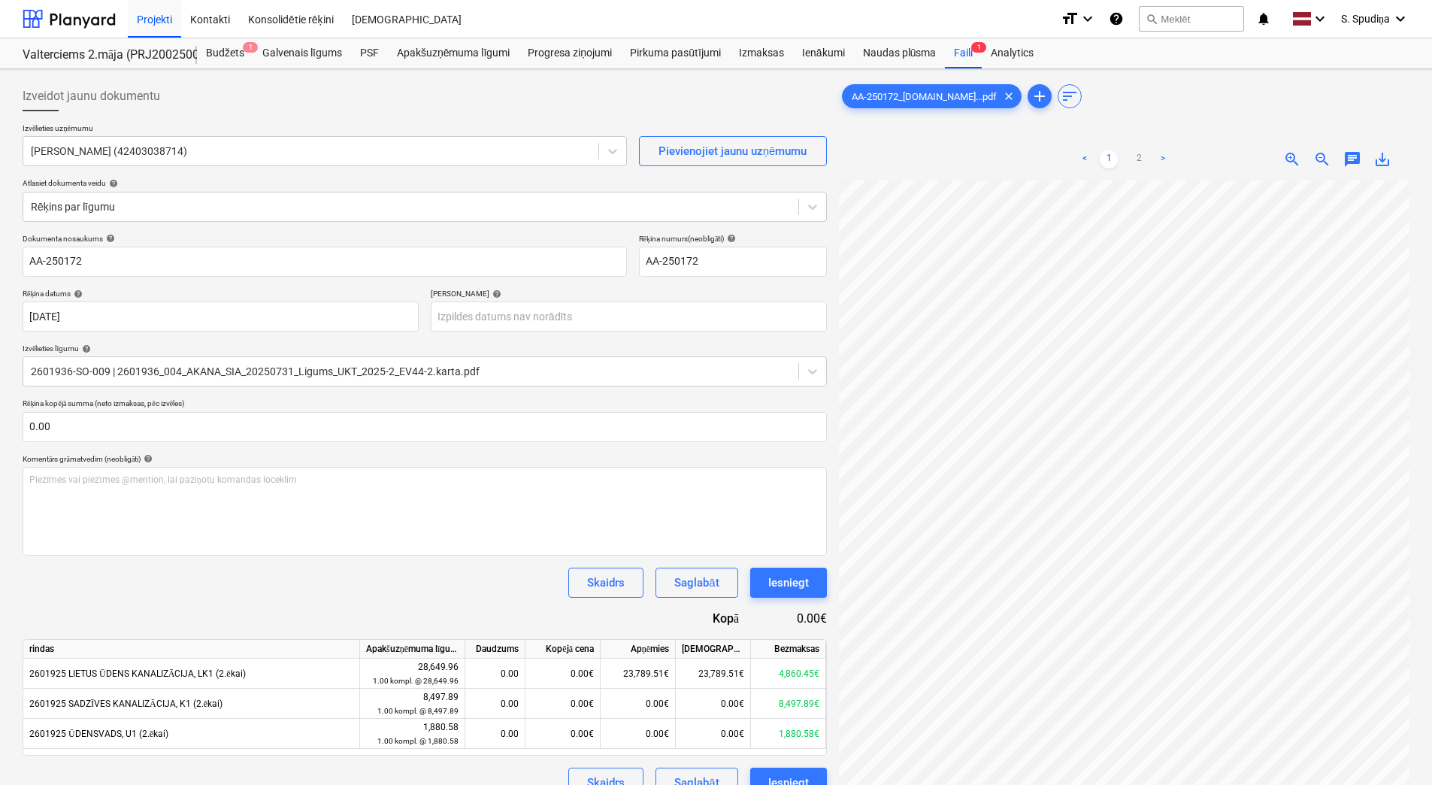
scroll to position [111, 84]
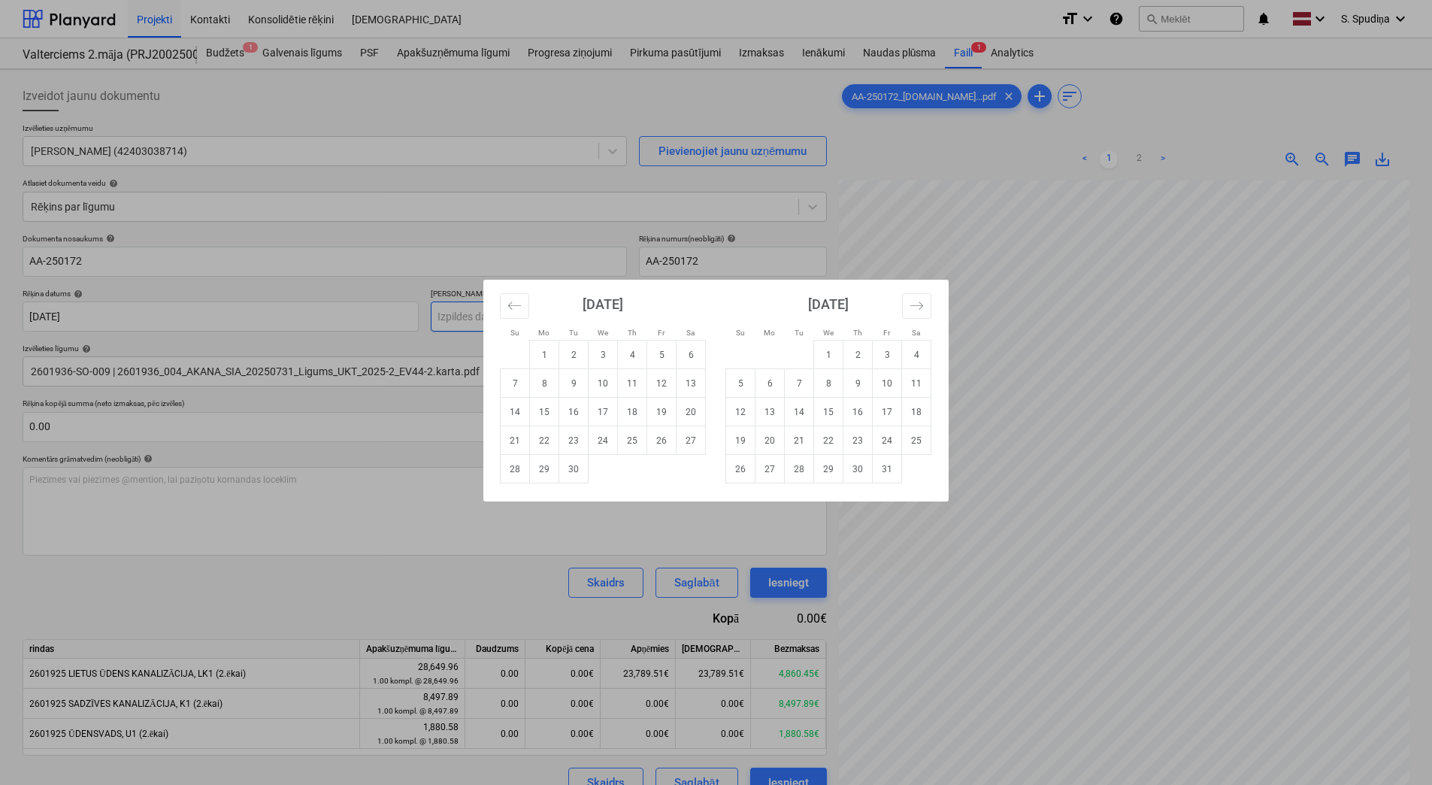
click at [457, 314] on body "Projekti Kontakti Konsolidētie rēķini Iesūtne format_size keyboard_arrow_down h…" at bounding box center [716, 392] width 1432 height 785
click at [541, 439] on td "22" at bounding box center [544, 440] width 29 height 29
type input "[DATE]"
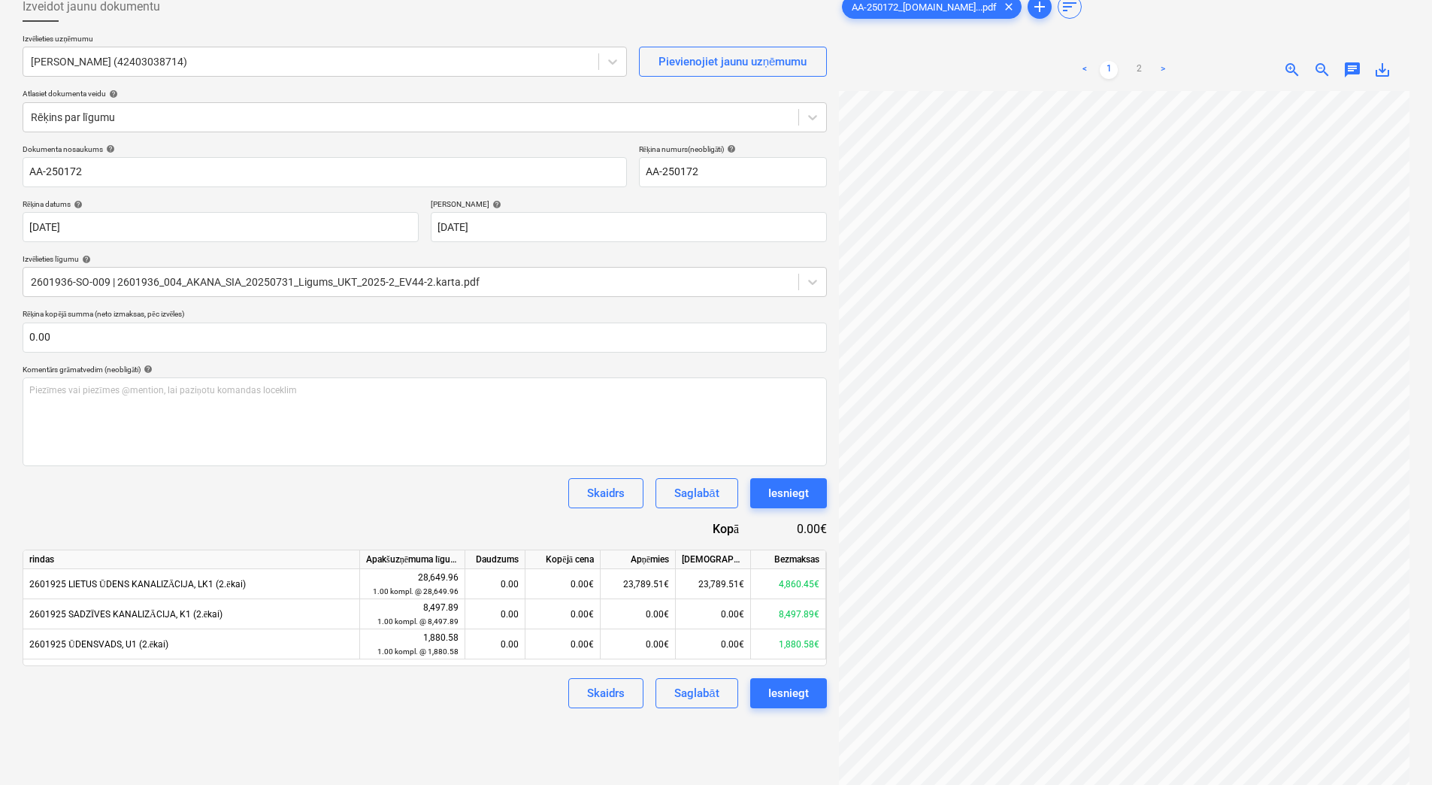
scroll to position [150, 0]
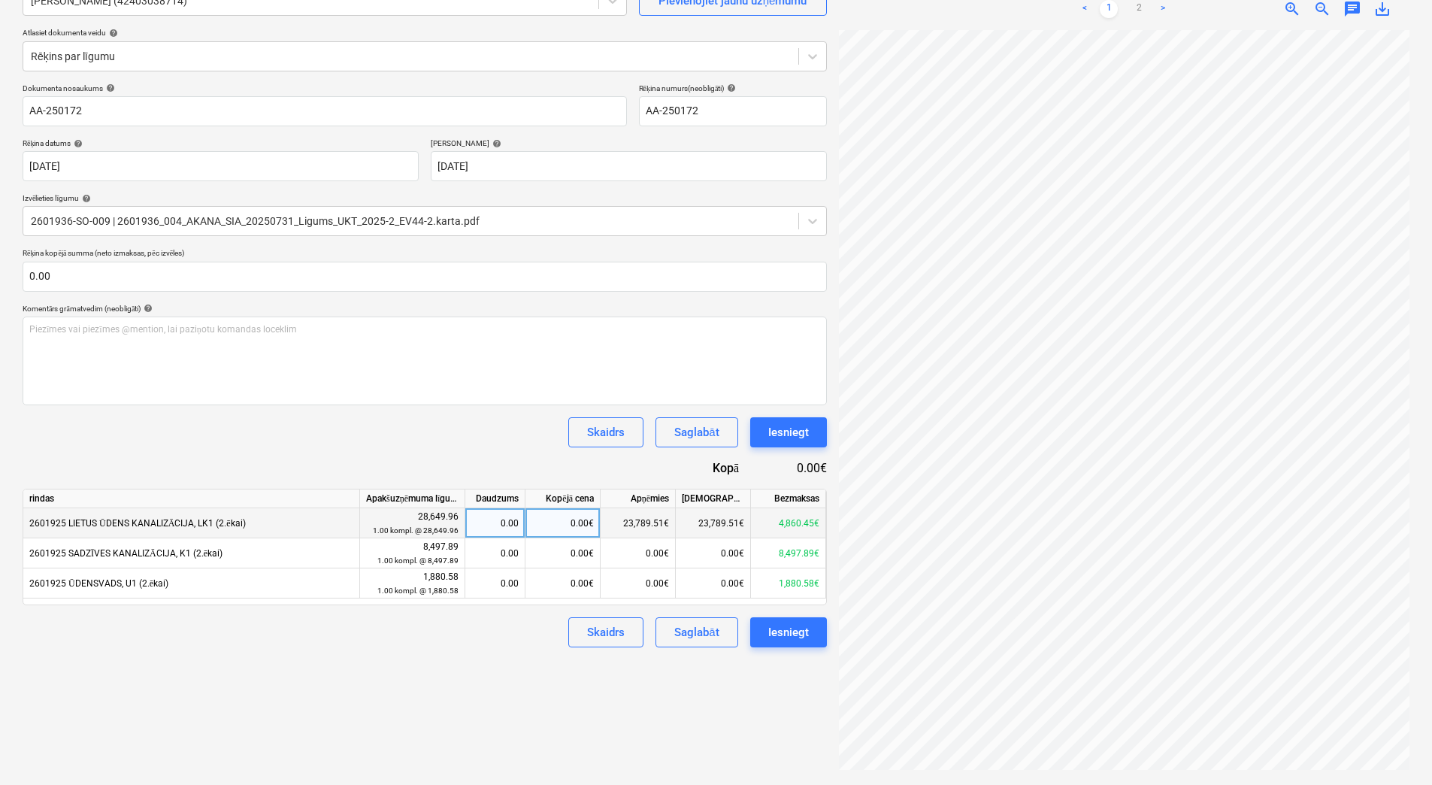
click at [588, 525] on div "0.00€" at bounding box center [563, 523] width 75 height 30
type input "2755"
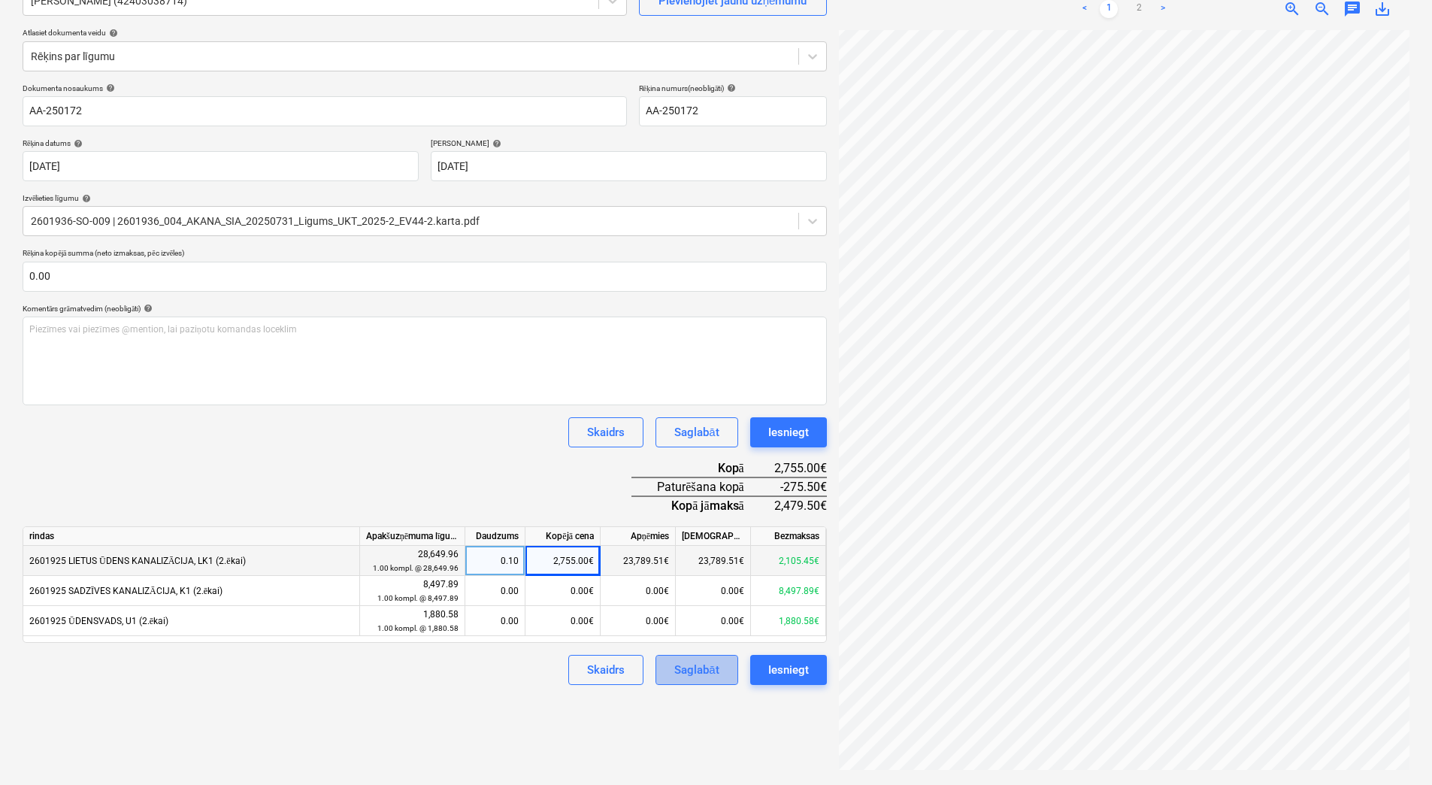
click at [674, 610] on div "Saglabāt" at bounding box center [696, 670] width 44 height 20
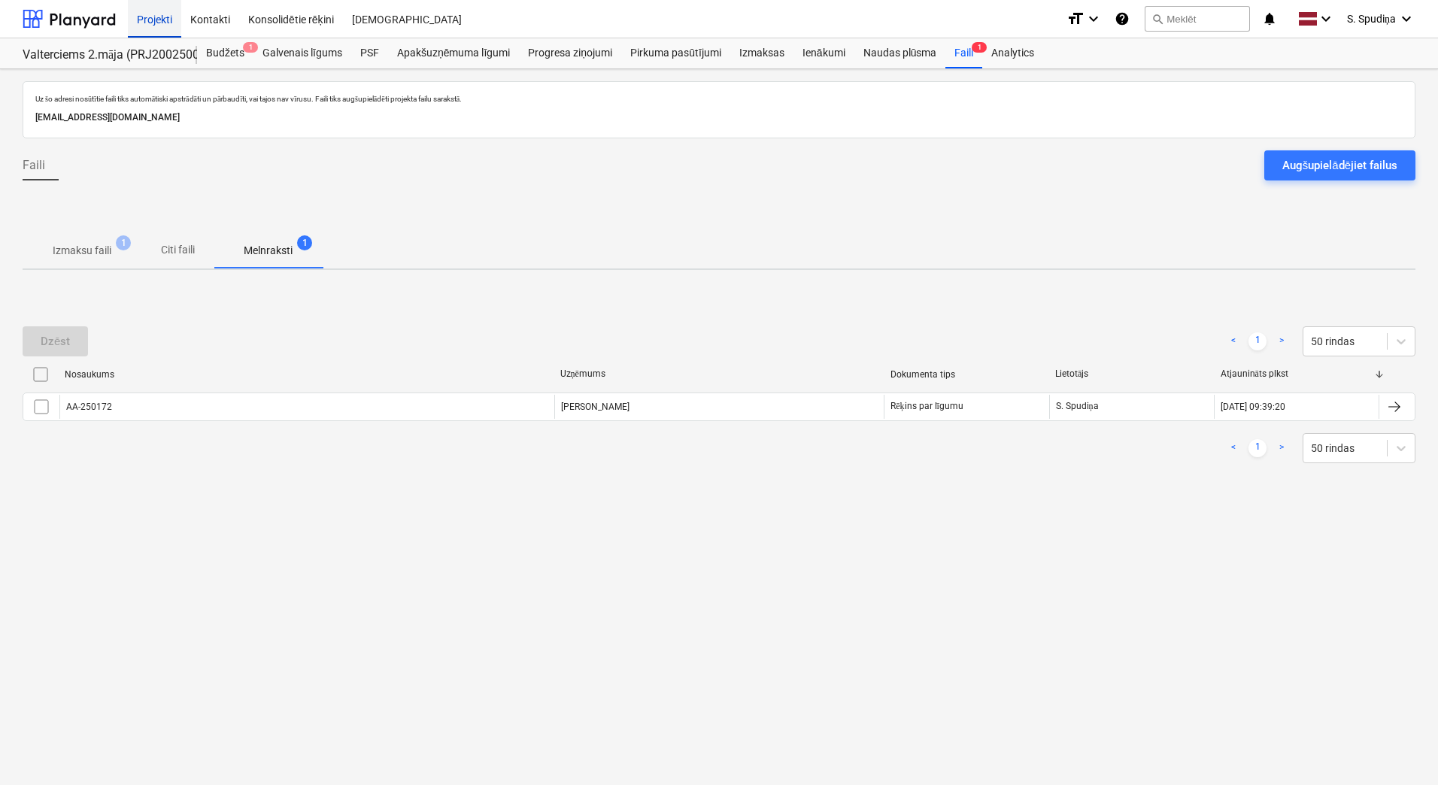
click at [149, 16] on div "Projekti" at bounding box center [154, 18] width 53 height 38
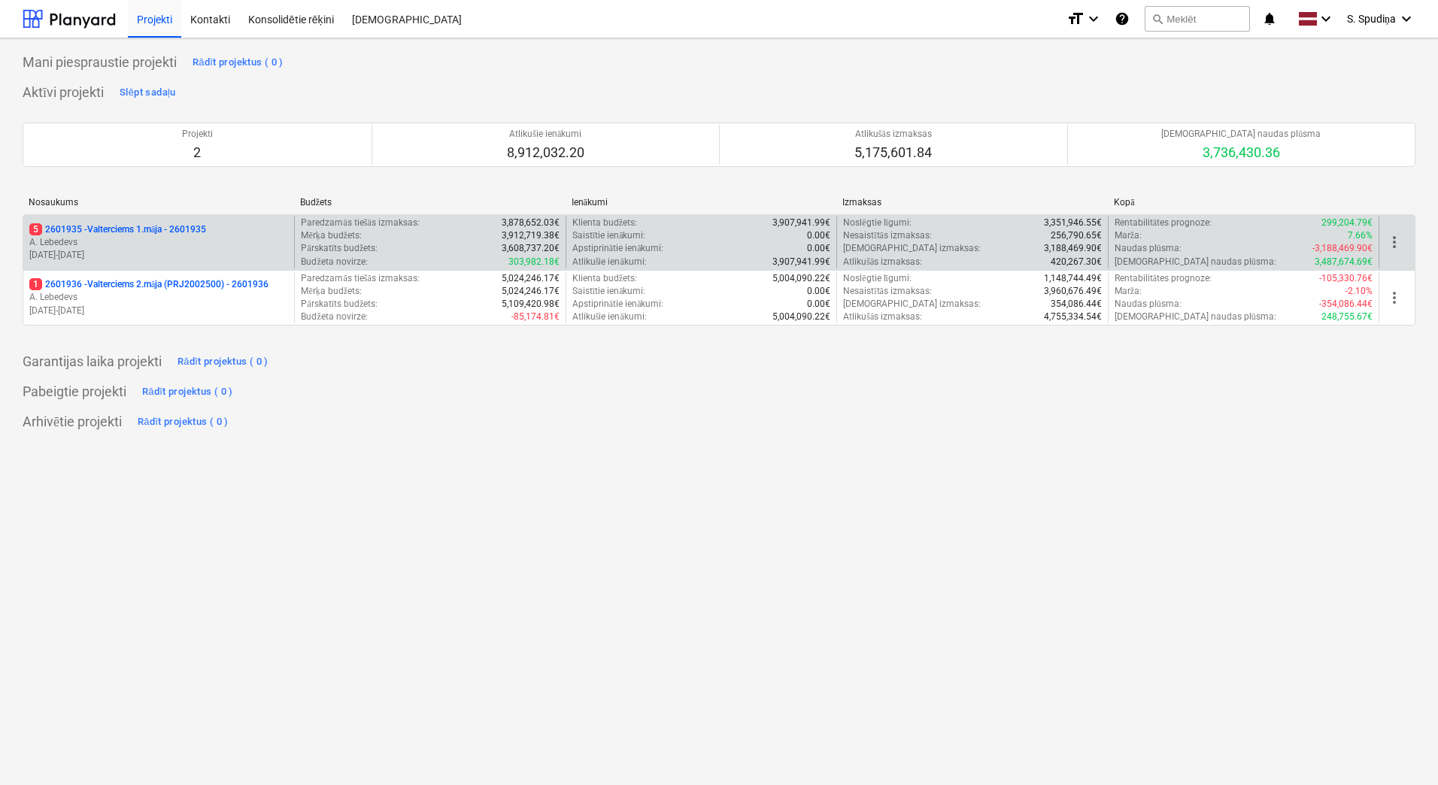
click at [126, 246] on p "A. Lebedevs" at bounding box center [158, 242] width 259 height 13
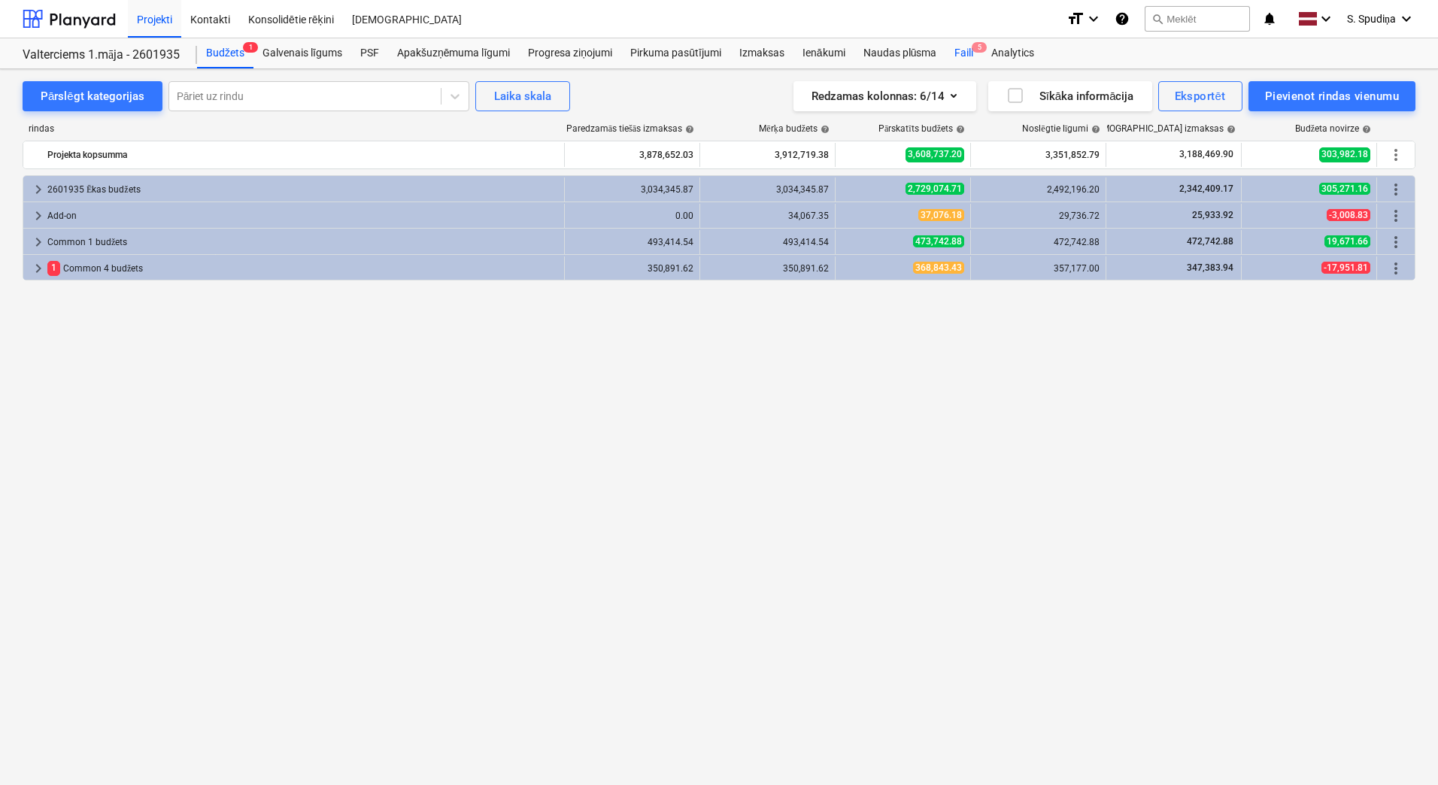
click at [968, 48] on div "Faili 5" at bounding box center [963, 53] width 37 height 30
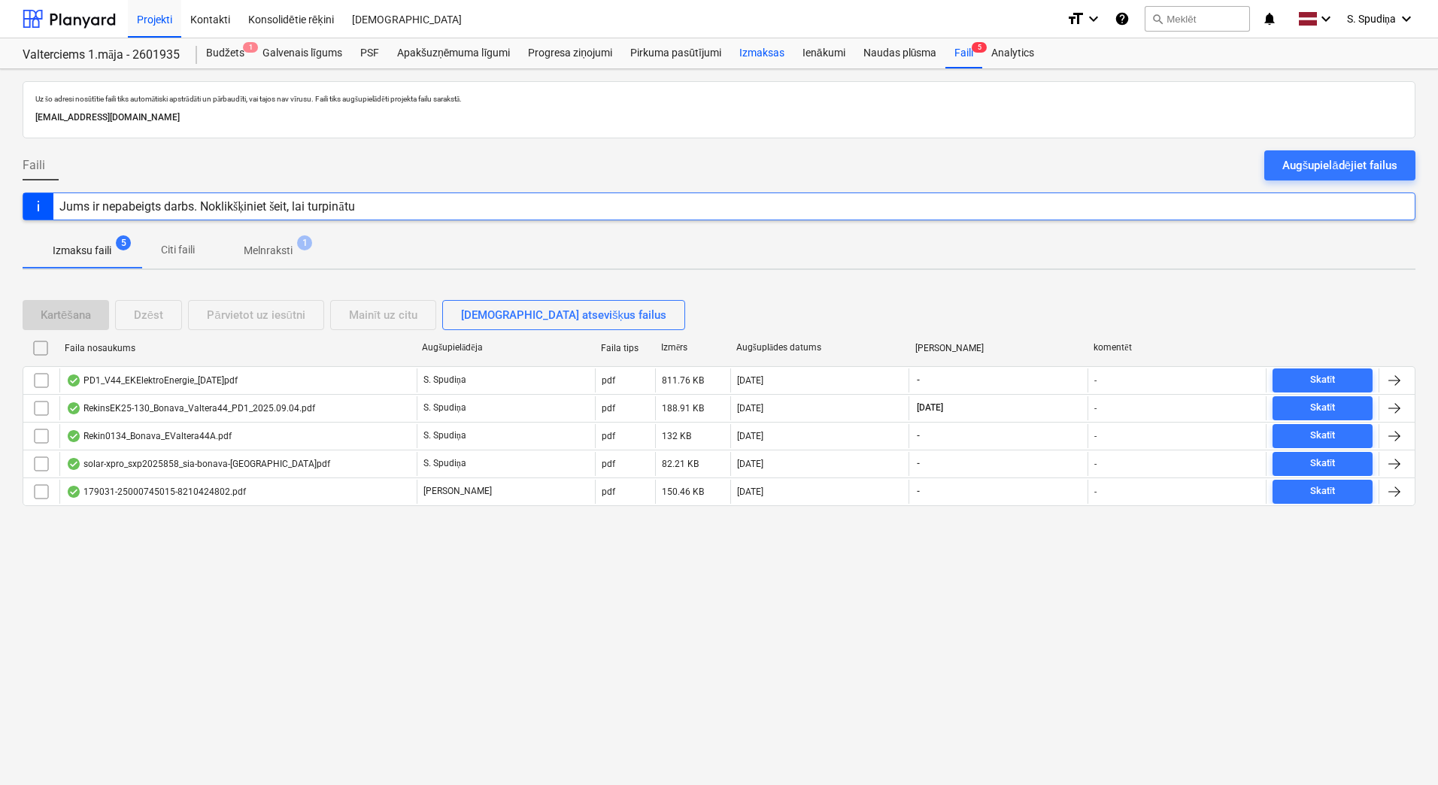
click at [770, 51] on div "Izmaksas" at bounding box center [761, 53] width 63 height 30
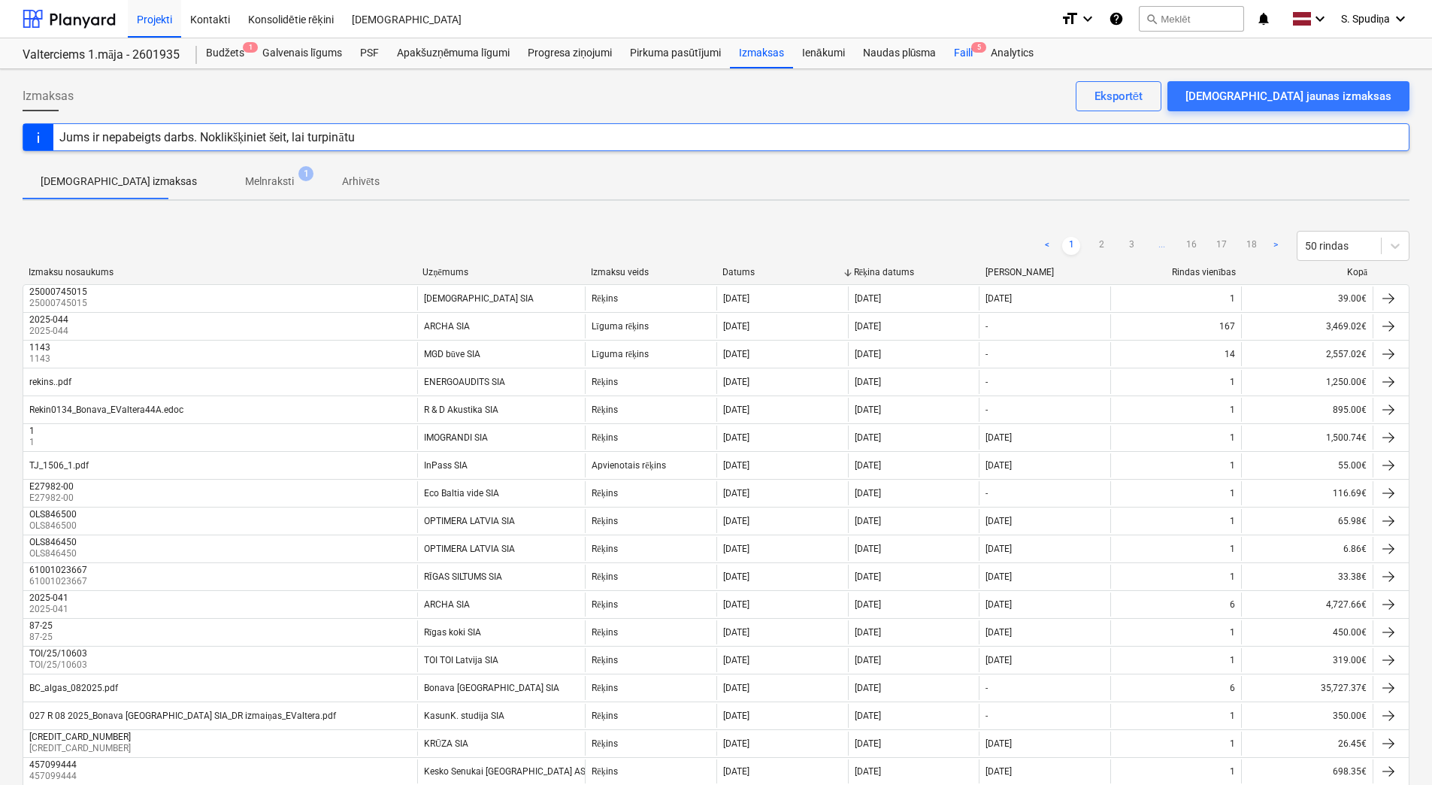
click at [965, 52] on div "Faili 5" at bounding box center [963, 53] width 37 height 30
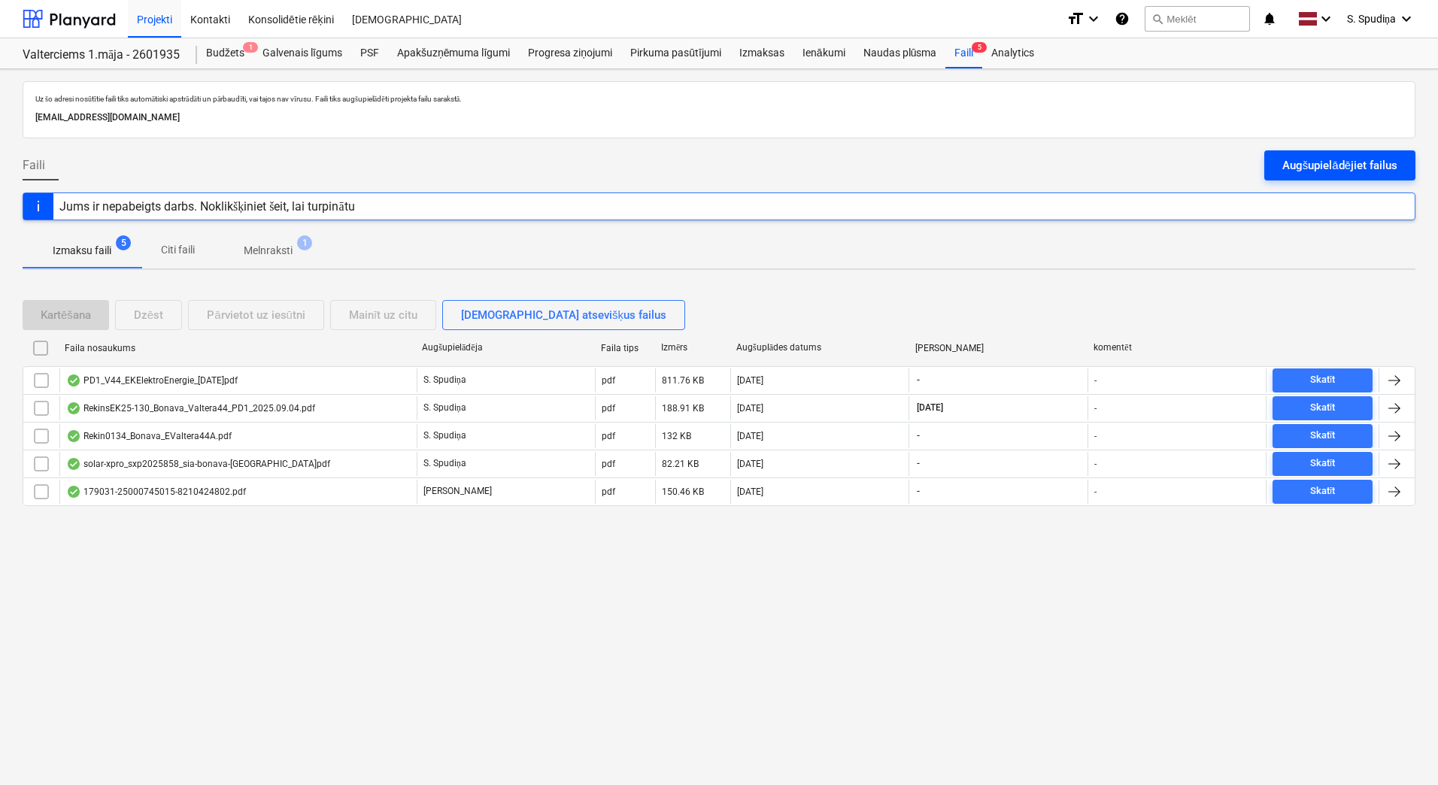
click at [1116, 171] on div "Augšupielādējiet failus" at bounding box center [1339, 166] width 115 height 20
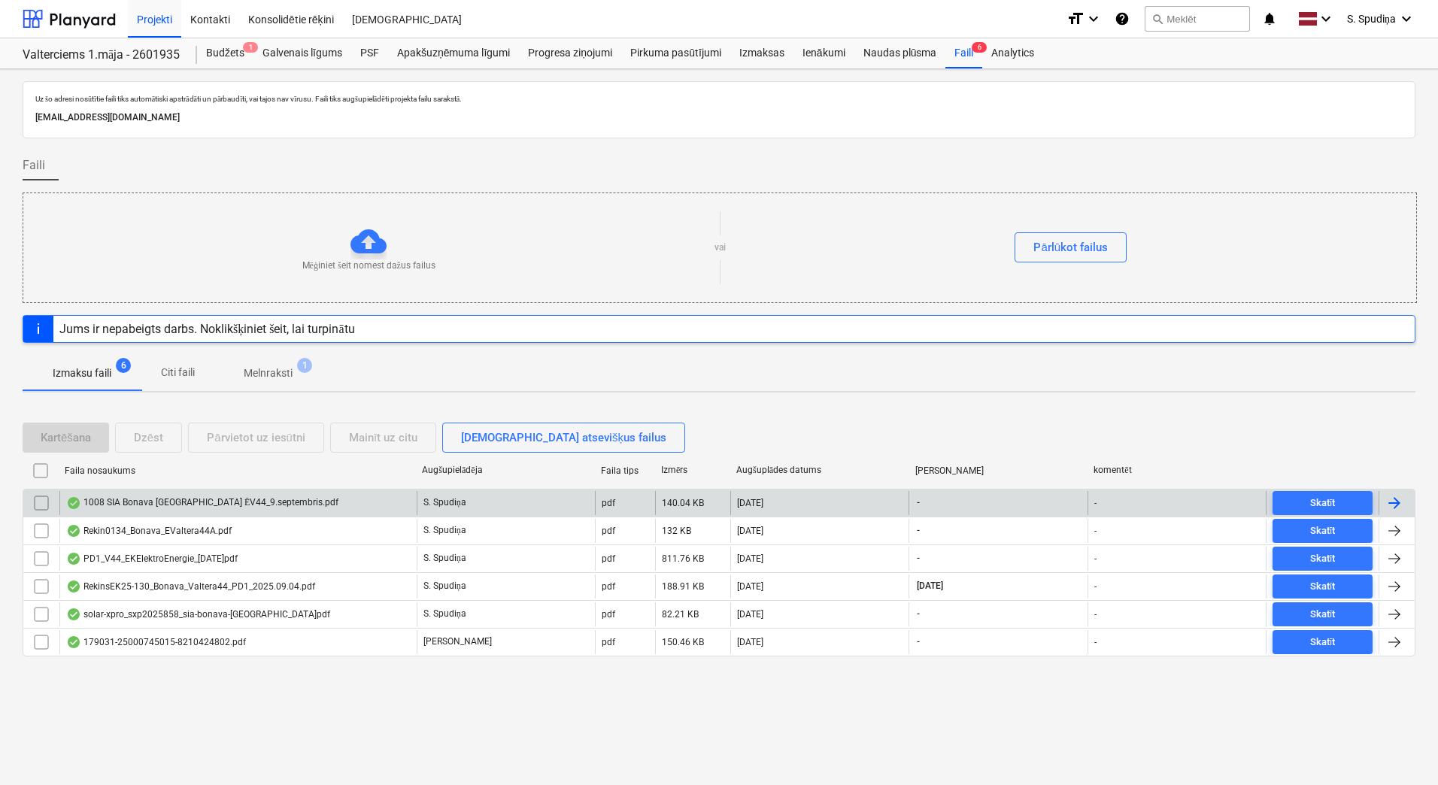
click at [159, 497] on div "1008 SIA Bonava [GEOGRAPHIC_DATA] ĒV44_9.septembris.pdf" at bounding box center [202, 503] width 272 height 12
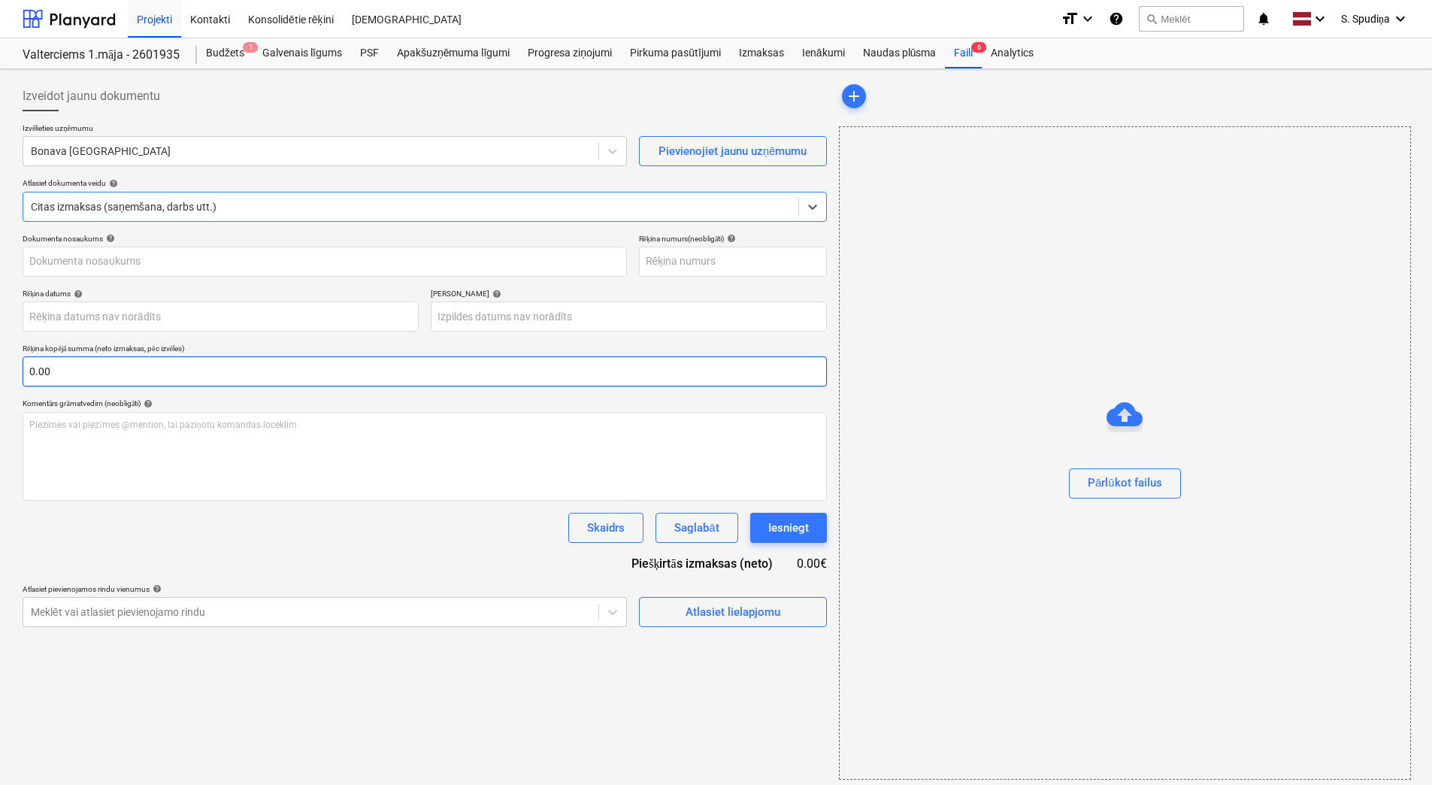
type input "1008 SIA Bonava [GEOGRAPHIC_DATA] ĒV44_9.septembris.pdf"
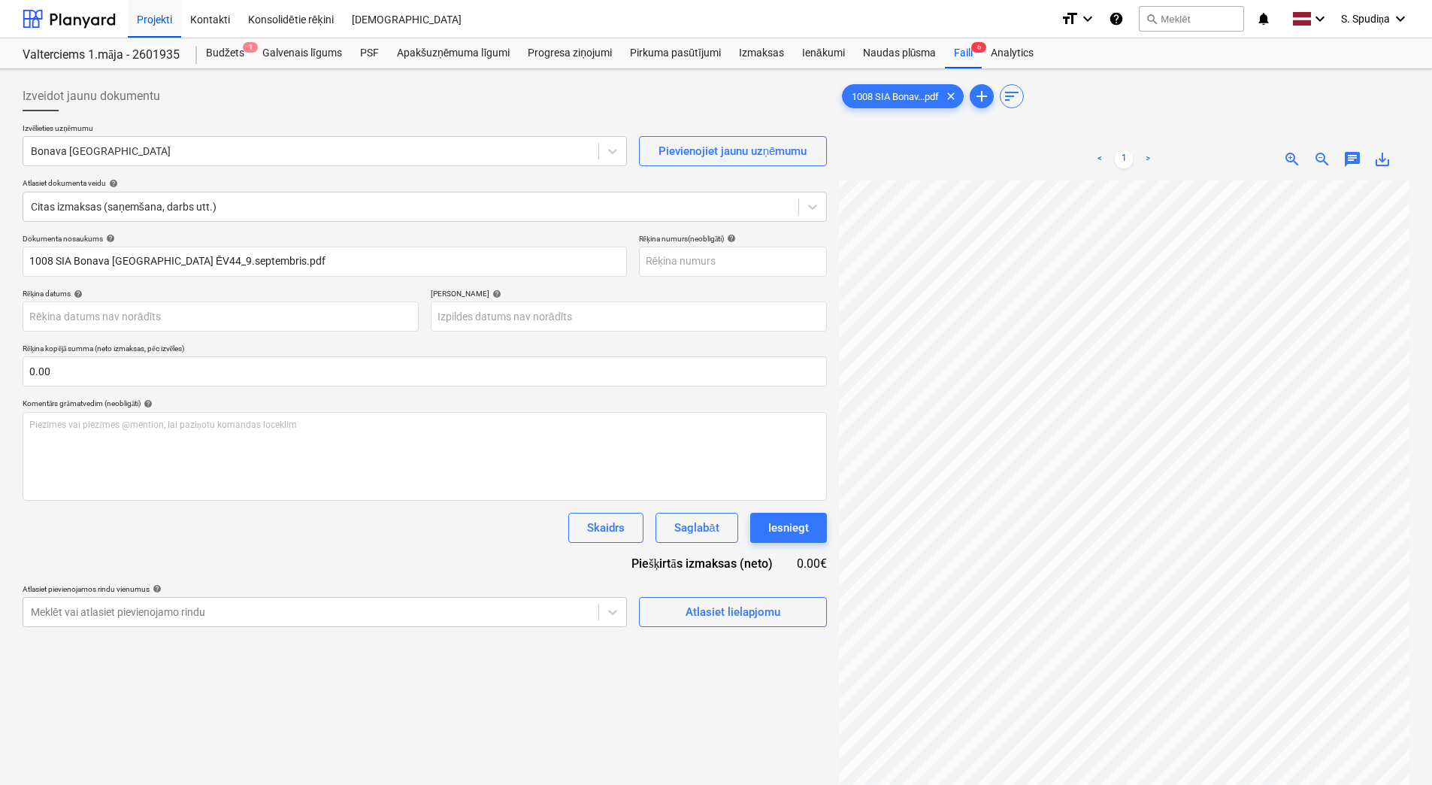
scroll to position [98, 109]
click at [239, 194] on div "Citas izmaksas (saņemšana, darbs utt.)" at bounding box center [425, 207] width 804 height 30
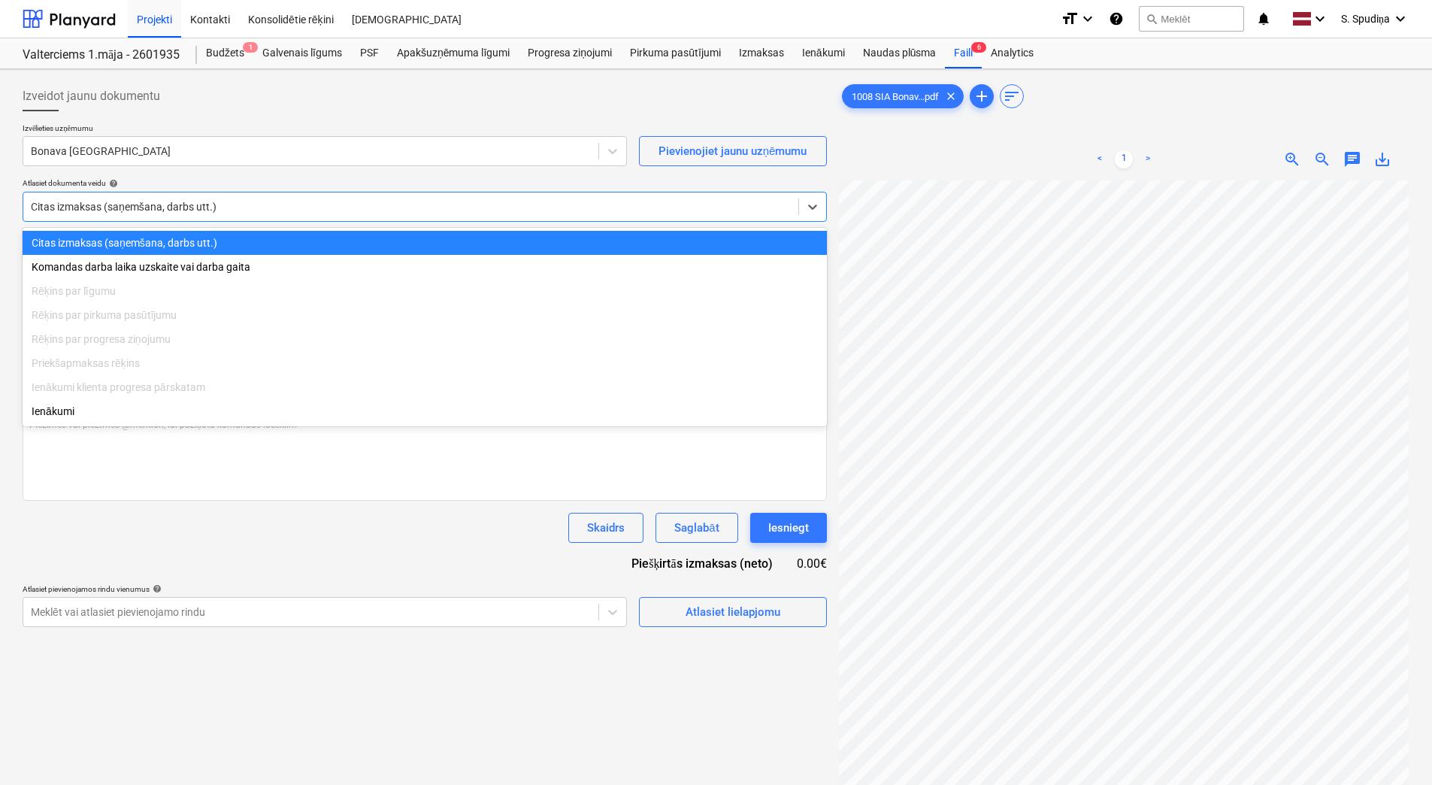
click at [237, 196] on div "Citas izmaksas (saņemšana, darbs utt.)" at bounding box center [410, 206] width 775 height 21
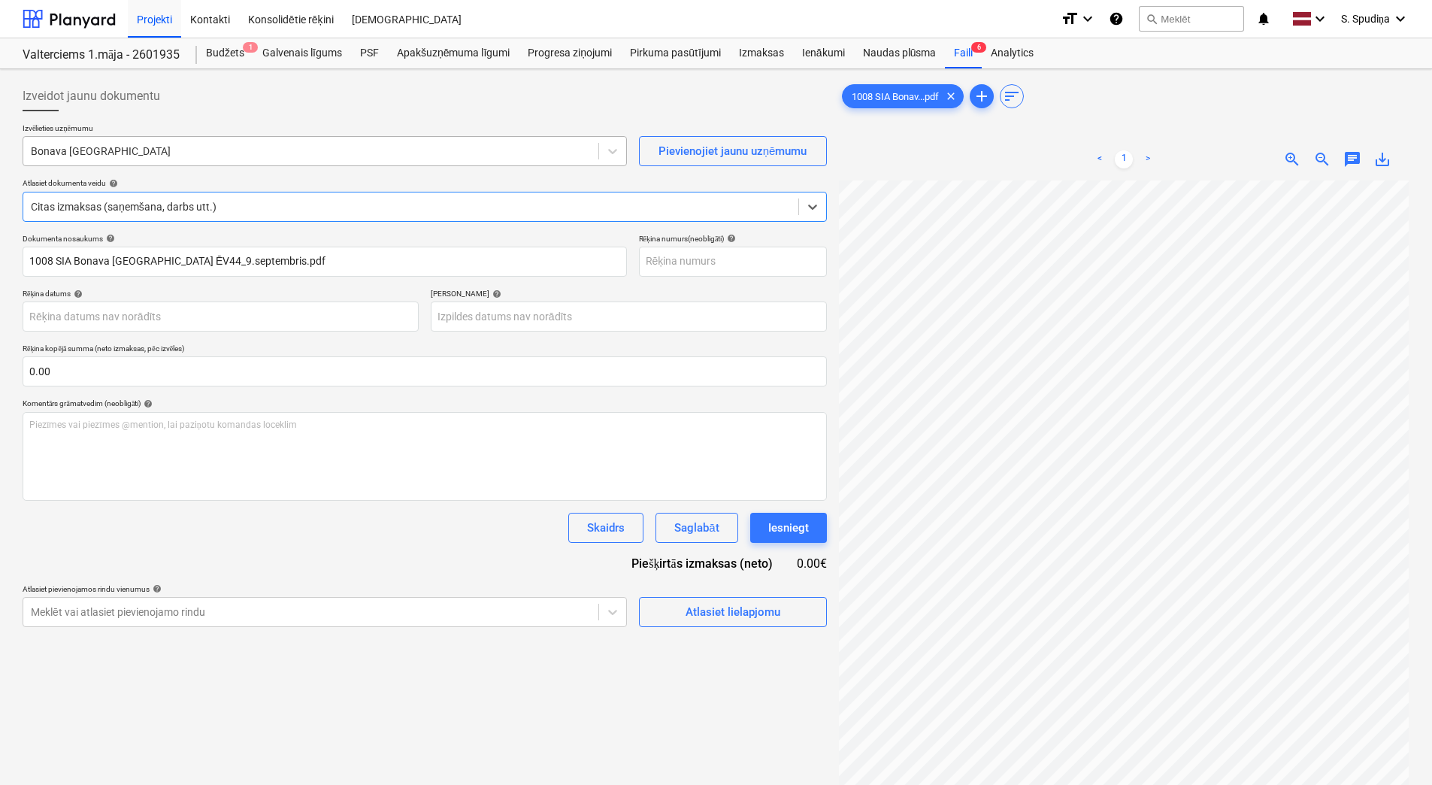
click at [215, 147] on div at bounding box center [311, 151] width 560 height 15
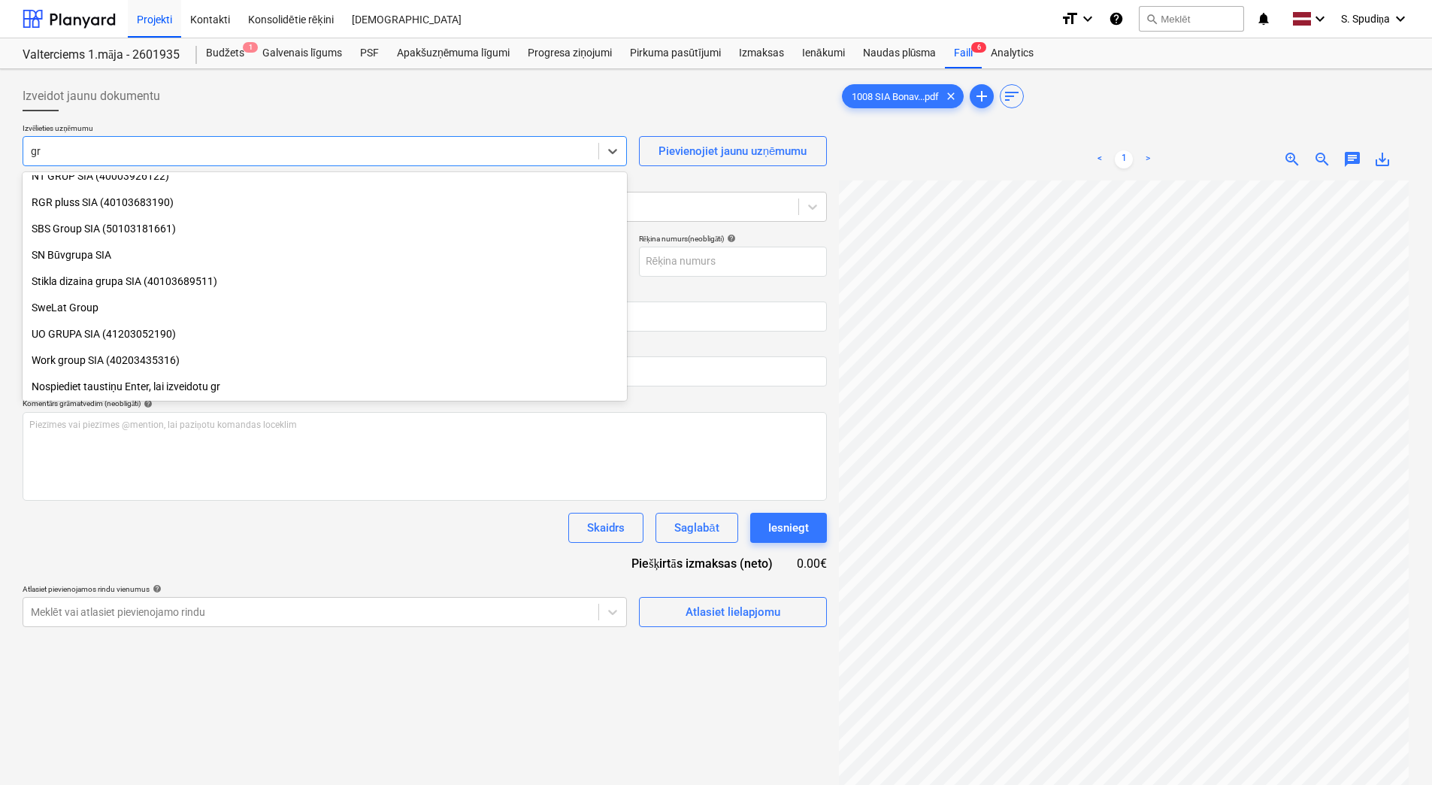
scroll to position [853, 0]
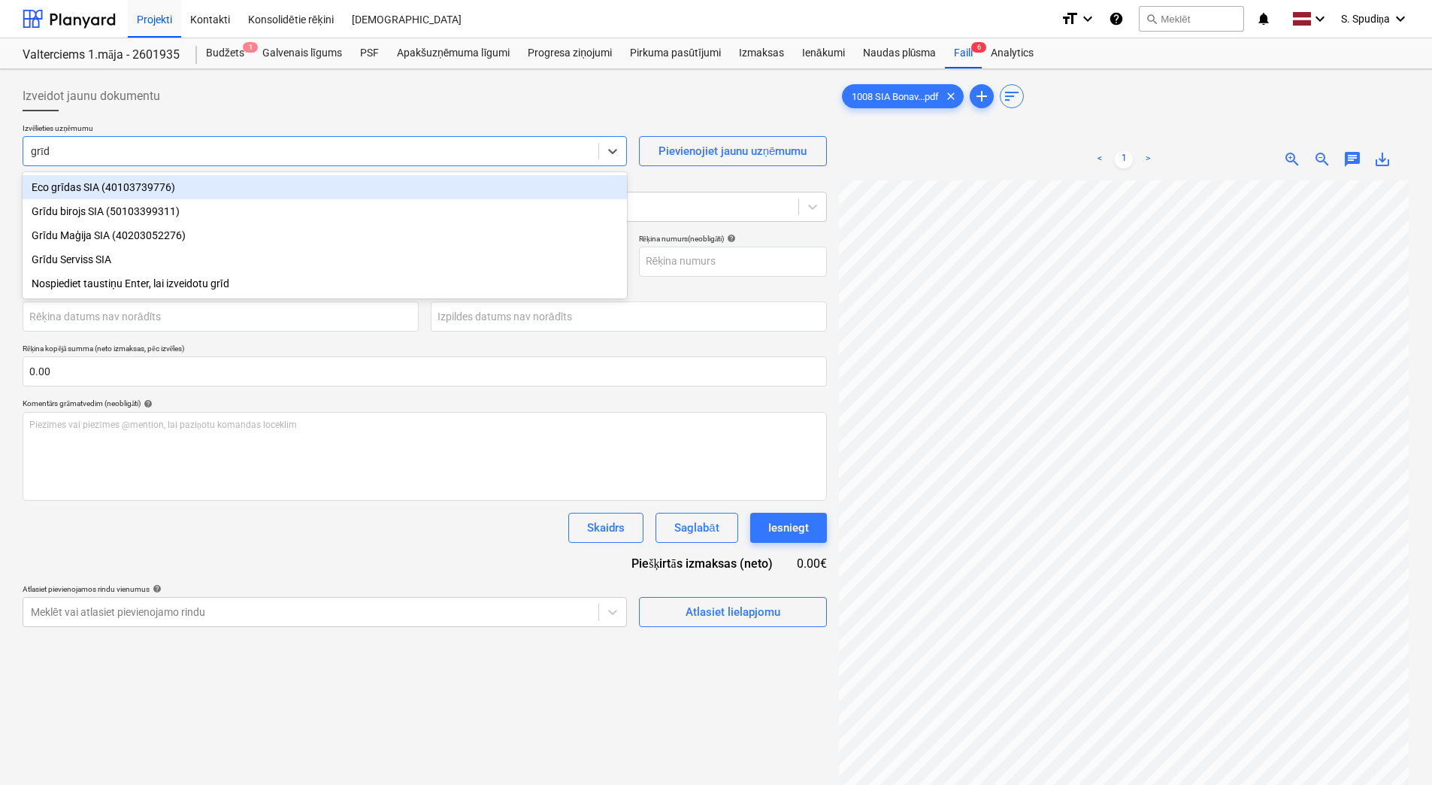
type input "grīdu"
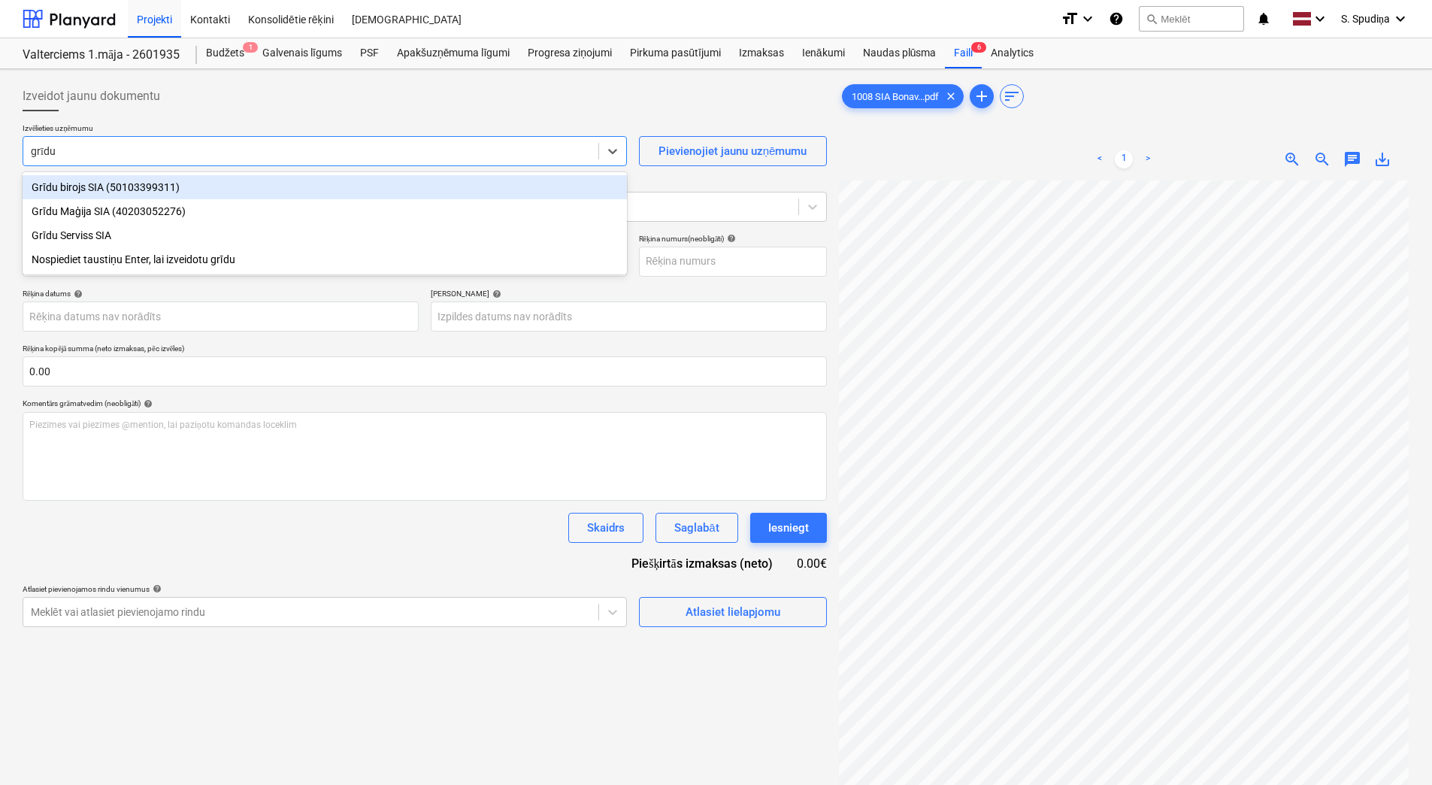
click at [116, 189] on div "Grīdu birojs SIA (50103399311)" at bounding box center [325, 187] width 604 height 24
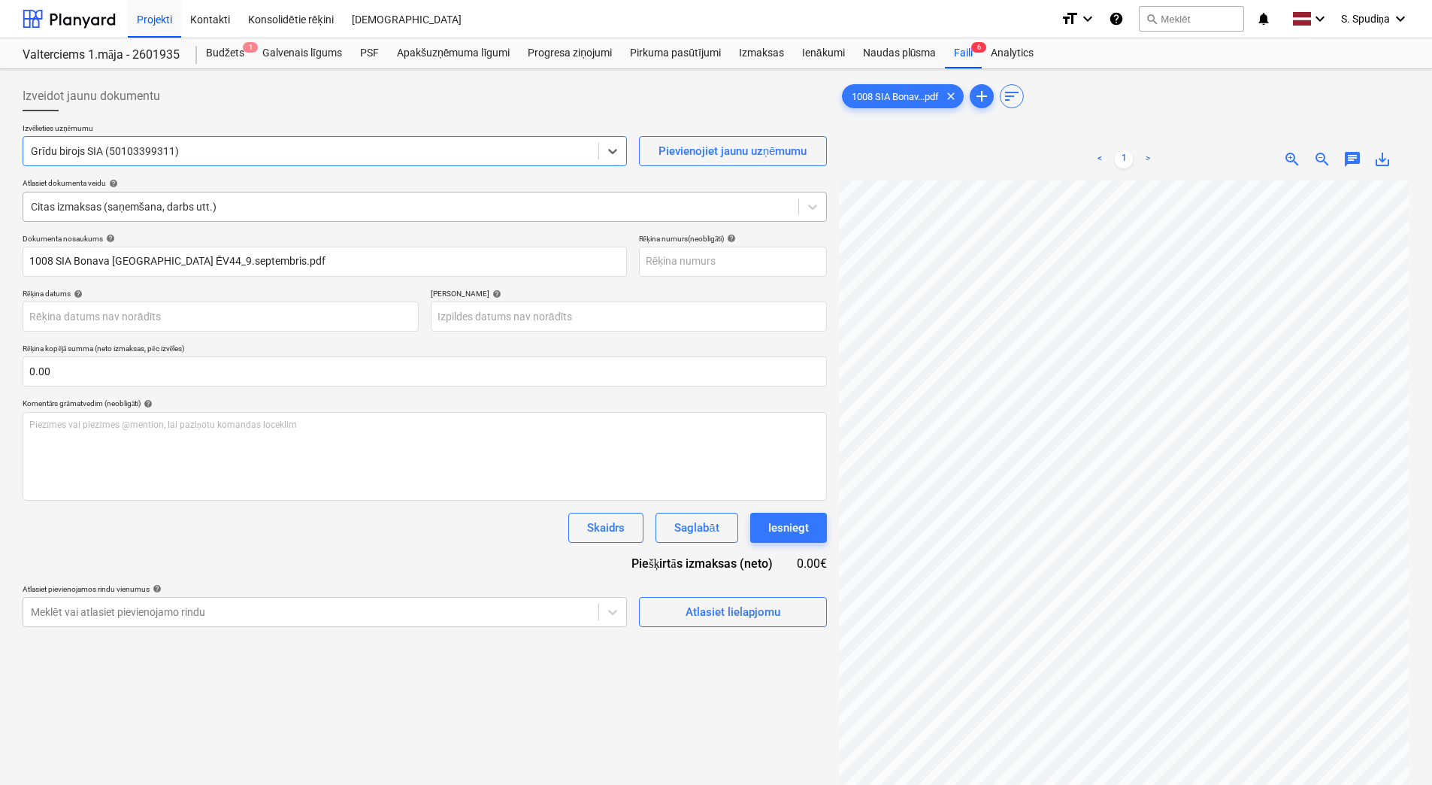
click at [268, 211] on div at bounding box center [411, 206] width 760 height 15
click at [126, 205] on div at bounding box center [411, 206] width 760 height 15
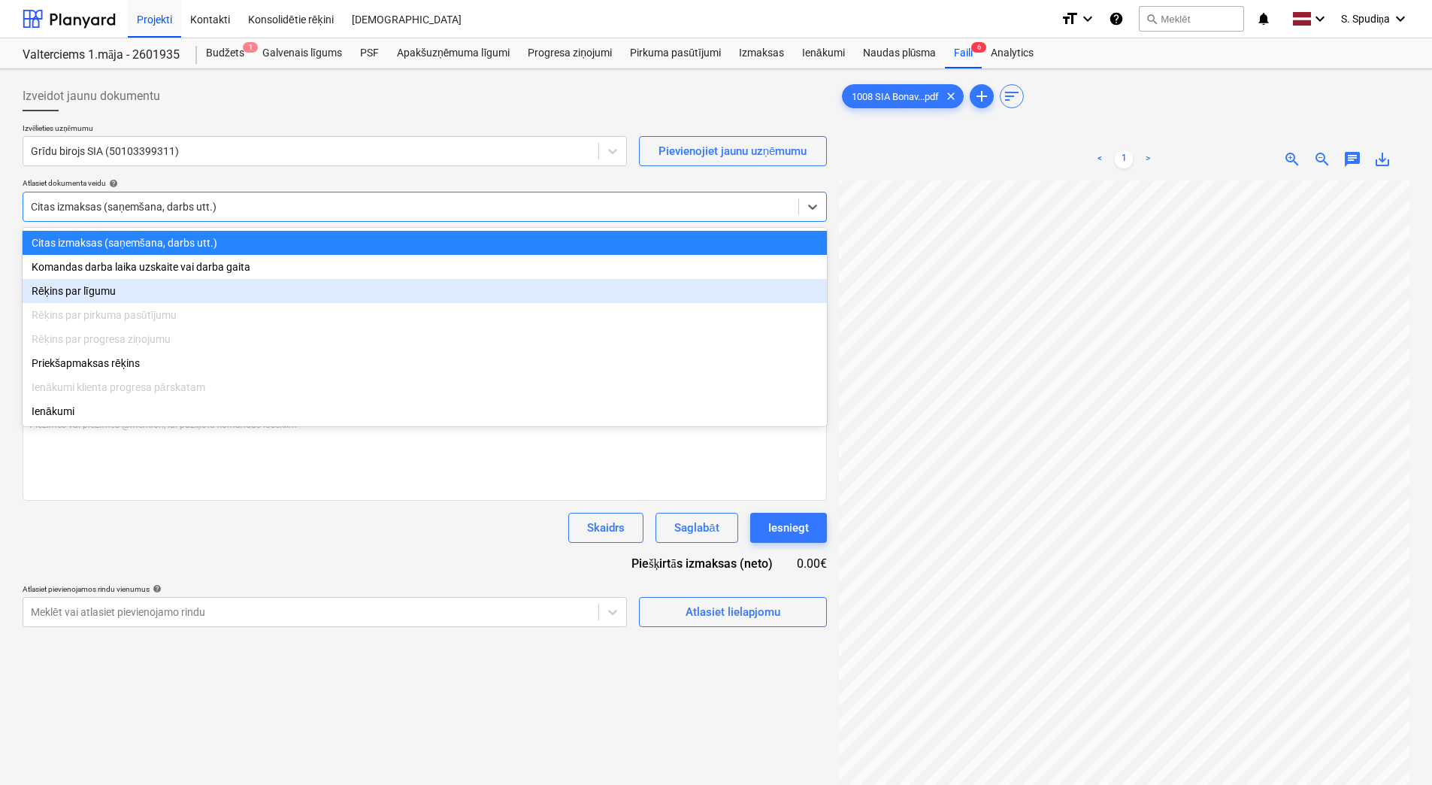
click at [94, 292] on div "Rēķins par līgumu" at bounding box center [425, 291] width 804 height 24
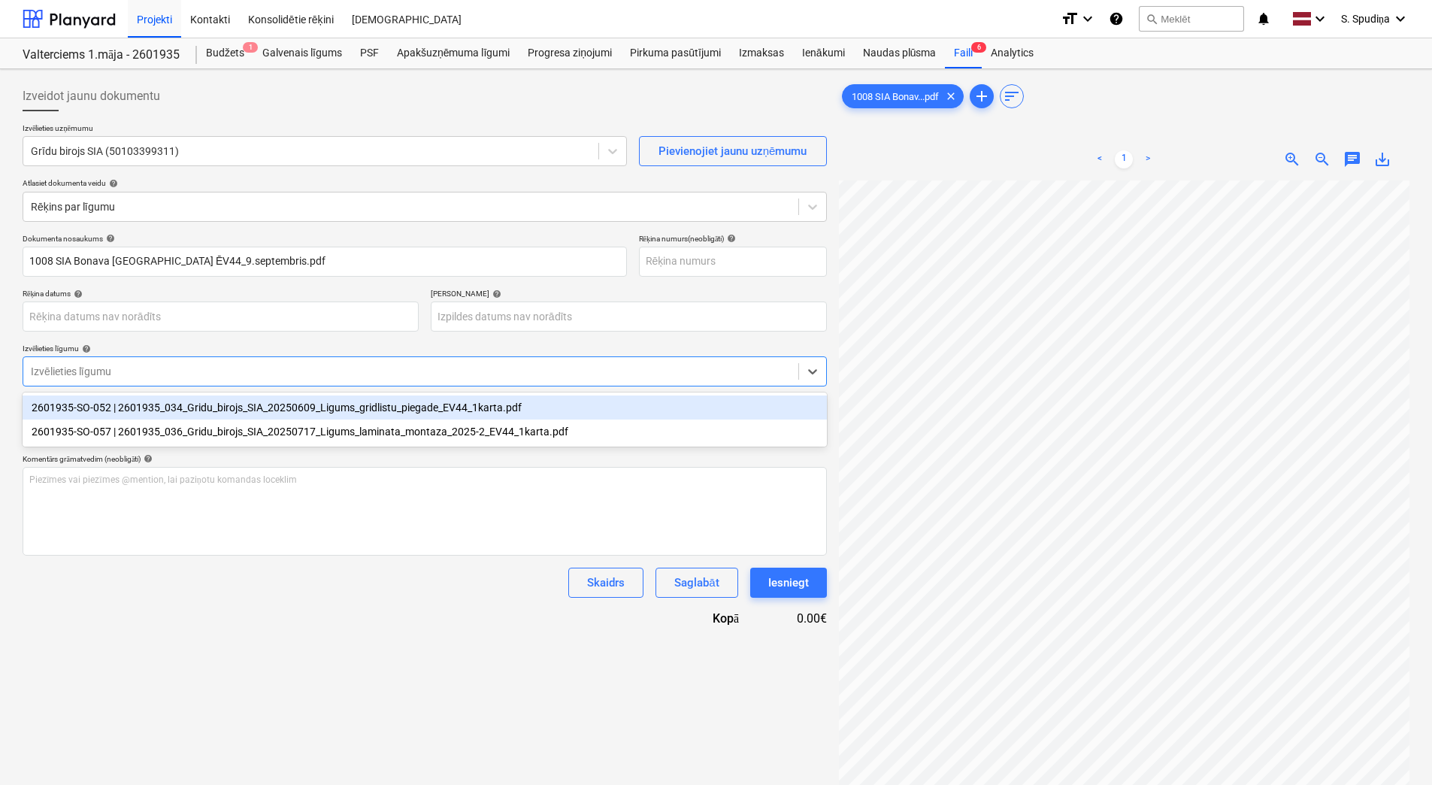
click at [109, 374] on div at bounding box center [411, 371] width 760 height 15
click at [144, 414] on div "2601935-SO-052 | 2601935_034_Gridu_birojs_SIA_20250609_Ligums_gridlistu_piegade…" at bounding box center [425, 407] width 804 height 24
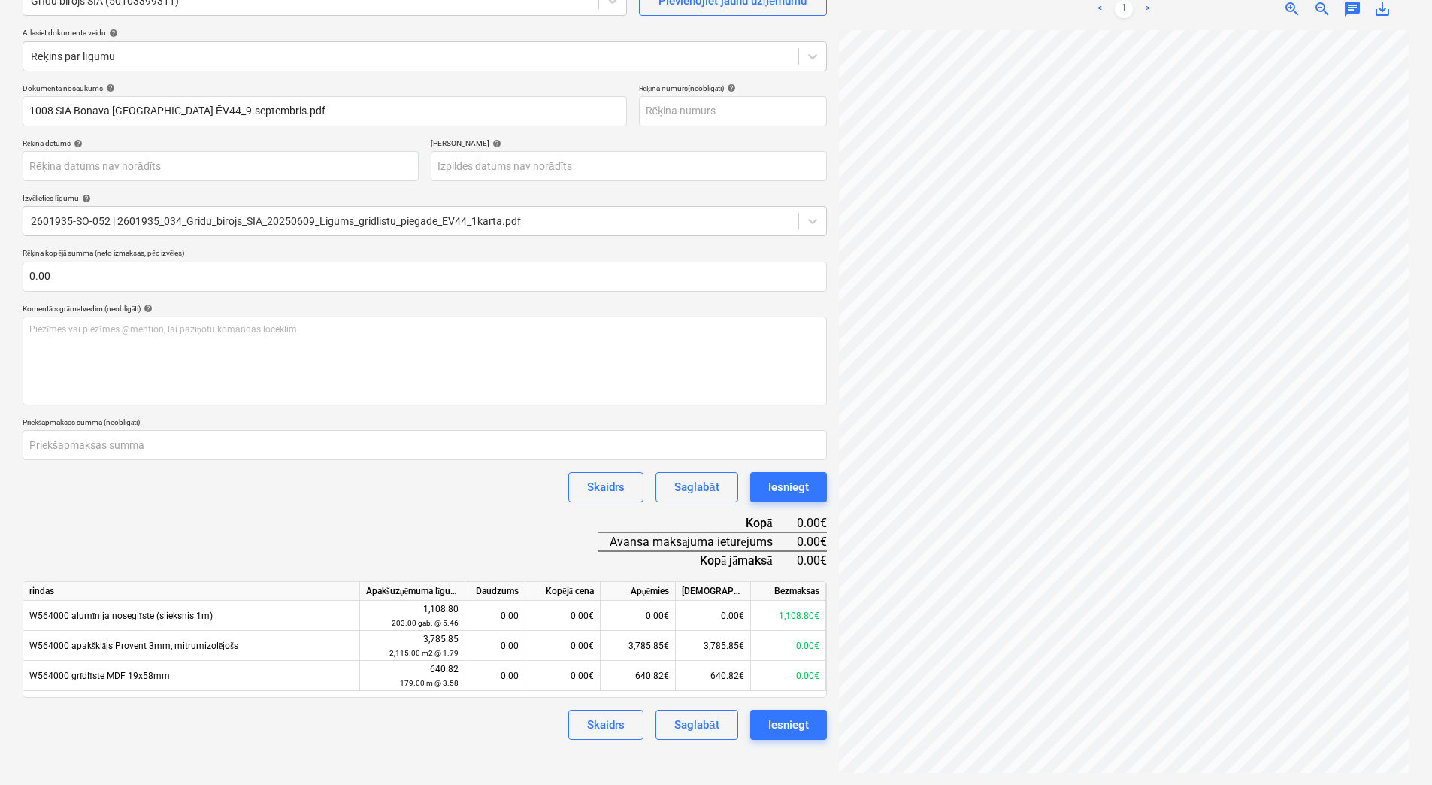
scroll to position [8, 0]
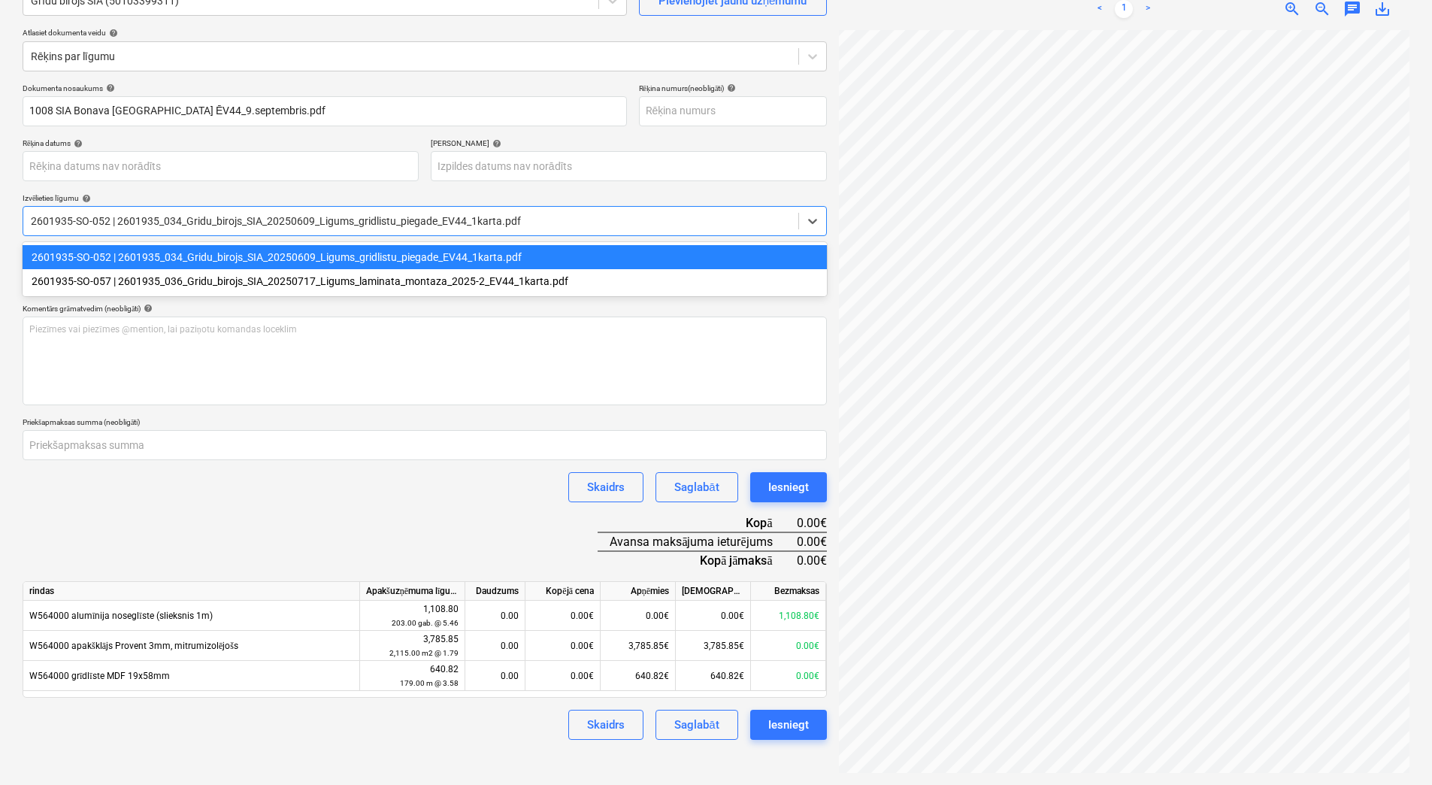
click at [434, 215] on div at bounding box center [411, 221] width 760 height 15
click at [348, 256] on div "2601935-SO-052 | 2601935_034_Gridu_birojs_SIA_20250609_Ligums_gridlistu_piegade…" at bounding box center [425, 257] width 804 height 24
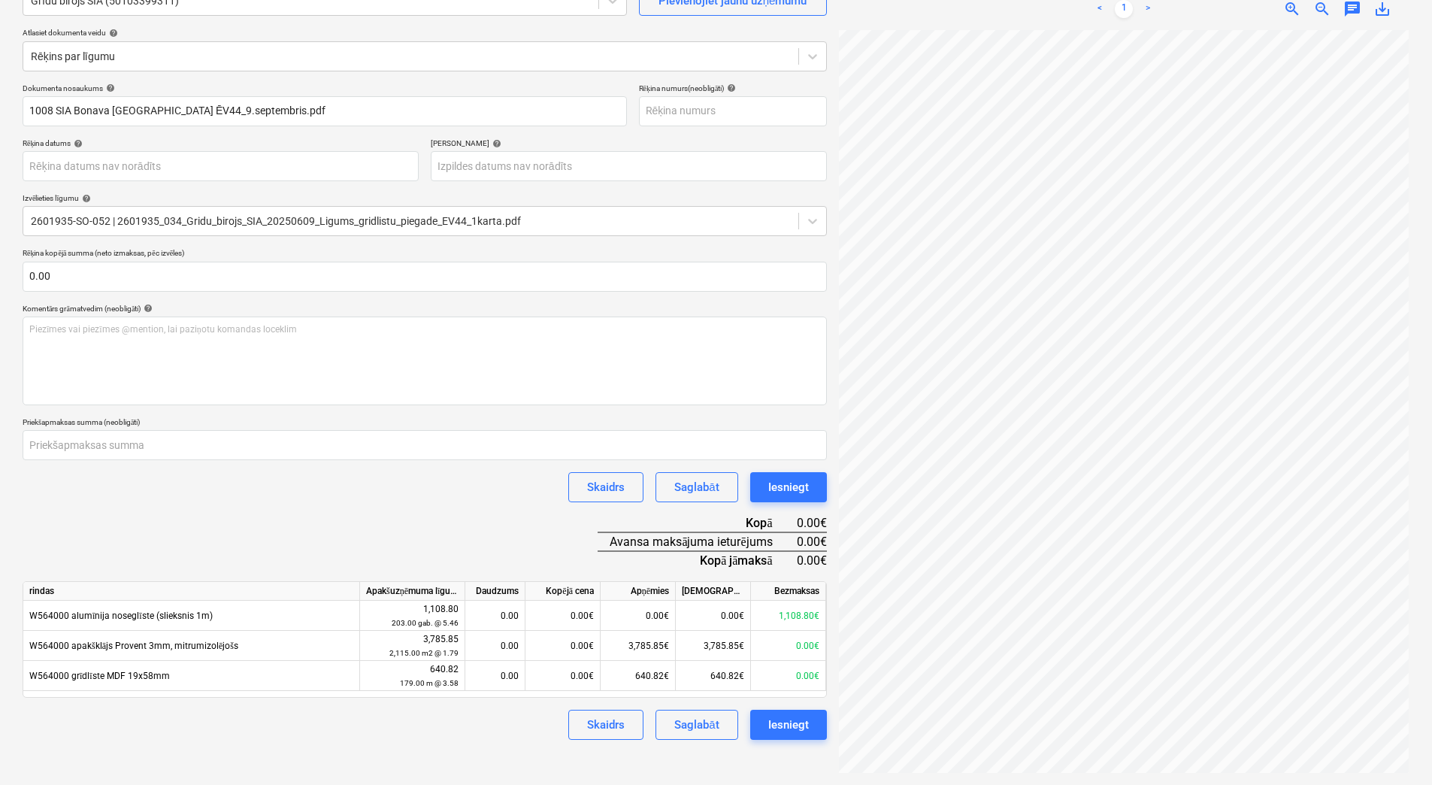
scroll to position [69, 109]
click at [585, 610] on div "0.00€" at bounding box center [563, 616] width 75 height 30
type input "1108.8"
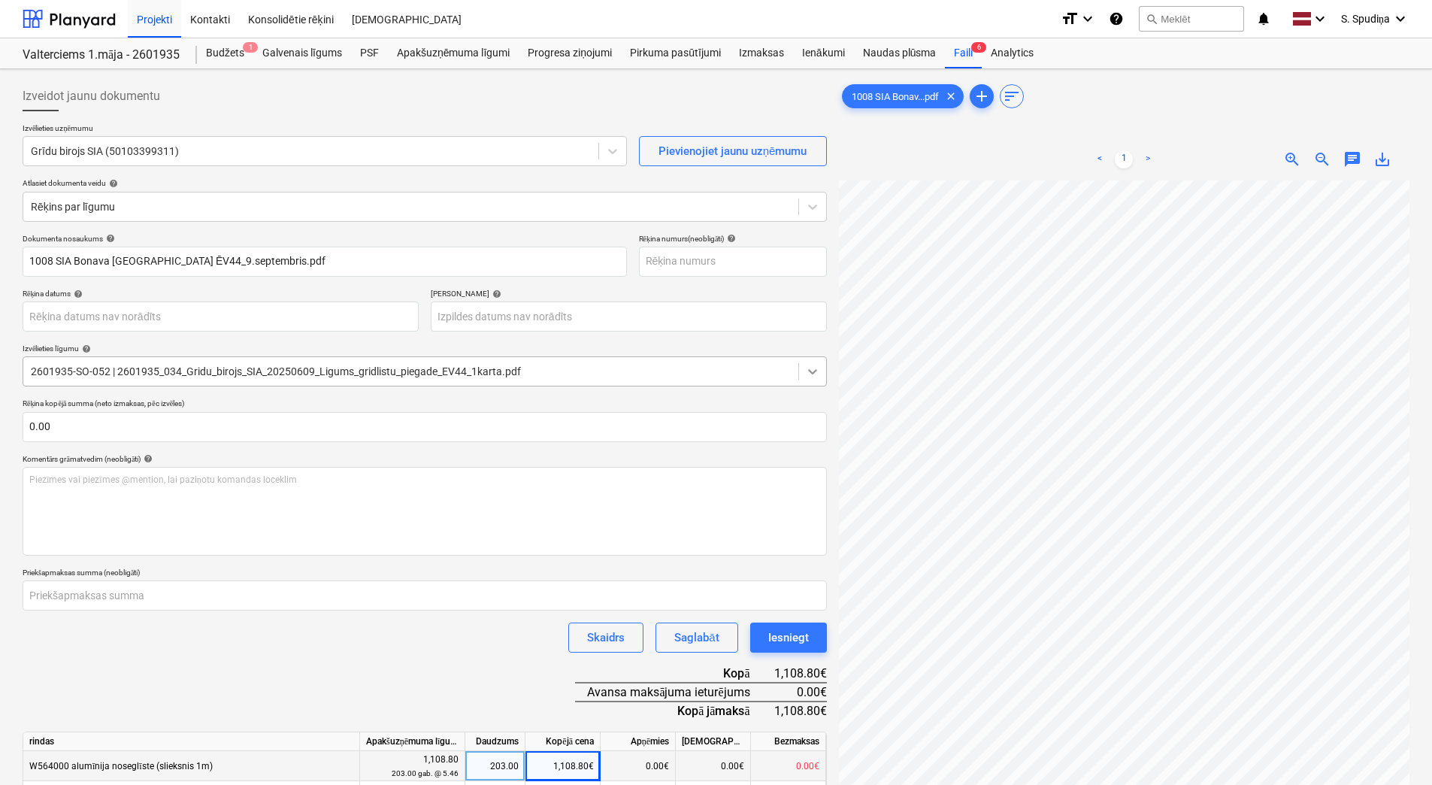
scroll to position [0, 0]
click at [117, 316] on body "Projekti Kontakti Konsolidētie rēķini Iesūtne format_size keyboard_arrow_down h…" at bounding box center [716, 392] width 1432 height 785
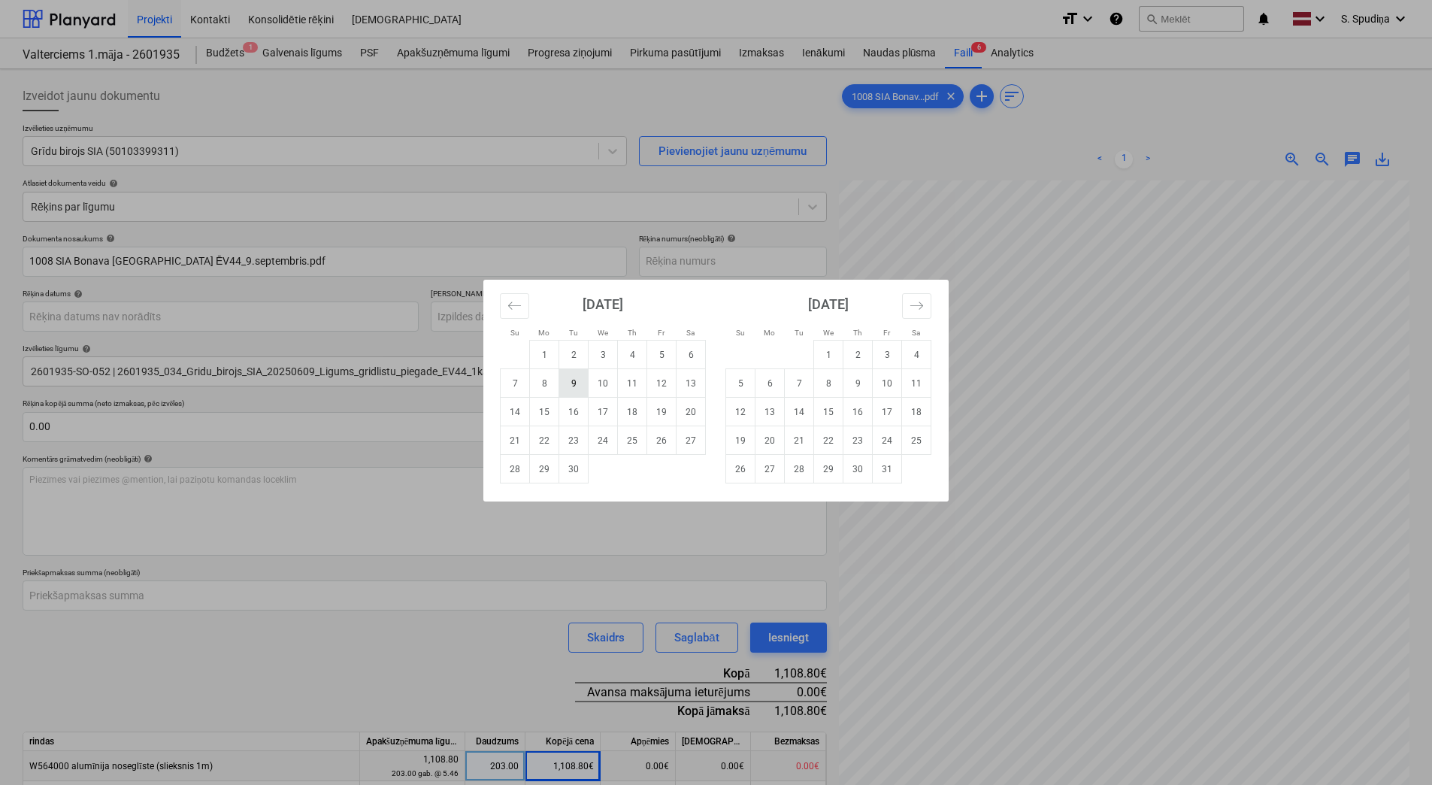
click at [577, 379] on td "9" at bounding box center [573, 383] width 29 height 29
type input "[DATE]"
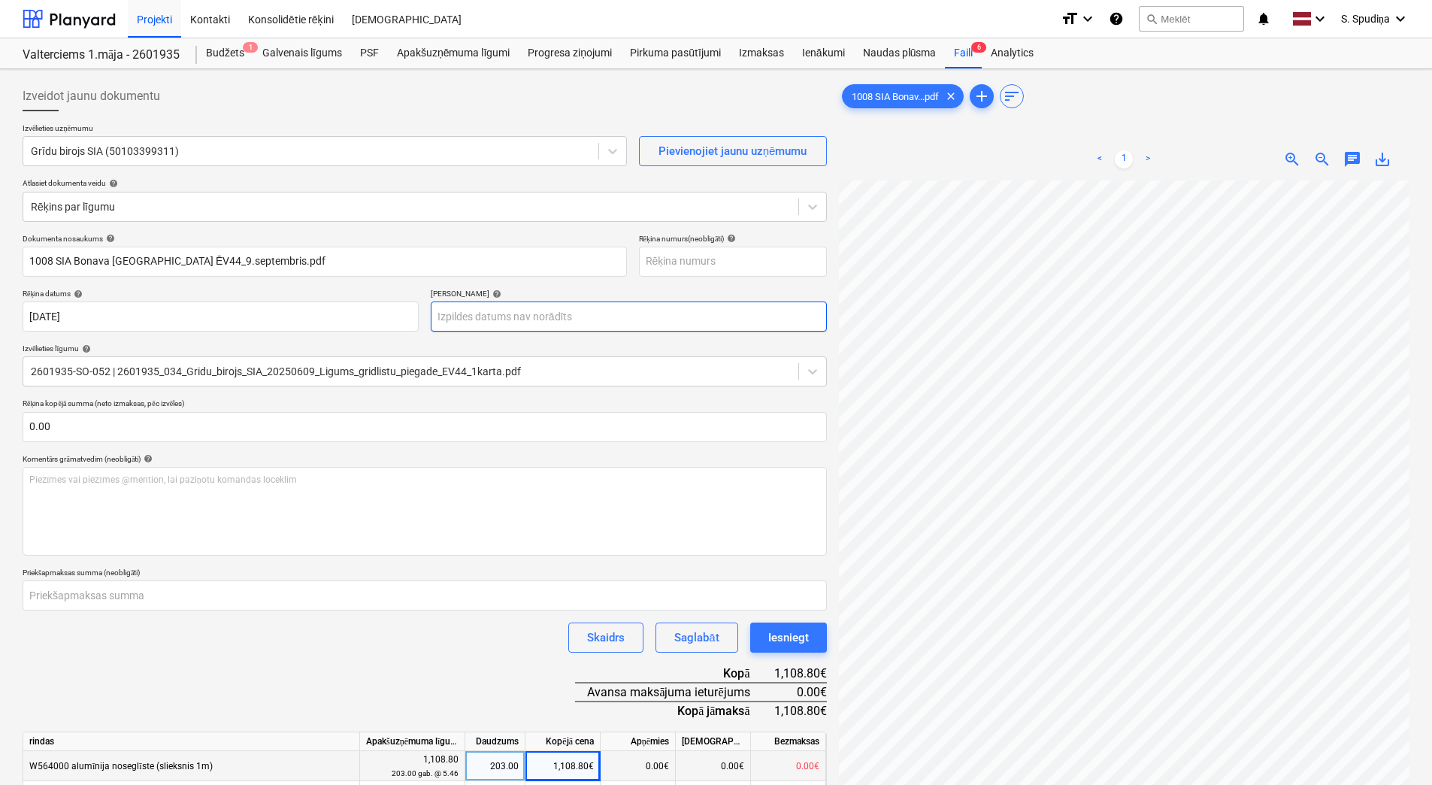
click at [479, 310] on body "Projekti Kontakti Konsolidētie rēķini Iesūtne format_size keyboard_arrow_down h…" at bounding box center [716, 392] width 1432 height 785
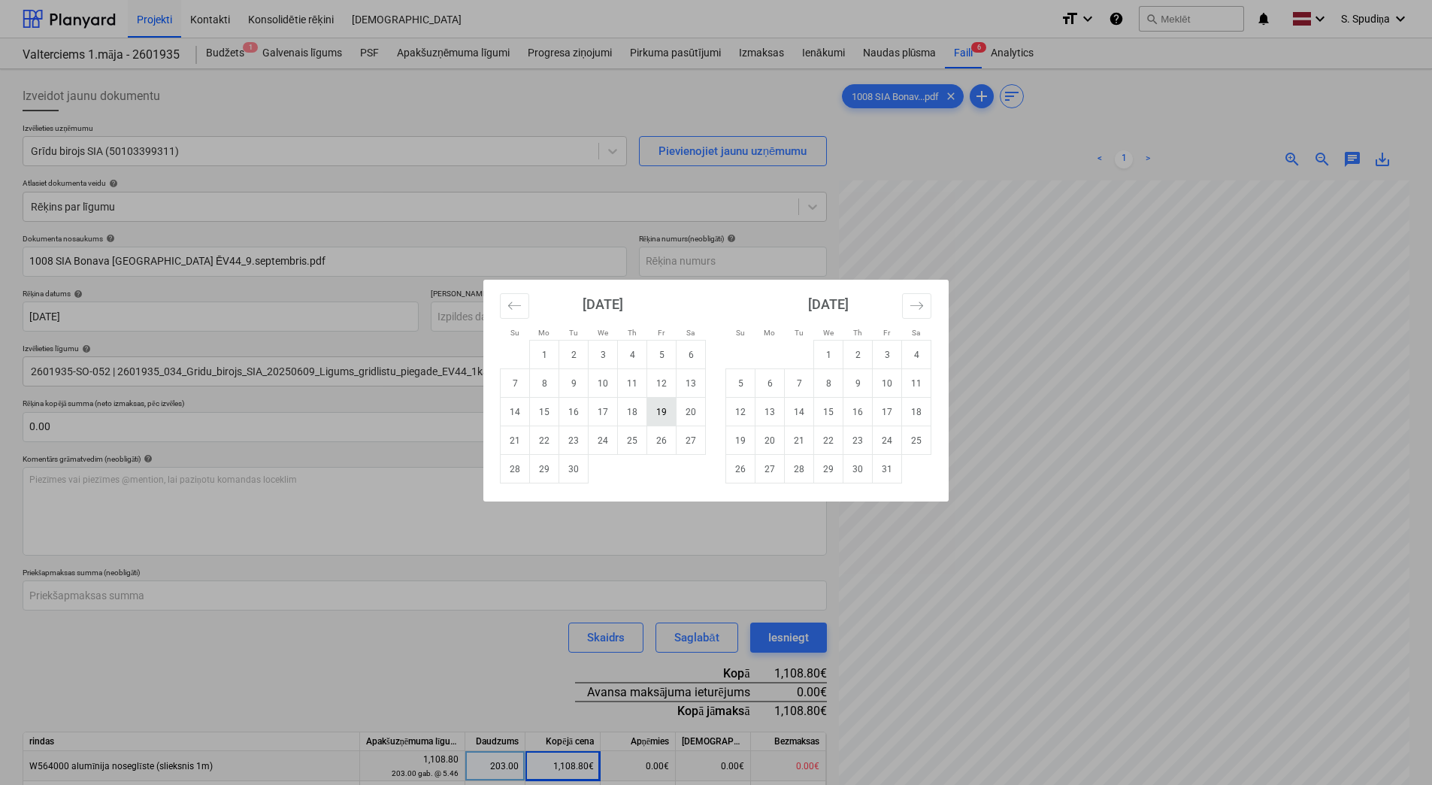
click at [662, 411] on td "19" at bounding box center [661, 412] width 29 height 29
type input "[DATE]"
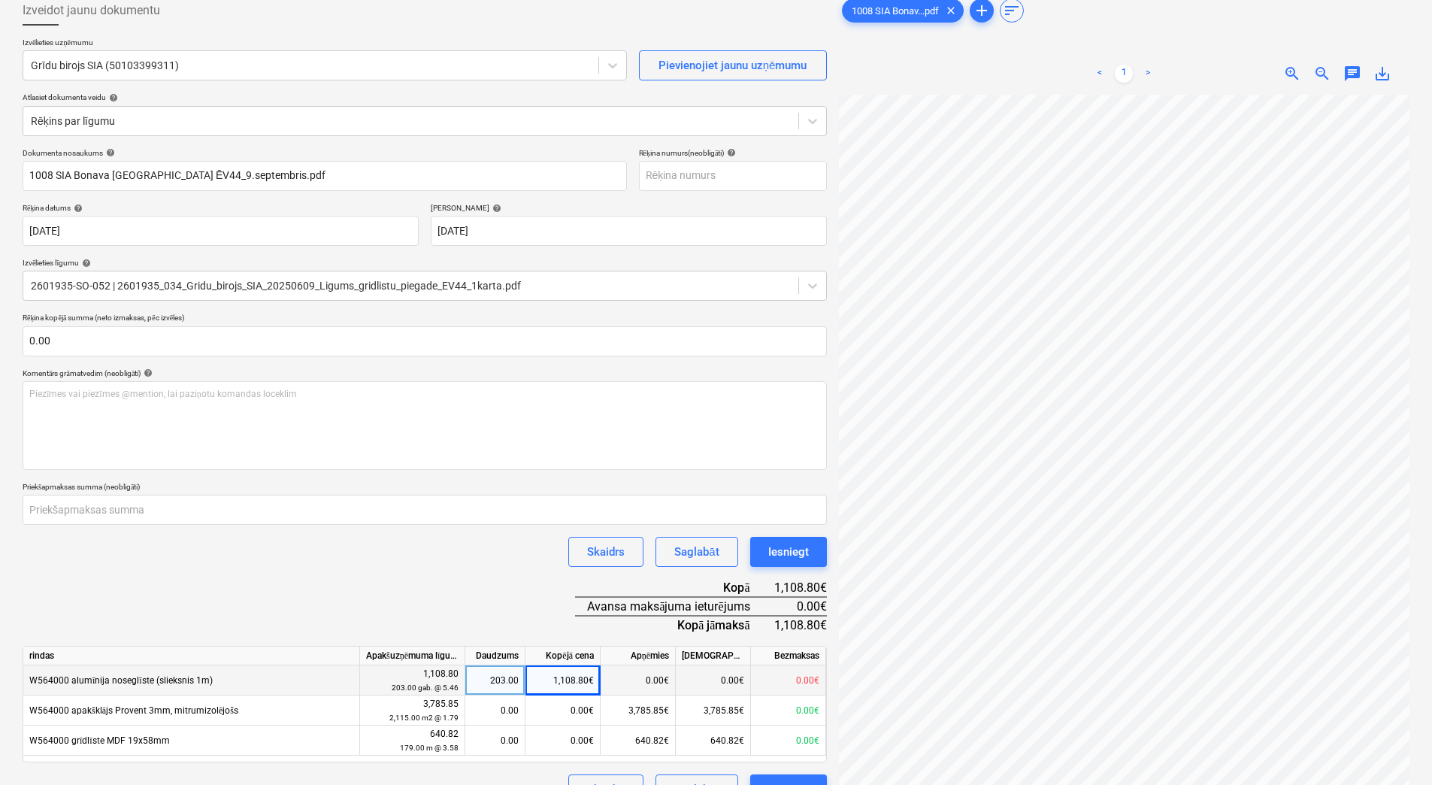
scroll to position [150, 0]
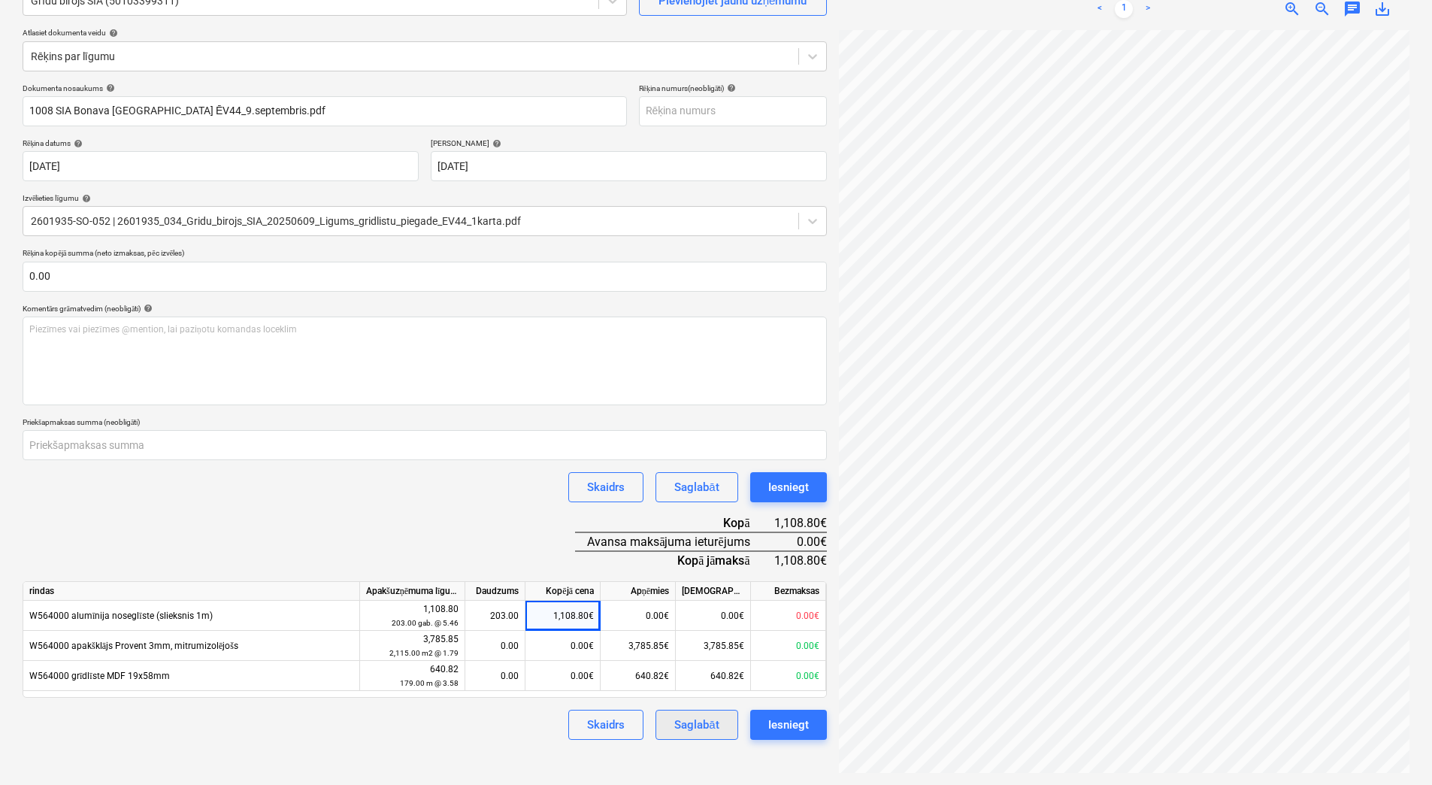
click at [695, 610] on div "Saglabāt" at bounding box center [696, 725] width 44 height 20
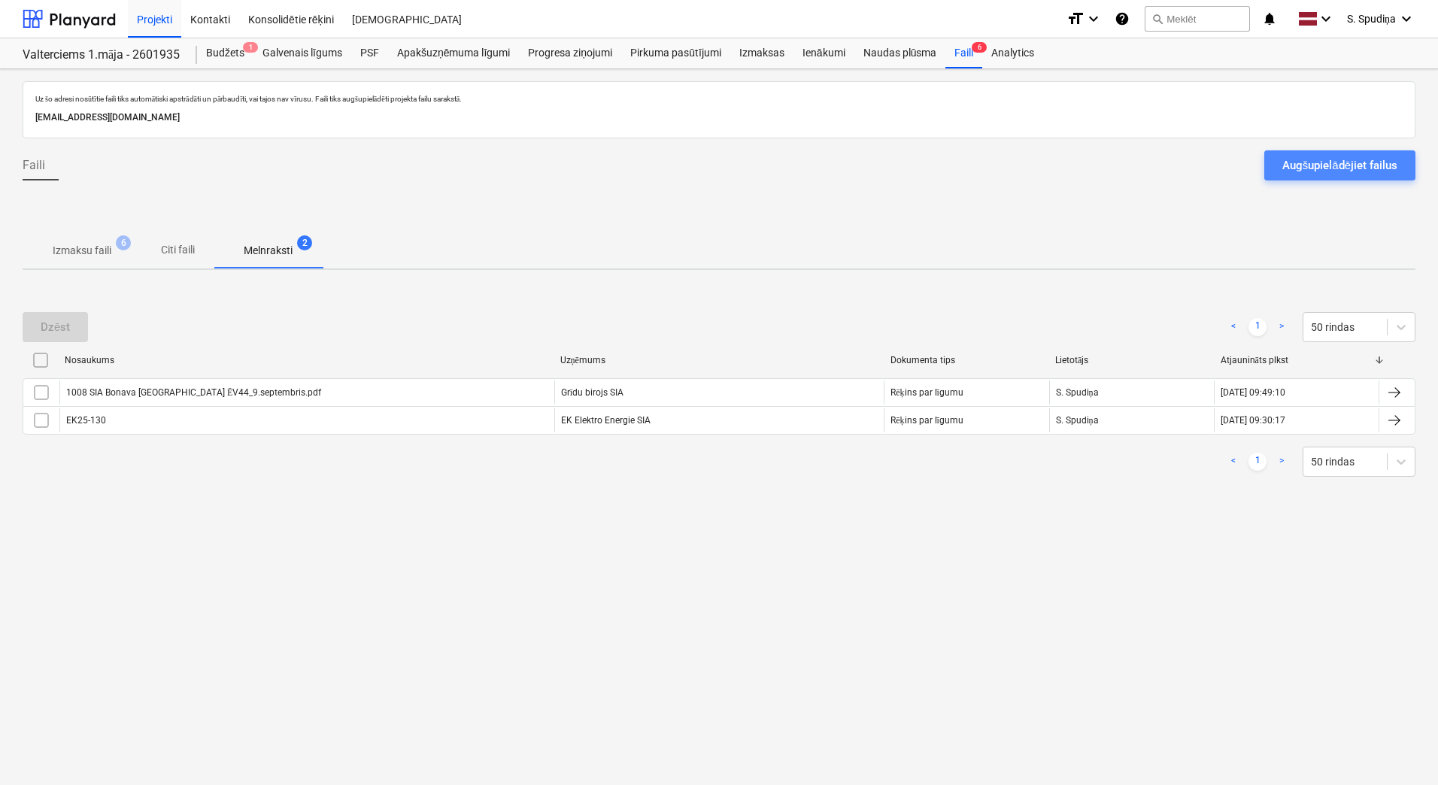
click at [1116, 159] on div "Augšupielādējiet failus" at bounding box center [1339, 166] width 115 height 20
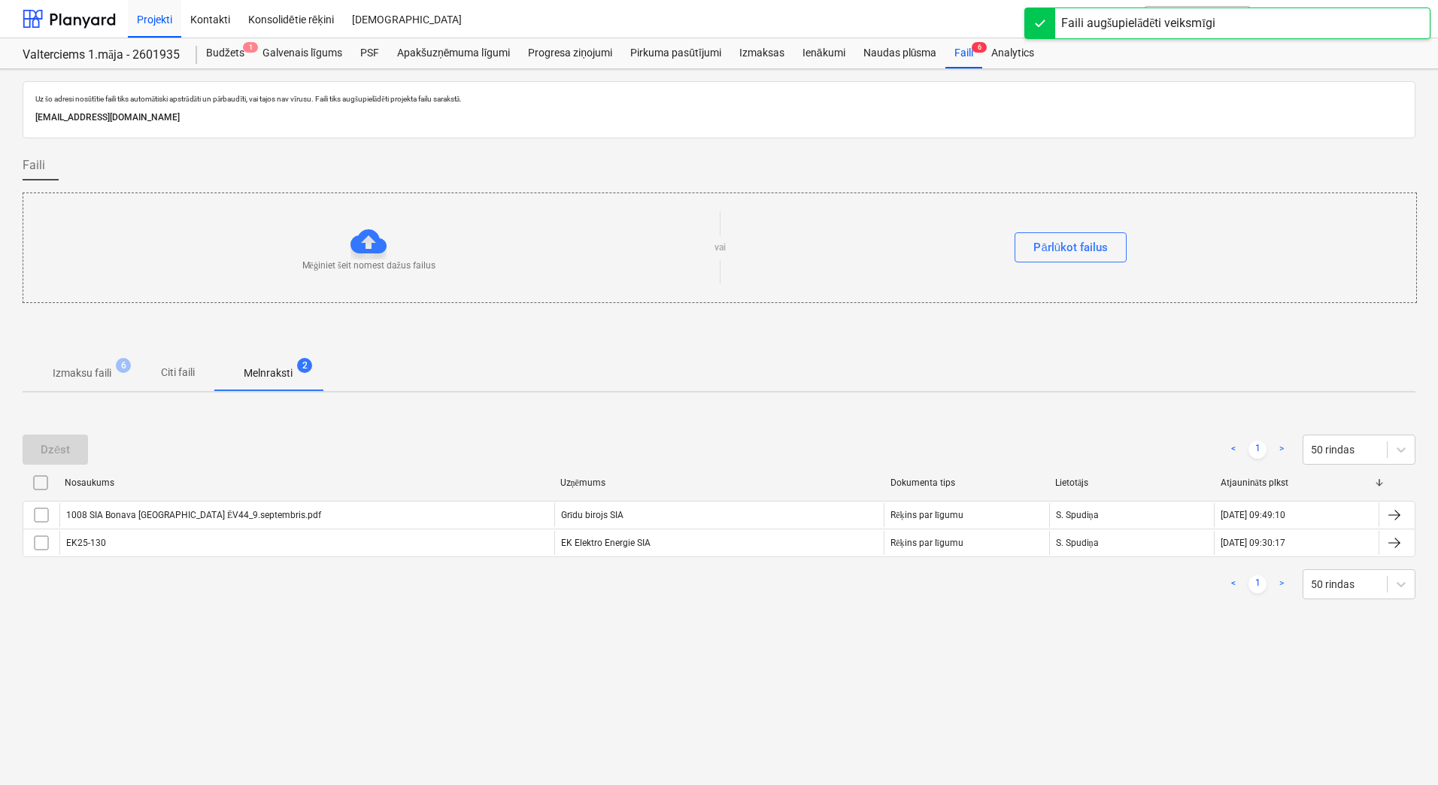
click at [98, 371] on p "Izmaksu faili" at bounding box center [82, 373] width 59 height 16
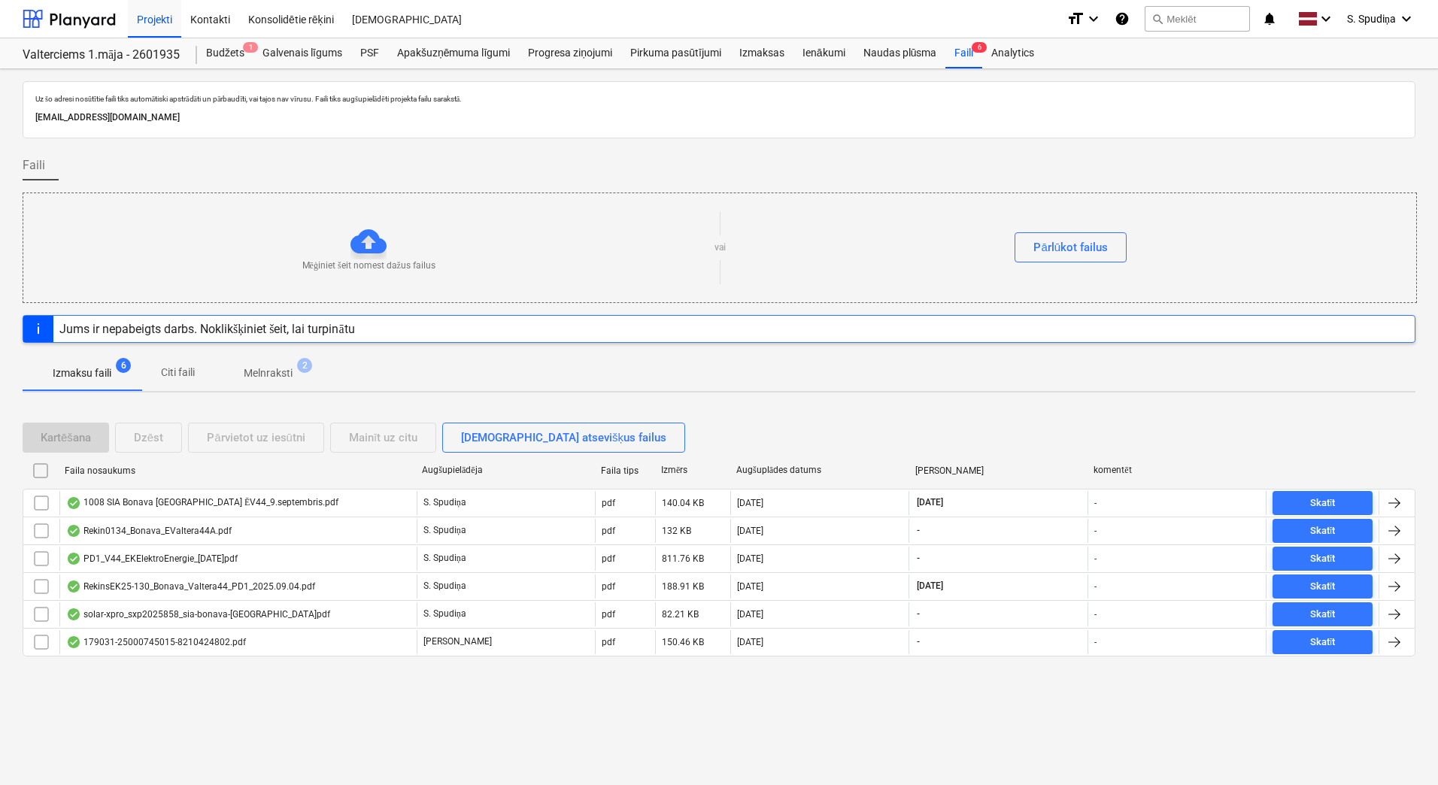
click at [253, 374] on p "Melnraksti" at bounding box center [268, 373] width 49 height 16
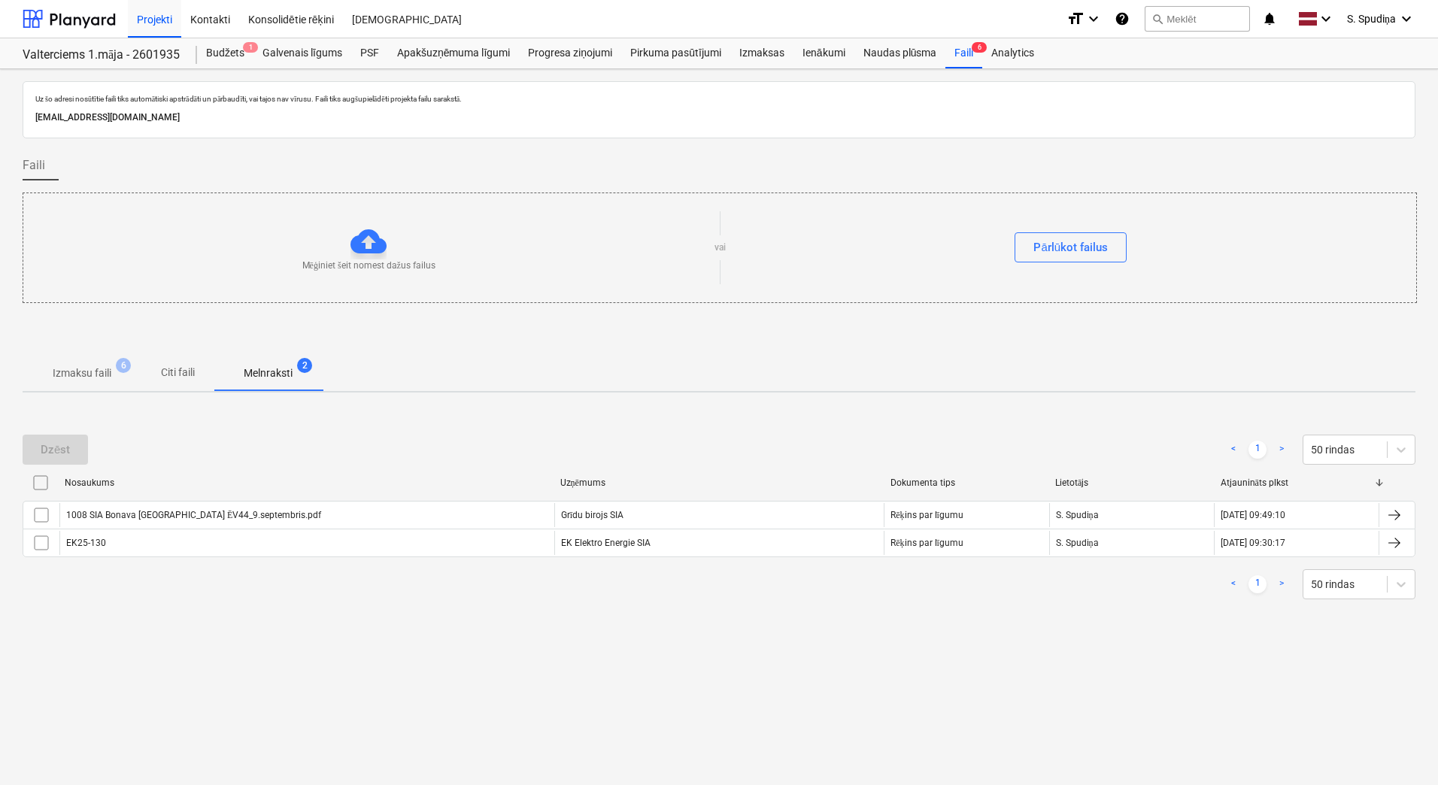
click at [73, 372] on p "Izmaksu faili" at bounding box center [82, 373] width 59 height 16
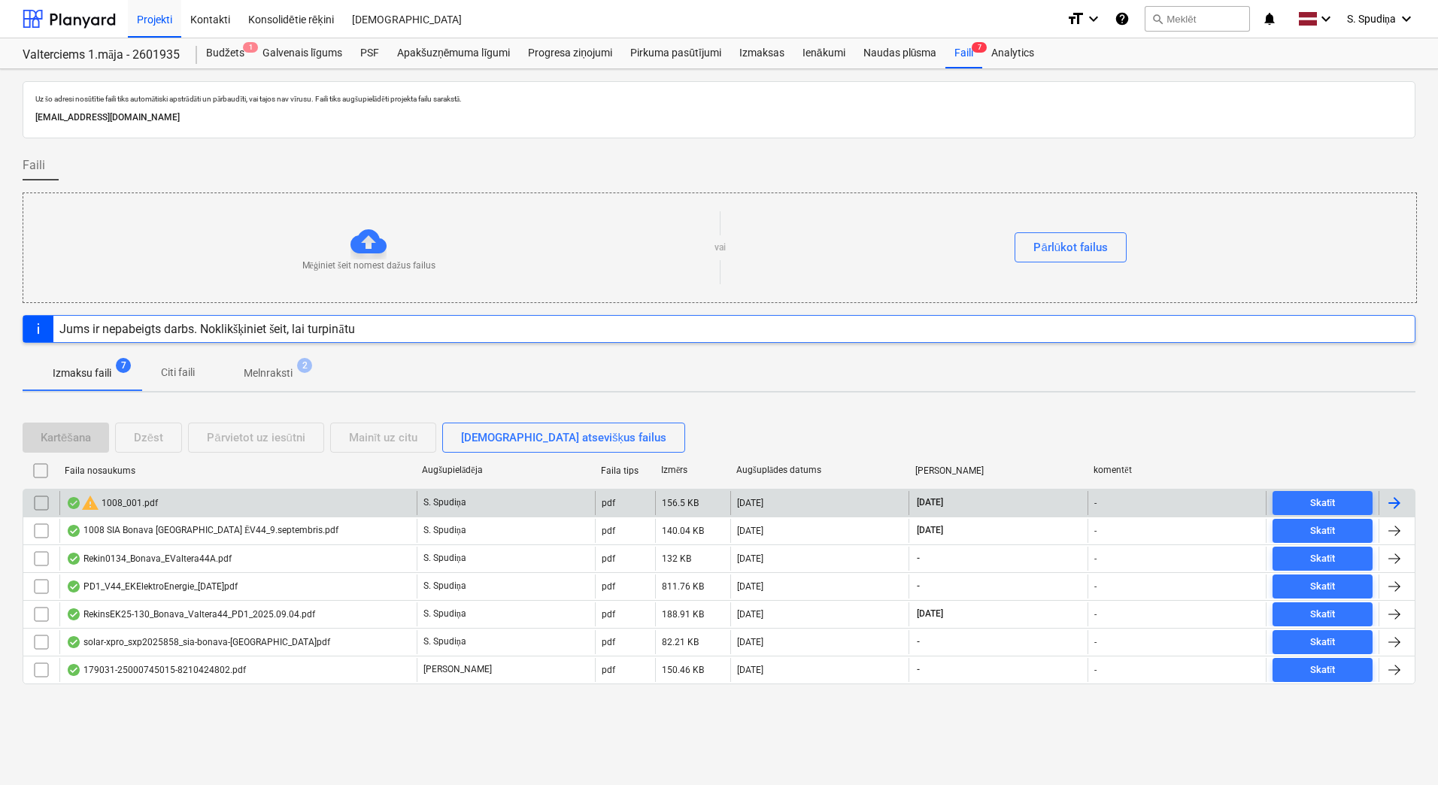
click at [110, 504] on div "warning 1008_001.pdf" at bounding box center [112, 503] width 92 height 18
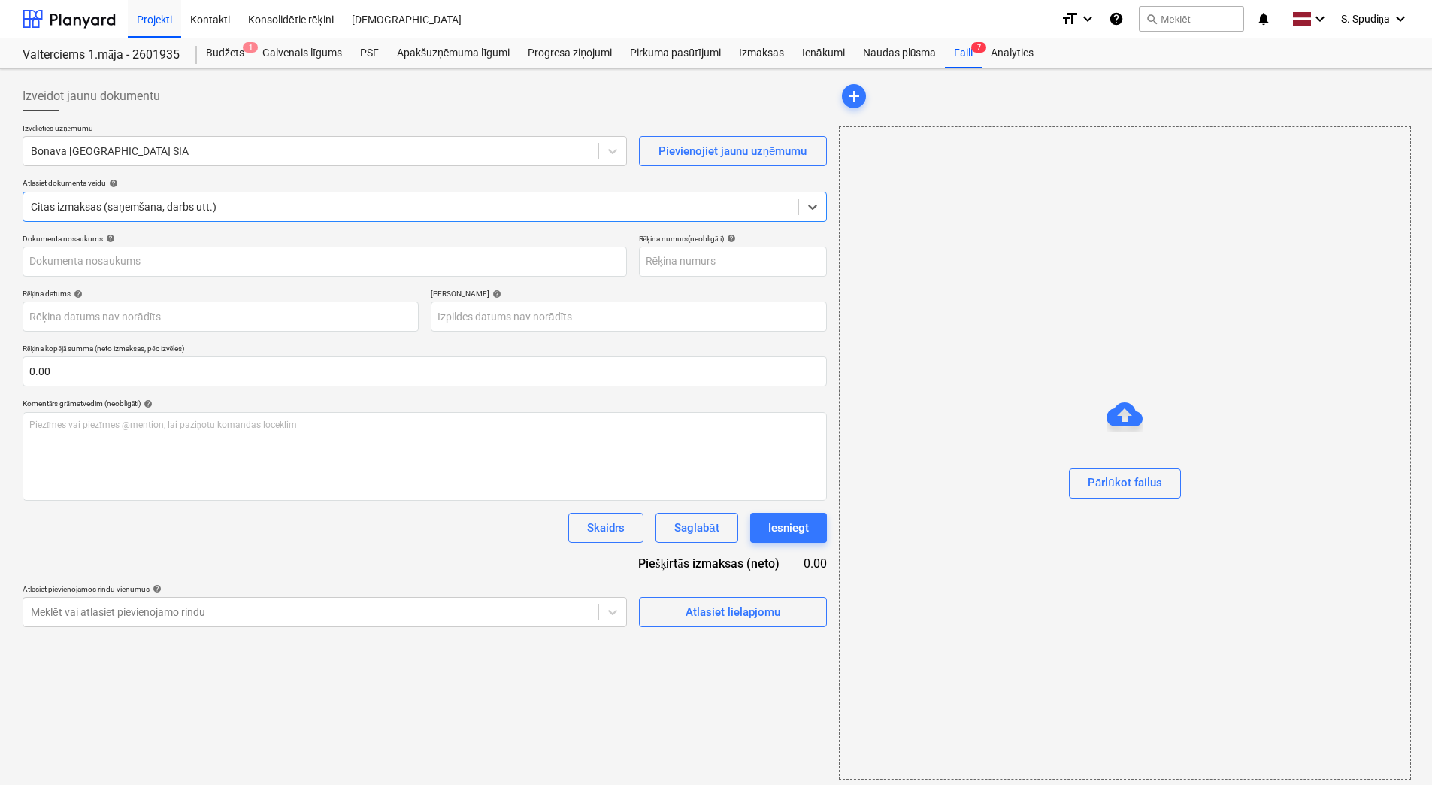
type input "1008_001.pdf"
type input "[DATE]"
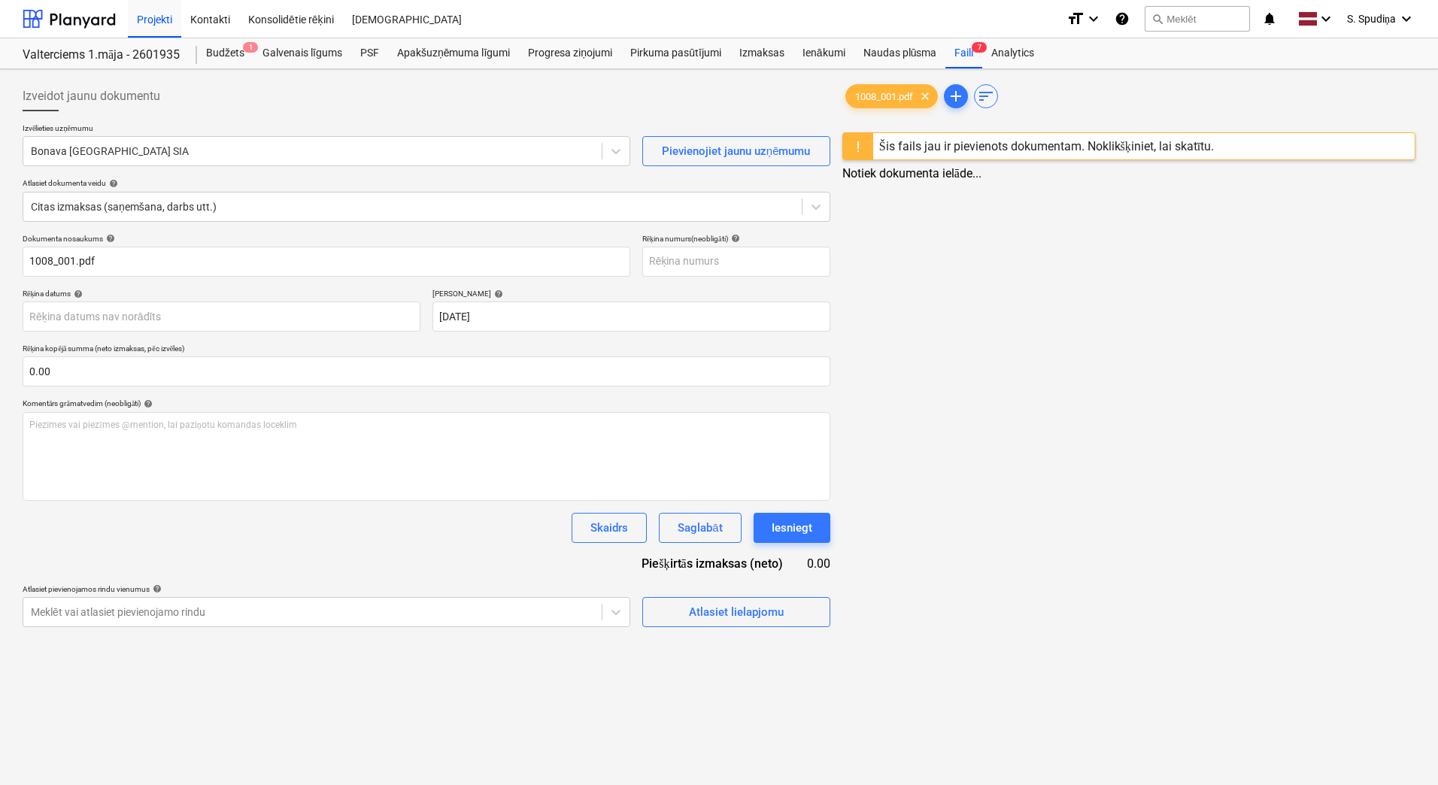
click at [1010, 146] on div "Šis fails jau ir pievienots dokumentam. Noklikšķiniet, lai skatītu." at bounding box center [1046, 146] width 335 height 14
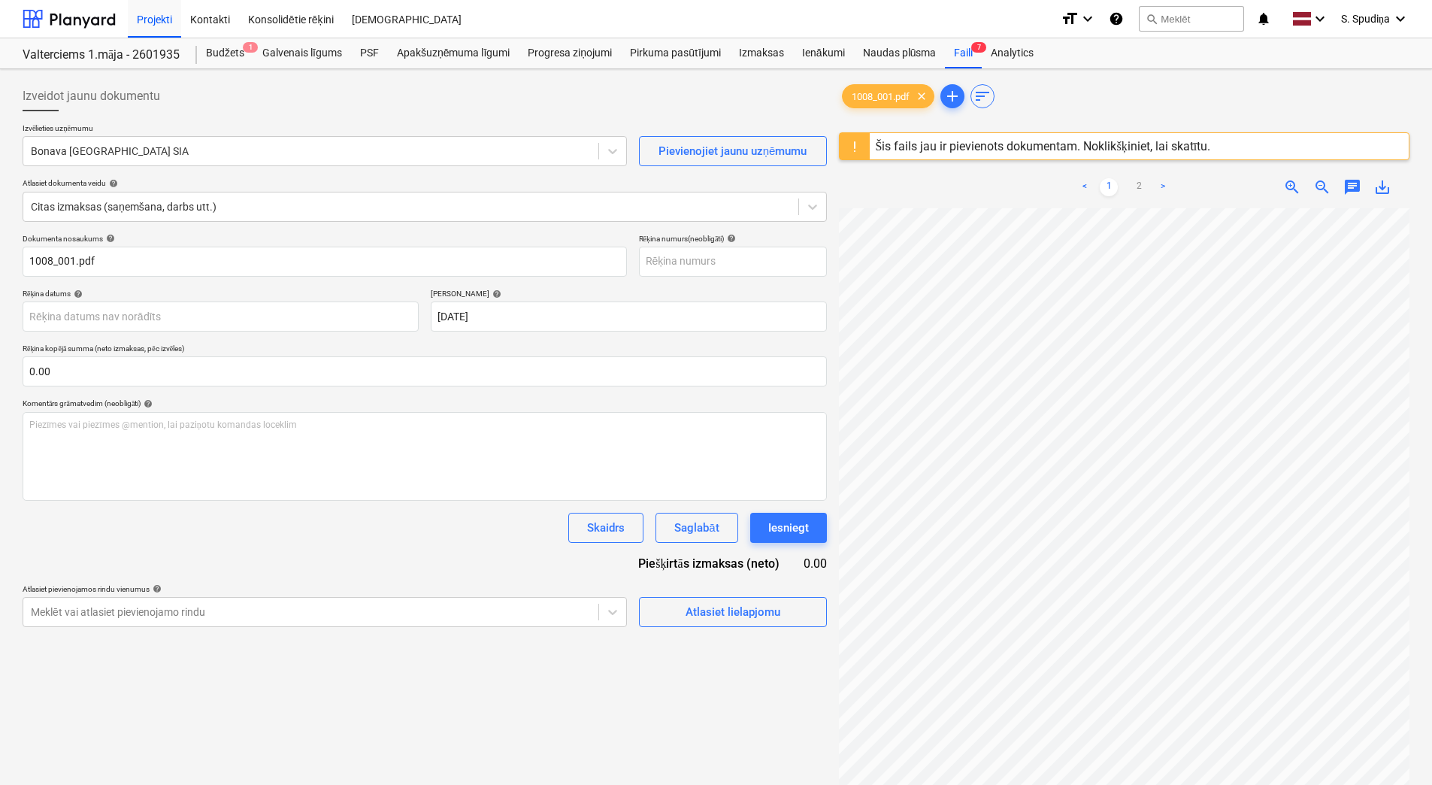
click at [975, 146] on div "Šis fails jau ir pievienots dokumentam. Noklikšķiniet, lai skatītu." at bounding box center [1043, 146] width 335 height 14
click at [889, 146] on div "Šis fails jau ir pievienots dokumentam. Noklikšķiniet, lai skatītu." at bounding box center [1043, 146] width 335 height 14
click at [931, 157] on div "Šis fails jau ir pievienots dokumentam. Noklikšķiniet, lai skatītu." at bounding box center [1043, 146] width 347 height 26
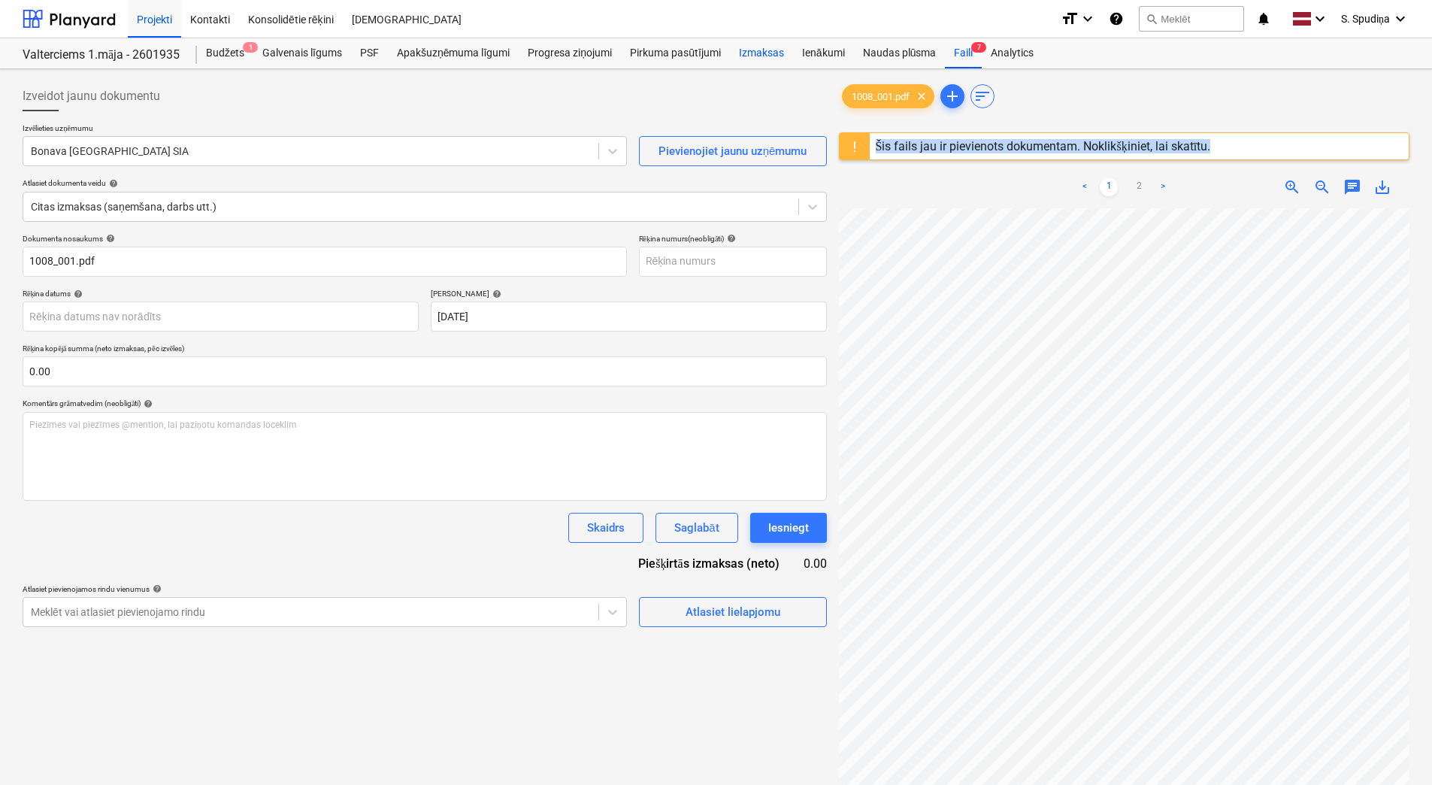
click at [756, 51] on div "Izmaksas" at bounding box center [761, 53] width 63 height 30
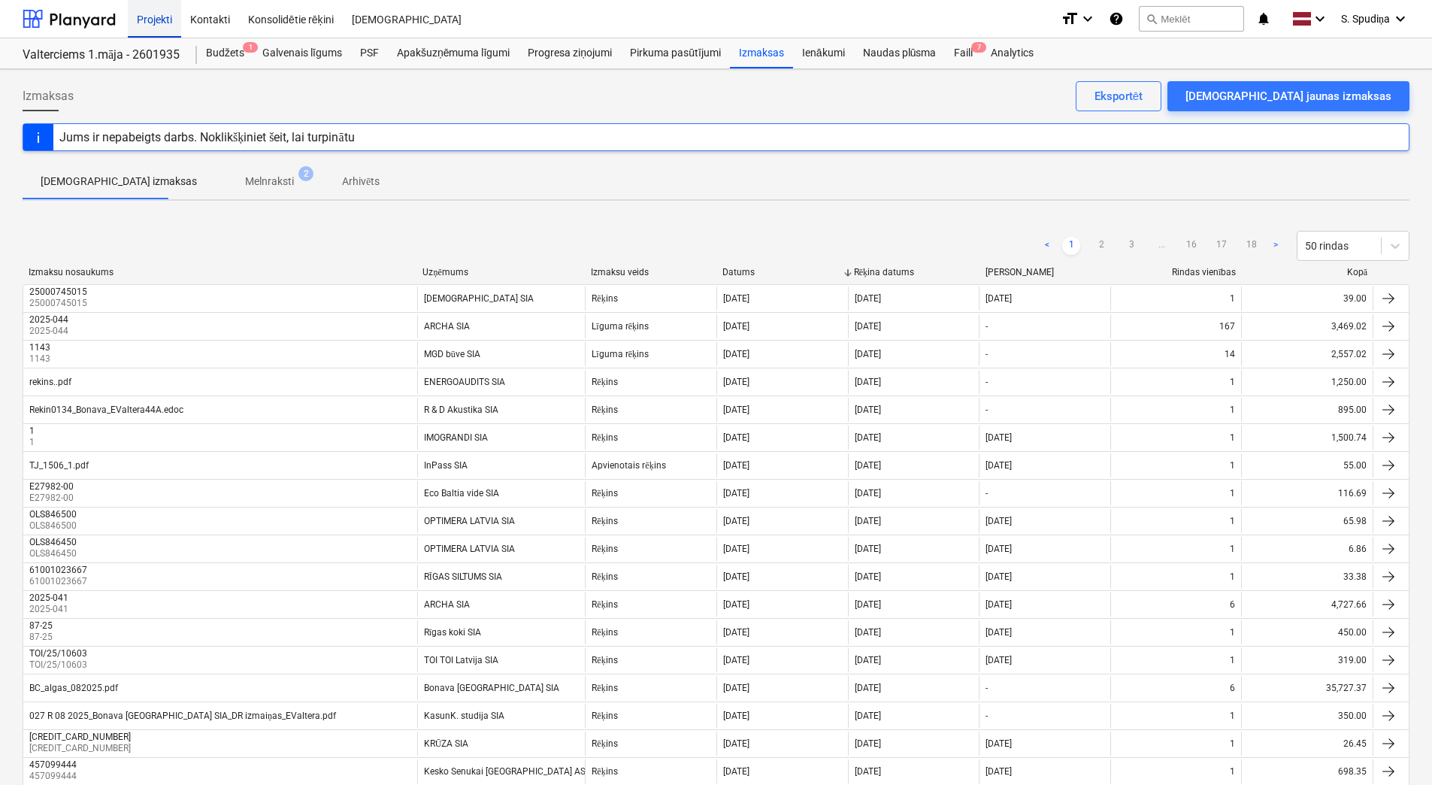
click at [156, 25] on div "Projekti" at bounding box center [154, 18] width 53 height 38
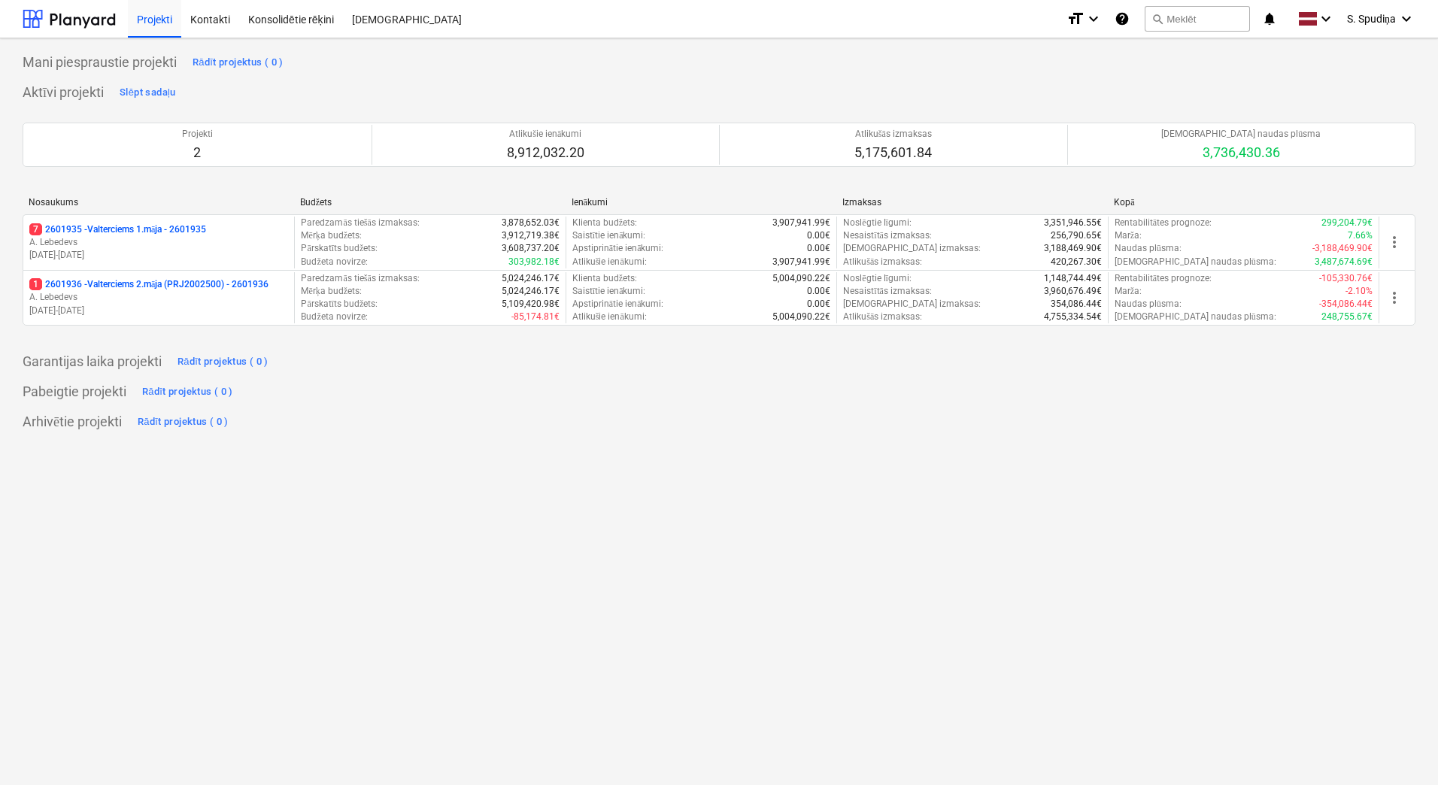
click at [172, 302] on p "A. Lebedevs" at bounding box center [158, 297] width 259 height 13
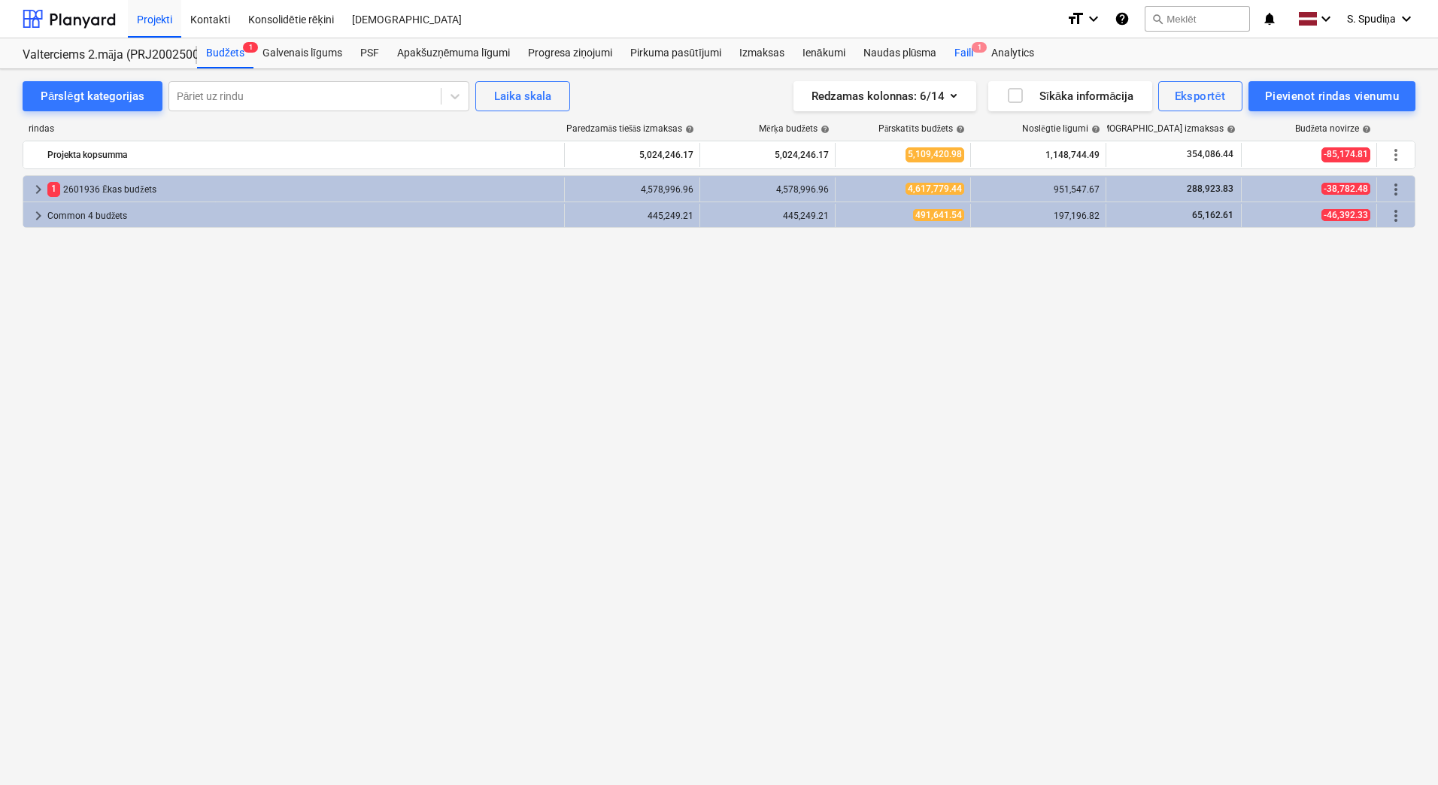
click at [964, 59] on div "Faili 1" at bounding box center [963, 53] width 37 height 30
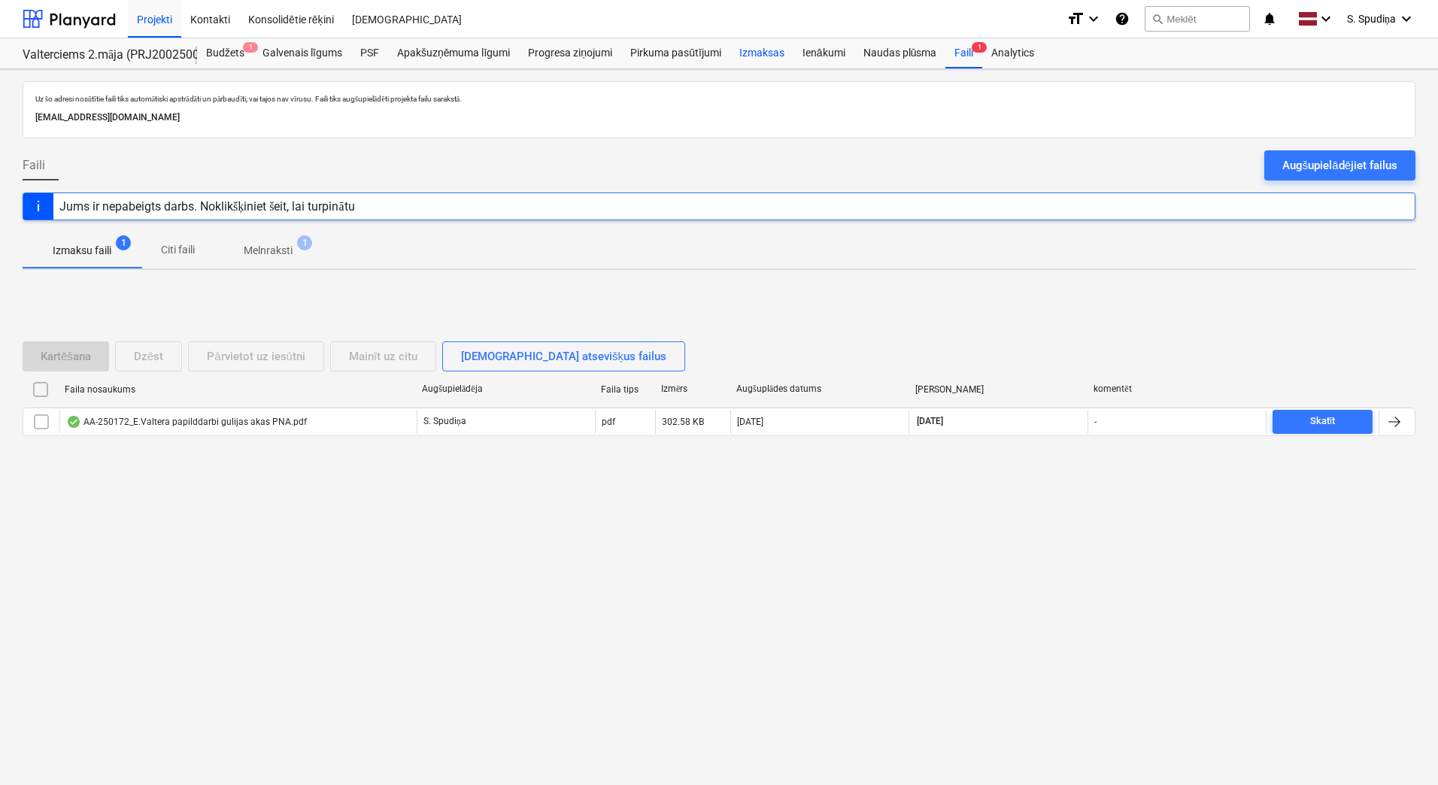
click at [767, 53] on div "Izmaksas" at bounding box center [761, 53] width 63 height 30
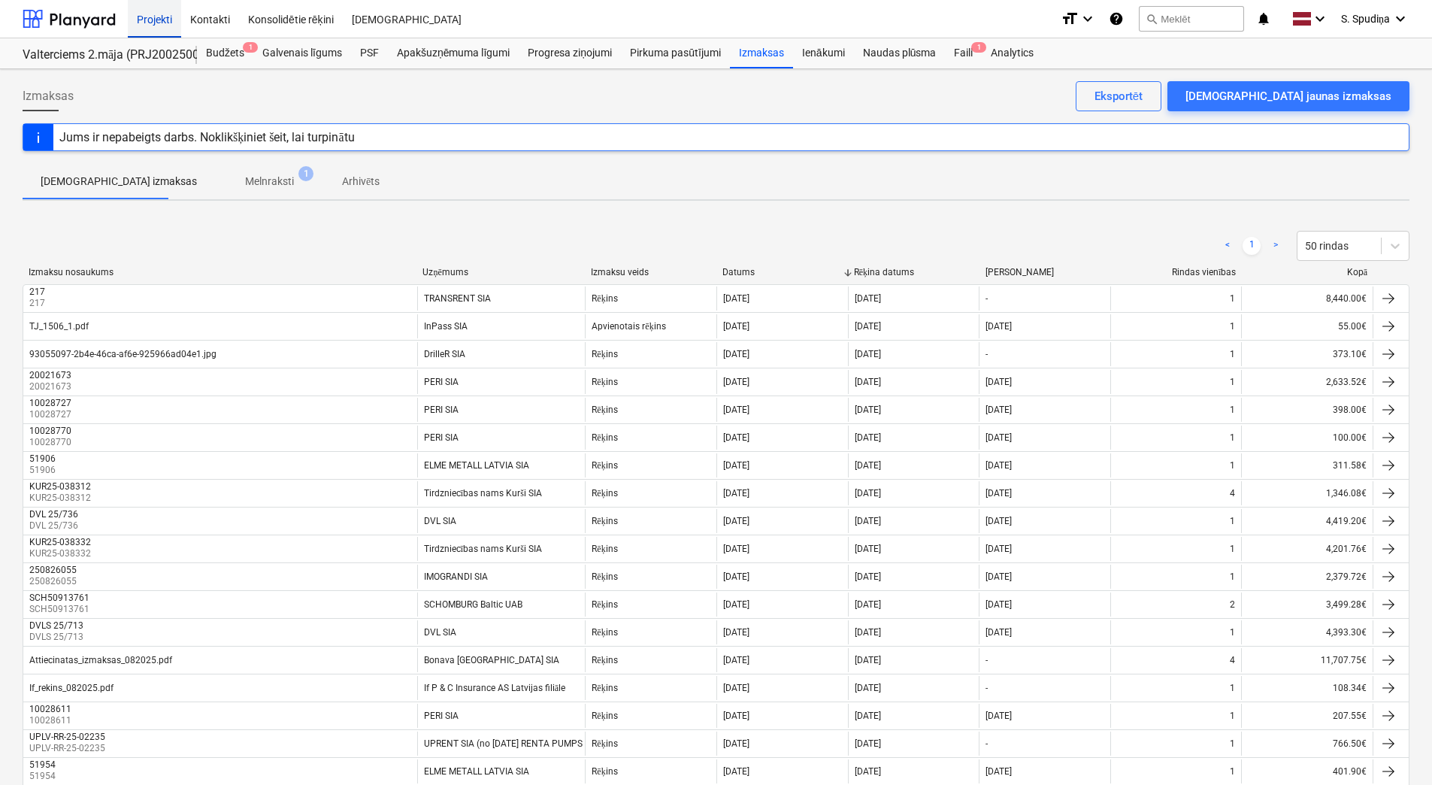
click at [163, 0] on div "Projekti" at bounding box center [154, 18] width 53 height 38
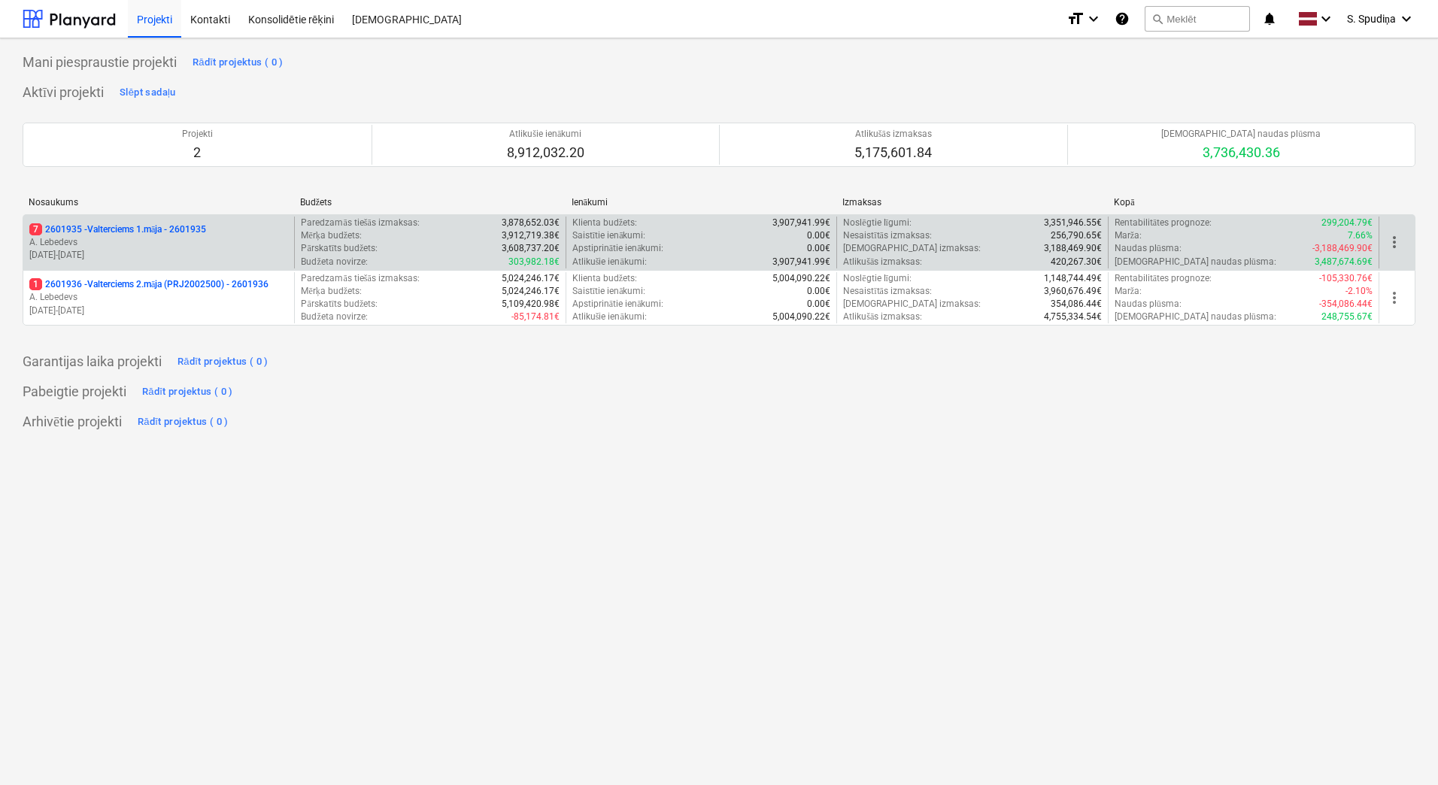
click at [192, 244] on p "A. Lebedevs" at bounding box center [158, 242] width 259 height 13
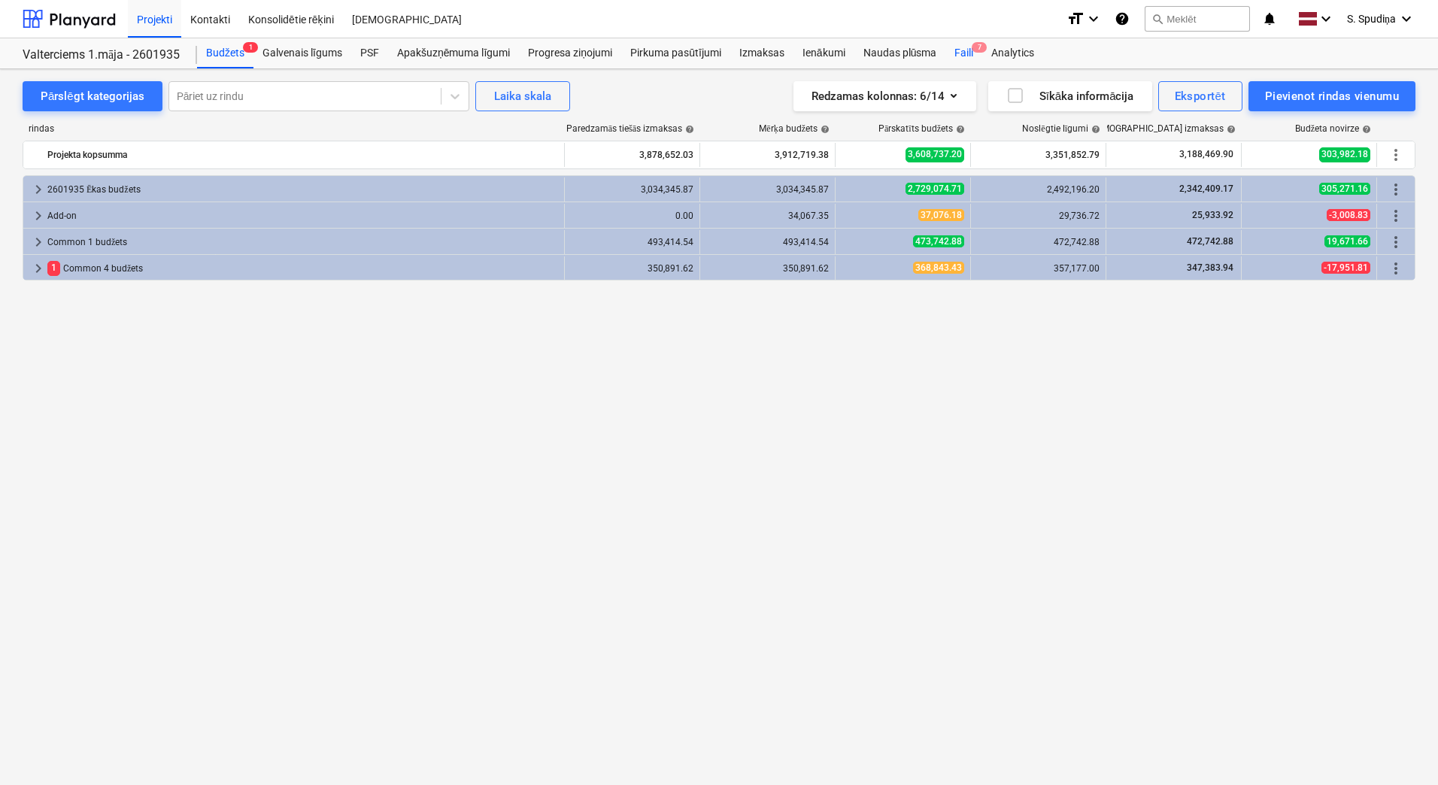
click at [962, 43] on div "Faili 7" at bounding box center [963, 53] width 37 height 30
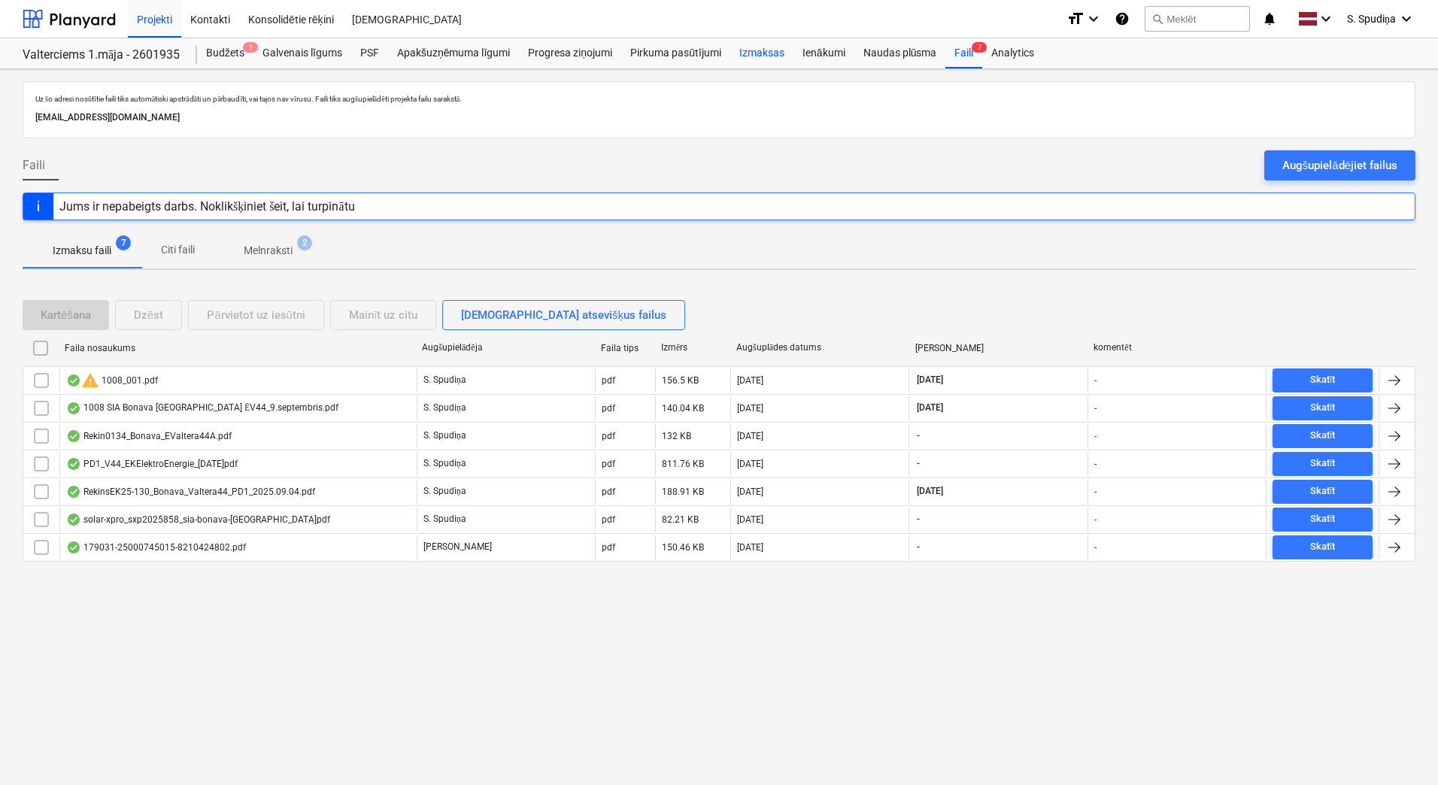
click at [762, 49] on div "Izmaksas" at bounding box center [761, 53] width 63 height 30
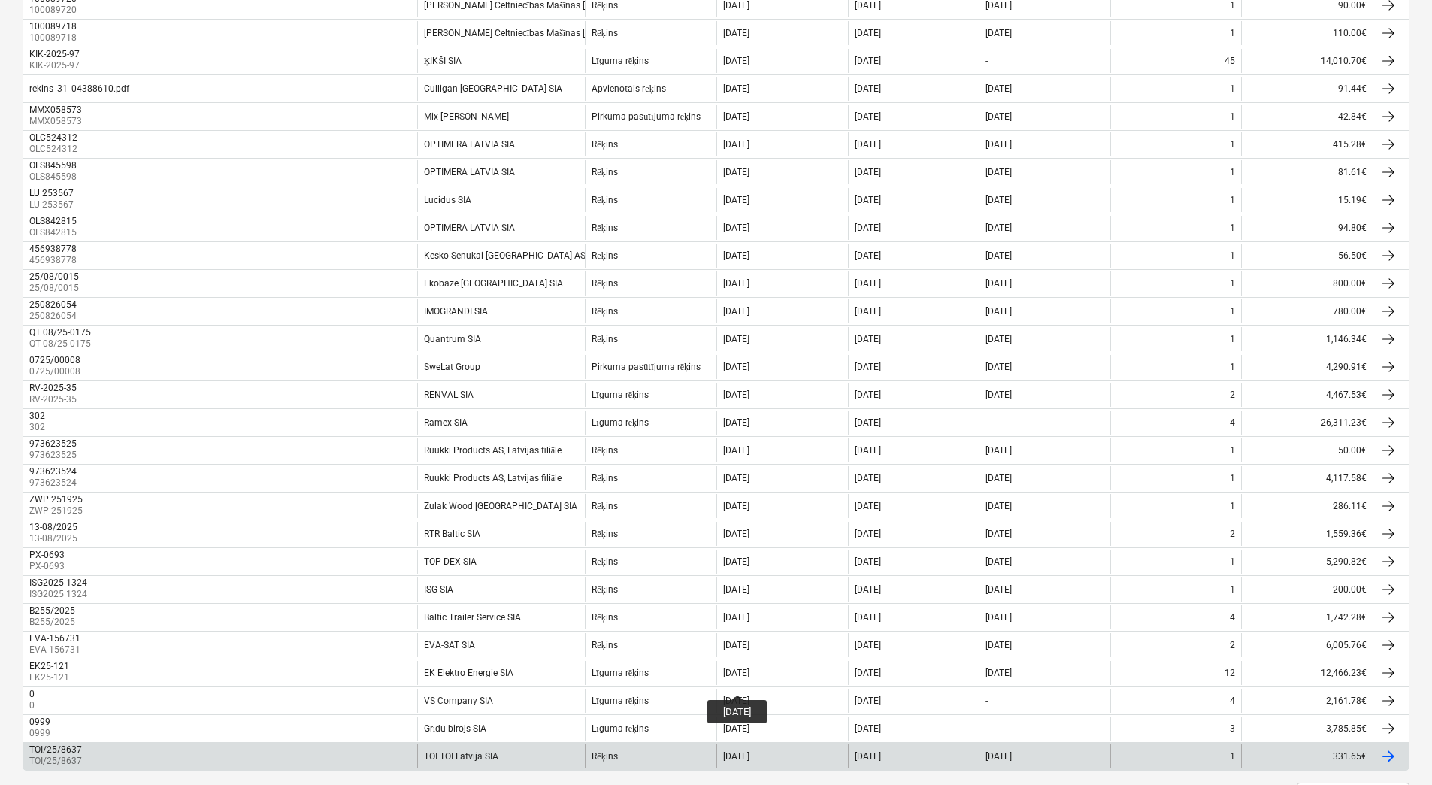
scroll to position [974, 0]
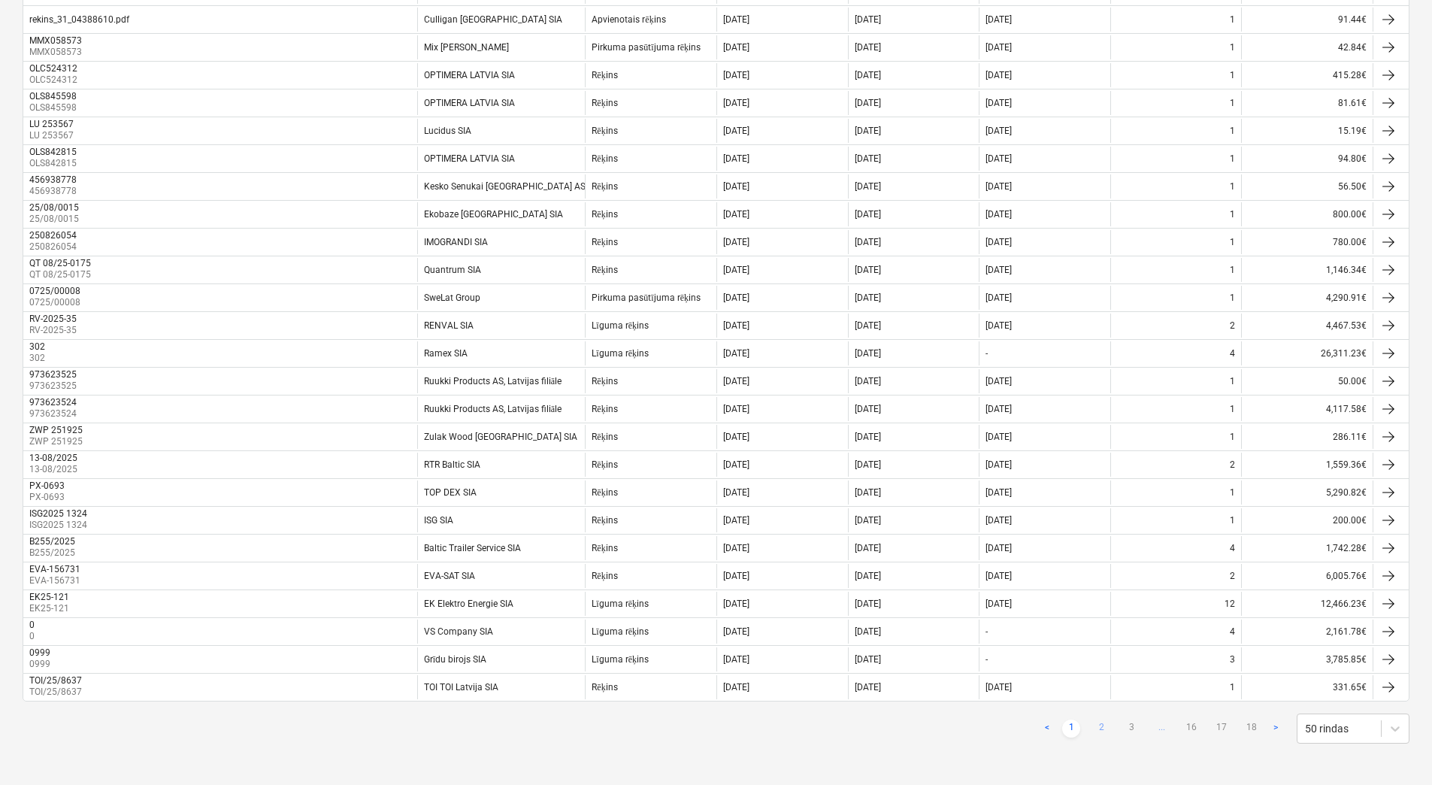
click at [1092, 610] on link "2" at bounding box center [1101, 729] width 18 height 18
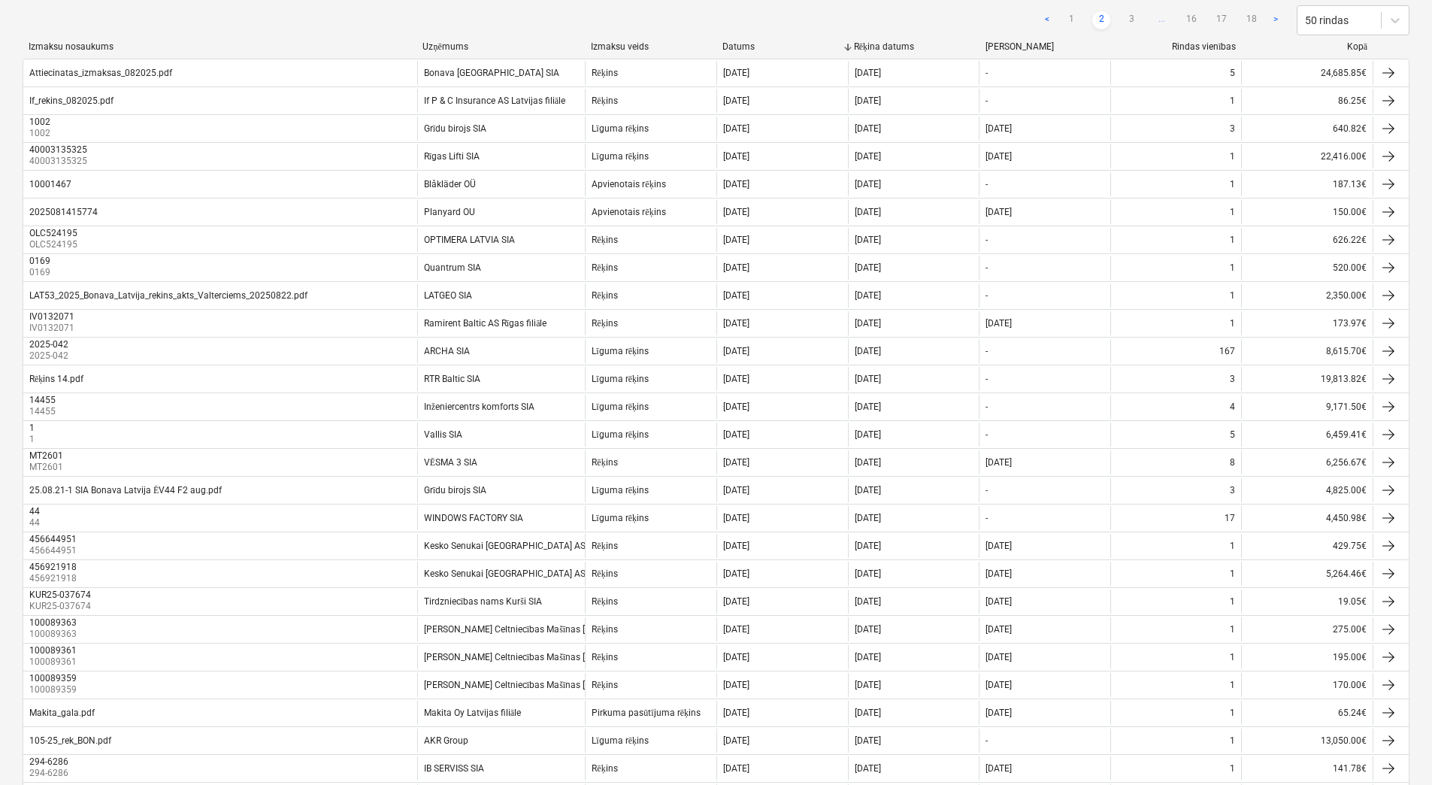
scroll to position [0, 0]
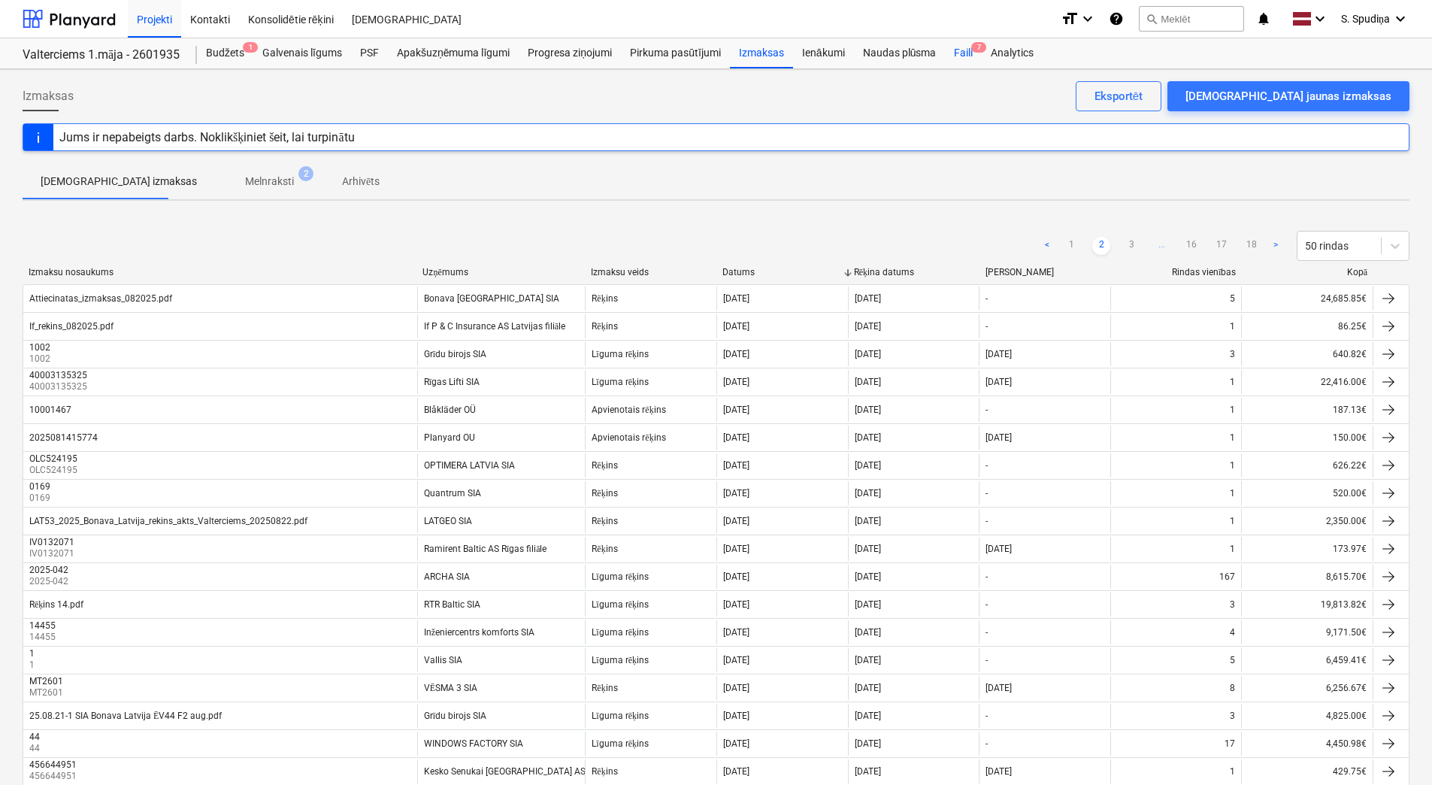
click at [966, 54] on div "Faili 7" at bounding box center [963, 53] width 37 height 30
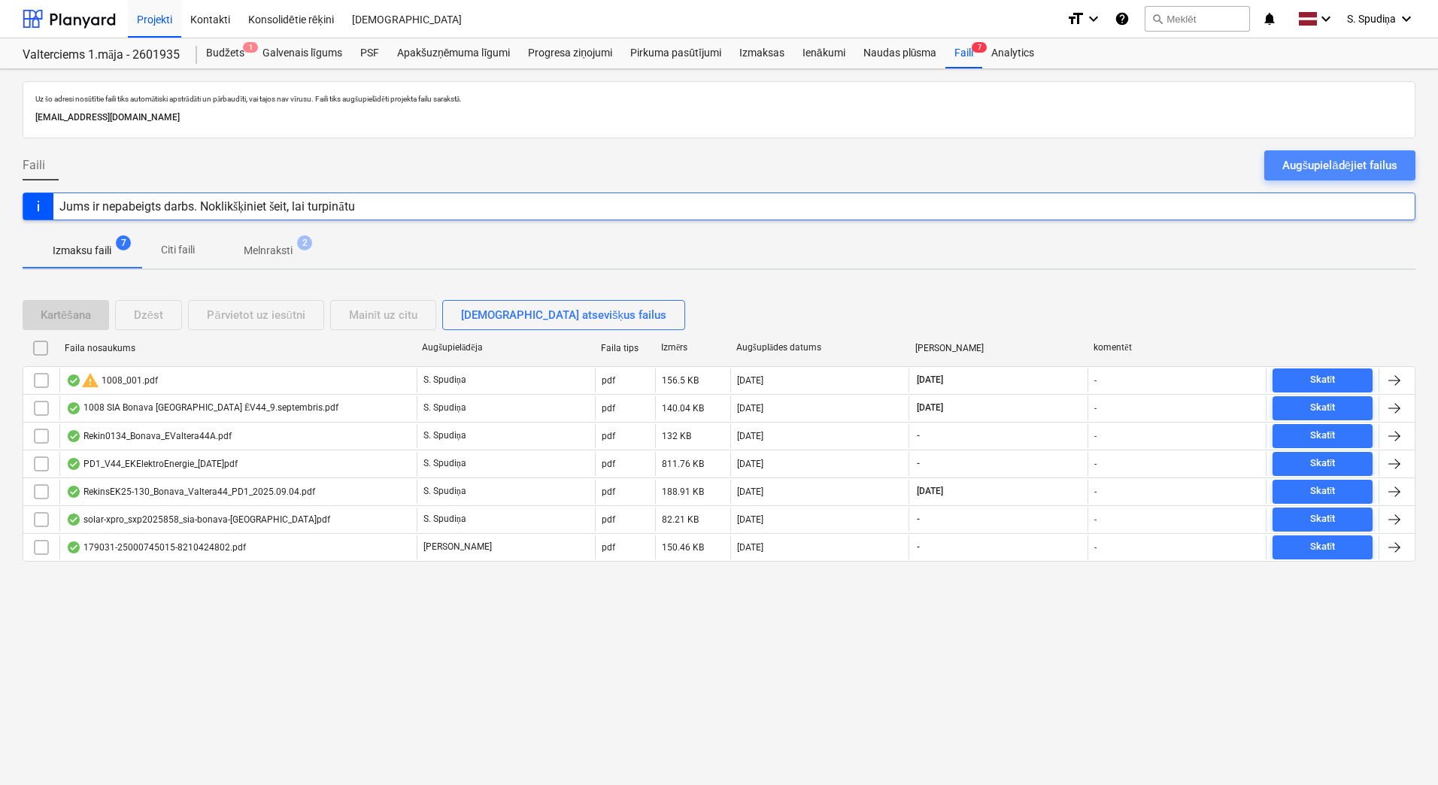
click at [1116, 165] on div "Augšupielādējiet failus" at bounding box center [1339, 166] width 115 height 20
